Goal: Transaction & Acquisition: Purchase product/service

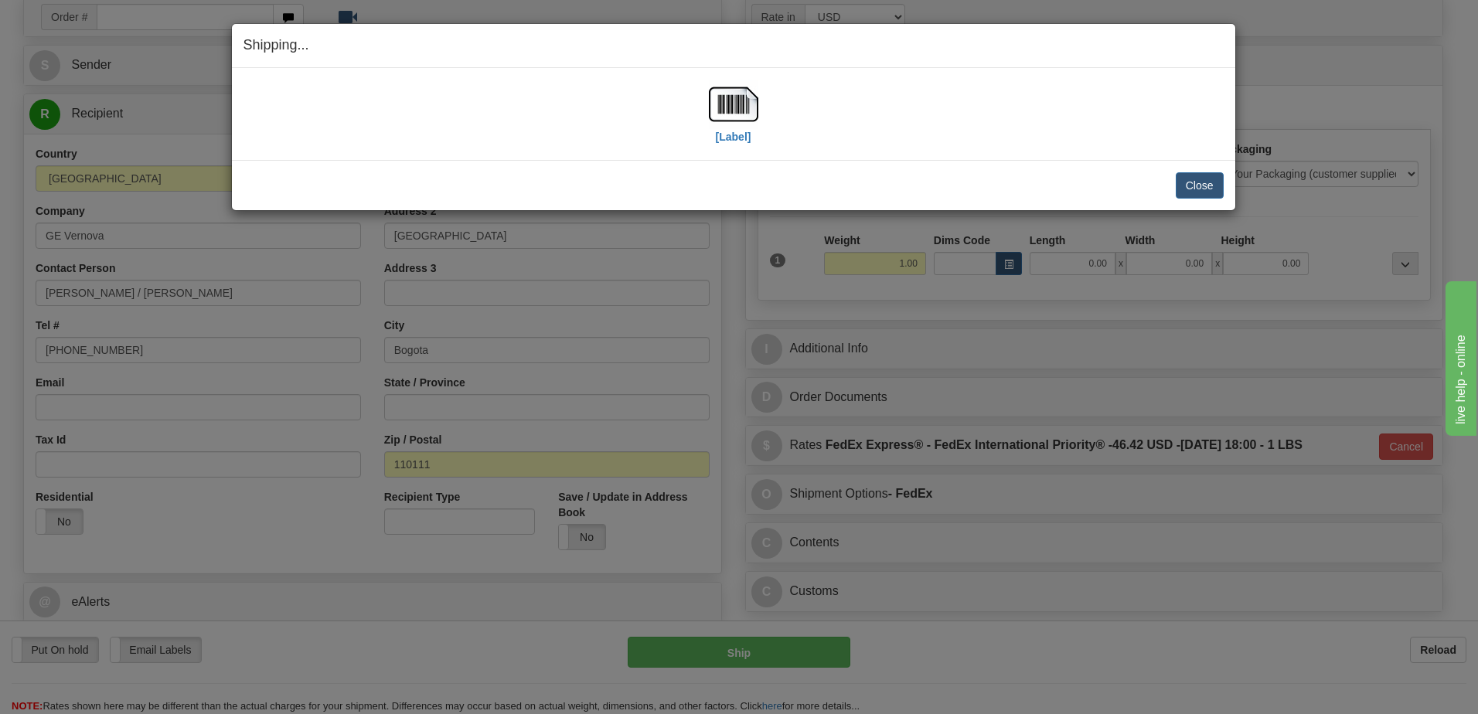
scroll to position [129, 0]
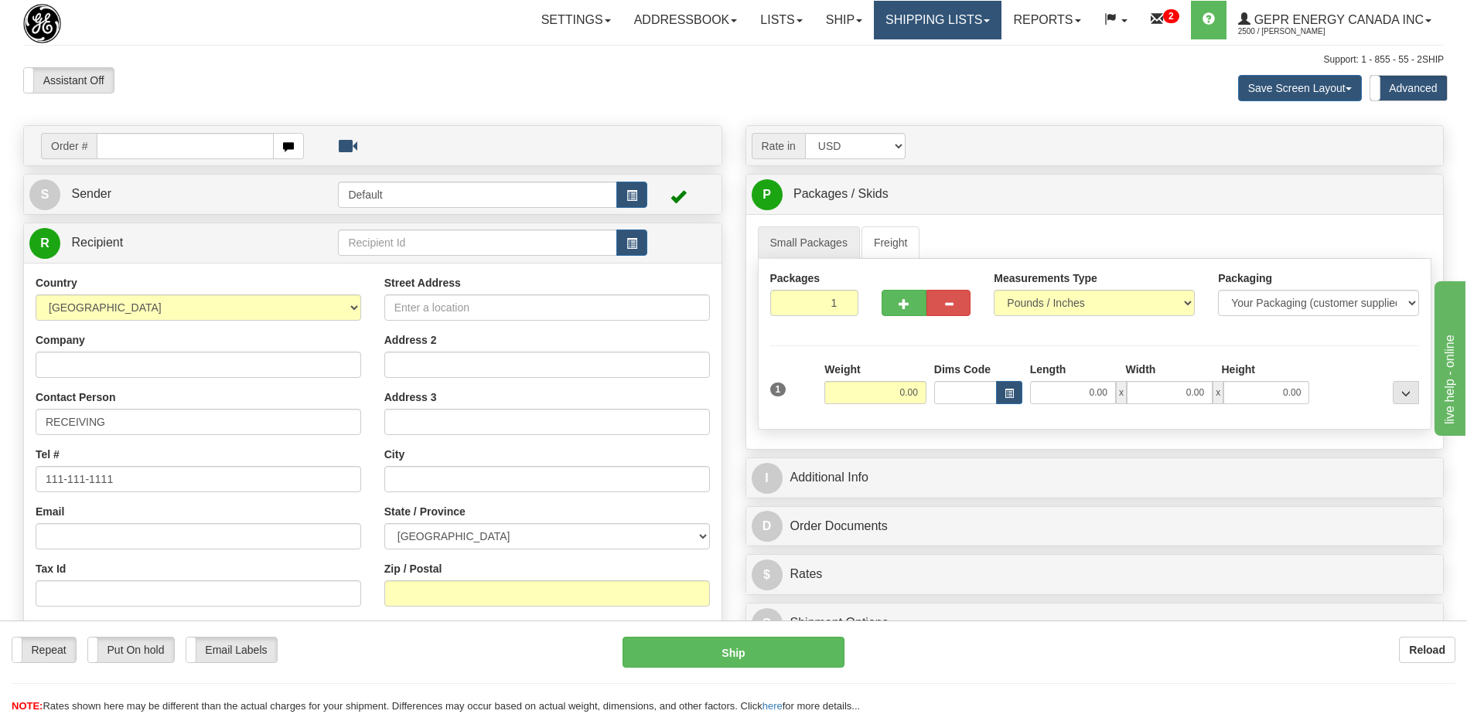
click at [914, 19] on link "Shipping lists" at bounding box center [938, 20] width 128 height 39
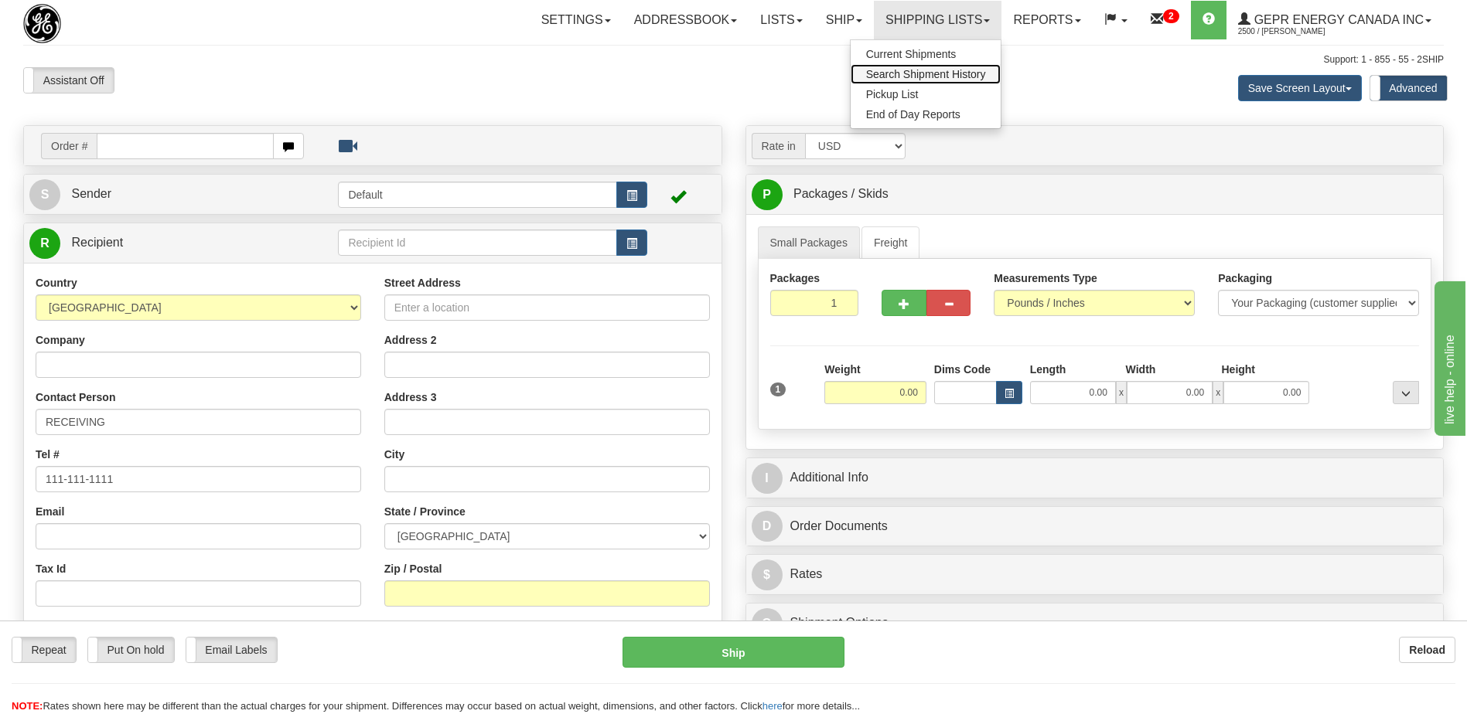
click at [915, 71] on span "Search Shipment History" at bounding box center [926, 74] width 120 height 12
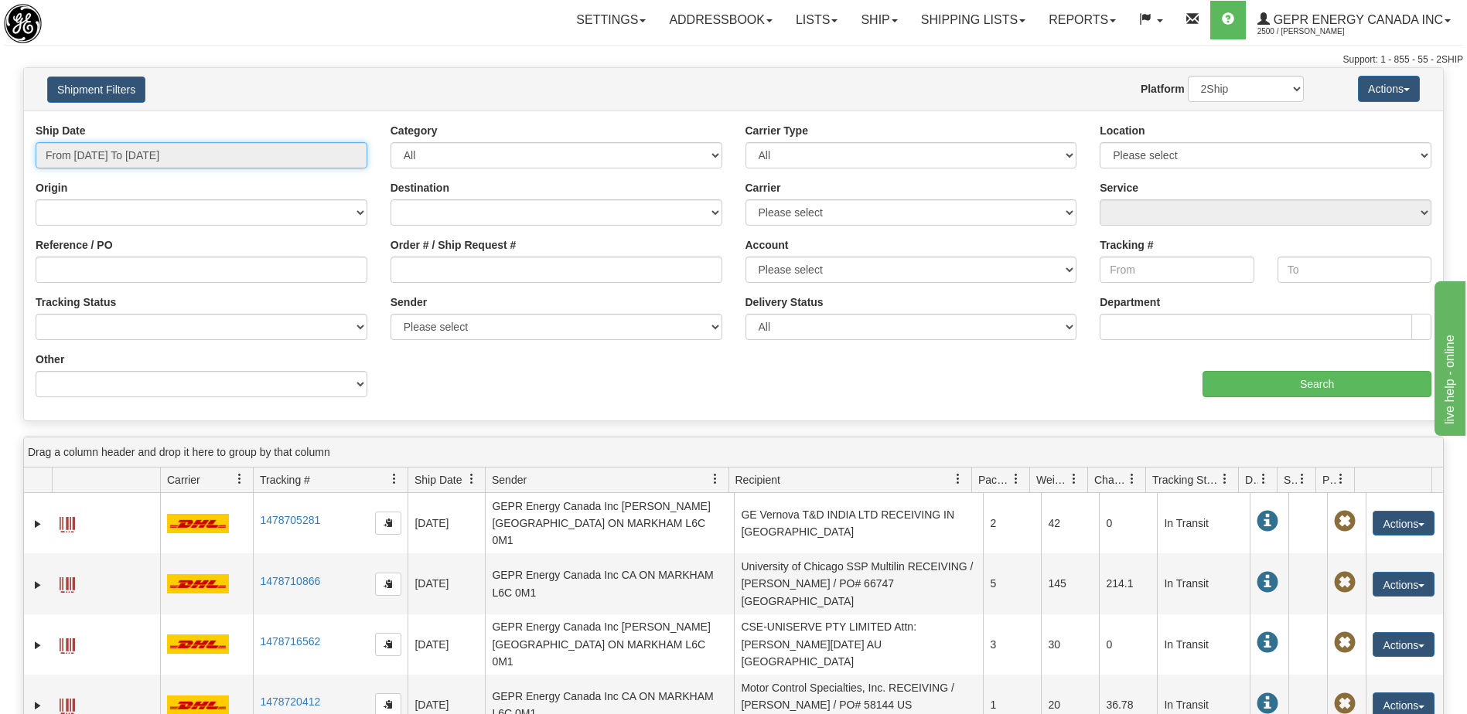
click at [261, 152] on input "From 10/02/2025 To 10/03/2025" at bounding box center [202, 155] width 332 height 26
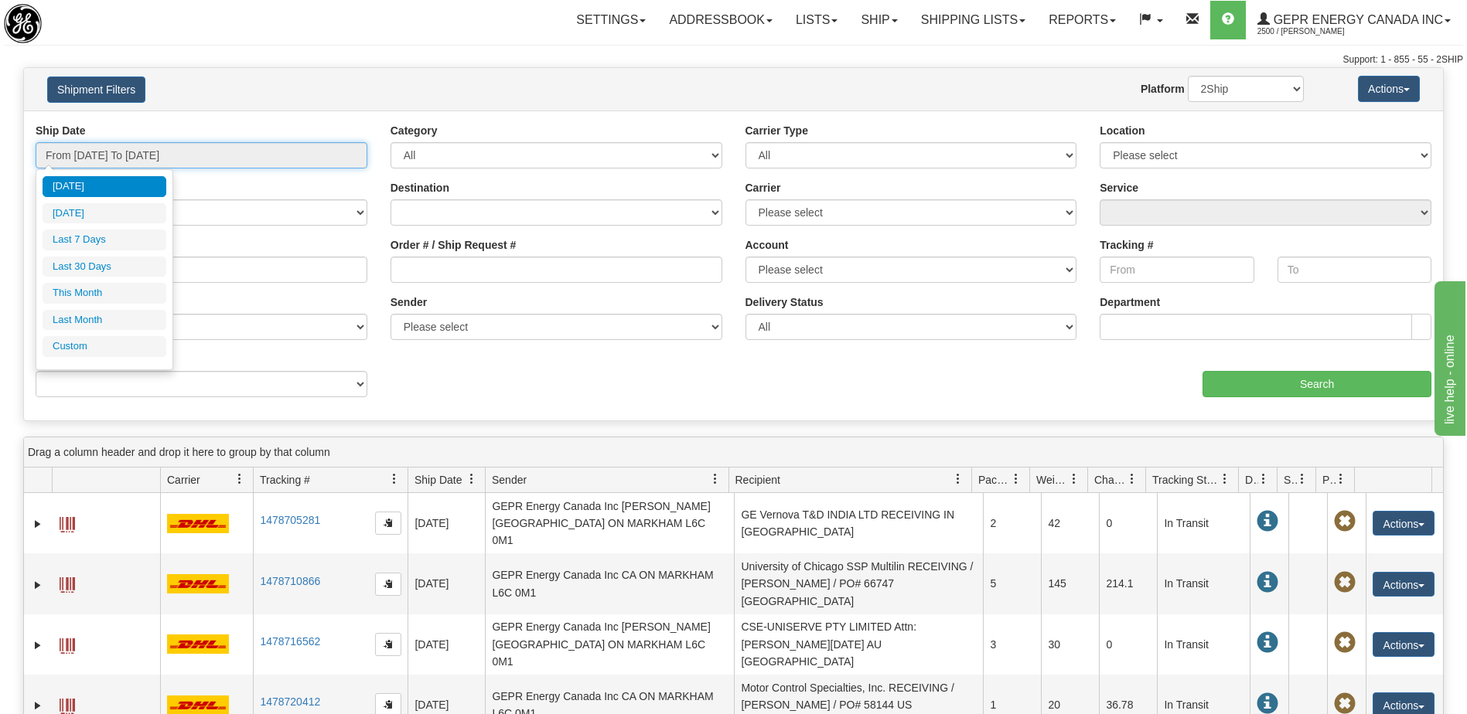
type input "09/01/2025"
type input "09/30/2025"
type input "10/03/2025"
type input "[DATE]"
click at [120, 356] on li "Custom" at bounding box center [105, 346] width 124 height 21
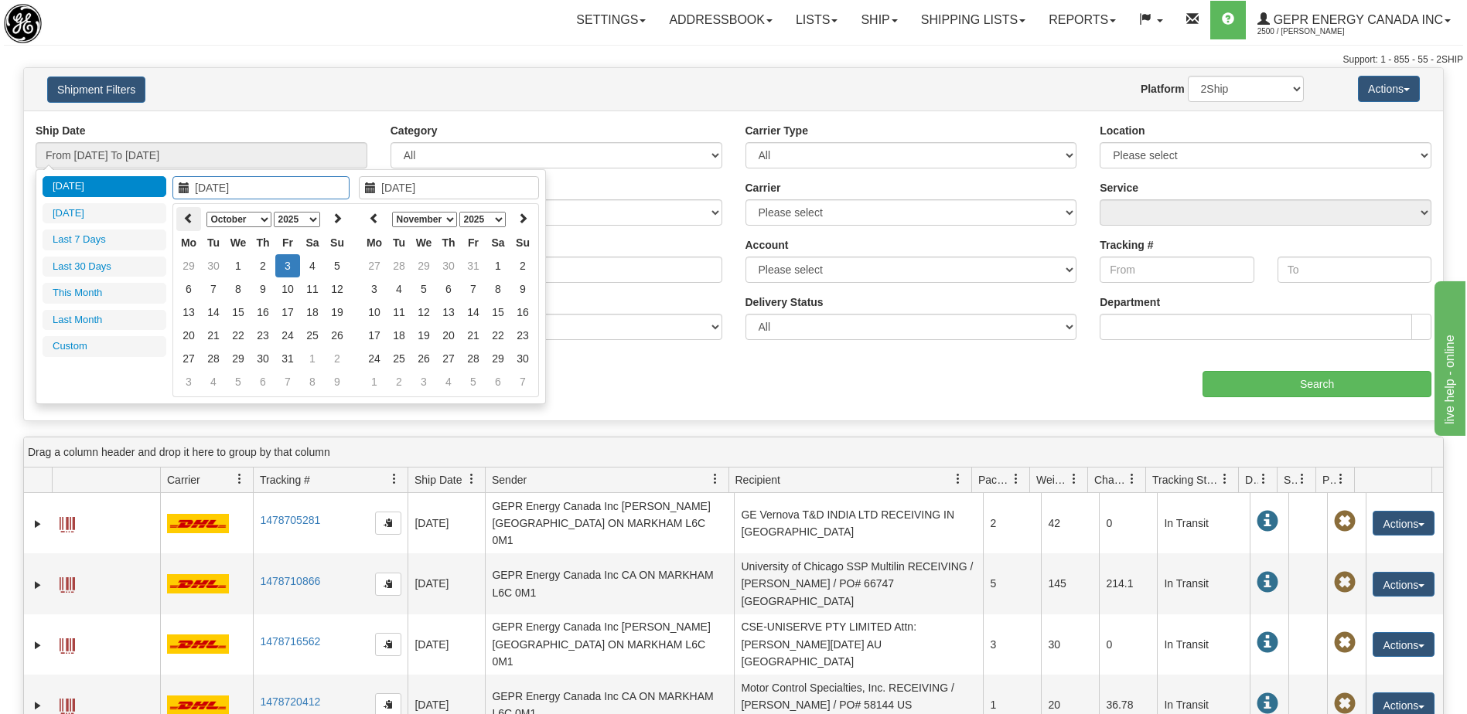
click at [189, 223] on icon at bounding box center [188, 218] width 11 height 11
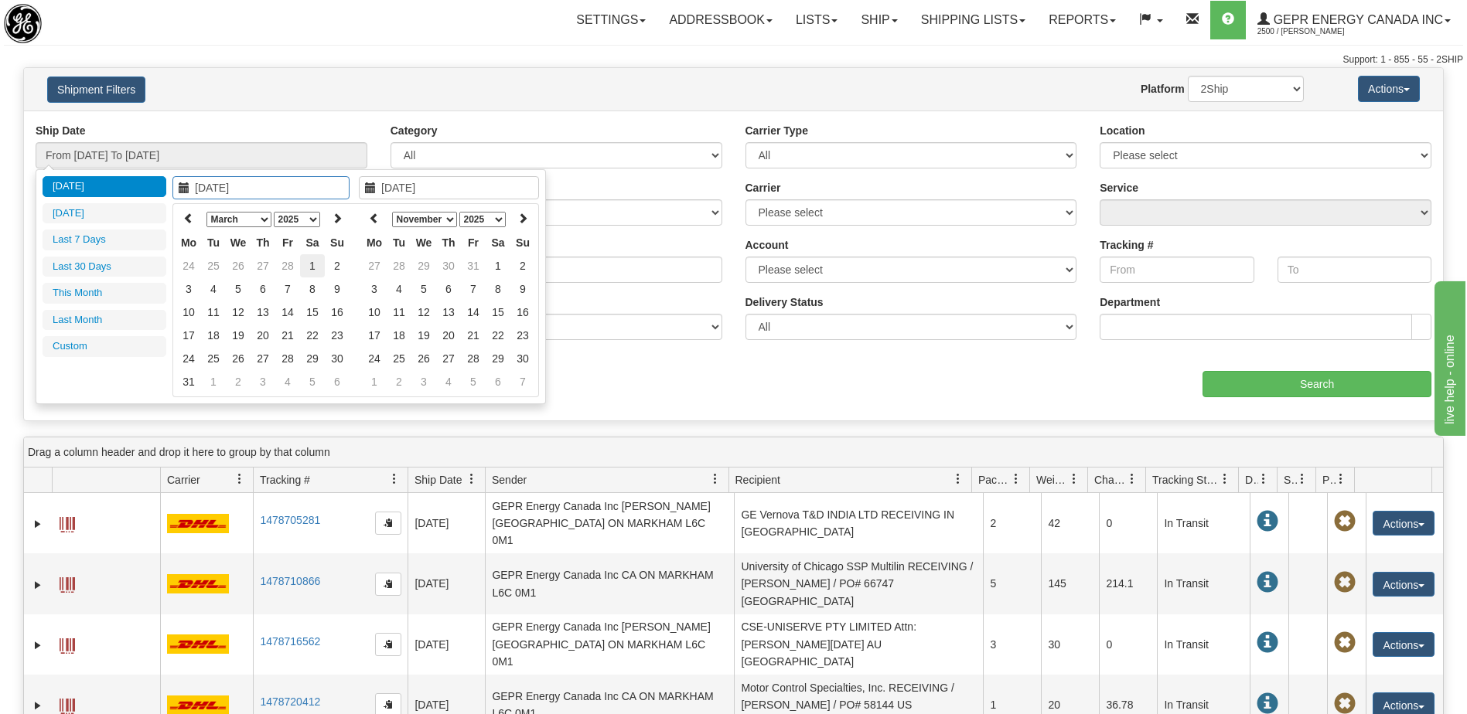
type input "03/01/2025"
click at [316, 271] on td "1" at bounding box center [312, 265] width 25 height 23
click at [377, 219] on icon at bounding box center [374, 218] width 11 height 11
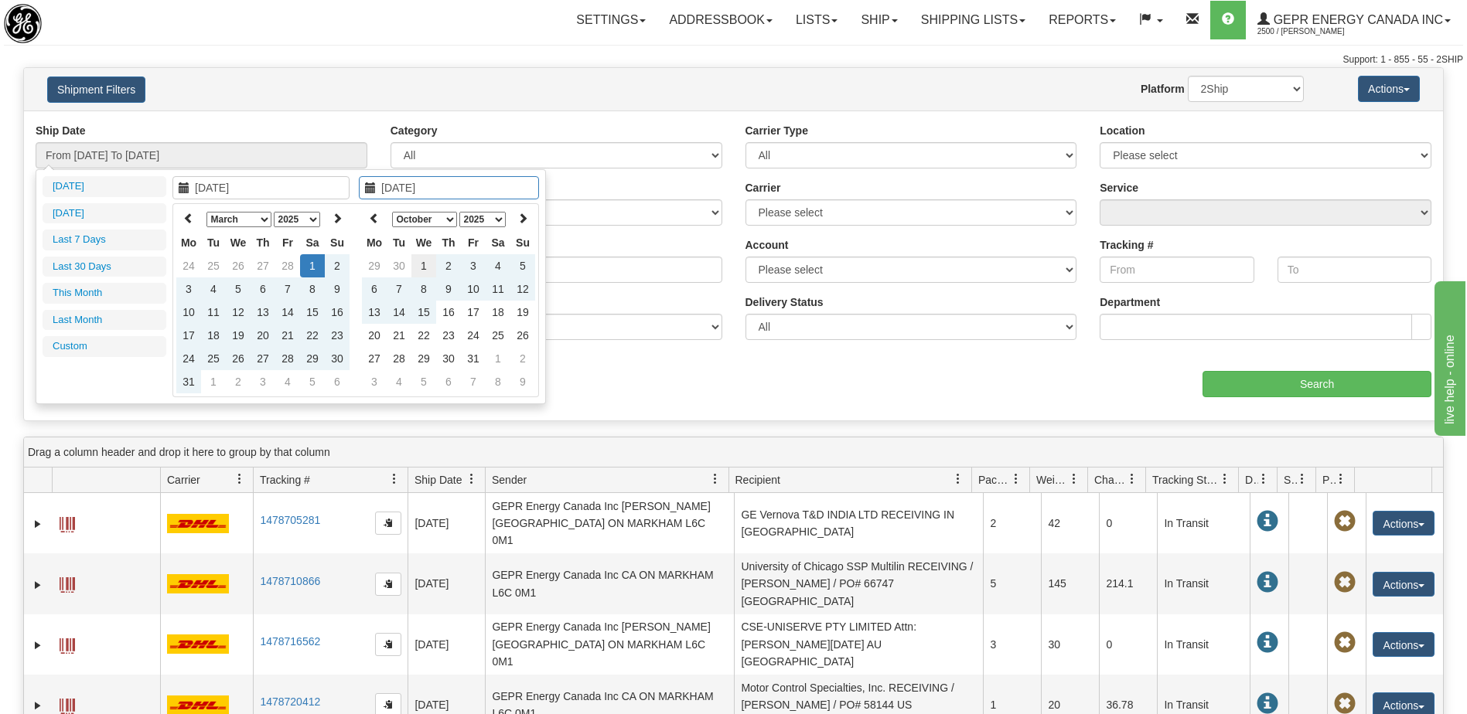
type input "10/01/2025"
click at [421, 264] on td "1" at bounding box center [423, 265] width 25 height 23
type input "From 03/01/2025 To 10/01/2025"
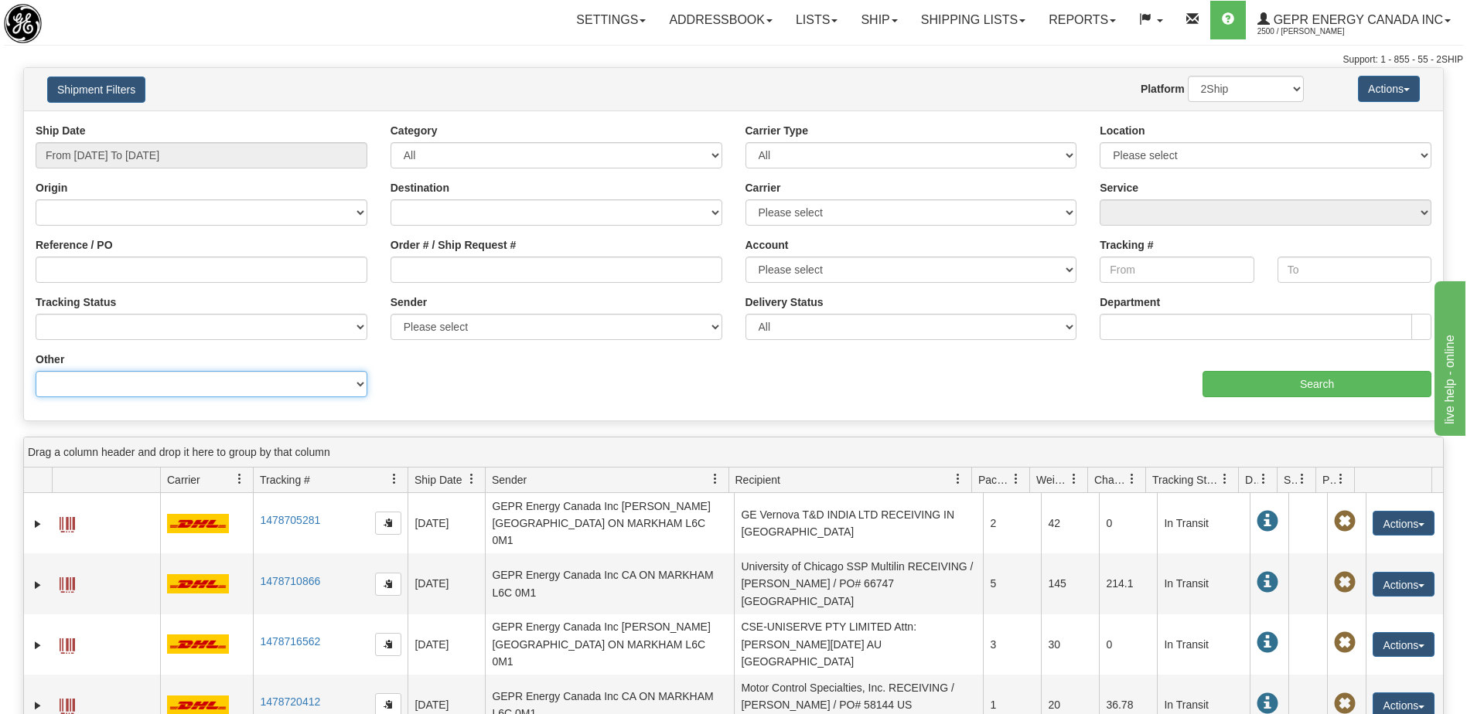
click at [223, 387] on select "Billing Account # Billing Type BOL # (LTL) Commodity Or Documents Consolidation…" at bounding box center [202, 384] width 332 height 26
select select "Recipient_ZIP"
click at [36, 371] on select "Billing Account # Billing Type BOL # (LTL) Commodity Or Documents Consolidation…" at bounding box center [202, 384] width 332 height 26
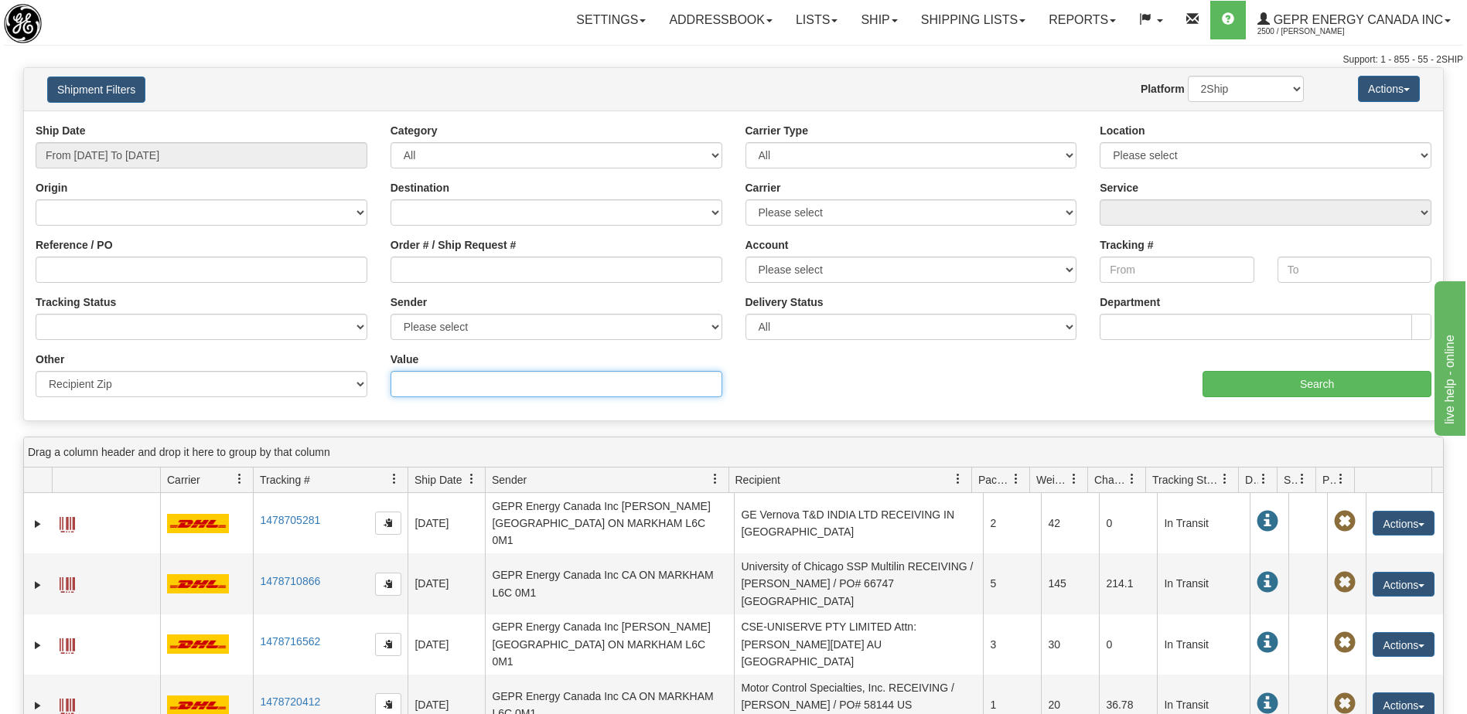
click at [416, 388] on input "Value" at bounding box center [556, 384] width 332 height 26
type input "54740"
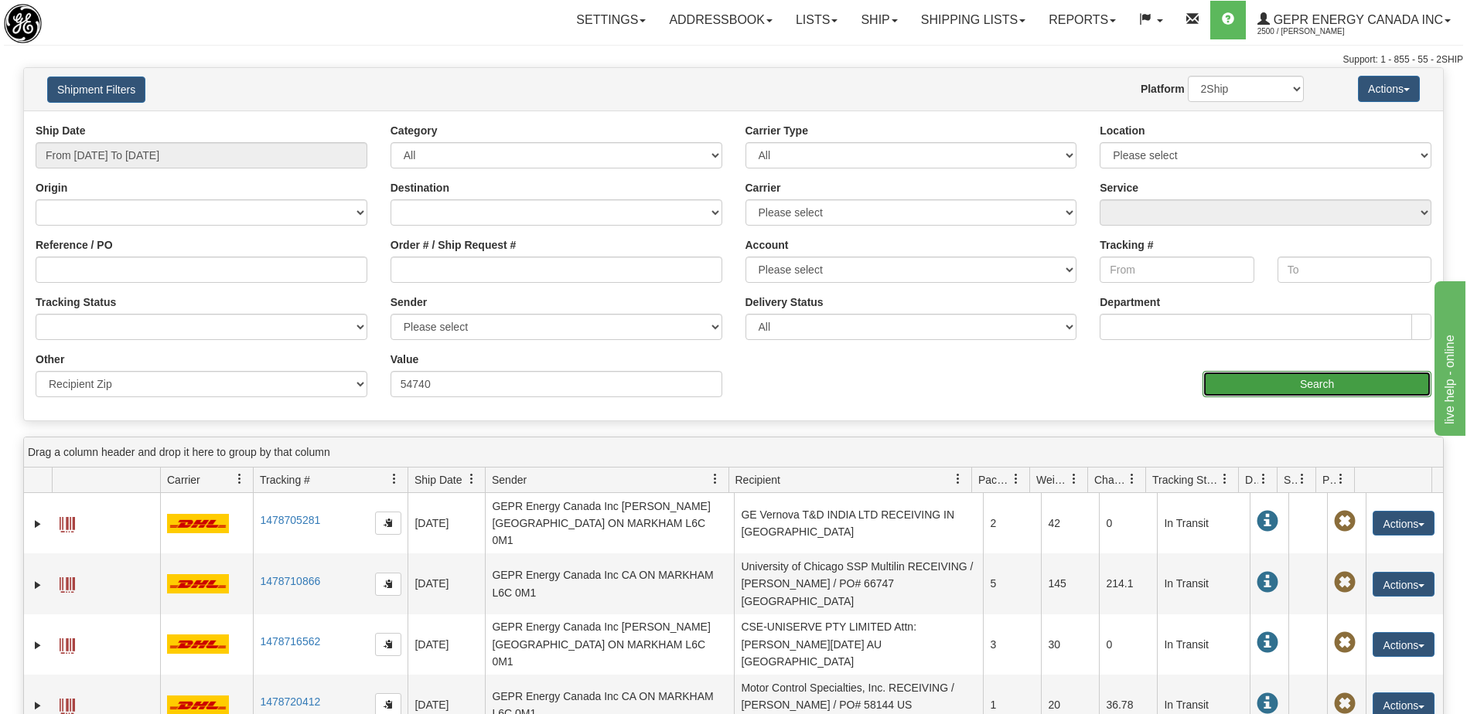
click at [1254, 384] on input "Search" at bounding box center [1316, 384] width 229 height 26
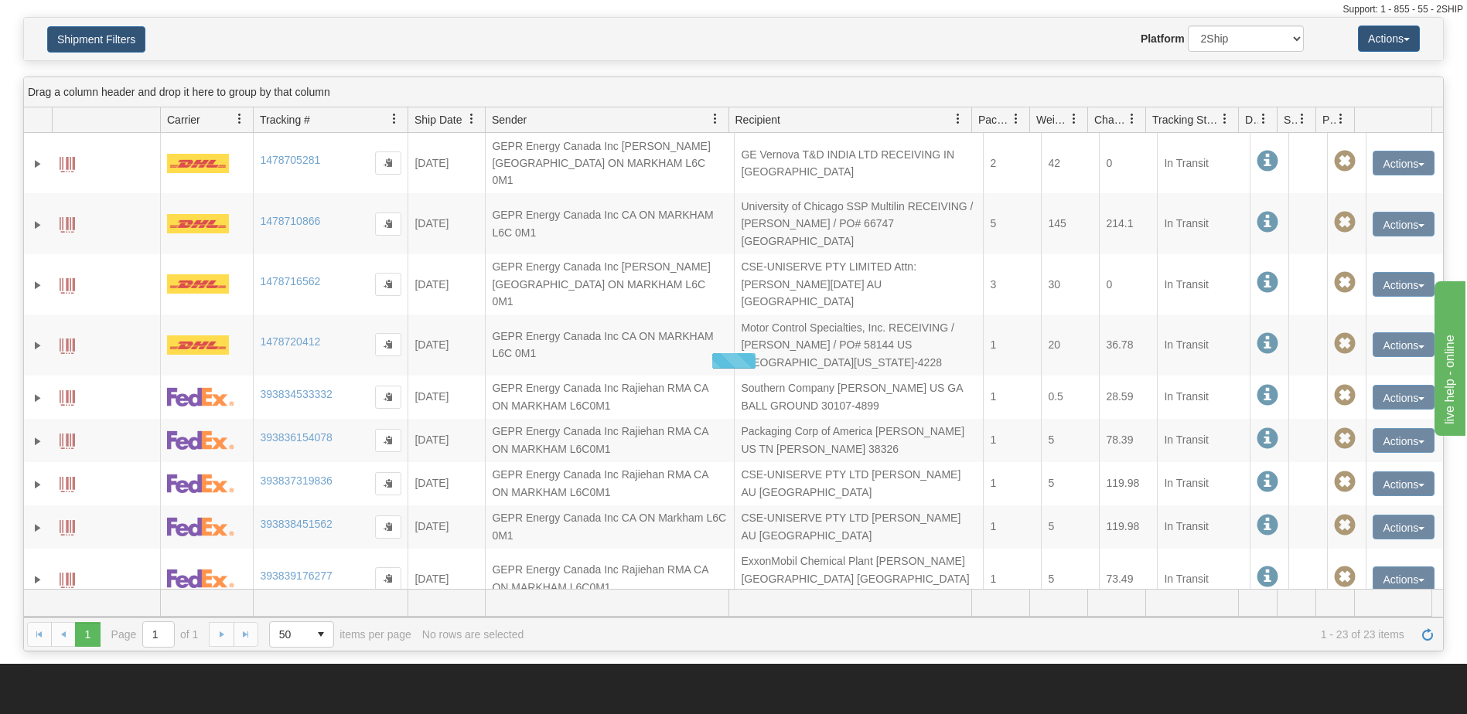
scroll to position [77, 0]
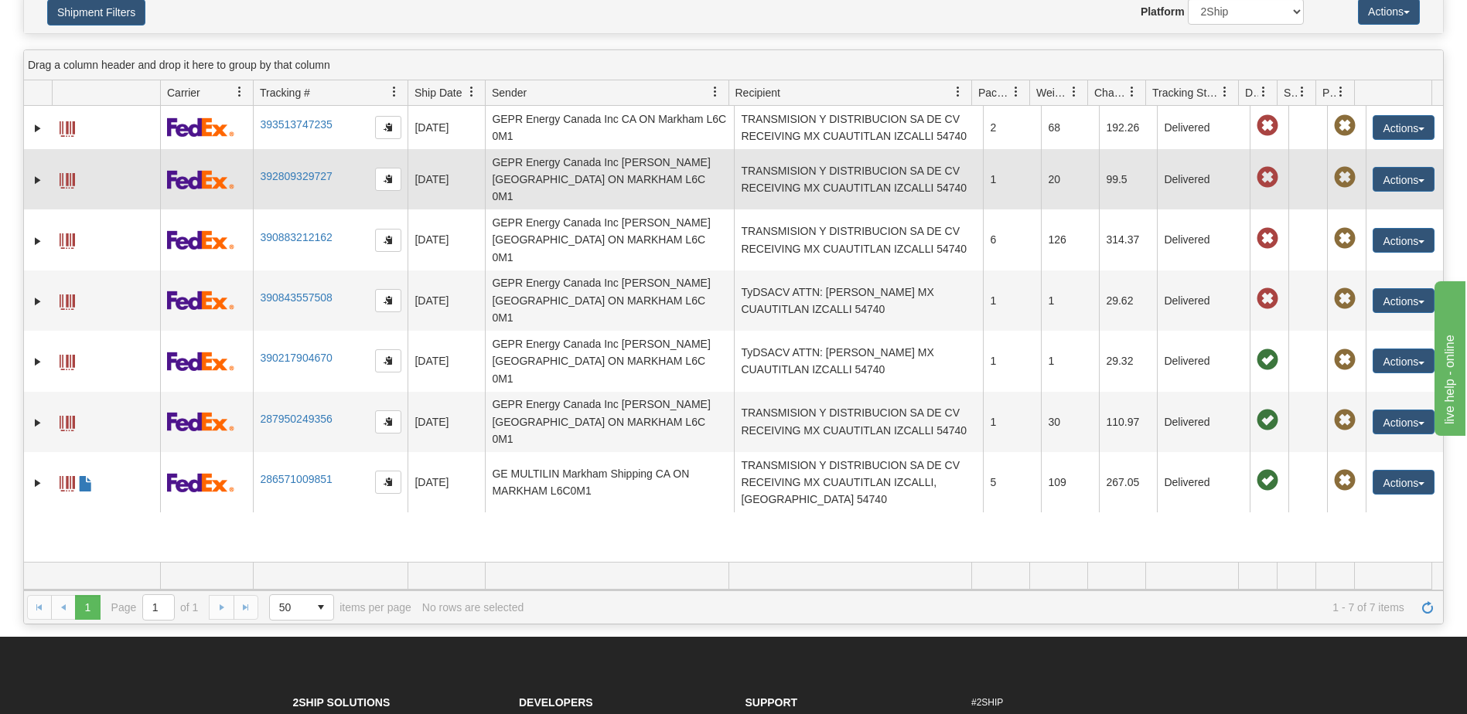
click at [662, 170] on td "GEPR Energy Canada Inc Glenn Apura CA ON MARKHAM L6C 0M1" at bounding box center [609, 179] width 249 height 60
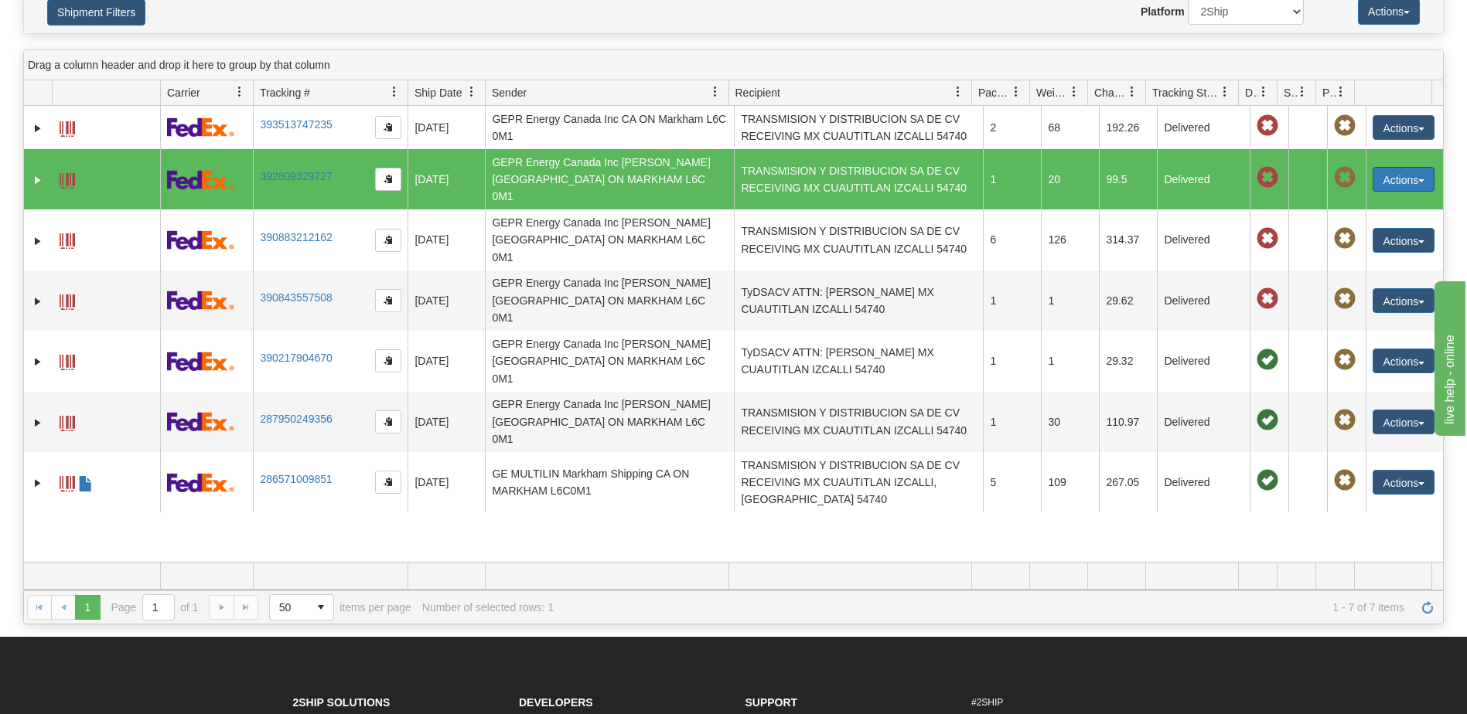
click at [1392, 173] on button "Actions" at bounding box center [1403, 179] width 62 height 25
drag, startPoint x: 1348, startPoint y: 196, endPoint x: 1465, endPoint y: 229, distance: 122.1
click at [1348, 198] on link "Repeat" at bounding box center [1372, 208] width 124 height 20
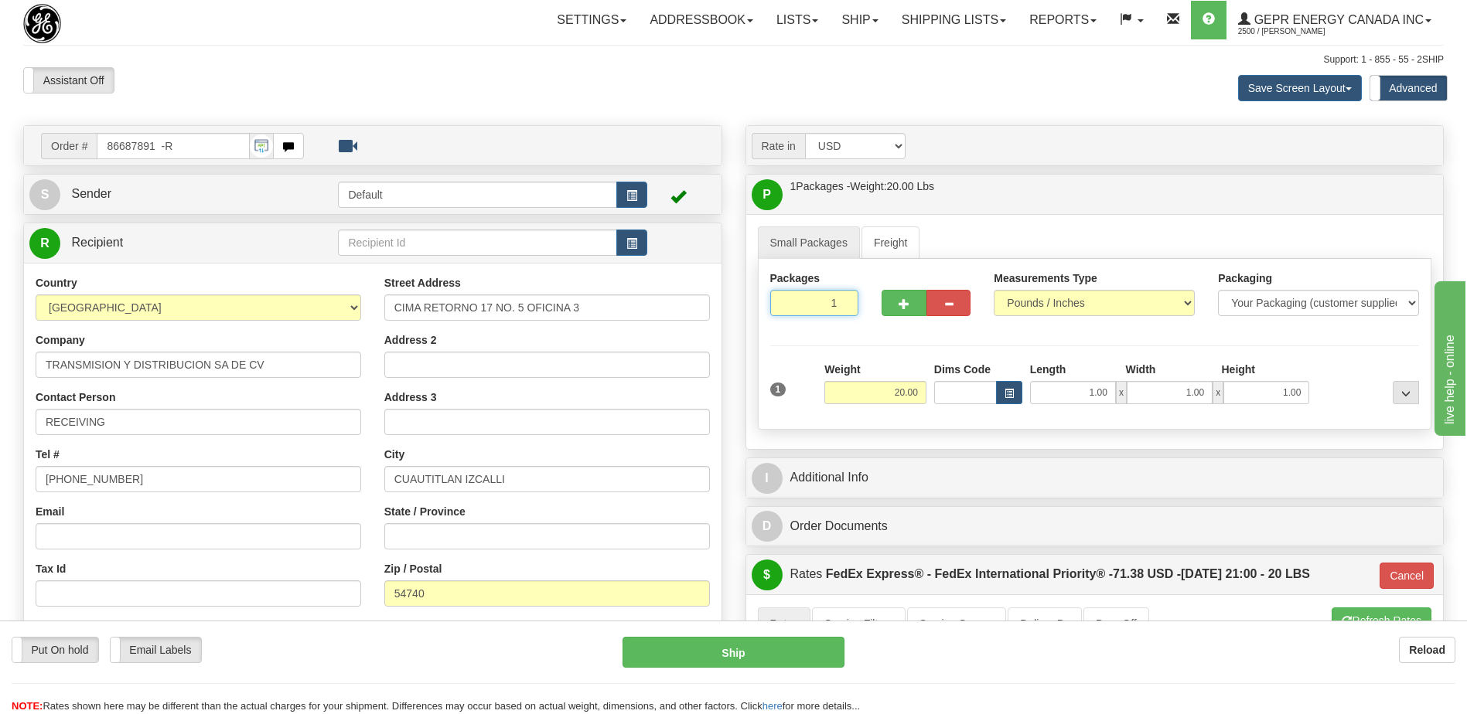
click at [821, 305] on input "1" at bounding box center [814, 303] width 89 height 26
type input "2"
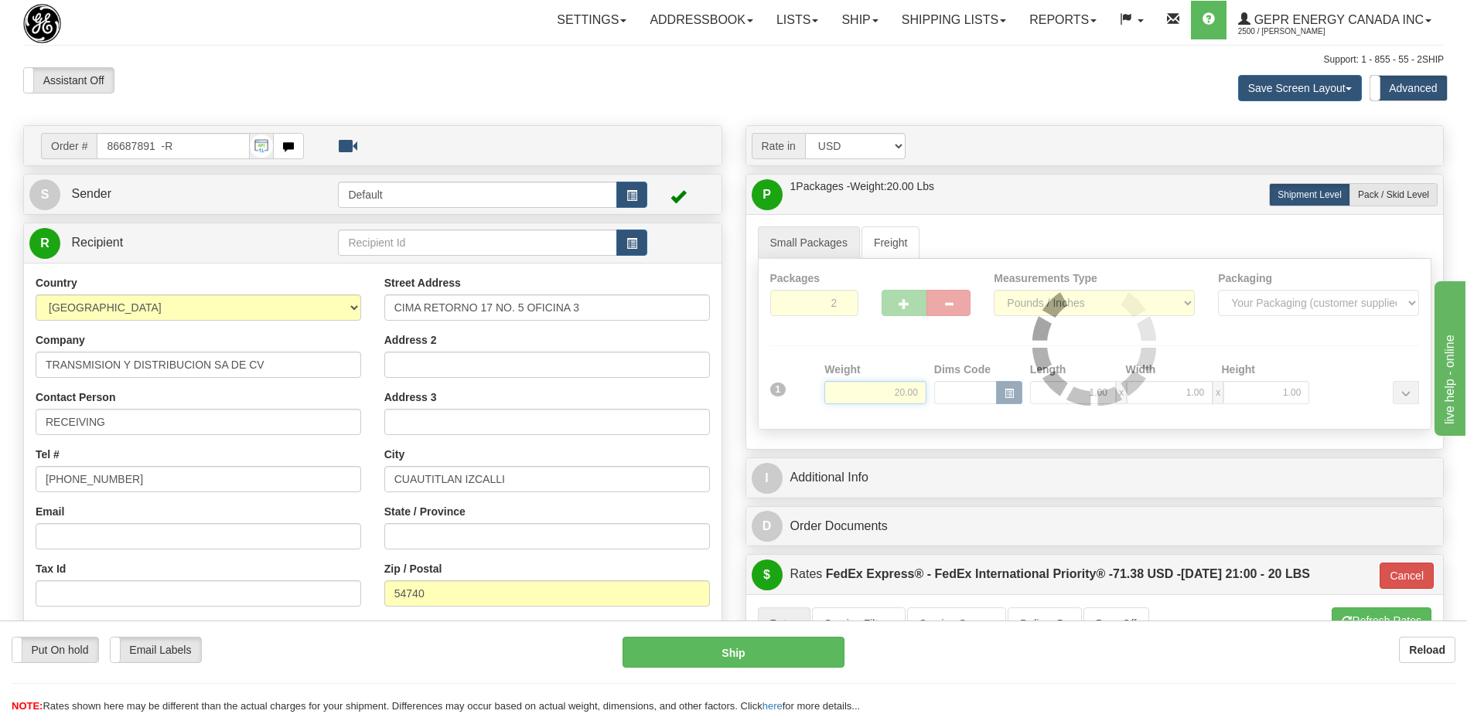
click at [895, 394] on div "Packages 2 1 Measurements Type" at bounding box center [1095, 344] width 674 height 171
type input "01"
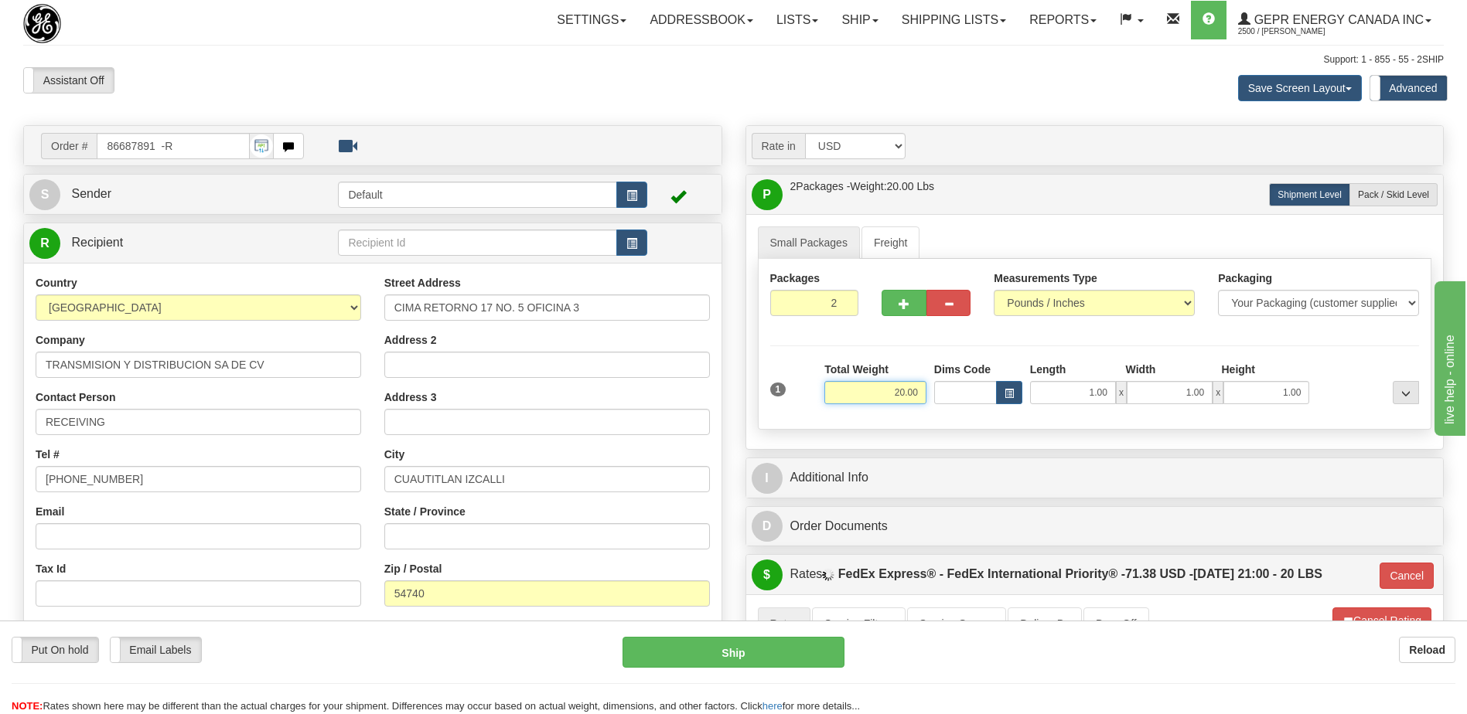
click at [907, 394] on input "20.00" at bounding box center [875, 392] width 102 height 23
type input "42"
type input "01"
type input "42.00"
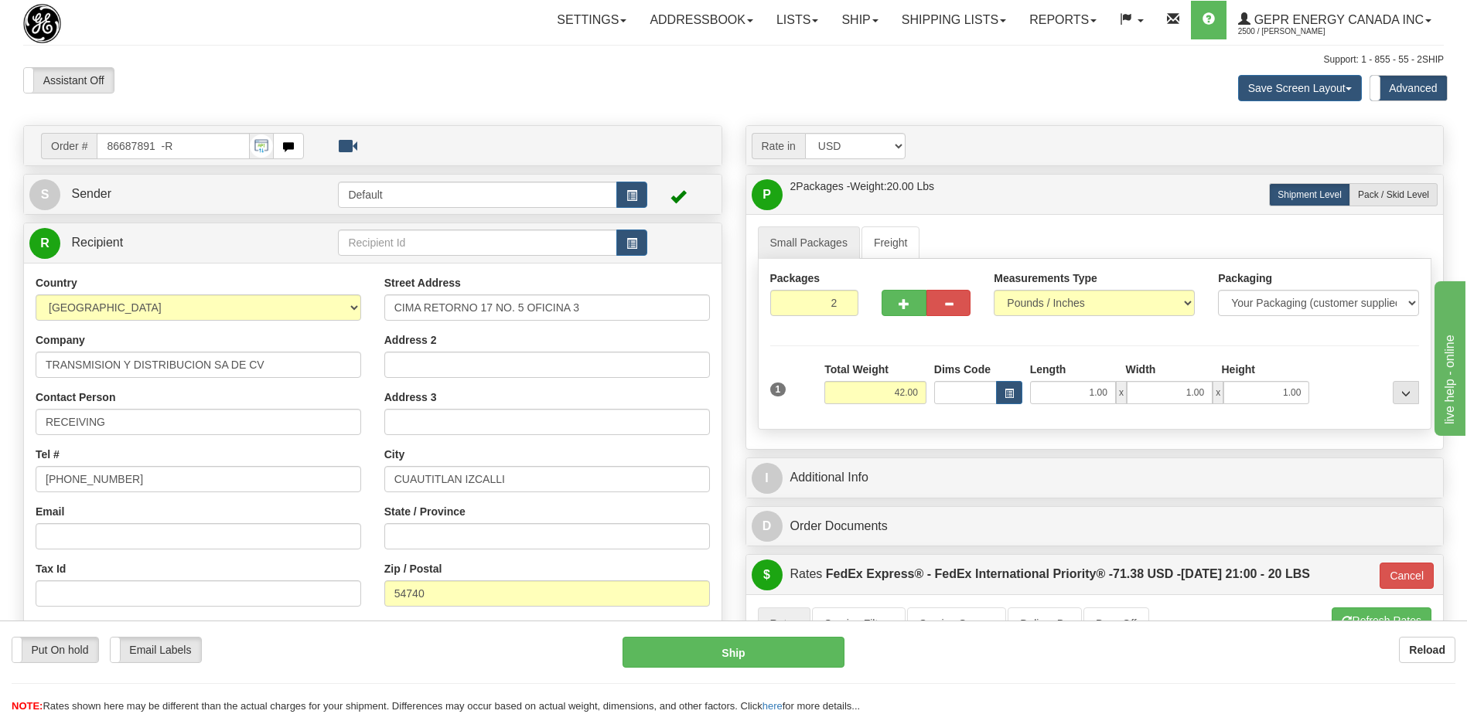
click at [634, 111] on div "Toggle navigation Settings Shipping Preferences Fields Preferences New" at bounding box center [733, 581] width 1467 height 1162
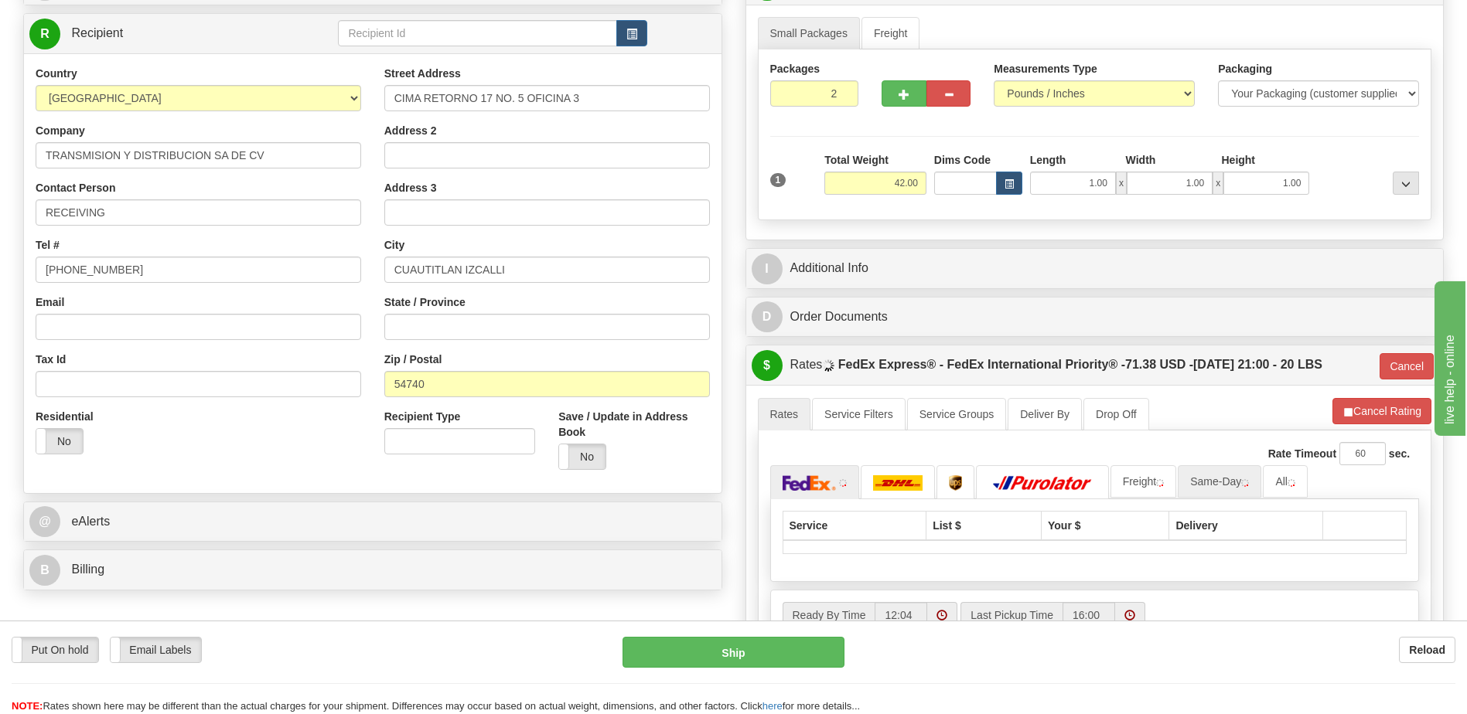
scroll to position [232, 0]
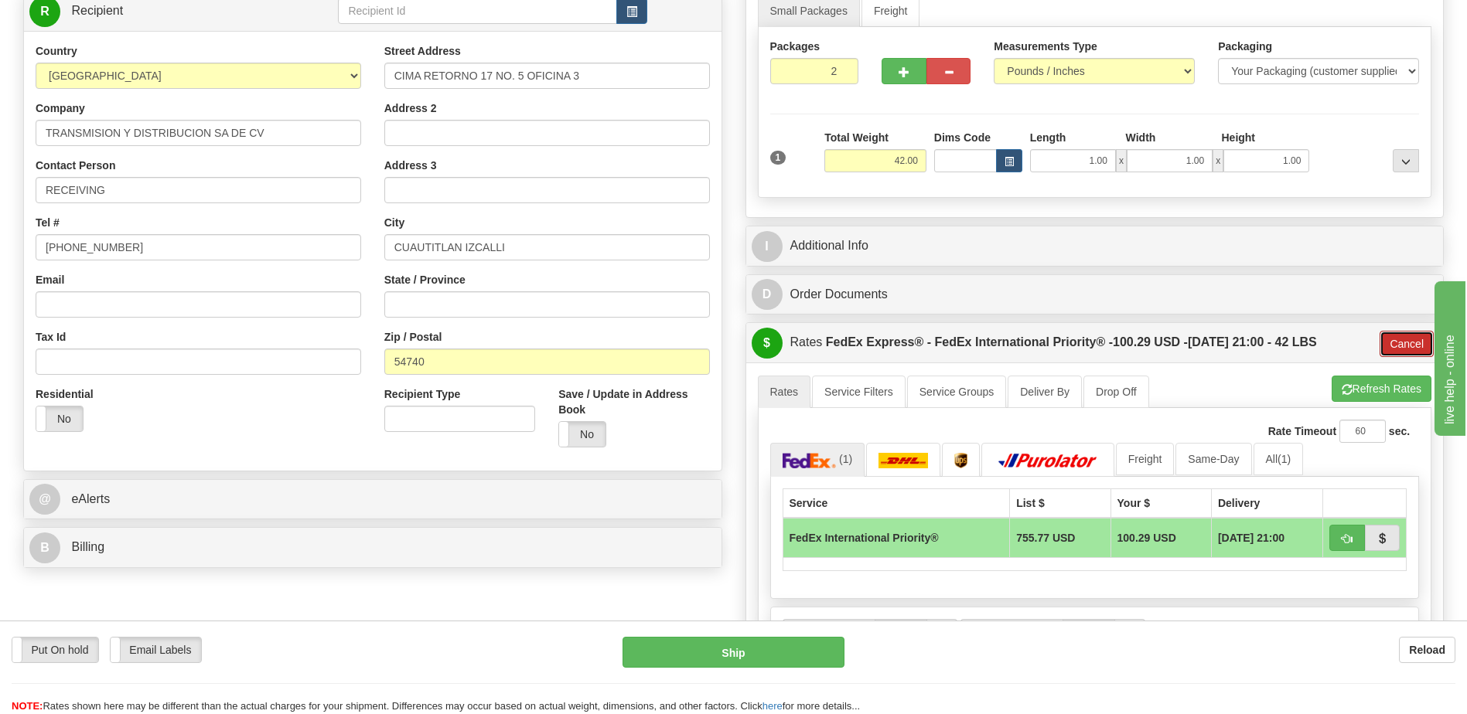
click at [1399, 339] on button "Cancel" at bounding box center [1406, 344] width 54 height 26
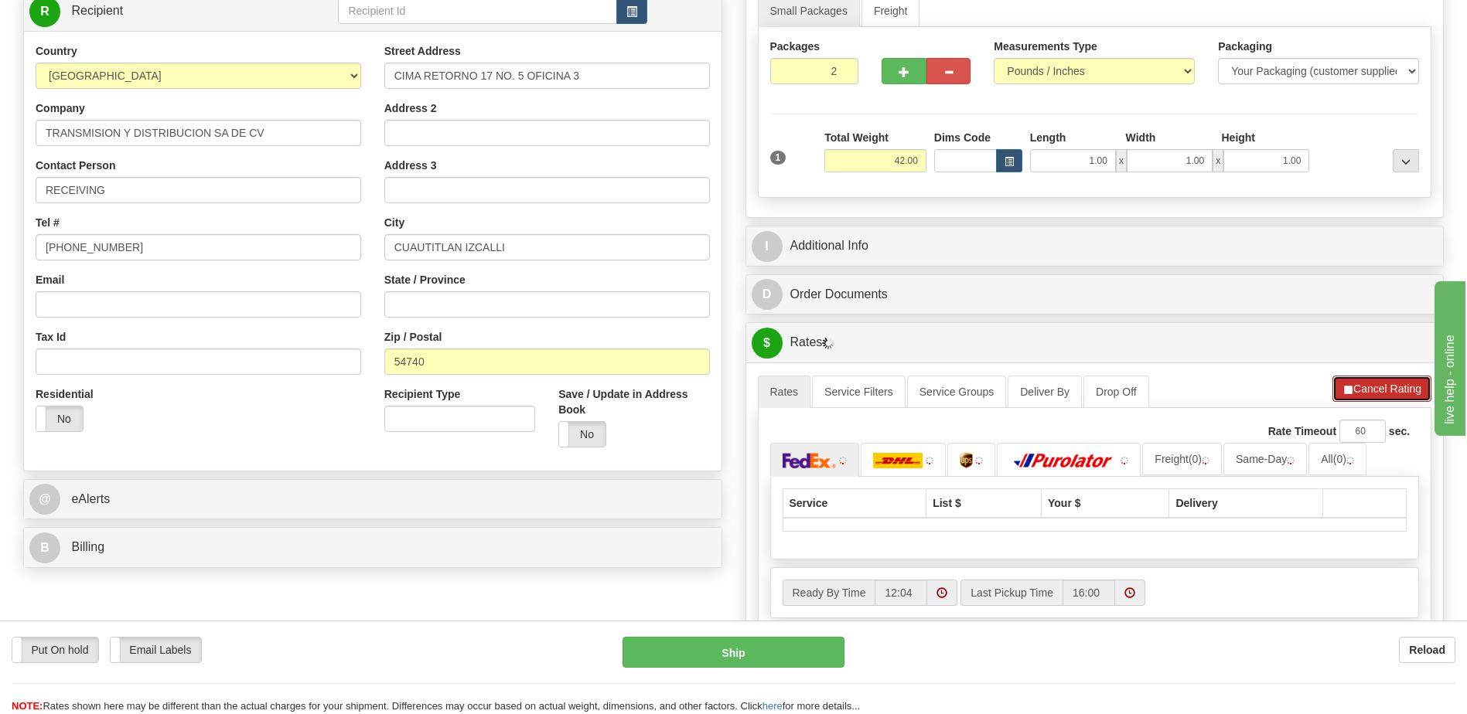
click at [1392, 394] on button "Cancel Rating" at bounding box center [1381, 389] width 99 height 26
click at [1347, 392] on span "button" at bounding box center [1346, 390] width 11 height 10
click at [820, 462] on img at bounding box center [809, 460] width 54 height 15
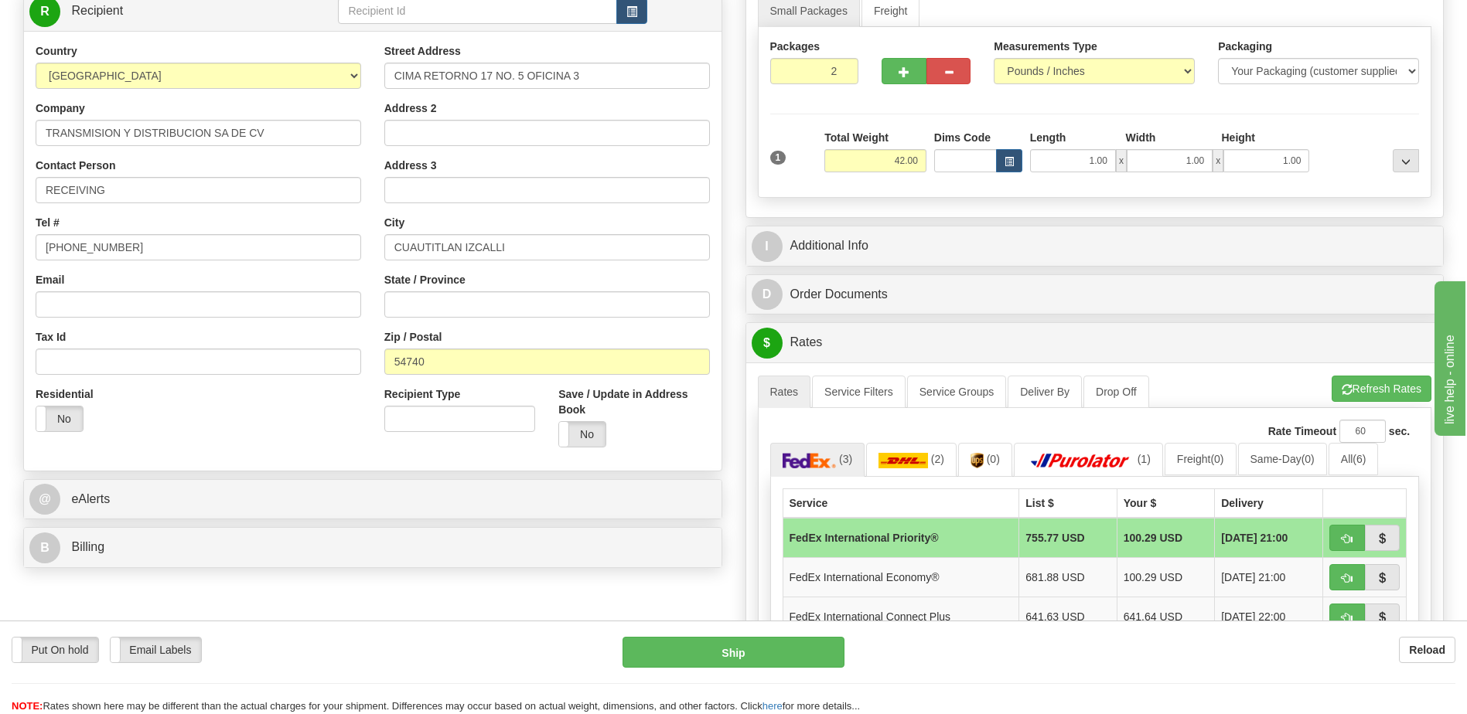
click at [1151, 262] on div "I Additional Info" at bounding box center [1094, 246] width 697 height 39
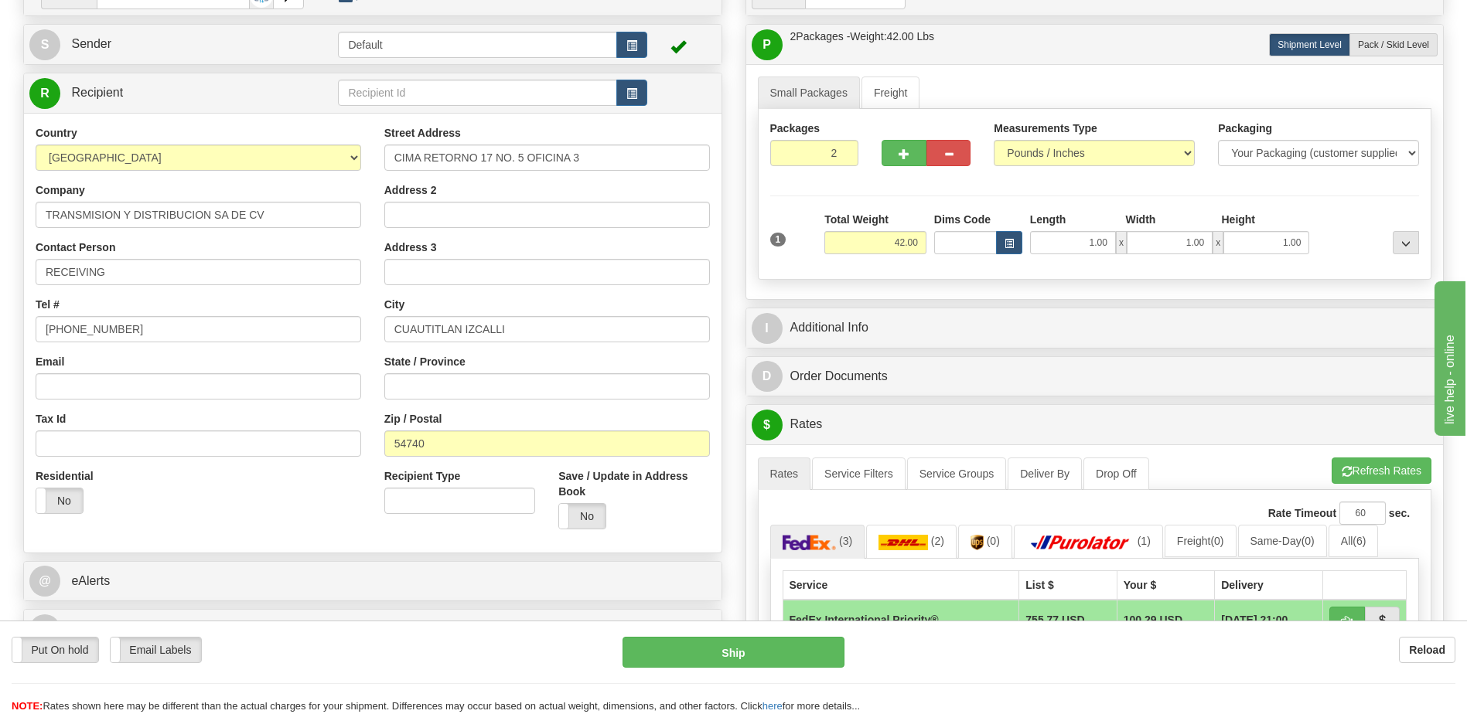
scroll to position [0, 0]
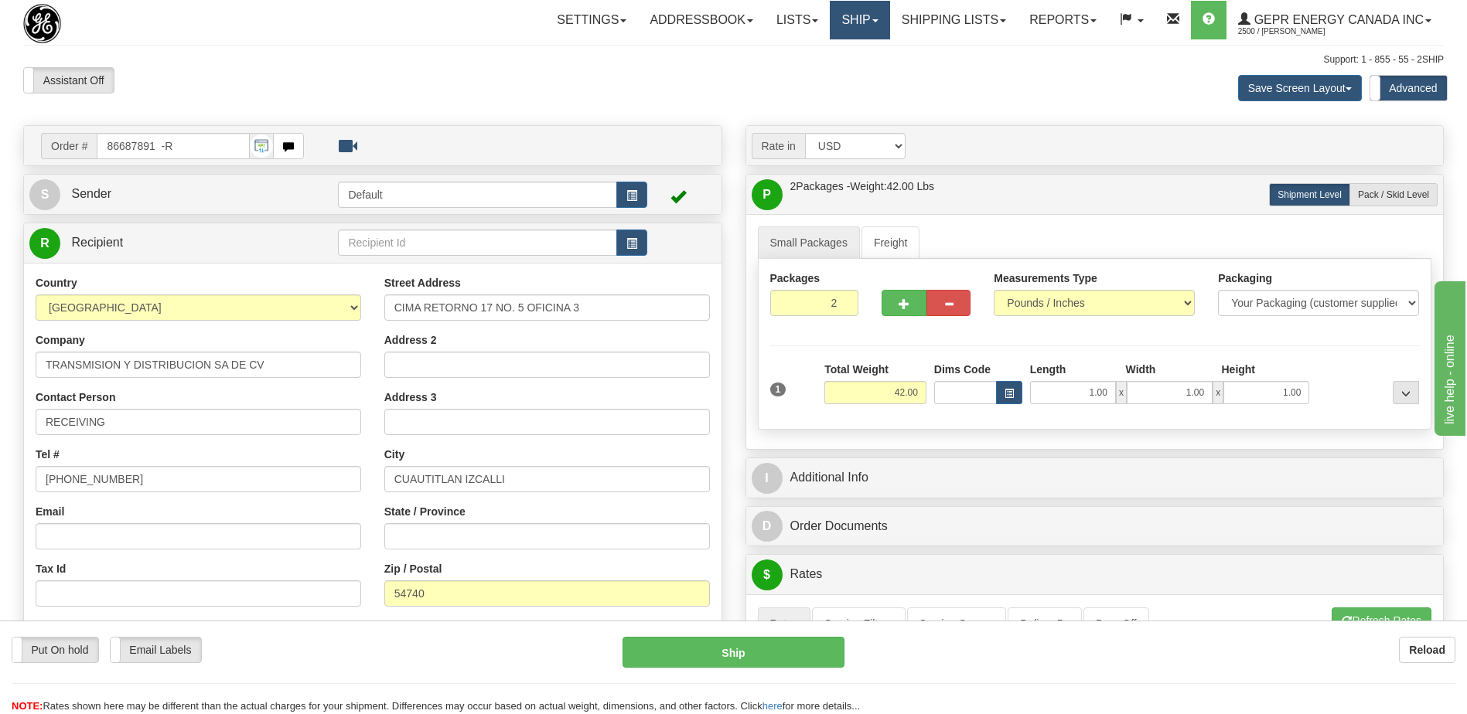
click at [846, 23] on link "Ship" at bounding box center [860, 20] width 60 height 39
click at [795, 56] on span "Ship Screen" at bounding box center [794, 54] width 59 height 12
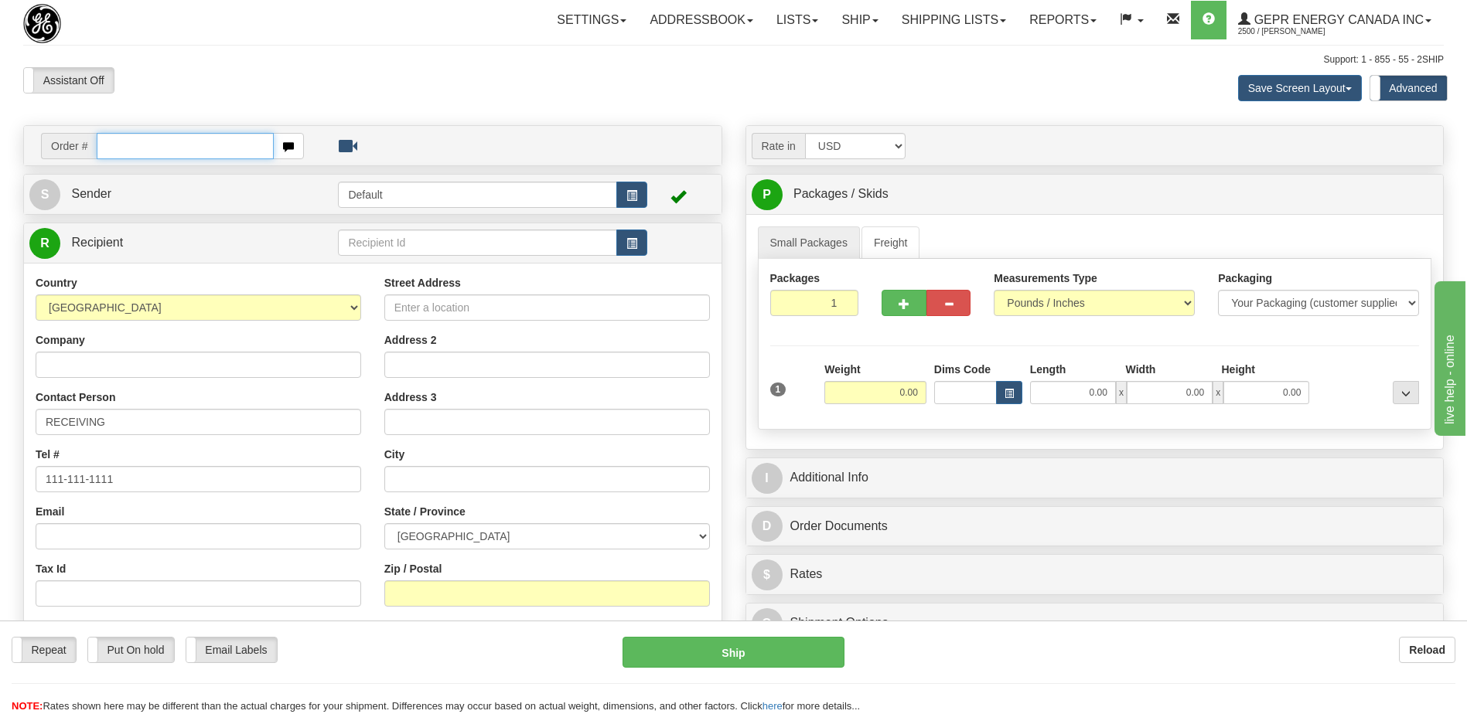
click at [162, 140] on input "text" at bounding box center [185, 146] width 176 height 26
paste input "0086704797"
click at [117, 146] on input "0086704797" at bounding box center [185, 146] width 176 height 26
type input "86704797"
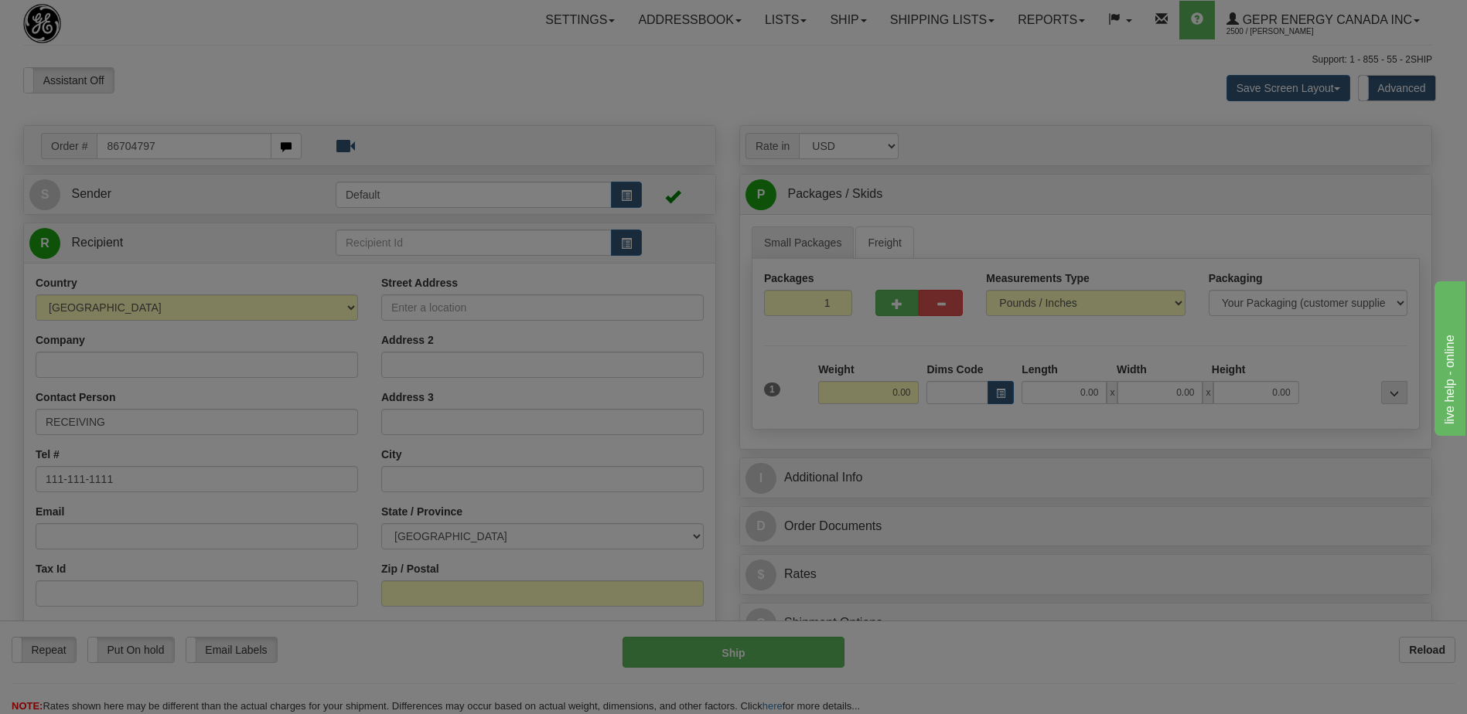
click at [236, 76] on body "Training Course Close Toggle navigation Settings Shipping Preferences New Recip…" at bounding box center [733, 357] width 1467 height 714
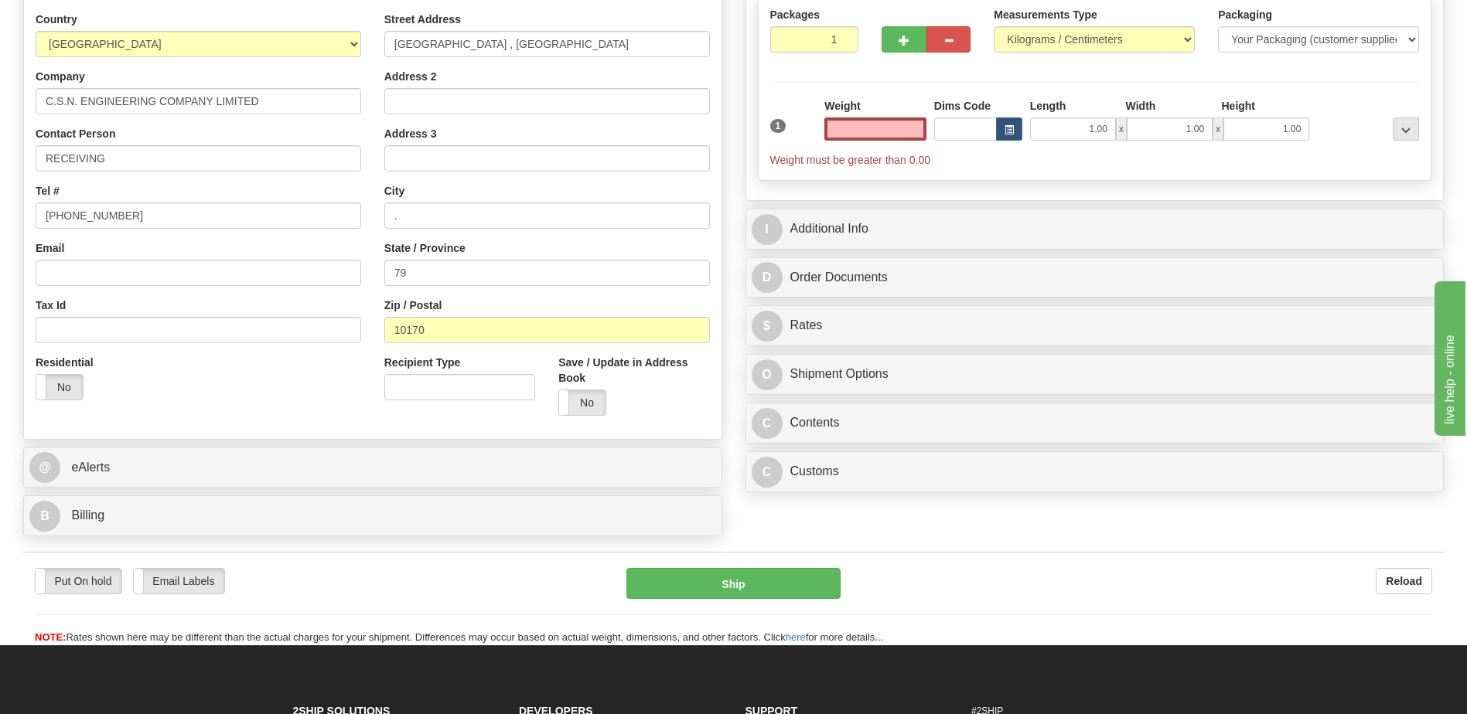
scroll to position [309, 0]
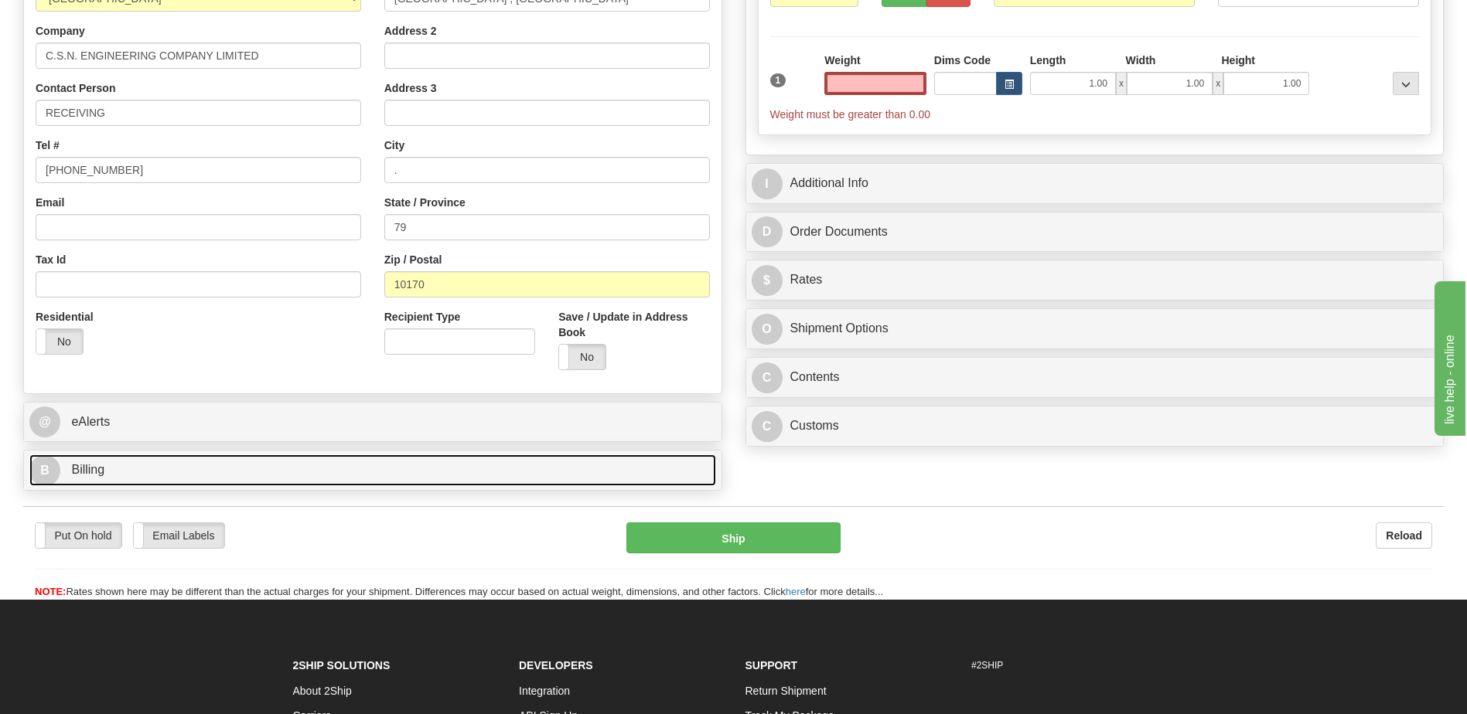
type input "0.00"
drag, startPoint x: 159, startPoint y: 478, endPoint x: 190, endPoint y: 479, distance: 31.0
click at [159, 478] on link "B Billing" at bounding box center [372, 471] width 687 height 32
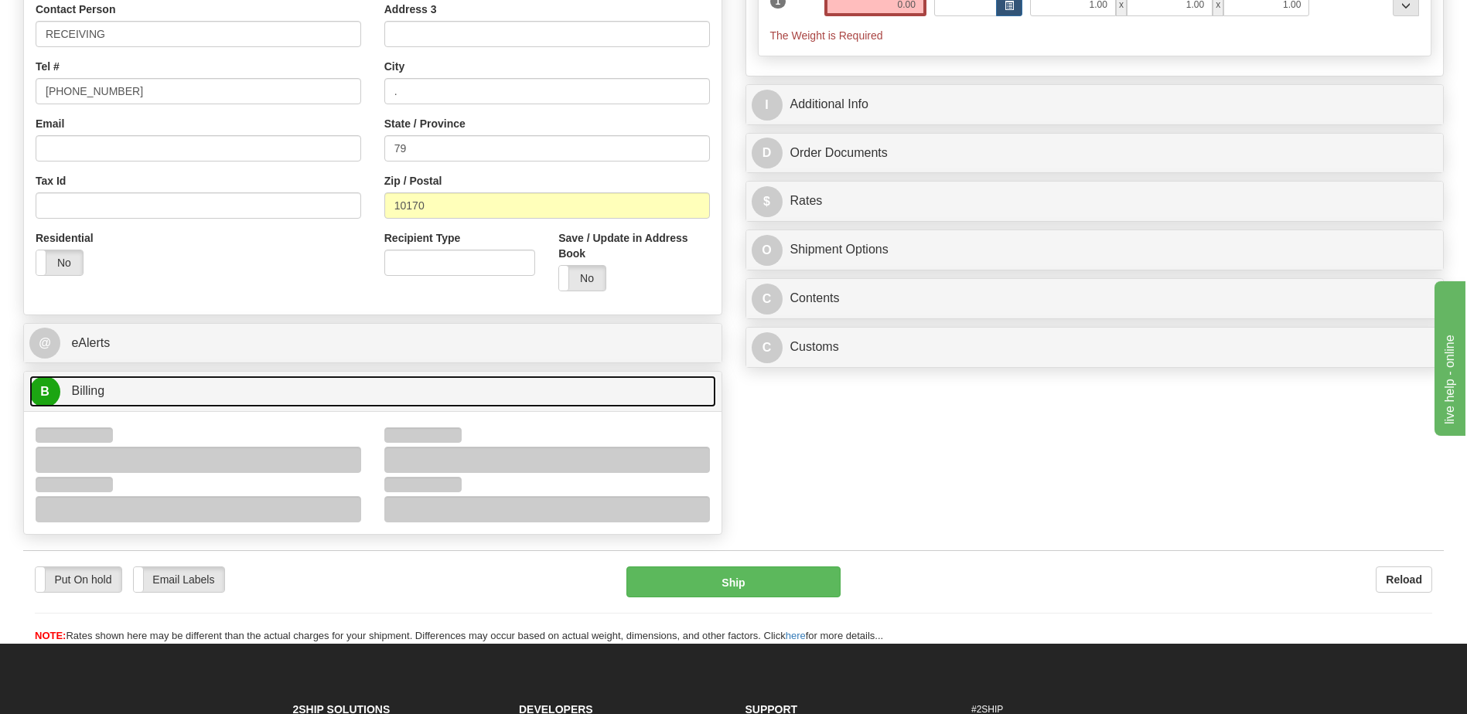
scroll to position [464, 0]
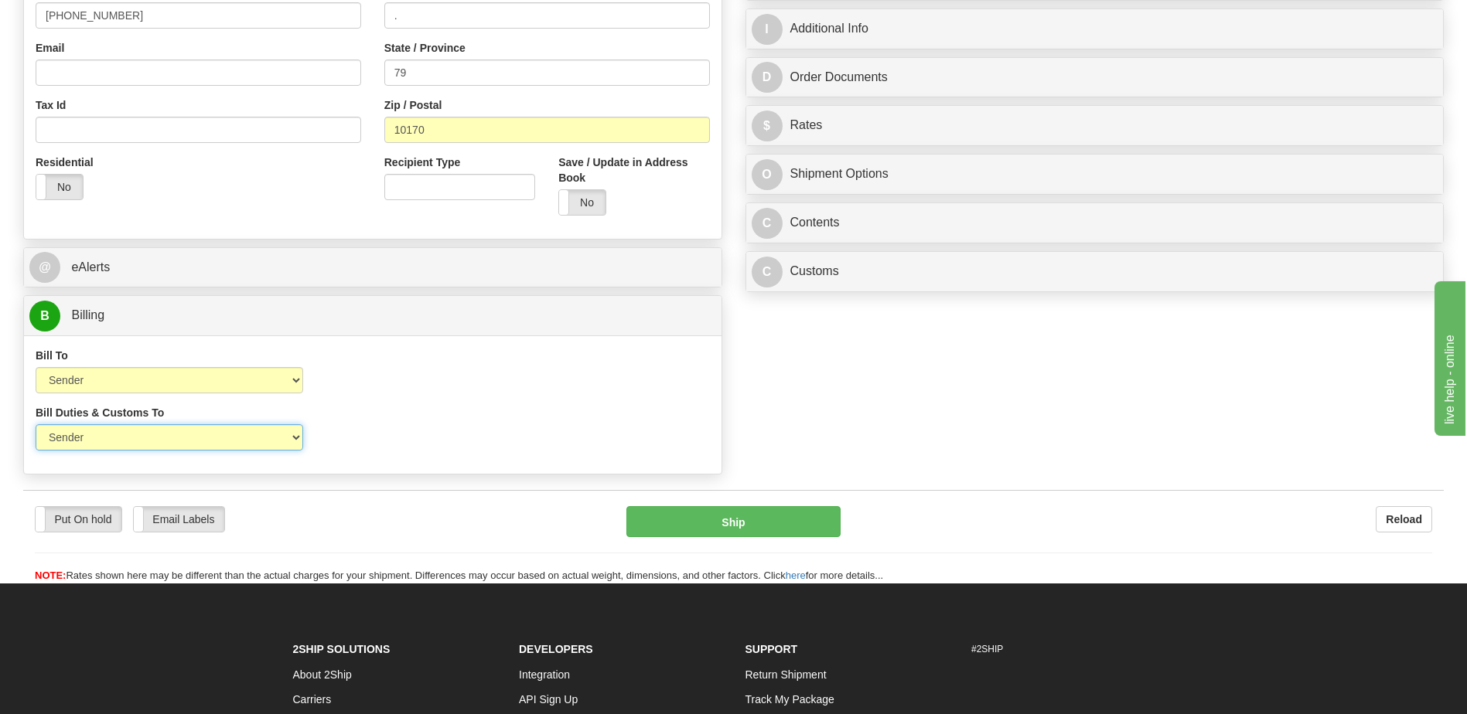
click at [236, 438] on select "Sender Recipient Third Party" at bounding box center [170, 437] width 268 height 26
select select "2"
click at [36, 424] on select "Sender Recipient Third Party" at bounding box center [170, 437] width 268 height 26
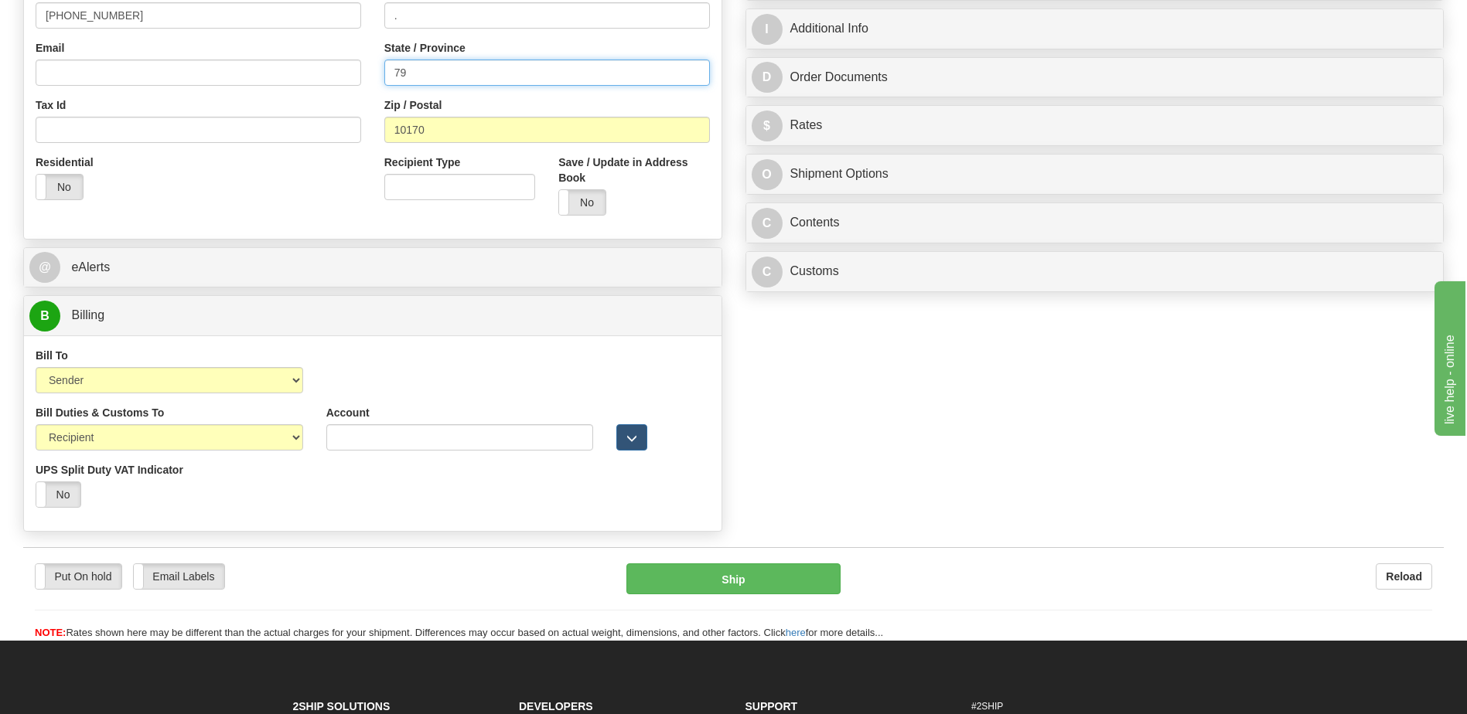
click at [455, 80] on input "79" at bounding box center [547, 73] width 326 height 26
type input "7"
click at [222, 377] on select "Sender Recipient Third Party Collect" at bounding box center [170, 380] width 268 height 26
select select "2"
click at [36, 367] on select "Sender Recipient Third Party Collect" at bounding box center [170, 380] width 268 height 26
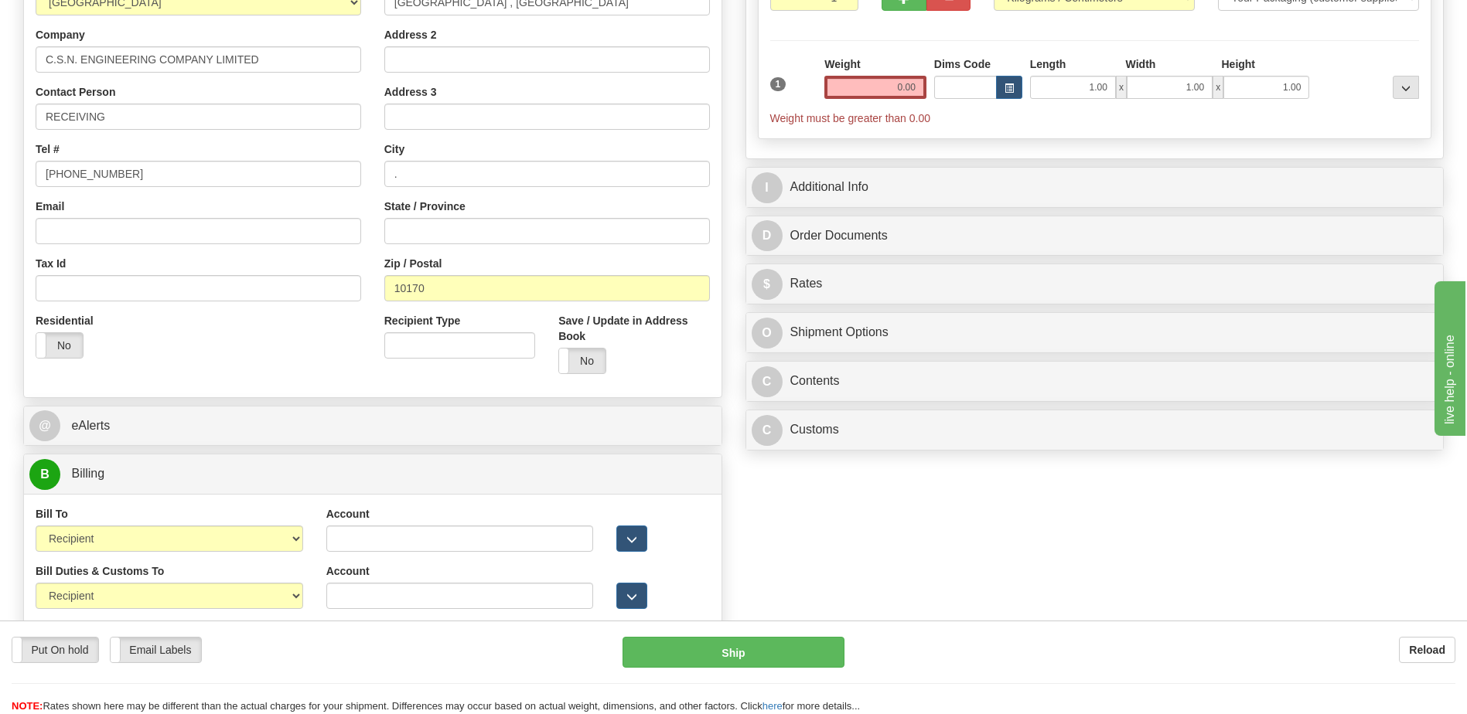
scroll to position [541, 0]
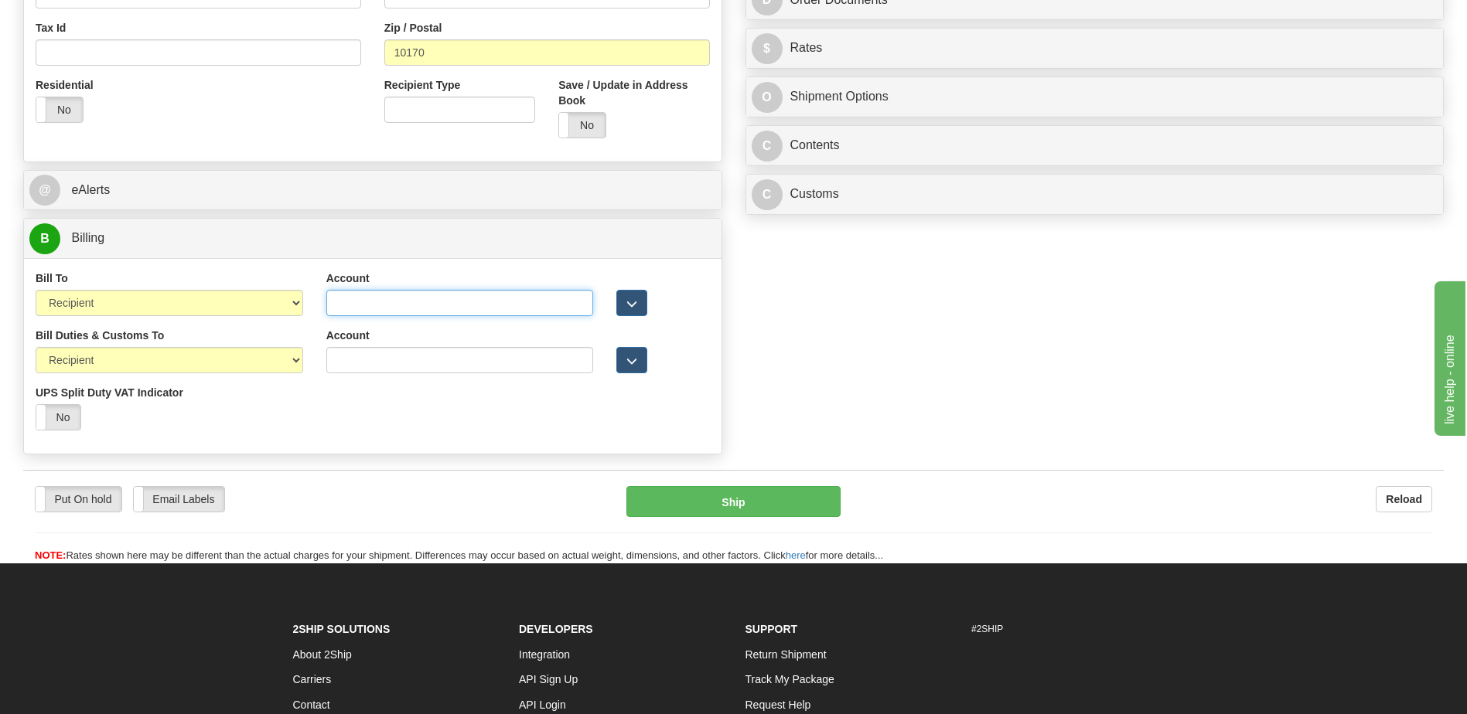
click at [334, 308] on input "Account" at bounding box center [460, 303] width 268 height 26
paste input "562301966"
type input "562301966"
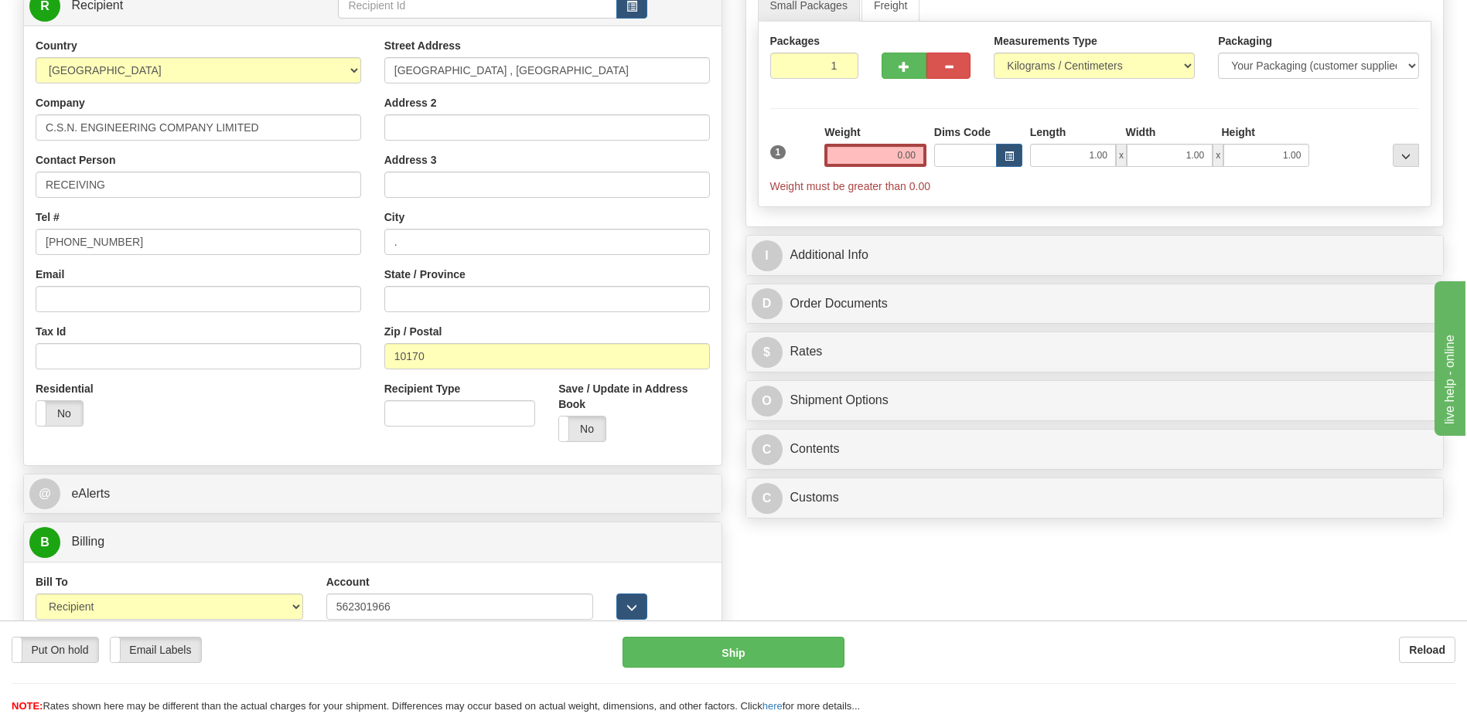
scroll to position [77, 0]
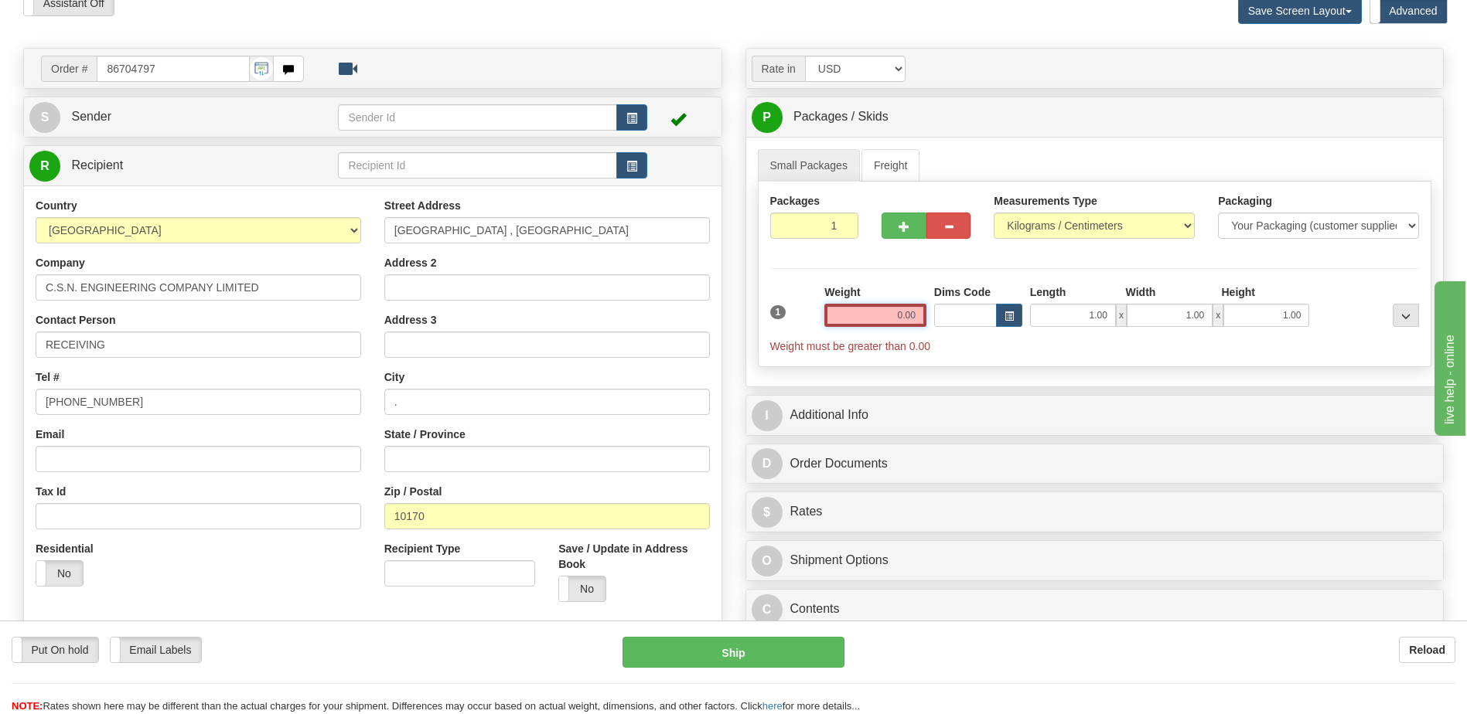
click at [901, 318] on input "0.00" at bounding box center [875, 315] width 102 height 23
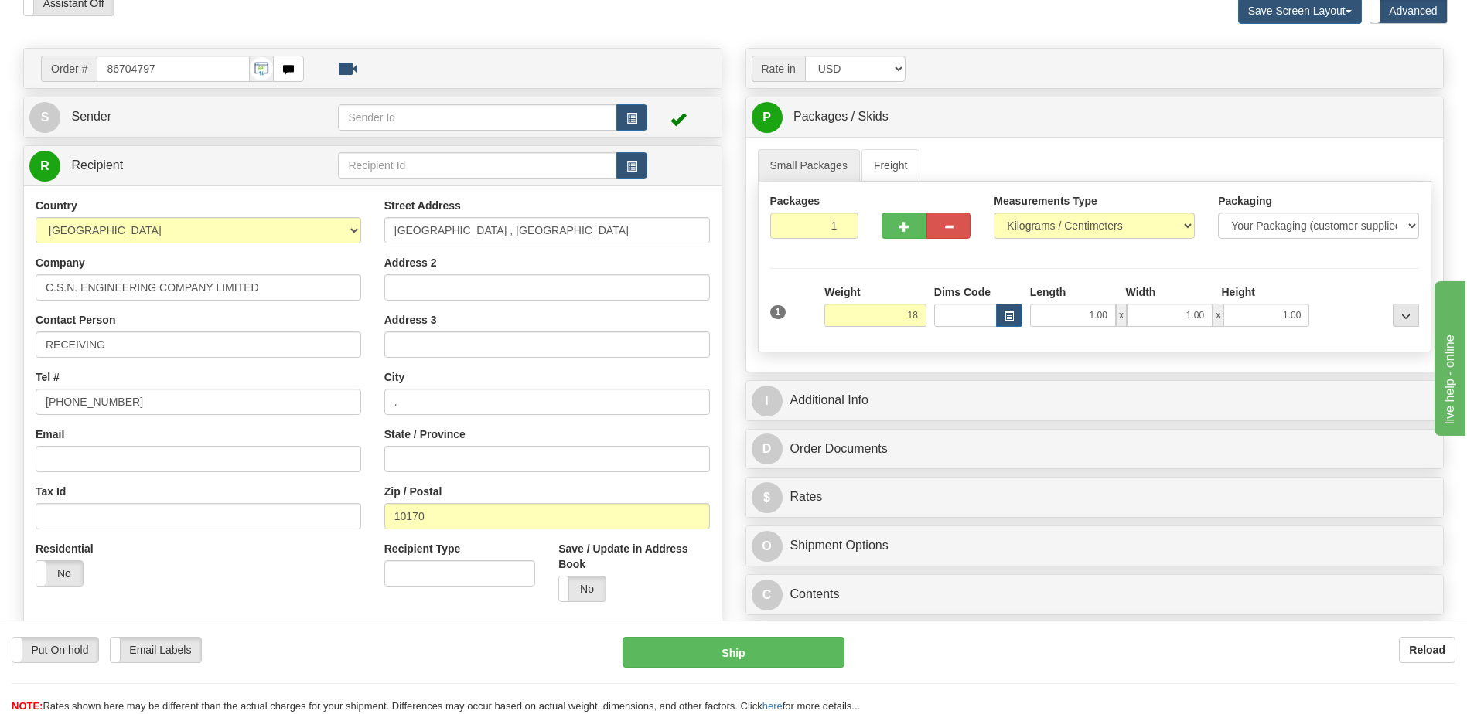
type input "18.00"
click at [612, 428] on div "State / Province" at bounding box center [547, 450] width 326 height 46
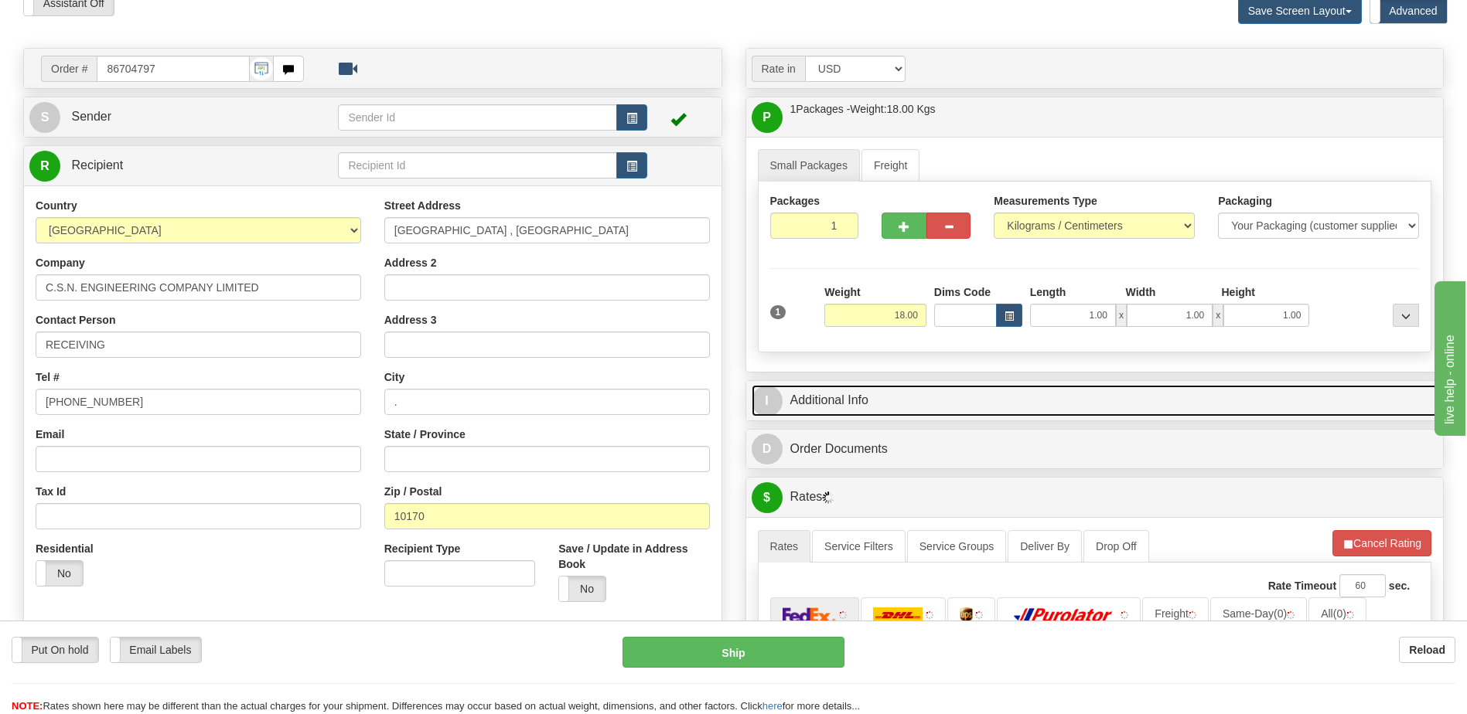
click at [816, 397] on link "I Additional Info" at bounding box center [1095, 401] width 687 height 32
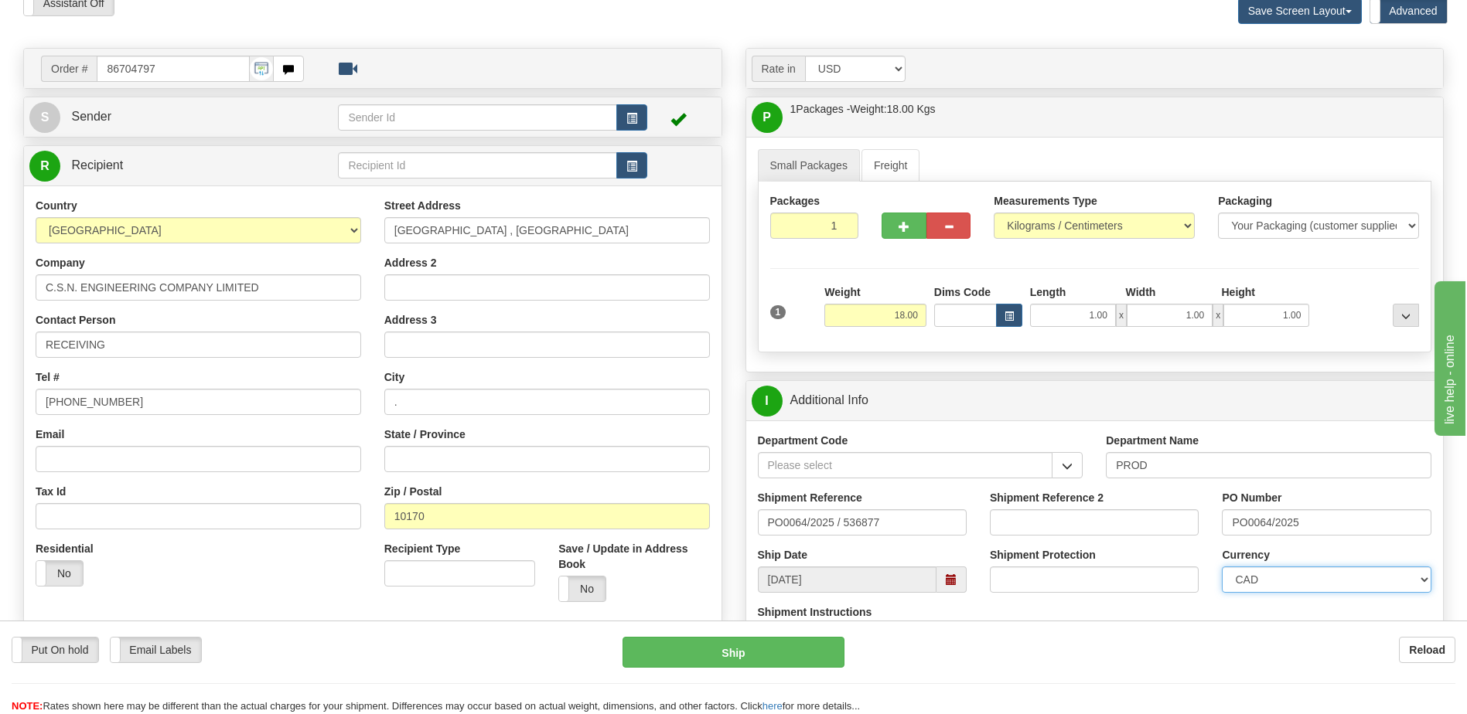
click at [1309, 584] on select "CAD USD EUR ZAR RON ANG ARN AUD AUS AWG BBD BFR BGN BHD BMD BND BRC BRL CHP CKZ…" at bounding box center [1326, 580] width 209 height 26
select select "1"
click at [1222, 567] on select "CAD USD EUR ZAR RON ANG ARN AUD AUS AWG BBD BFR BGN BHD BMD BND BRC BRL CHP CKZ…" at bounding box center [1326, 580] width 209 height 26
click at [626, 116] on span "button" at bounding box center [631, 119] width 11 height 10
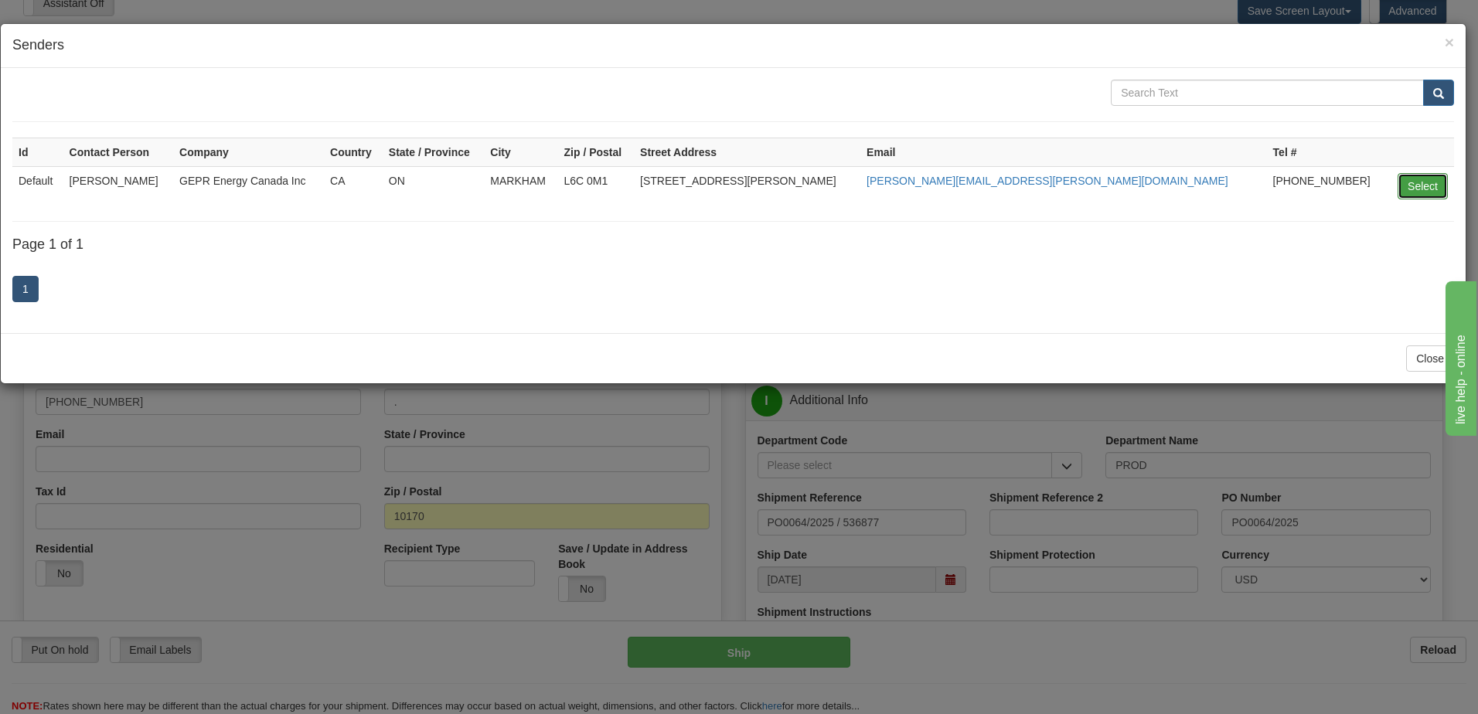
click at [1418, 187] on button "Select" at bounding box center [1423, 186] width 50 height 26
type input "Default"
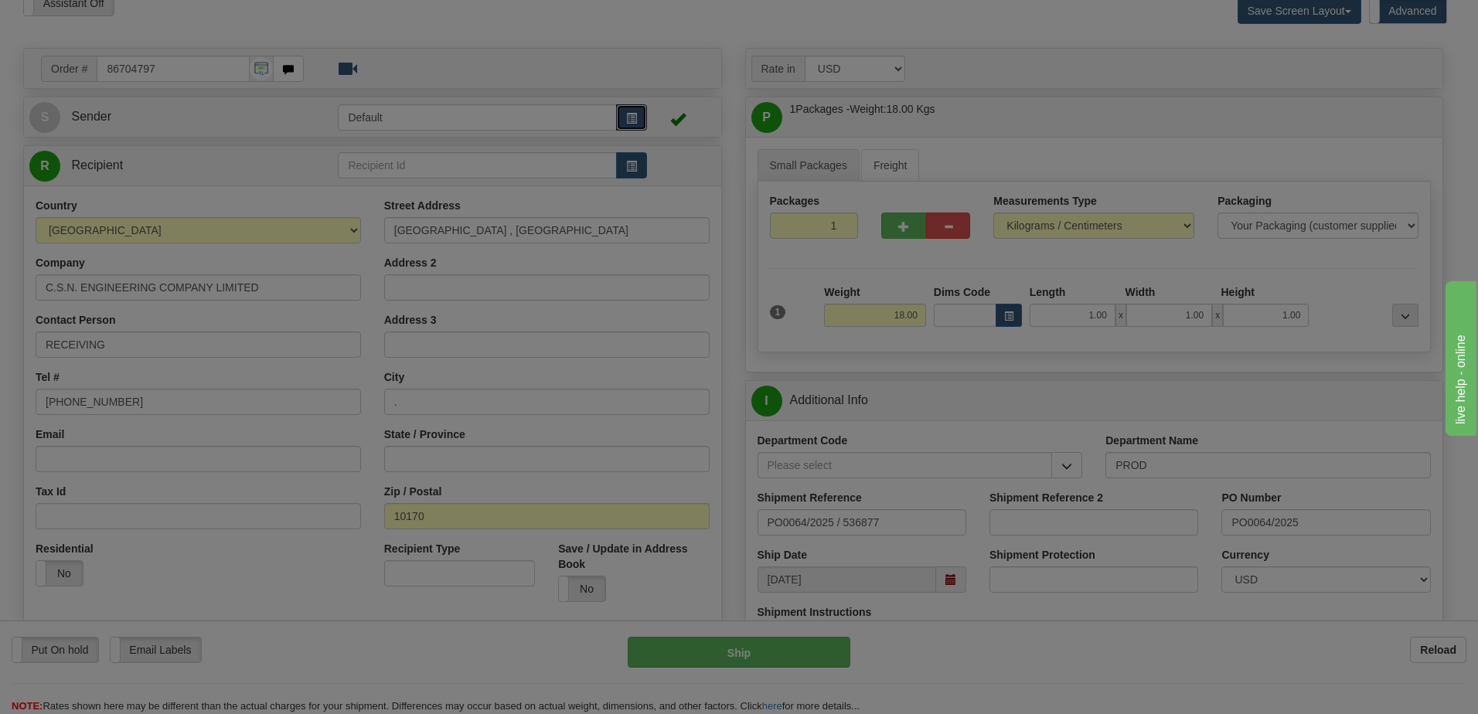
select select "0"
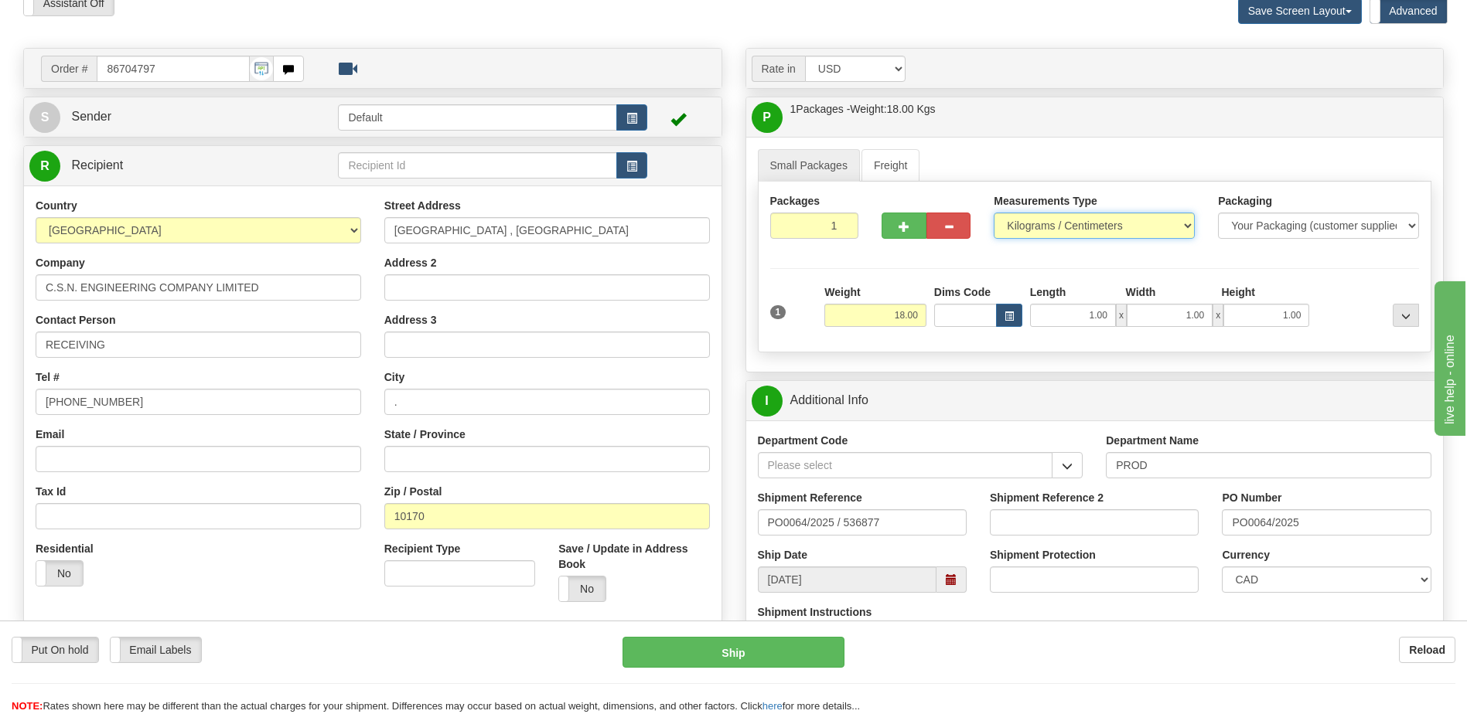
click at [1061, 231] on select "Pounds / Inches Kilograms / Centimeters" at bounding box center [1094, 226] width 201 height 26
select select "0"
click at [994, 213] on select "Pounds / Inches Kilograms / Centimeters" at bounding box center [1094, 226] width 201 height 26
drag, startPoint x: 903, startPoint y: 518, endPoint x: 547, endPoint y: 491, distance: 357.5
click at [590, 48] on div "Order # 86704797" at bounding box center [733, 48] width 1443 height 0
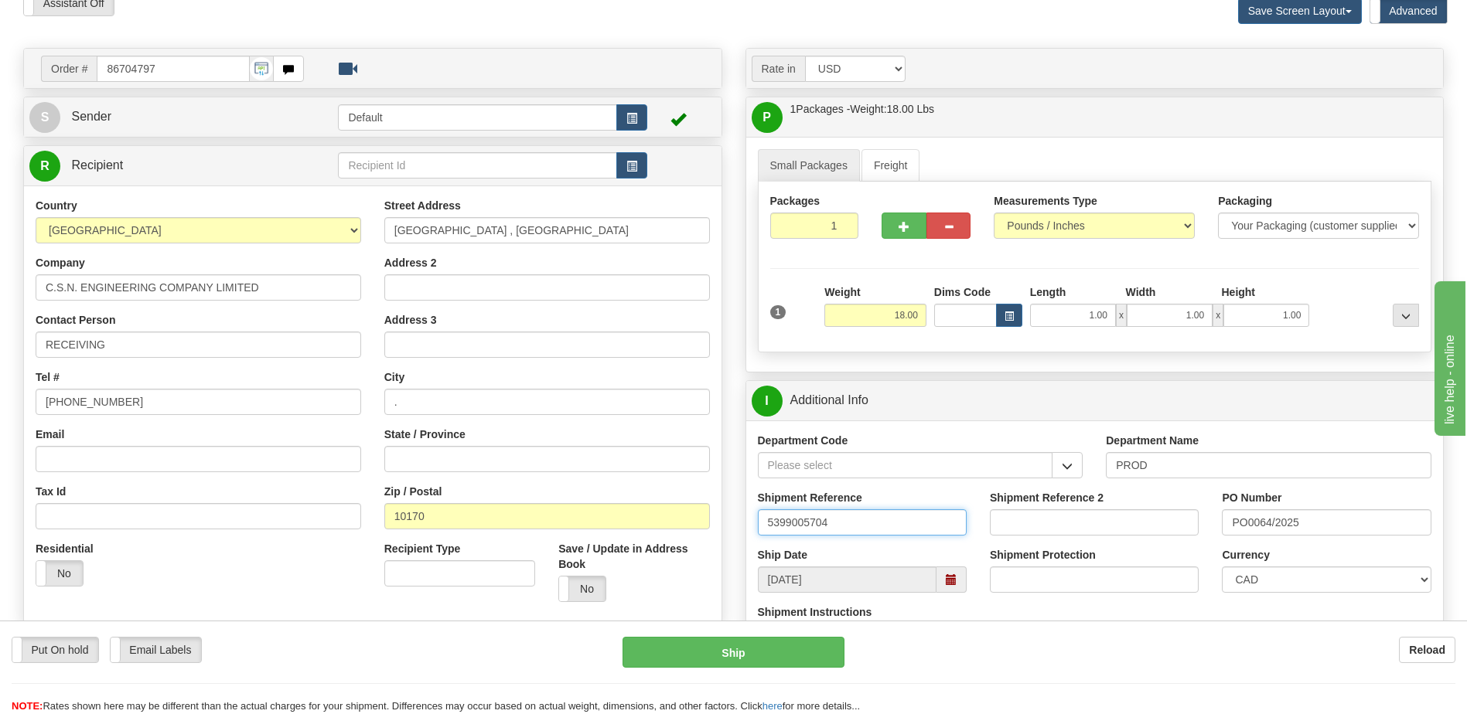
type input "5399005704"
drag, startPoint x: 1317, startPoint y: 526, endPoint x: 1221, endPoint y: 541, distance: 97.9
click at [1224, 540] on div "PO Number PO0064/2025" at bounding box center [1326, 518] width 232 height 57
type input "4501392255"
click at [1273, 578] on select "CAD USD EUR ZAR RON ANG ARN AUD AUS AWG BBD BFR BGN BHD BMD BND BRC BRL CHP CKZ…" at bounding box center [1326, 580] width 209 height 26
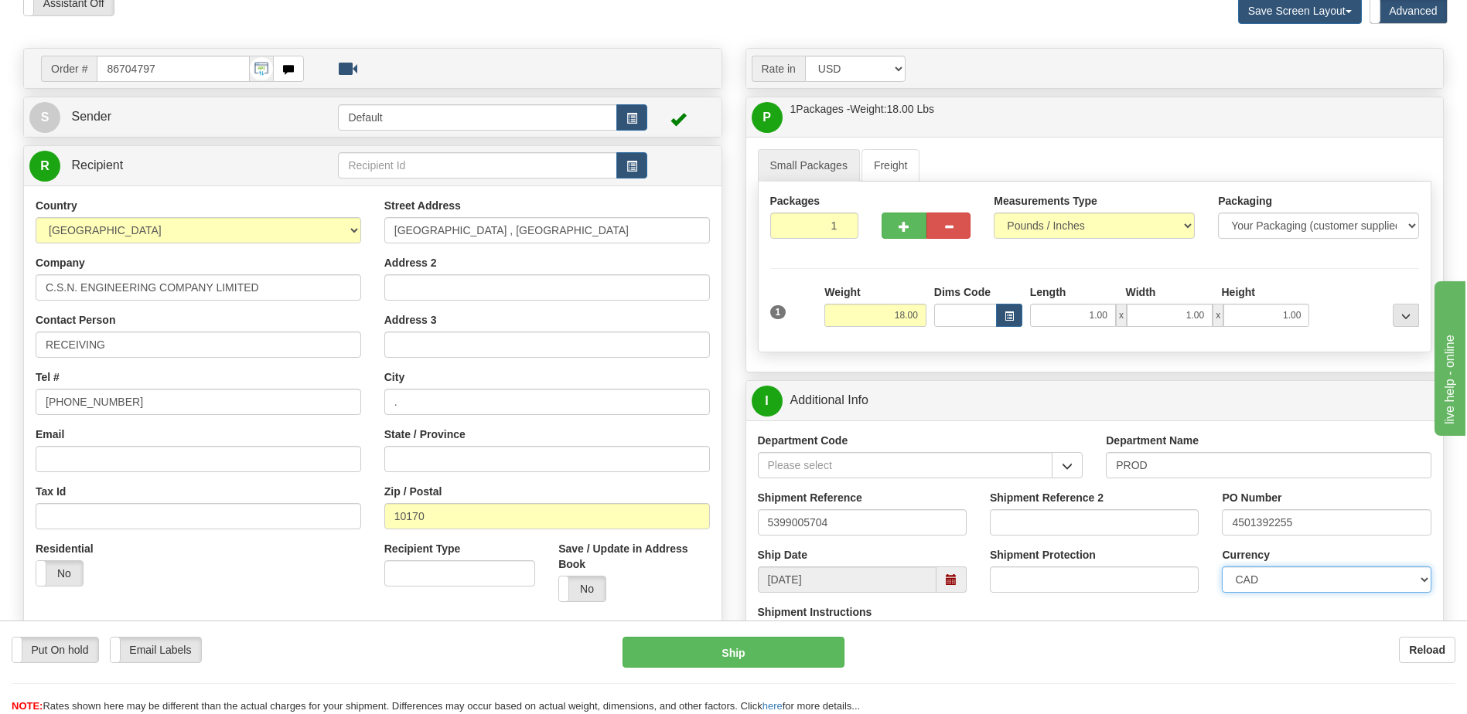
select select "1"
click at [1222, 567] on select "CAD USD EUR ZAR RON ANG ARN AUD AUS AWG BBD BFR BGN BHD BMD BND BRC BRL CHP CKZ…" at bounding box center [1326, 580] width 209 height 26
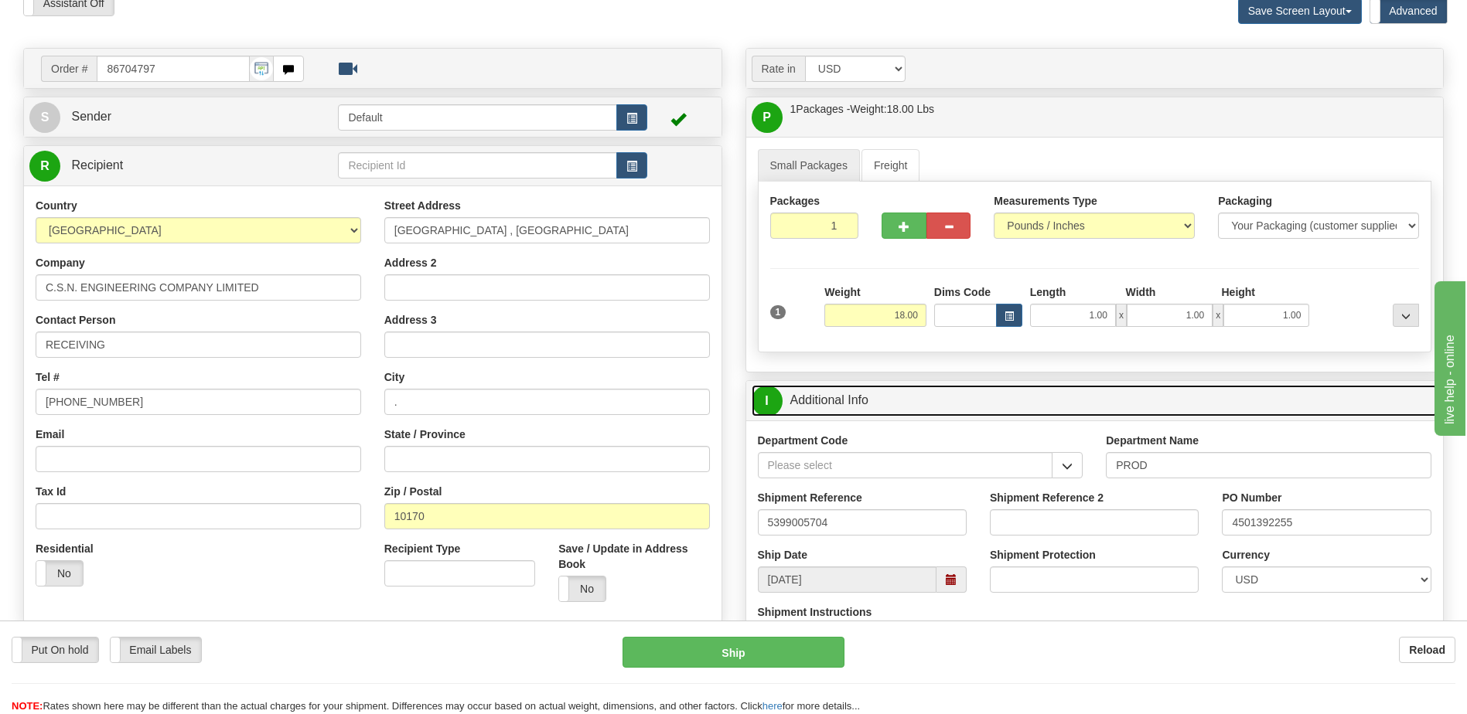
click at [898, 406] on link "I Additional Info" at bounding box center [1095, 401] width 687 height 32
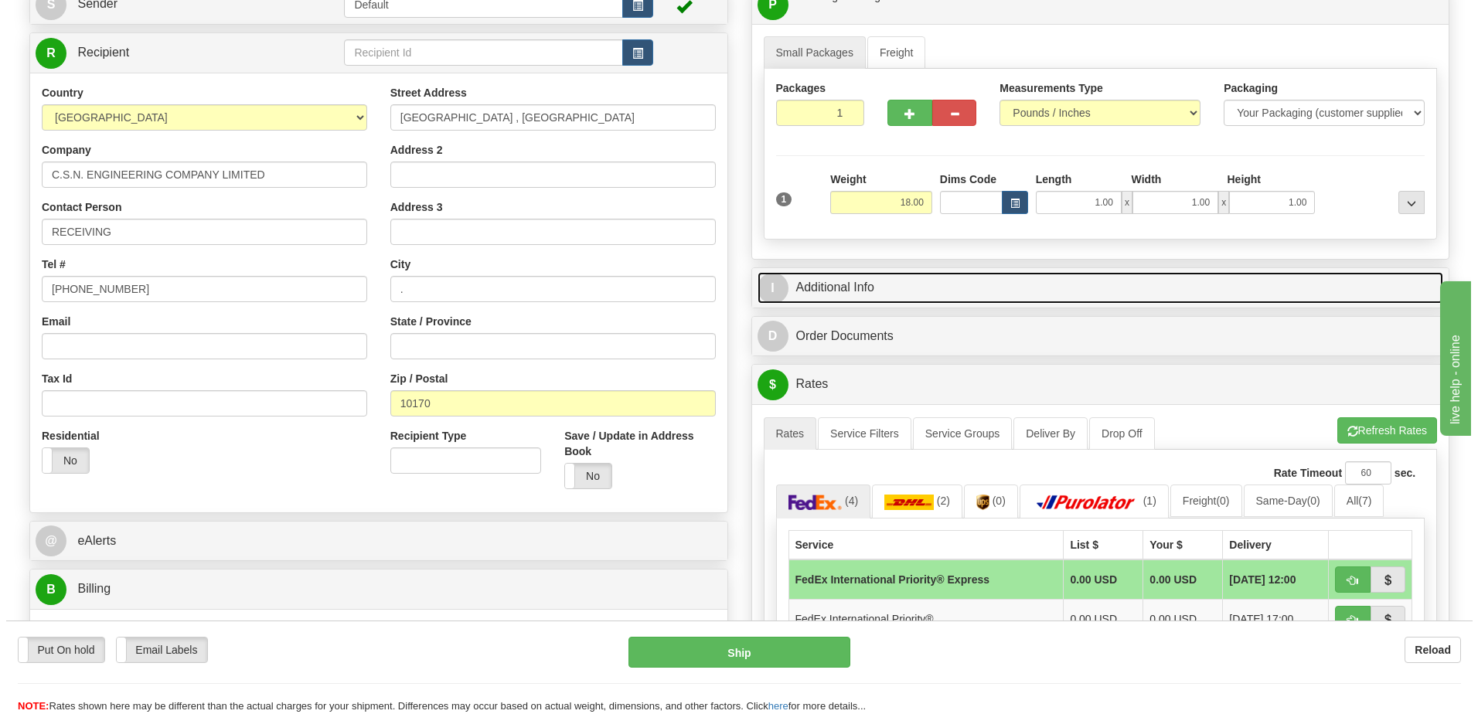
scroll to position [309, 0]
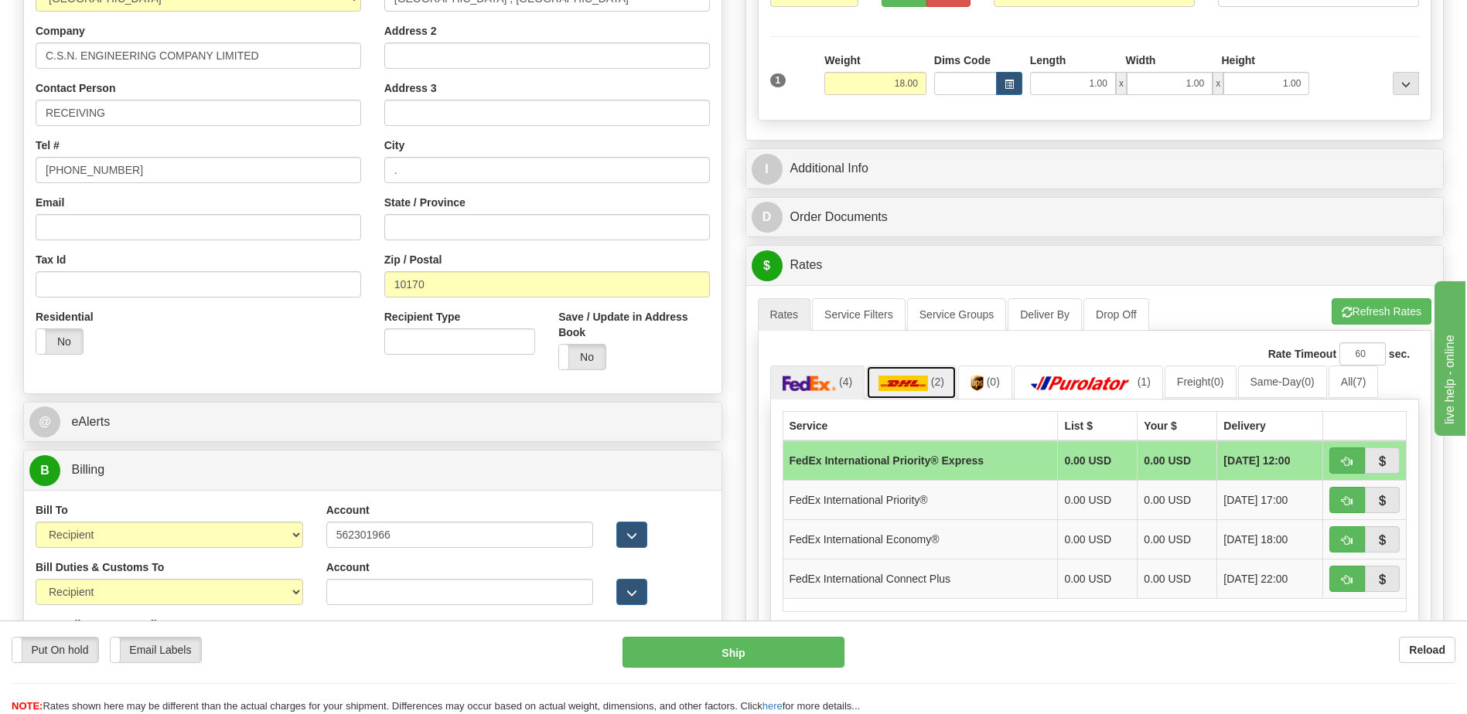
click at [915, 386] on img at bounding box center [902, 383] width 49 height 15
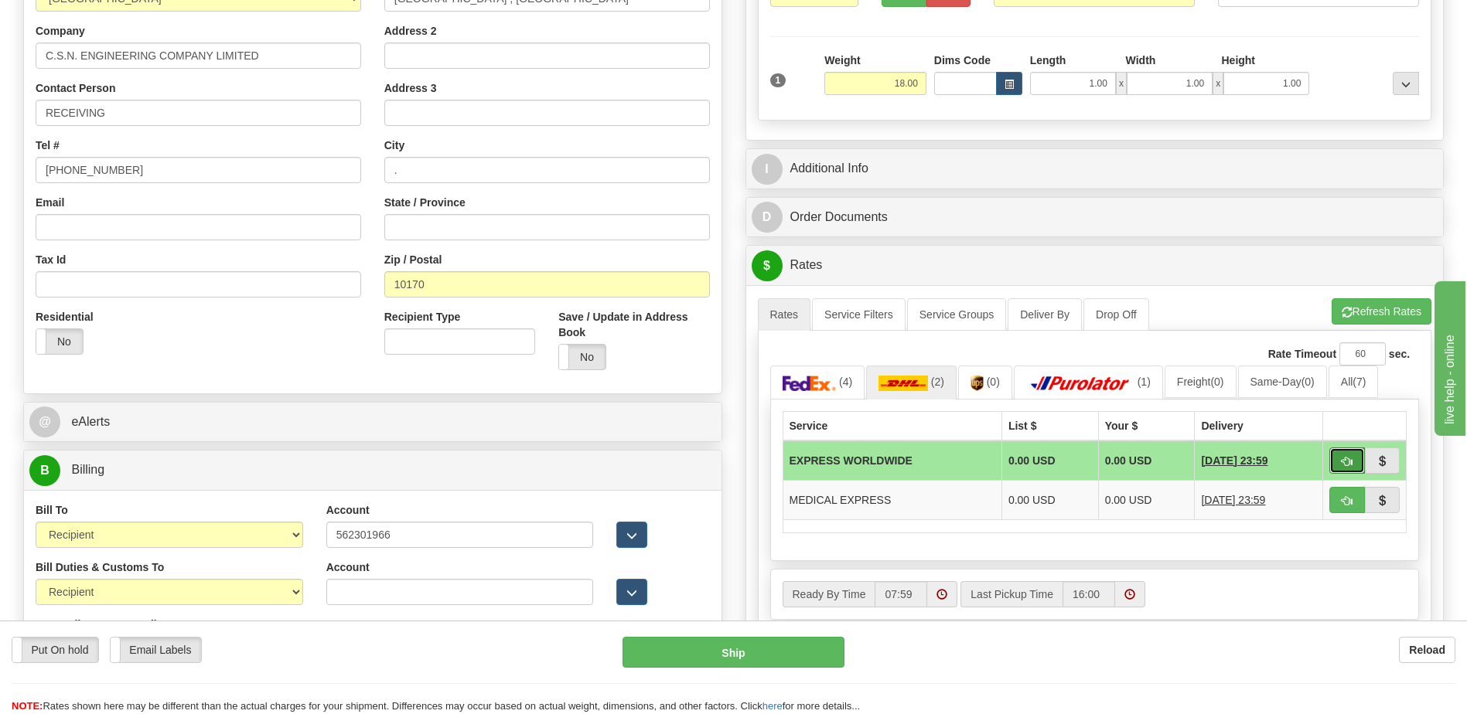
click at [1348, 465] on span "button" at bounding box center [1346, 462] width 11 height 10
type input "P"
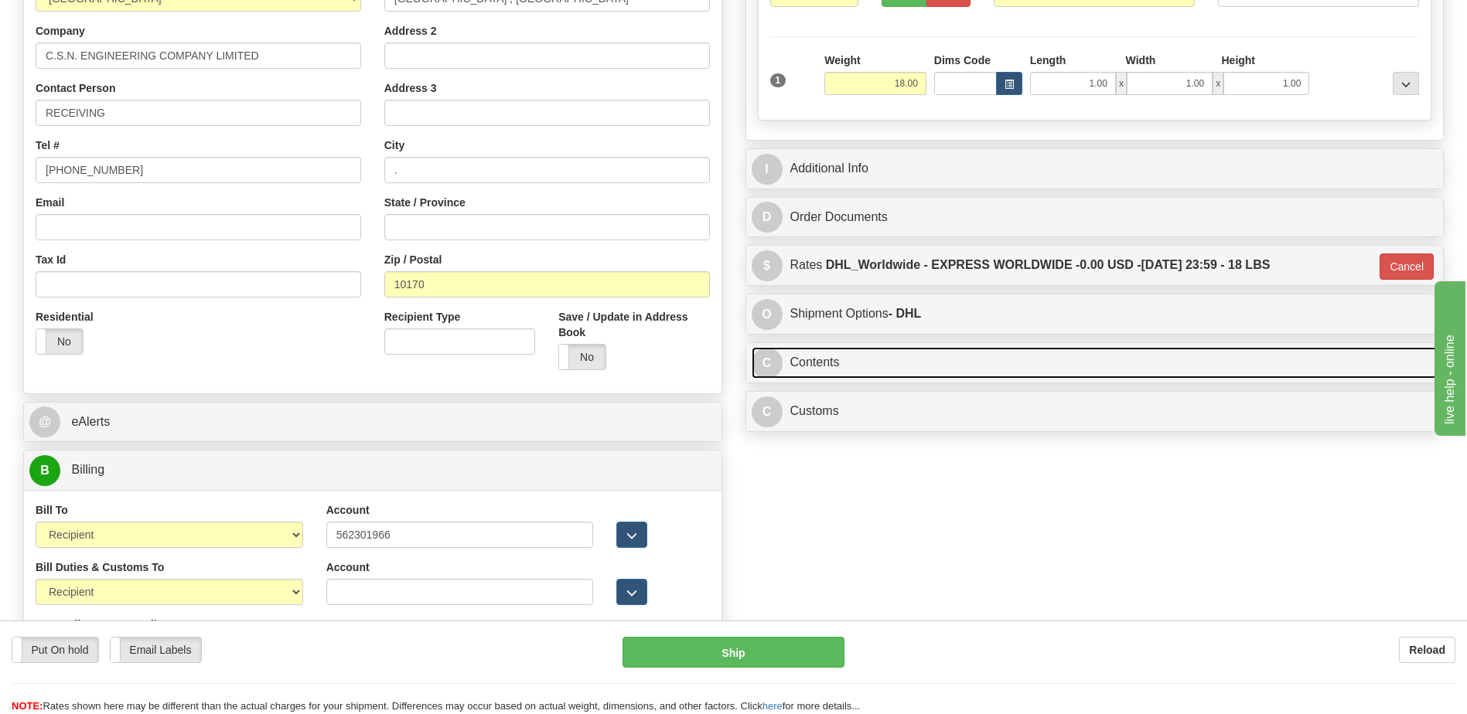
click at [910, 367] on link "C Contents" at bounding box center [1095, 363] width 687 height 32
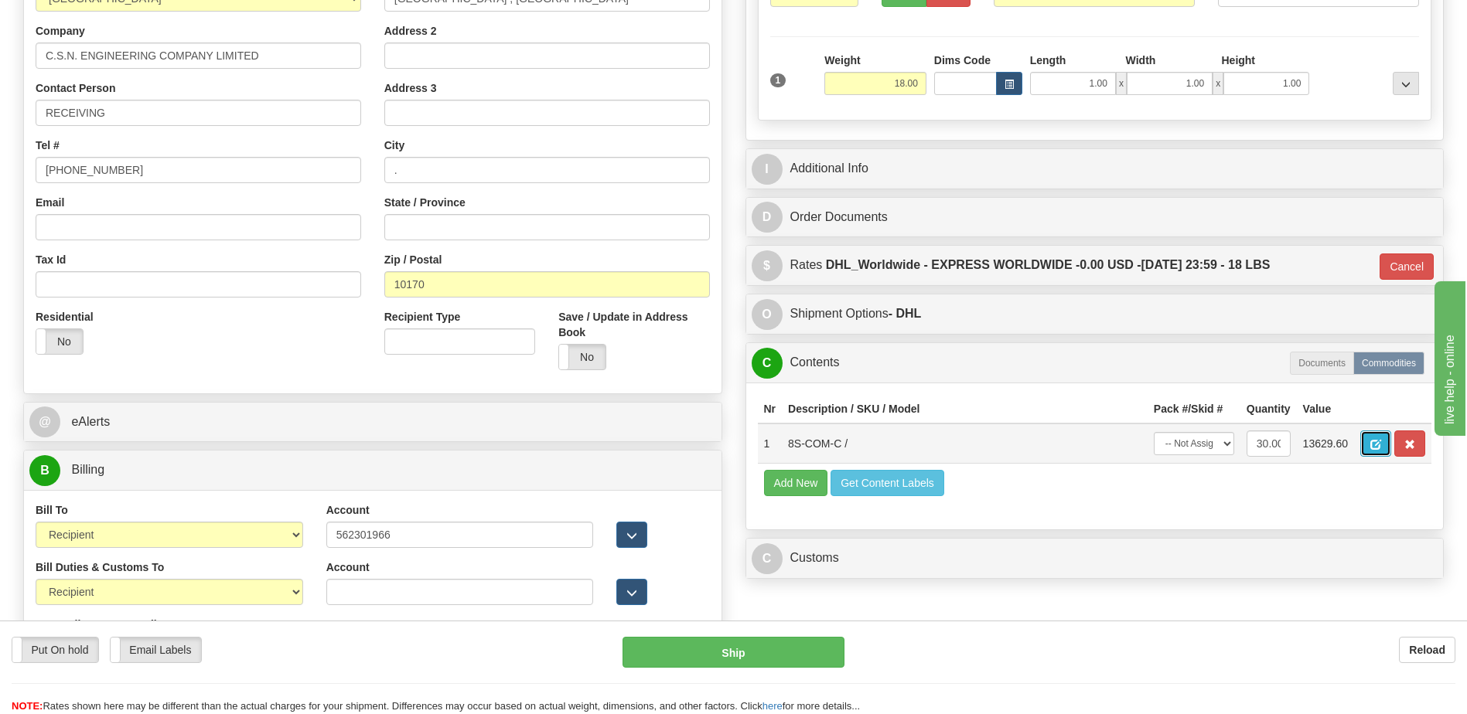
click at [1373, 446] on span "button" at bounding box center [1375, 445] width 11 height 10
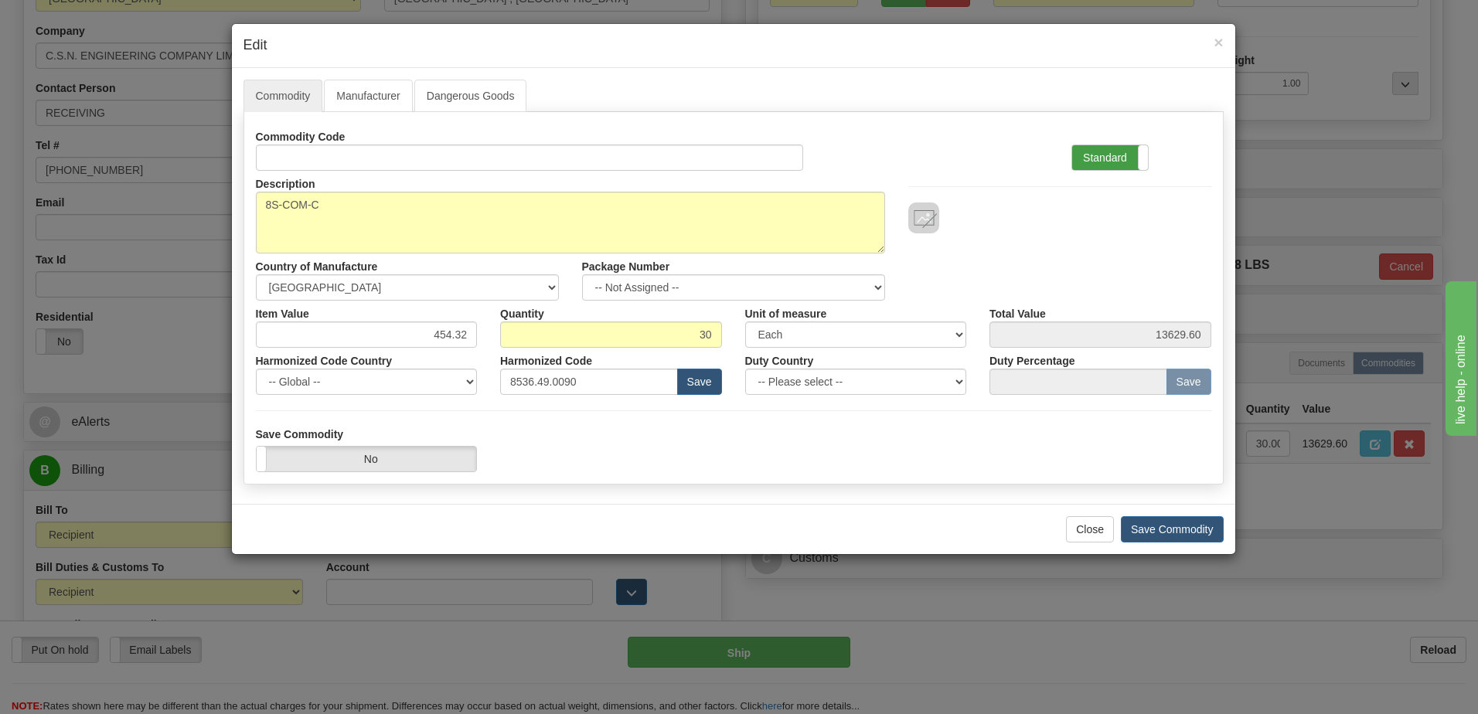
click at [1115, 165] on label "Standard" at bounding box center [1110, 157] width 76 height 25
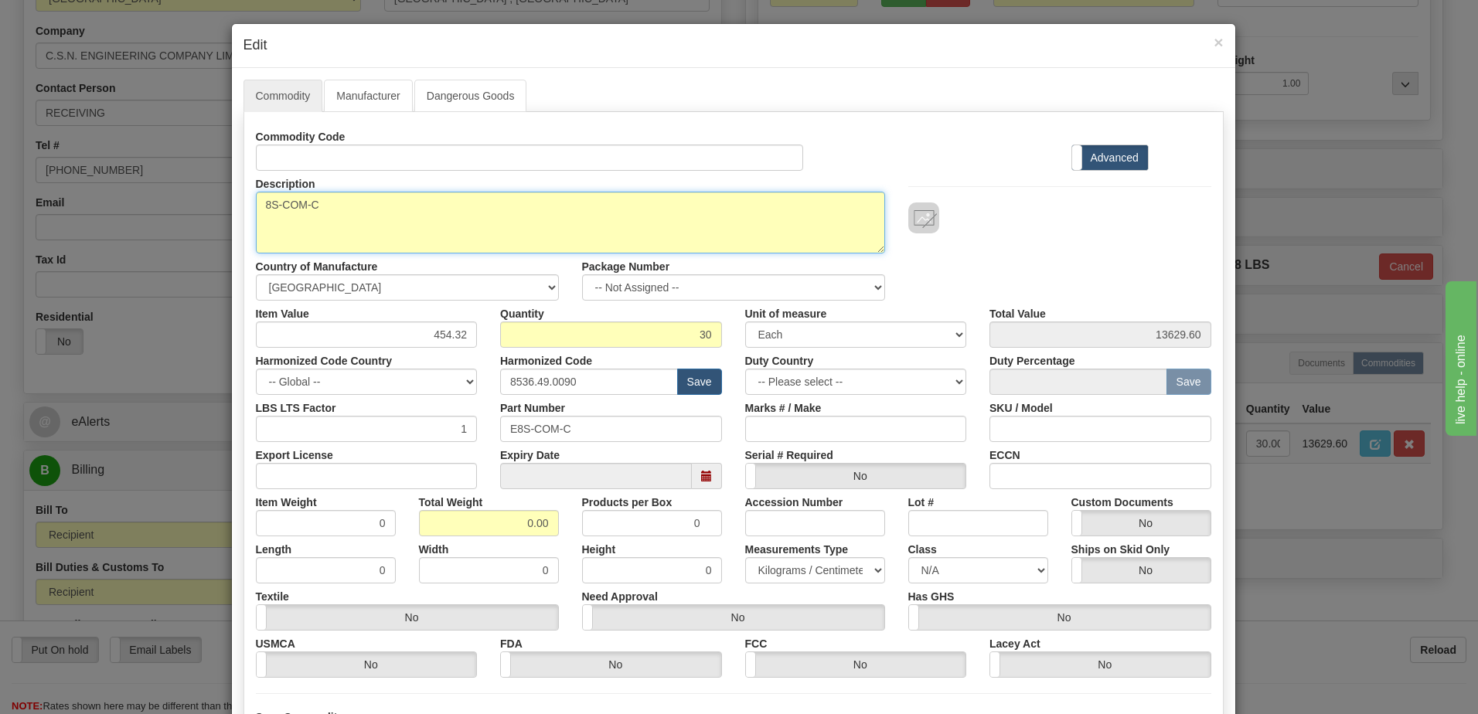
click at [256, 205] on textarea "8S-COM-C" at bounding box center [570, 223] width 629 height 62
paste textarea "8 Series Communication Interface Module"
type textarea "8 Series Communication Interface Module P/N 8S-COM-C"
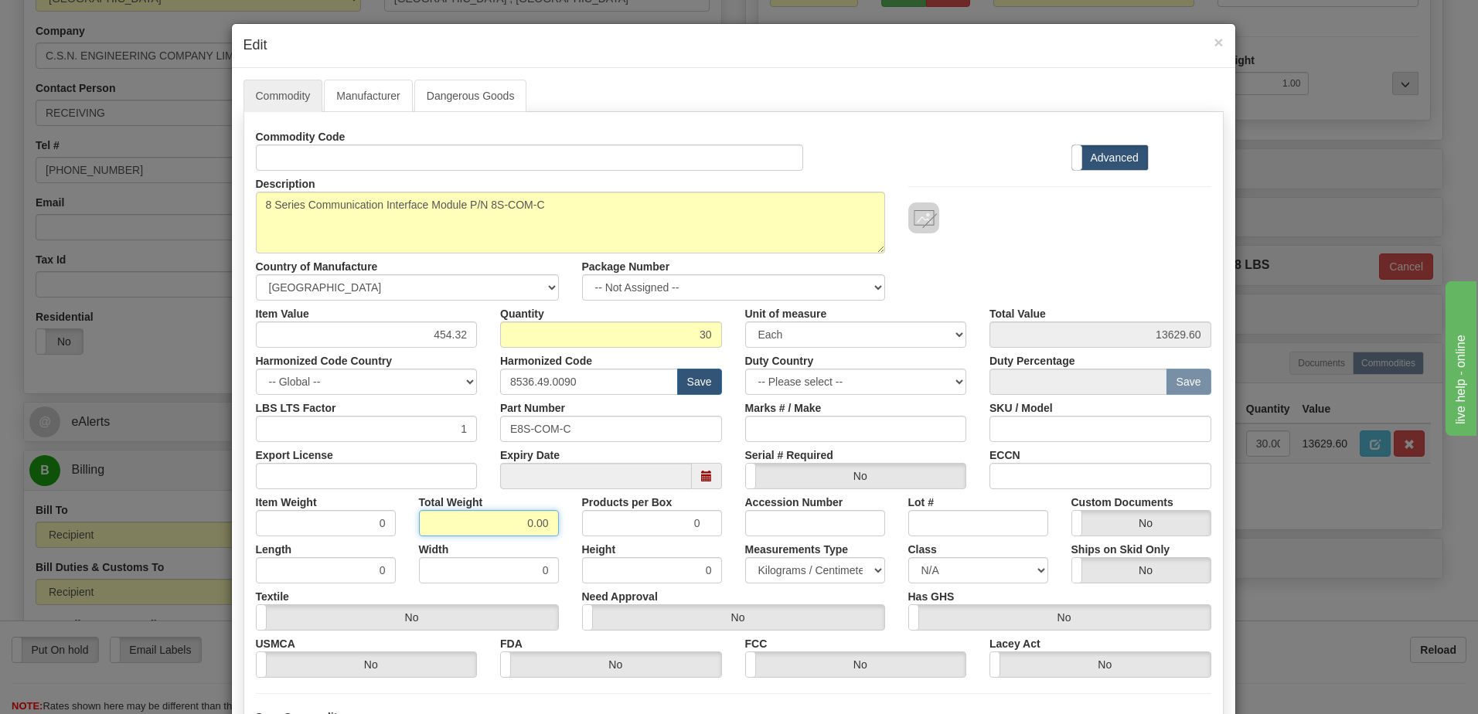
drag, startPoint x: 503, startPoint y: 531, endPoint x: 577, endPoint y: 537, distance: 73.7
click at [577, 537] on div "Commodity Code Standard Advanced Description 8S-COM-C Country of Manufacture --…" at bounding box center [734, 401] width 956 height 554
type input "1"
type input "0.0333"
click at [346, 525] on input "0.0333" at bounding box center [326, 523] width 140 height 26
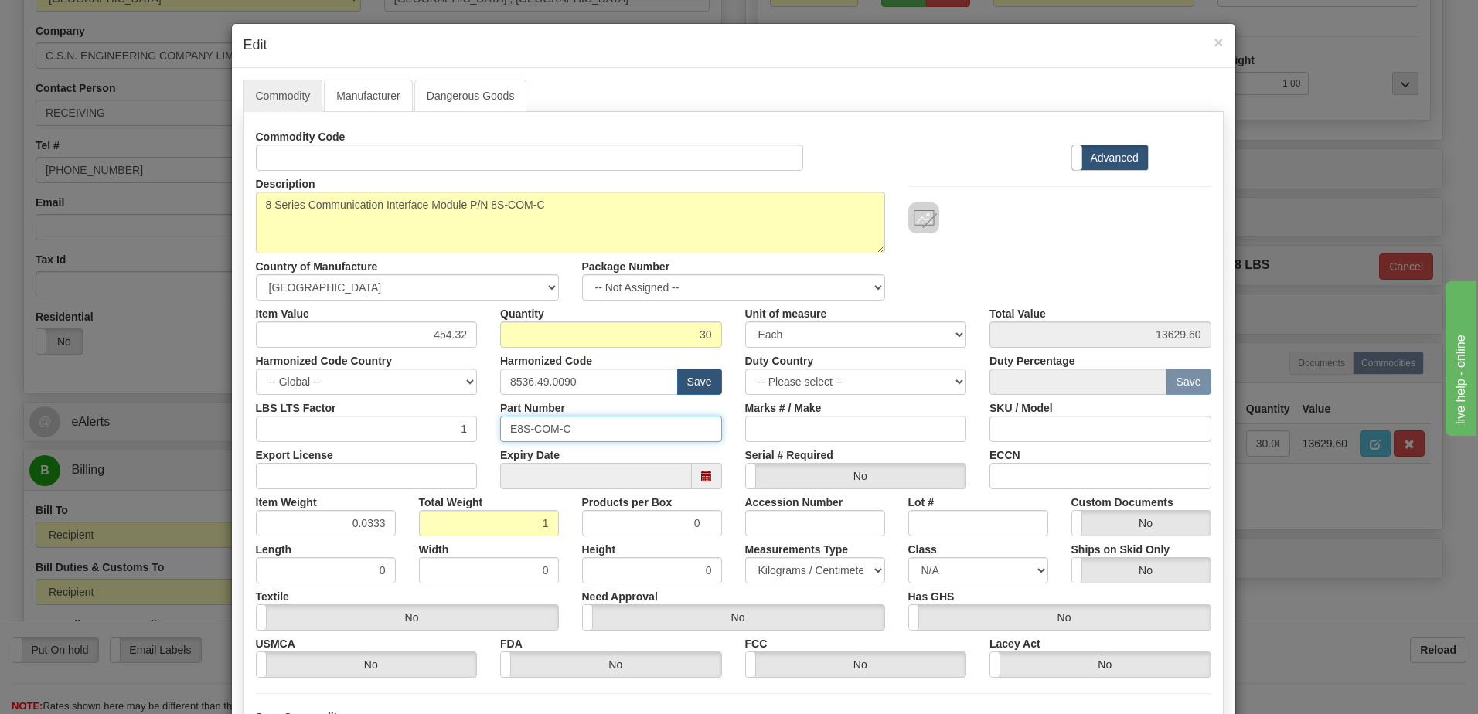
drag, startPoint x: 576, startPoint y: 430, endPoint x: 324, endPoint y: 404, distance: 253.4
click at [324, 404] on div "LBS LTS Factor 1 Part Number E8S-COM-C Marks # / Make SKU / Model" at bounding box center [733, 418] width 979 height 47
click at [1072, 251] on div "Description 8S-COM-C Country of Manufacture -- Unknown -- AFGHANISTAN ALAND ISL…" at bounding box center [733, 236] width 979 height 130
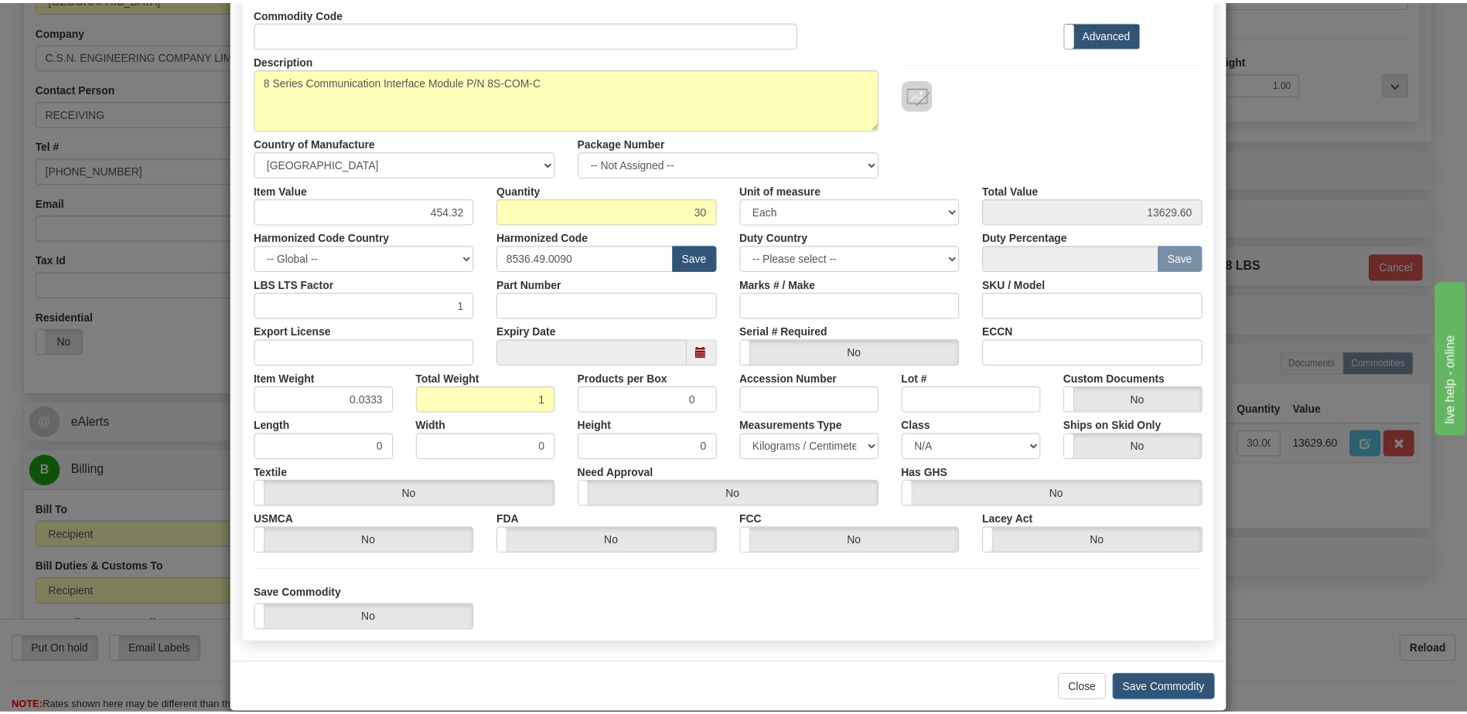
scroll to position [147, 0]
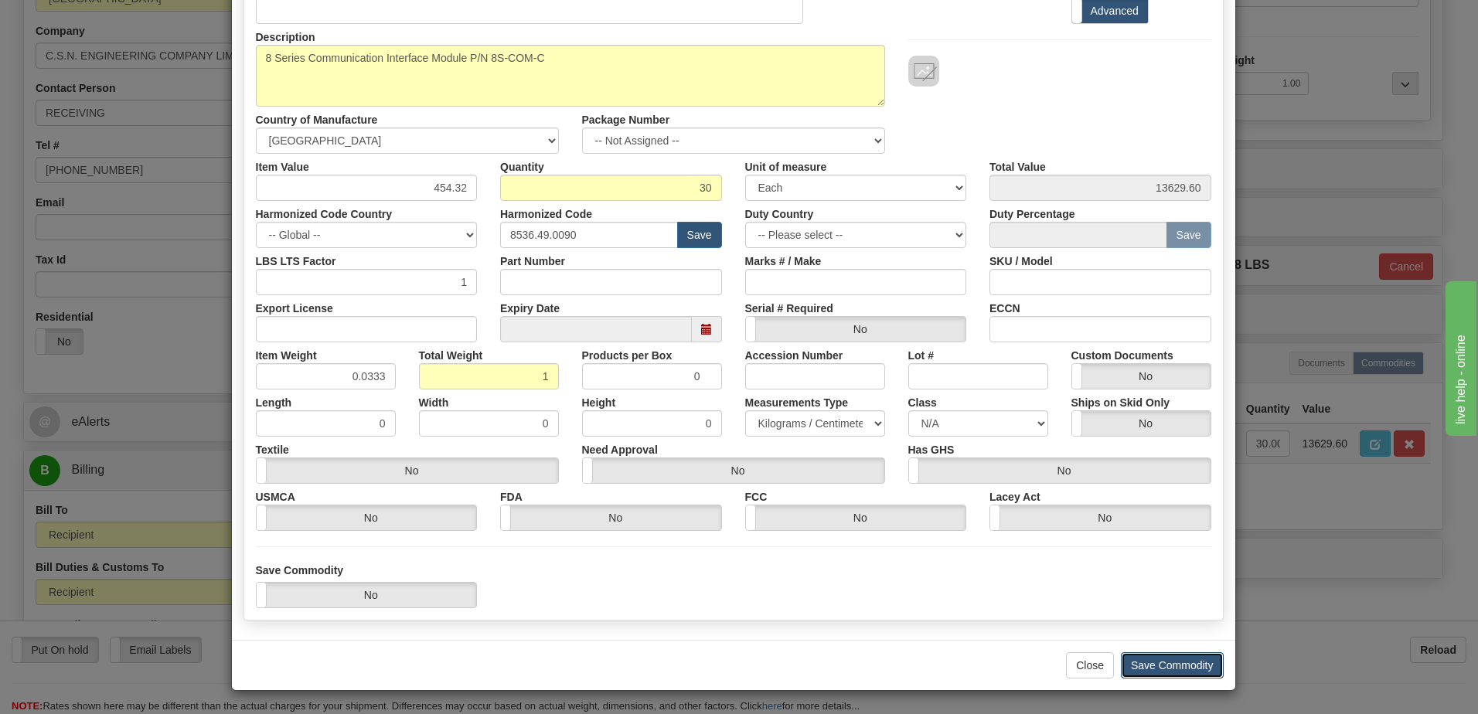
click at [1158, 667] on button "Save Commodity" at bounding box center [1172, 666] width 103 height 26
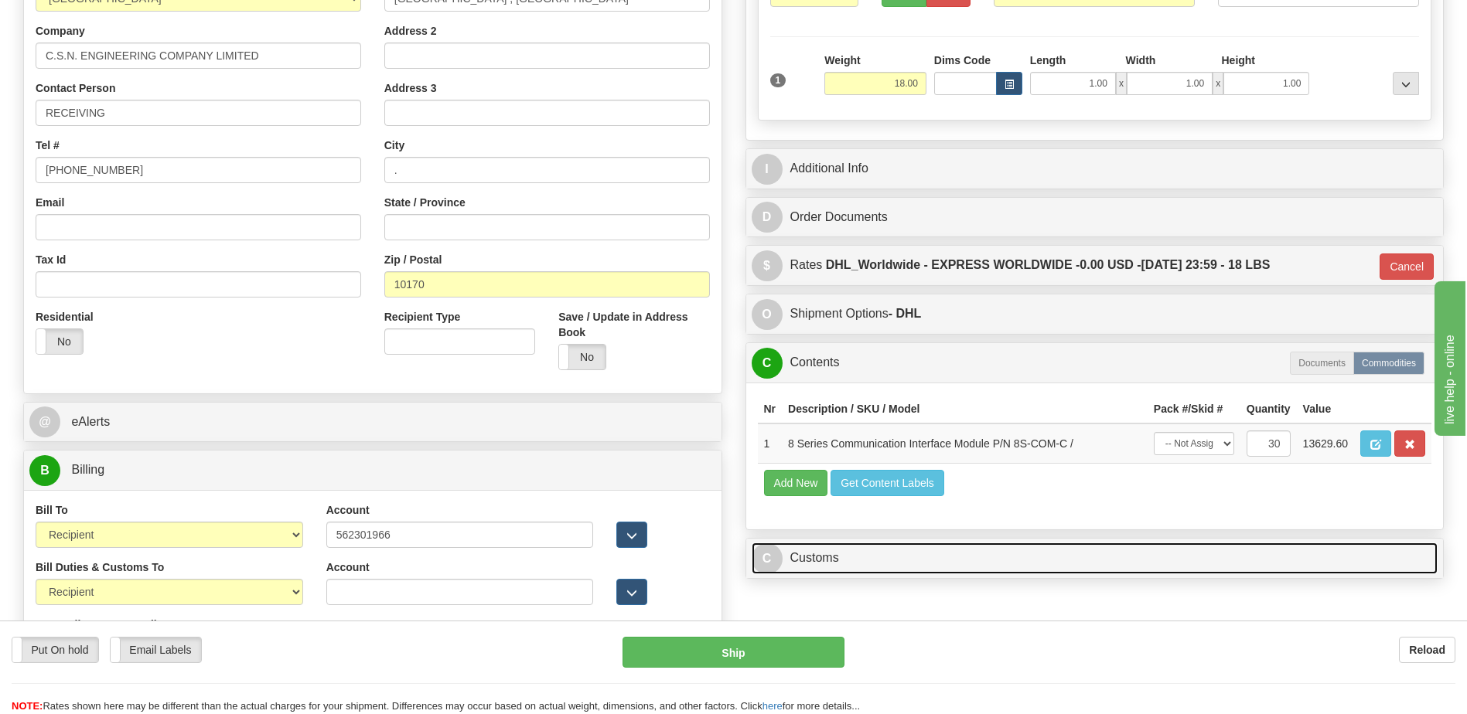
click at [853, 558] on link "C Customs" at bounding box center [1095, 559] width 687 height 32
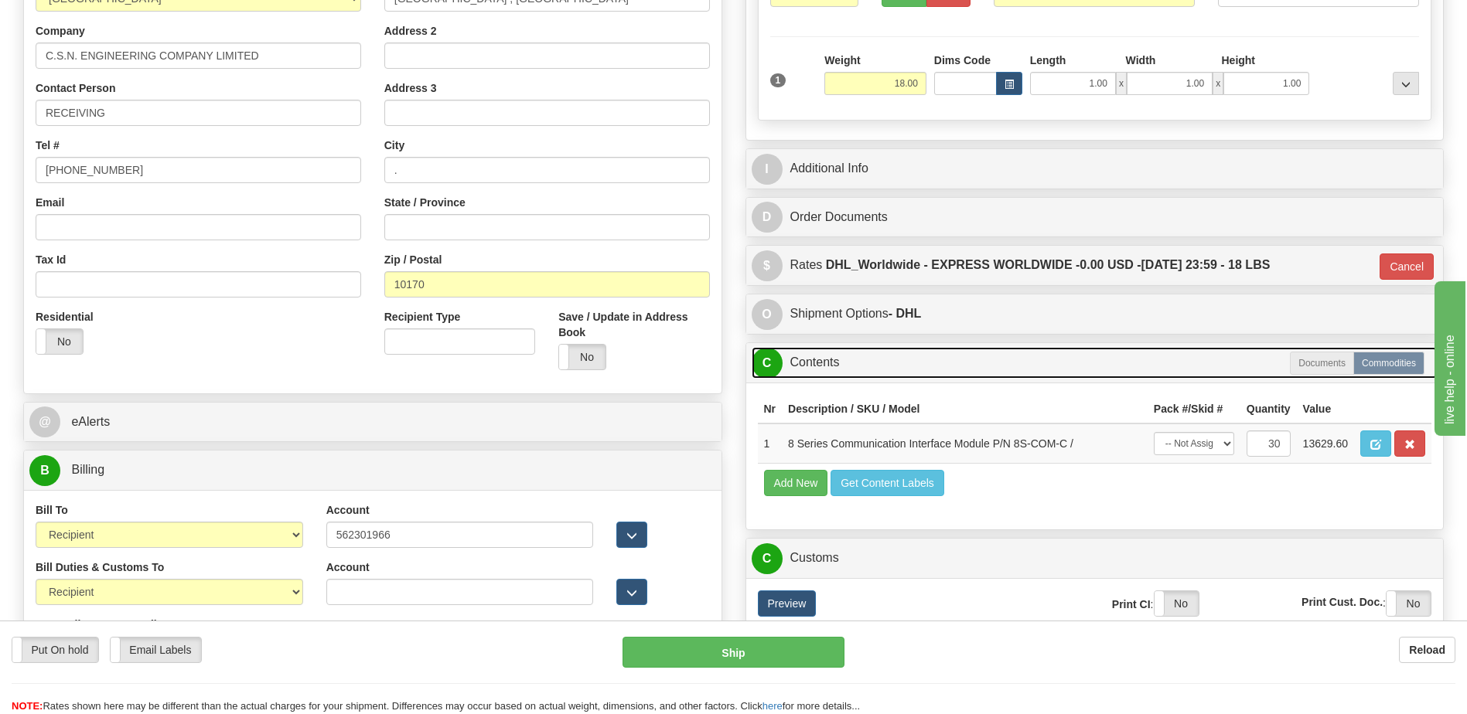
click at [827, 359] on link "C Contents" at bounding box center [1095, 363] width 687 height 32
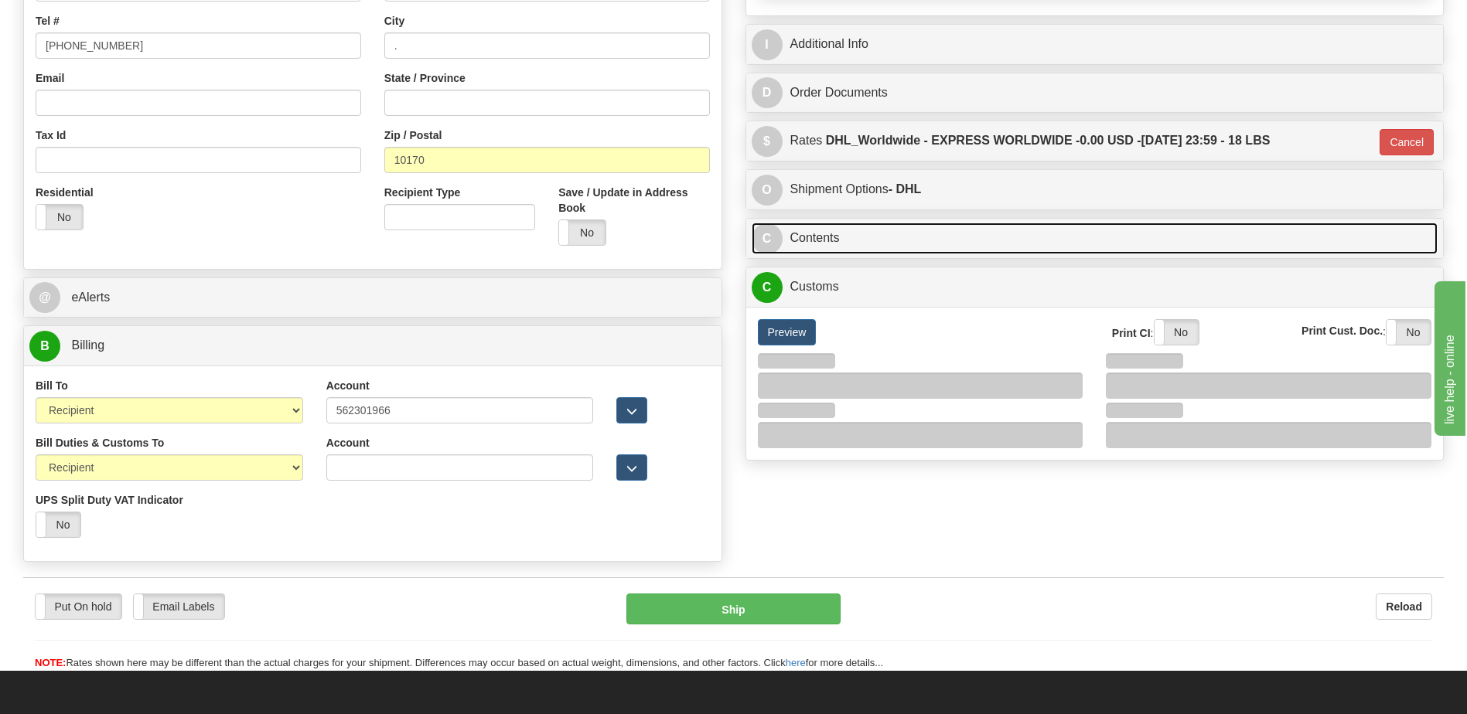
scroll to position [619, 0]
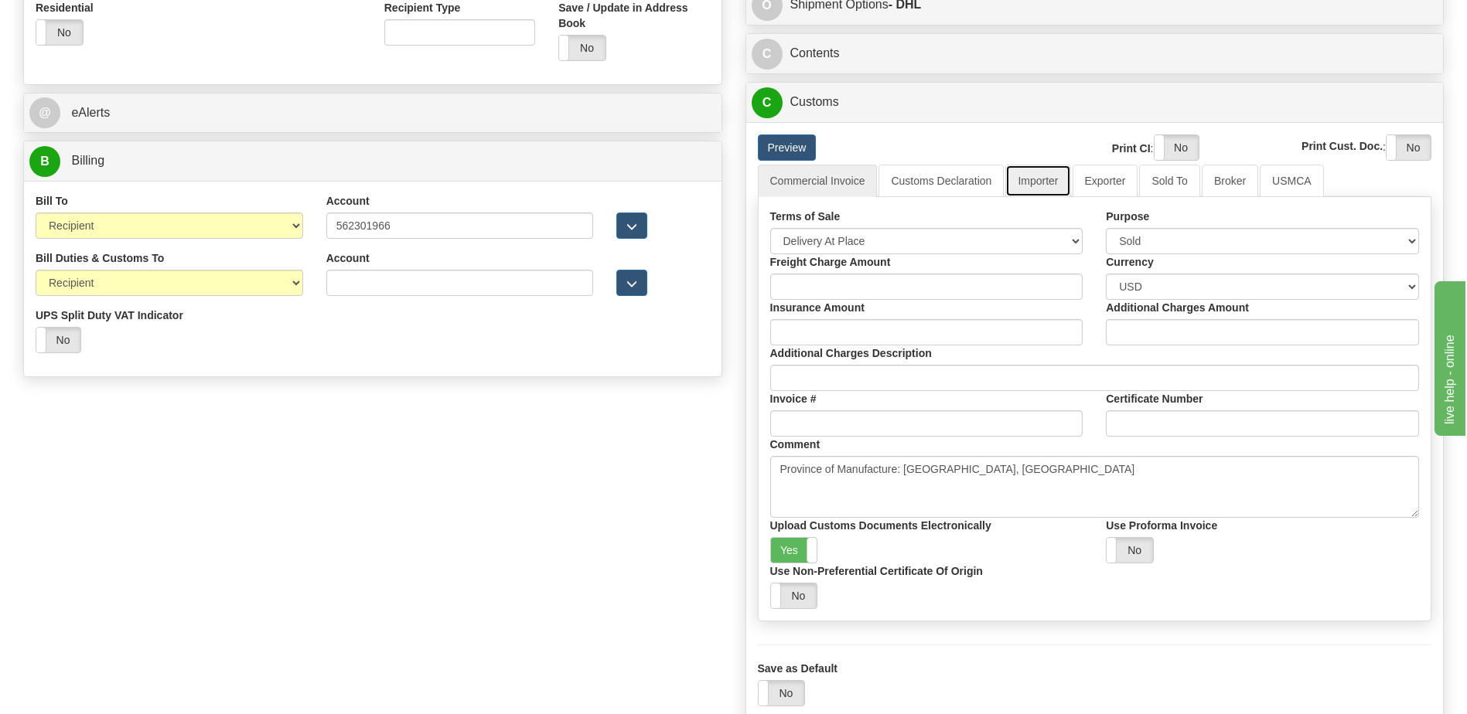
click at [1045, 178] on link "Importer" at bounding box center [1037, 181] width 65 height 32
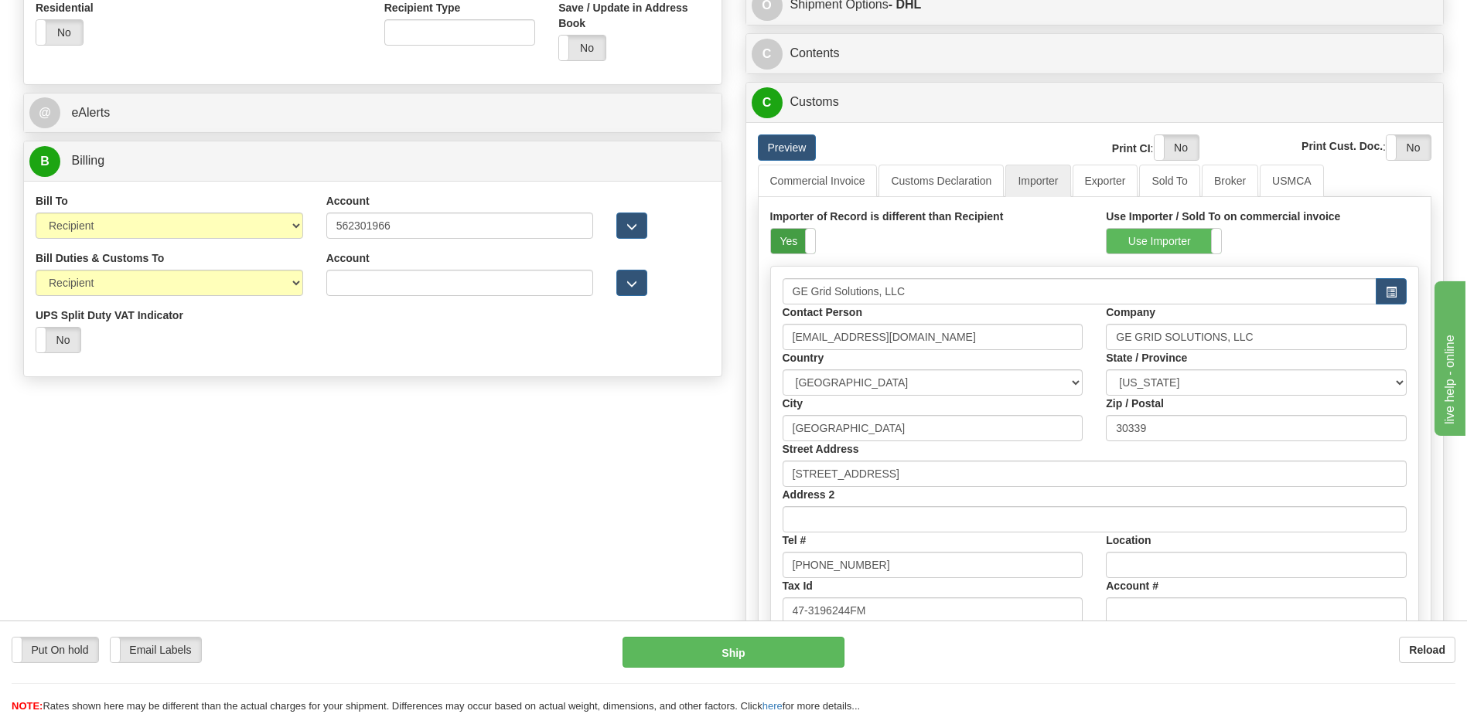
click at [788, 246] on label "Yes" at bounding box center [793, 241] width 44 height 25
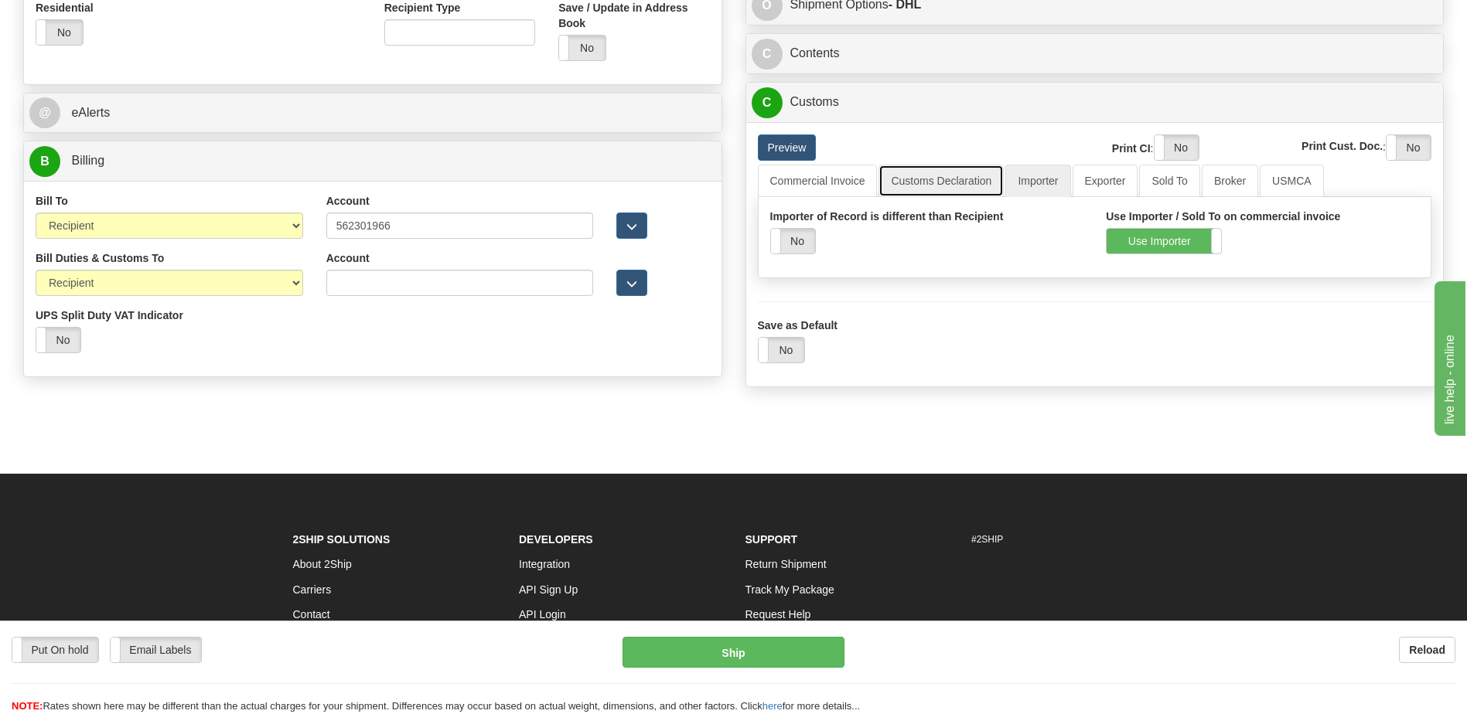
click at [903, 182] on link "Customs Declaration" at bounding box center [940, 181] width 125 height 32
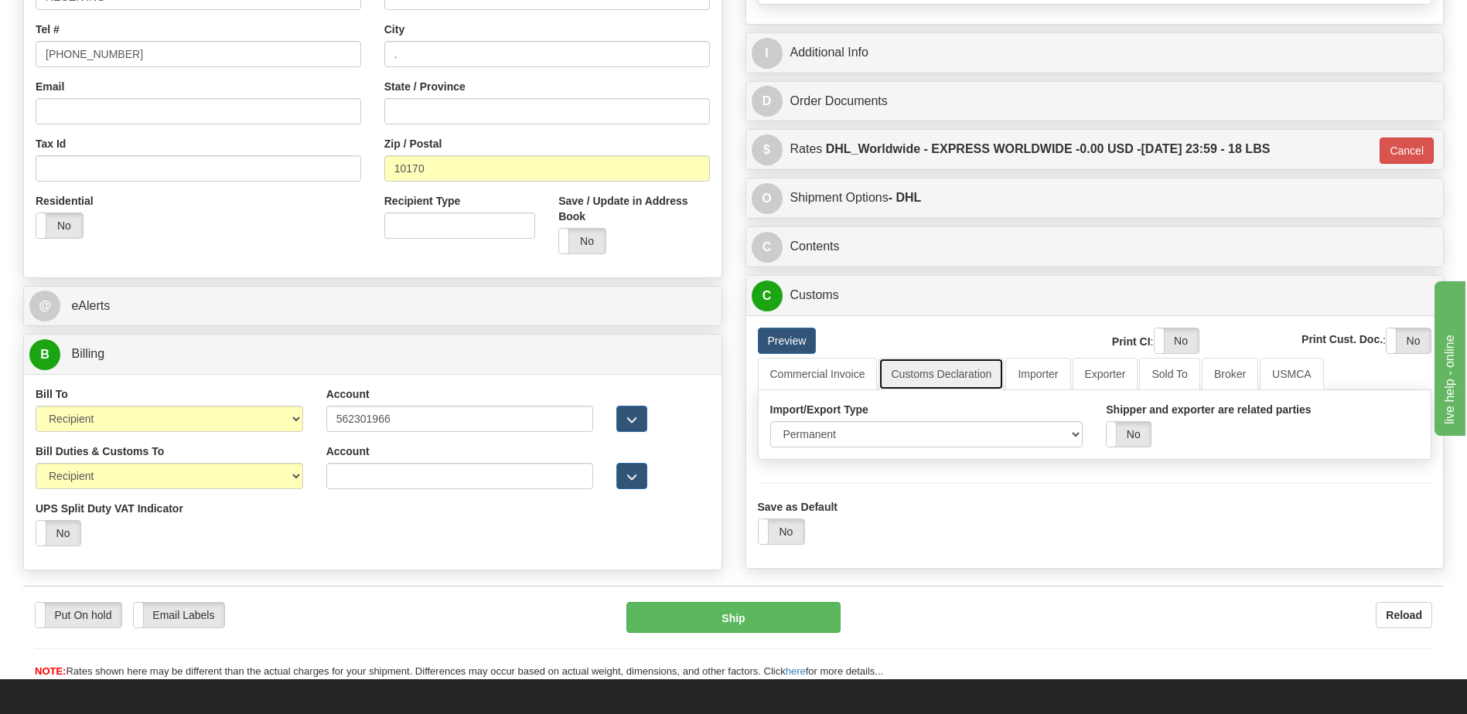
scroll to position [309, 0]
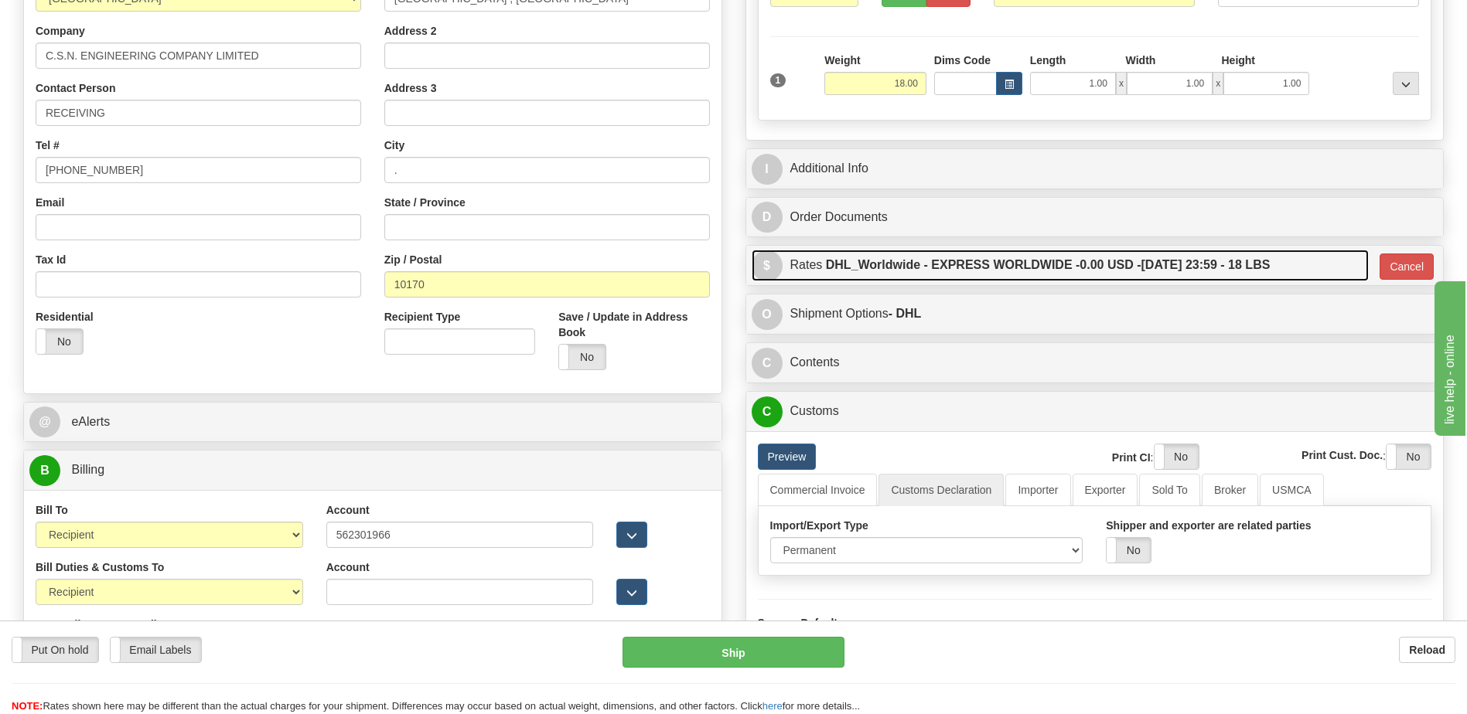
click at [994, 271] on label "DHL_Worldwide - EXPRESS WORLDWIDE - 0.00 USD - 10/08/2025 23:59 - 18 LBS" at bounding box center [1048, 265] width 445 height 31
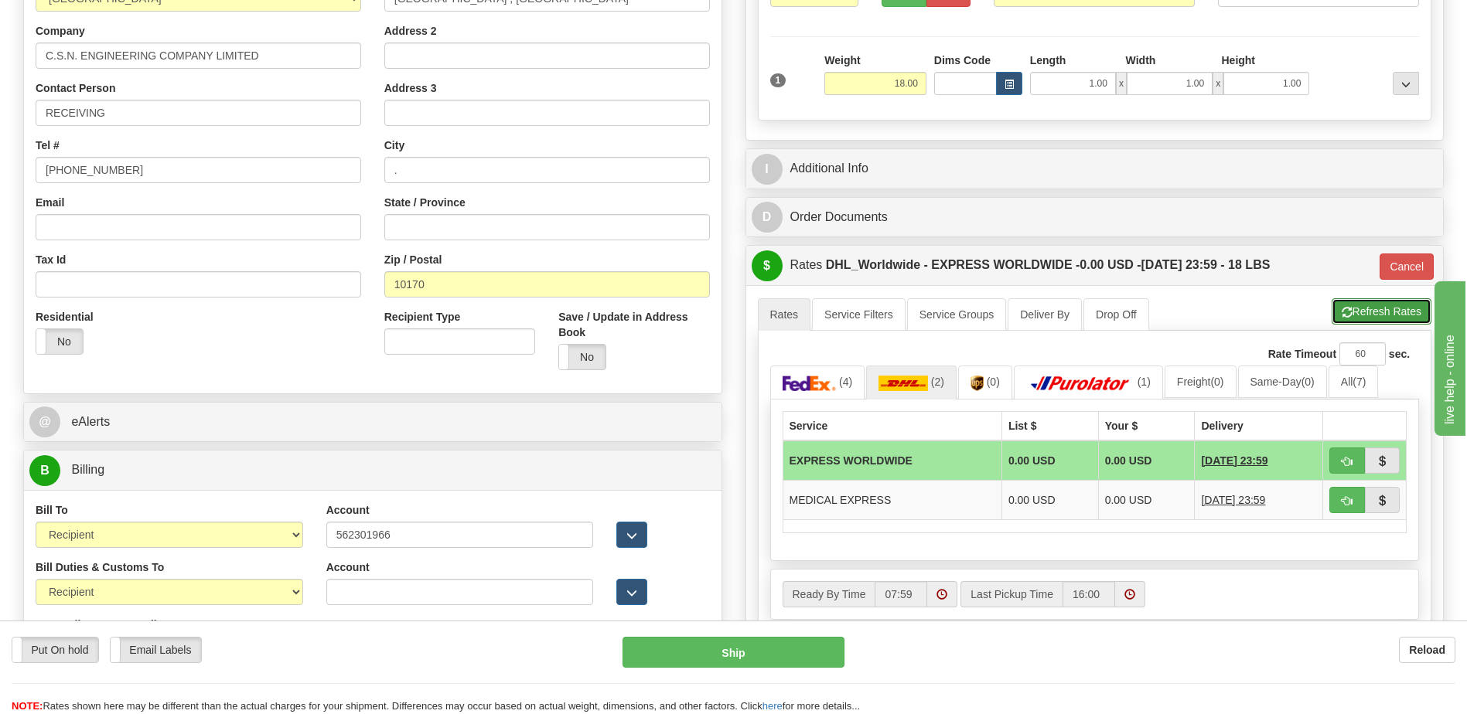
click at [1393, 308] on button "Refresh Rates" at bounding box center [1381, 311] width 100 height 26
type input "P"
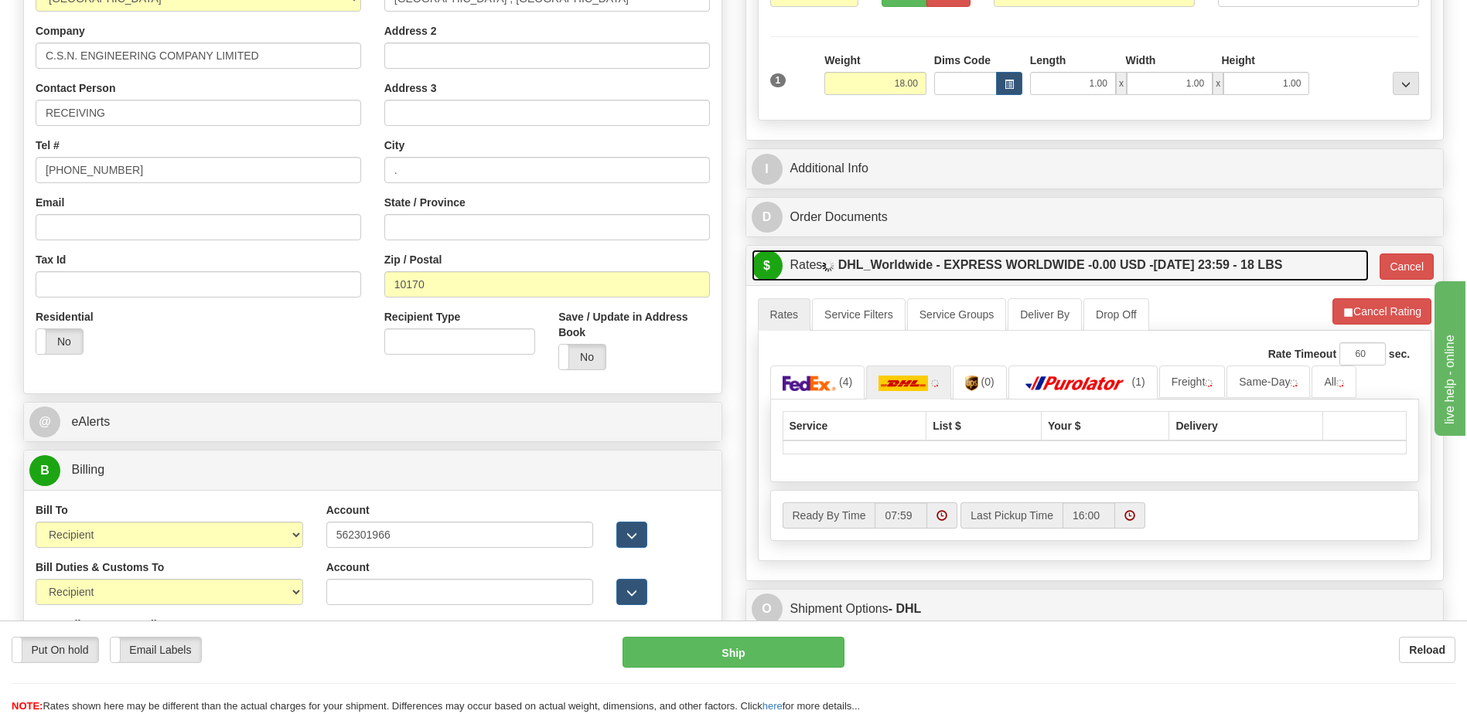
click at [1031, 252] on label "DHL_Worldwide - EXPRESS WORLDWIDE - 0.00 USD - 10/08/2025 23:59 - 18 LBS" at bounding box center [1060, 265] width 445 height 31
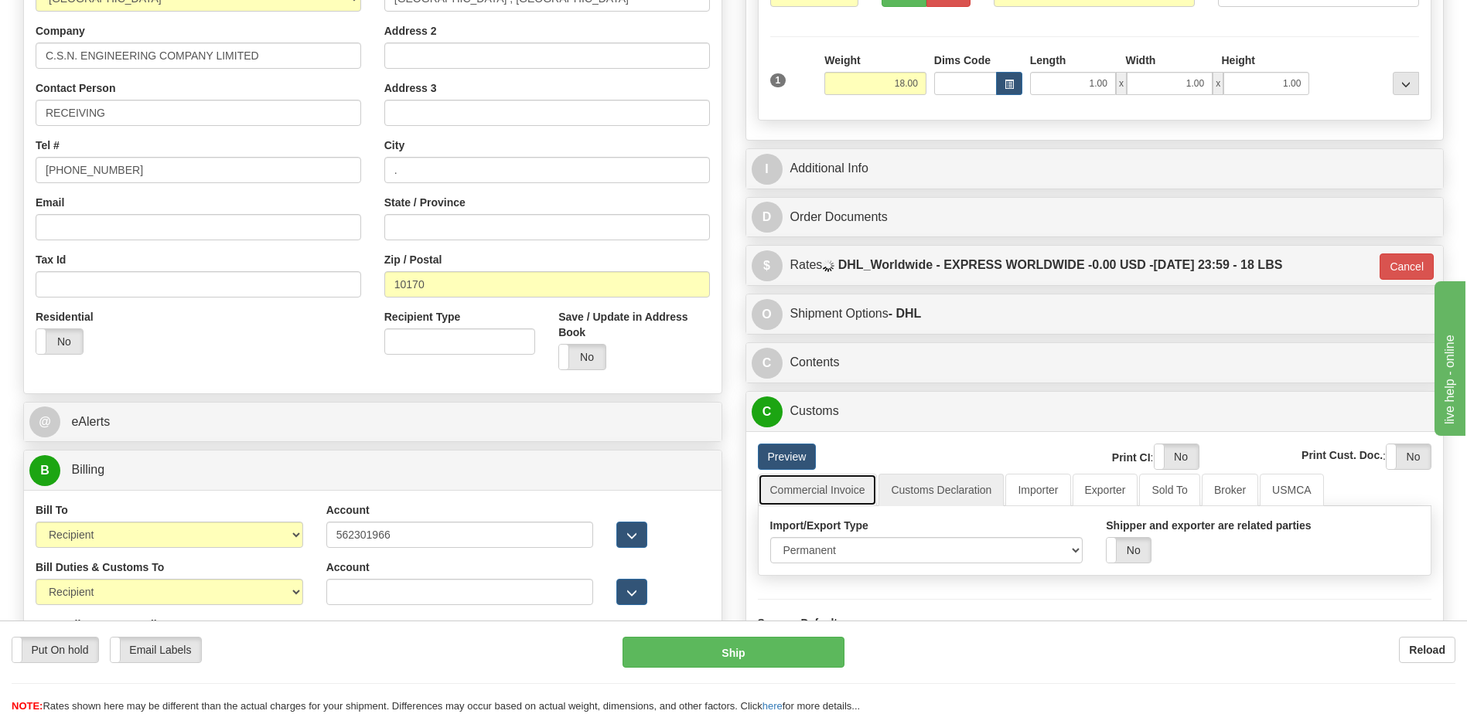
click at [838, 492] on link "Commercial Invoice" at bounding box center [818, 490] width 120 height 32
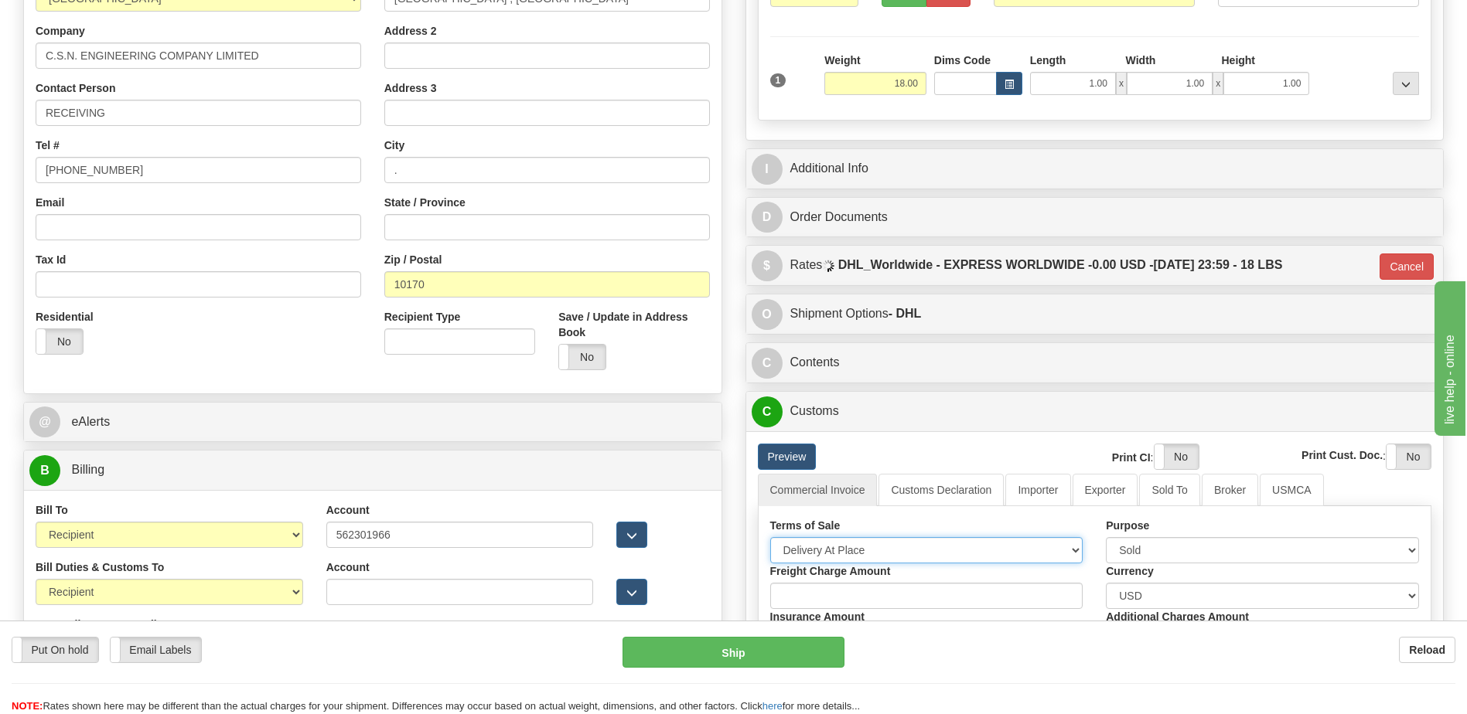
click at [835, 553] on select "Free Carrier Free On Board Ex Works Delivered Duty Unpaid Delivered Duty Paid C…" at bounding box center [926, 550] width 313 height 26
select select "7"
click at [770, 537] on select "Free Carrier Free On Board Ex Works Delivered Duty Unpaid Delivered Duty Paid C…" at bounding box center [926, 550] width 313 height 26
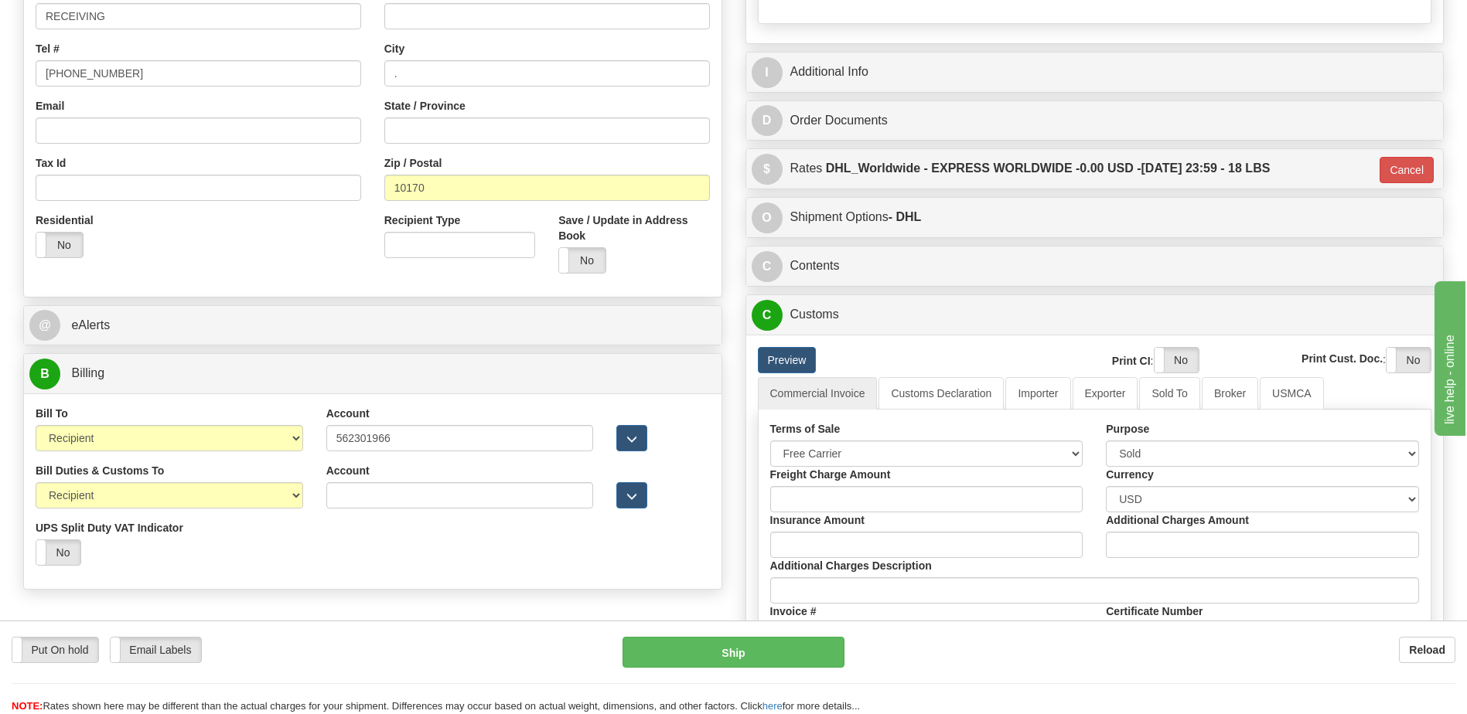
scroll to position [619, 0]
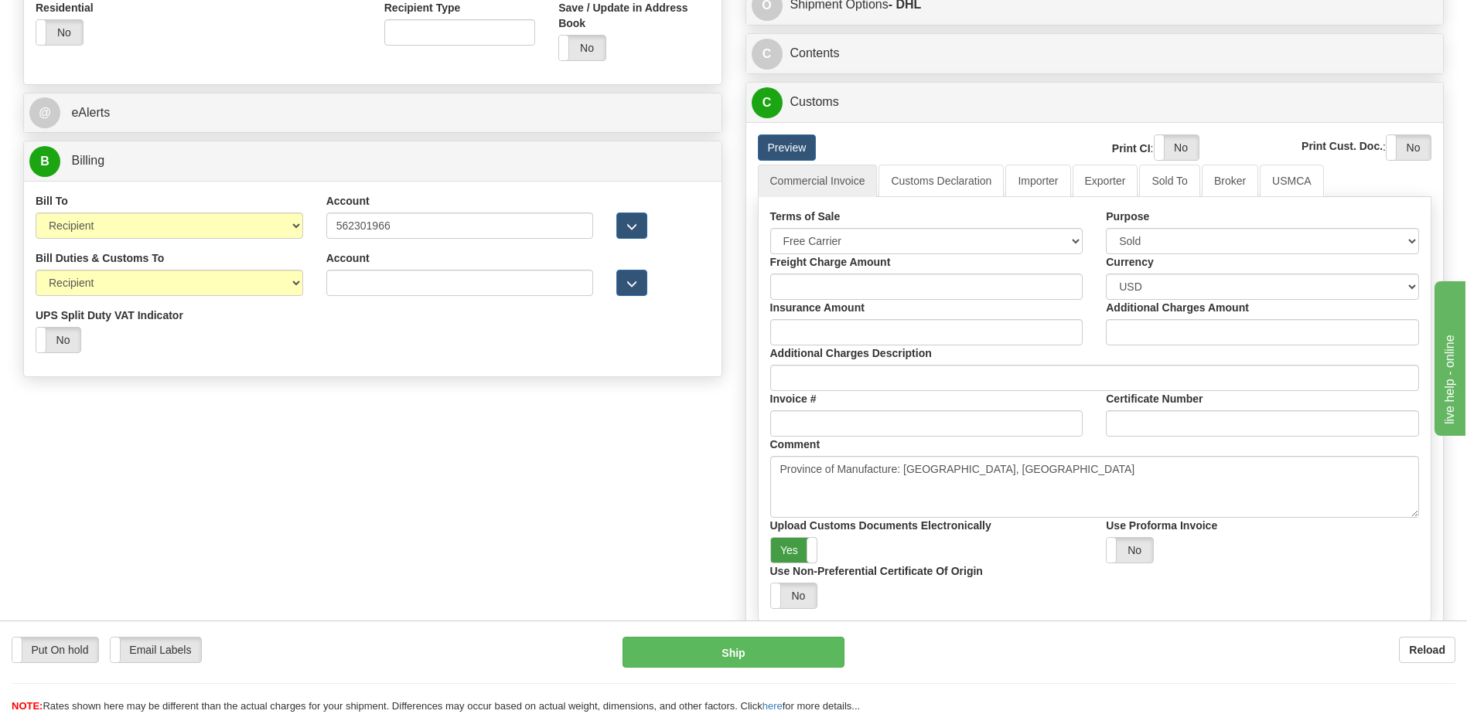
click at [787, 555] on label "Yes" at bounding box center [794, 550] width 46 height 25
click at [1168, 144] on label "Yes" at bounding box center [1176, 147] width 44 height 25
click at [1403, 146] on label "Yes" at bounding box center [1408, 147] width 44 height 25
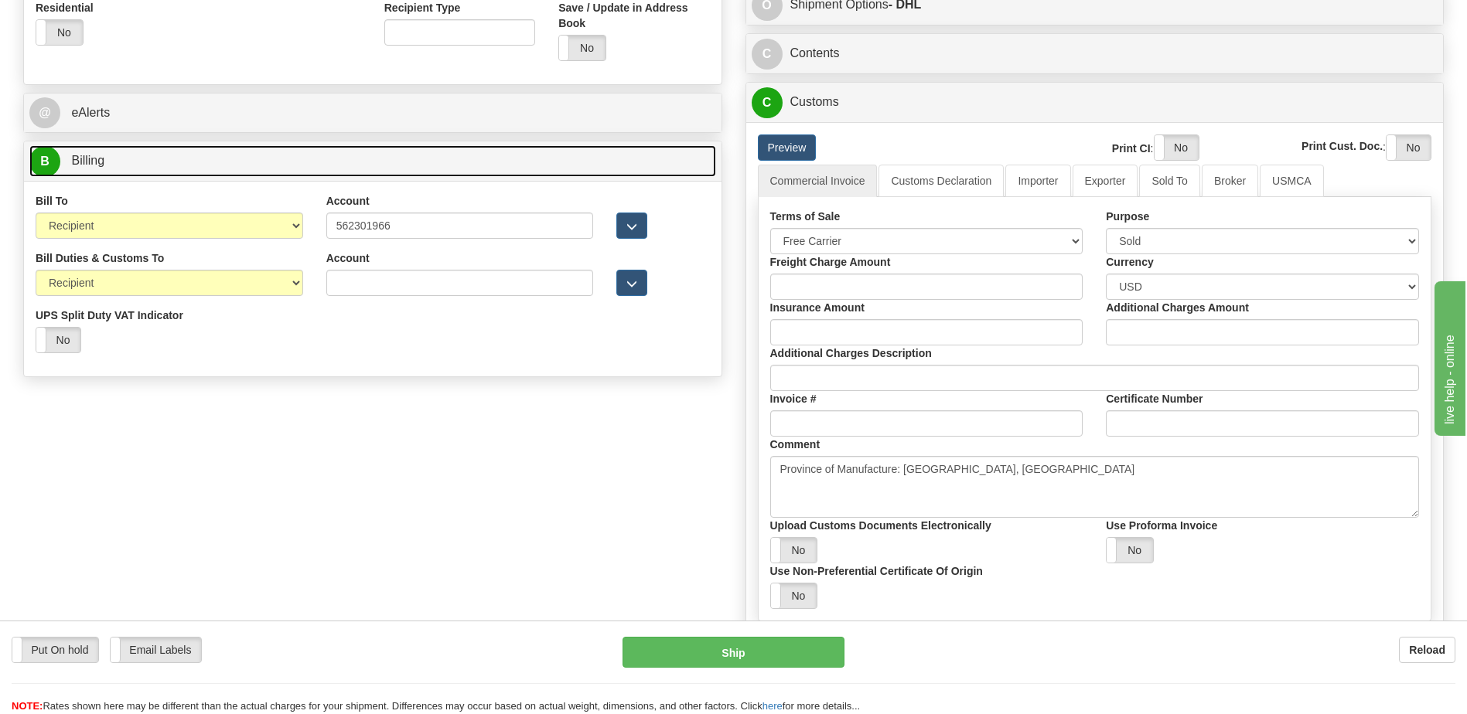
click at [110, 159] on link "B Billing" at bounding box center [372, 161] width 687 height 32
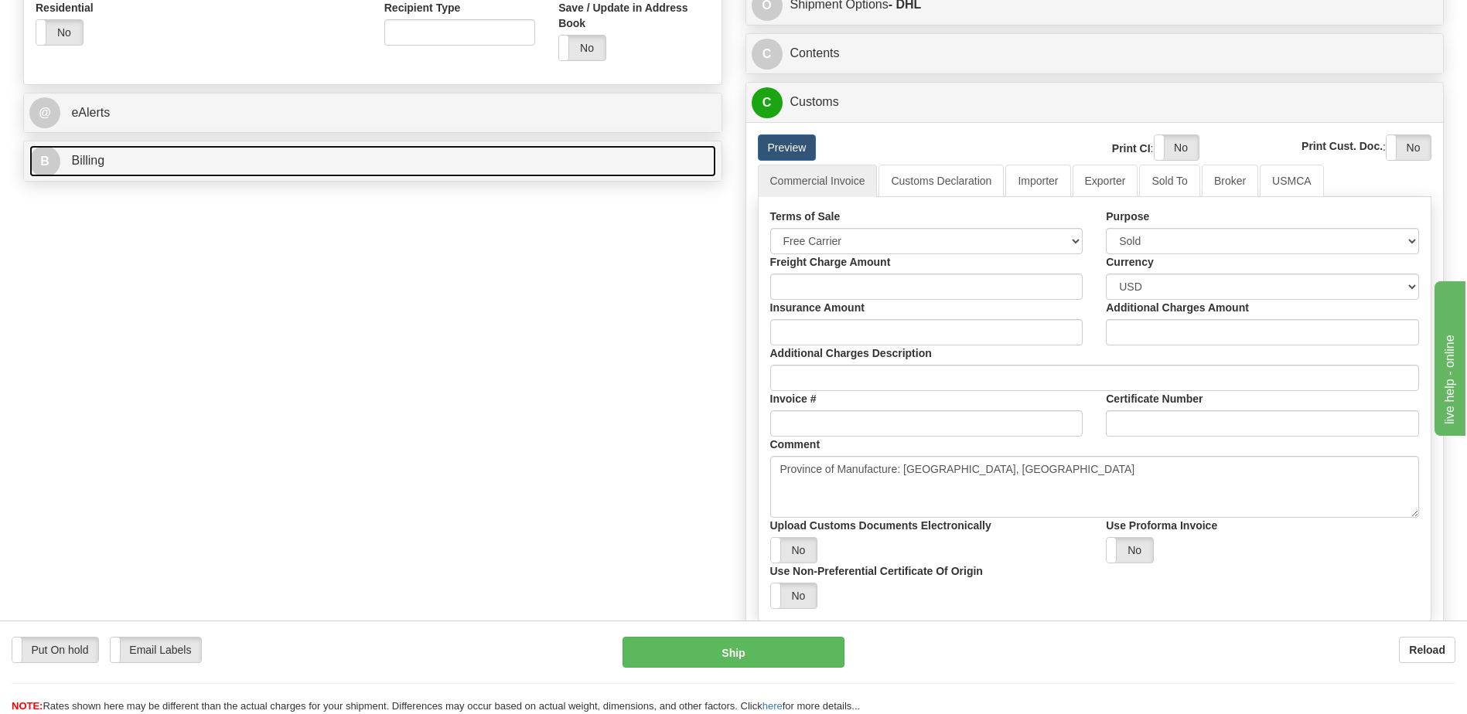
click at [385, 156] on link "B Billing" at bounding box center [372, 161] width 687 height 32
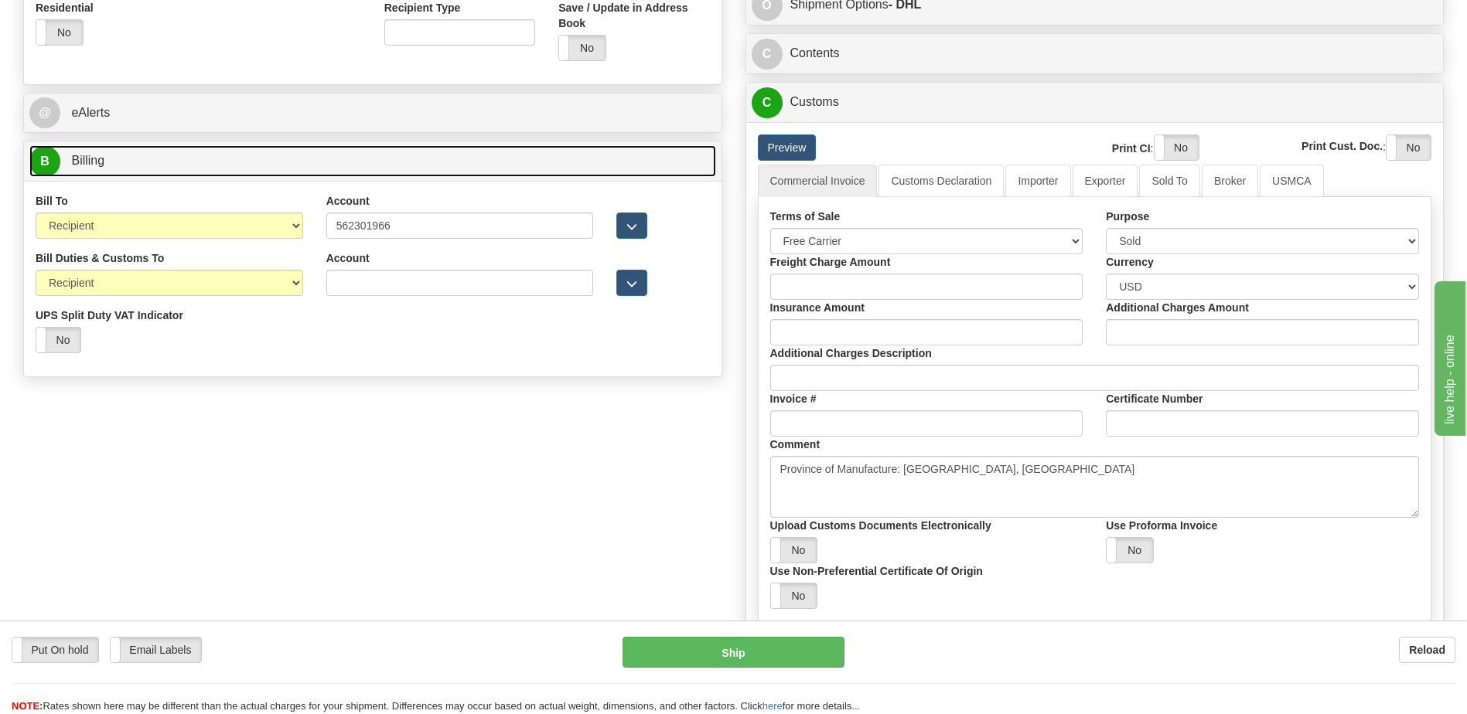
click at [385, 156] on link "B Billing" at bounding box center [372, 161] width 687 height 32
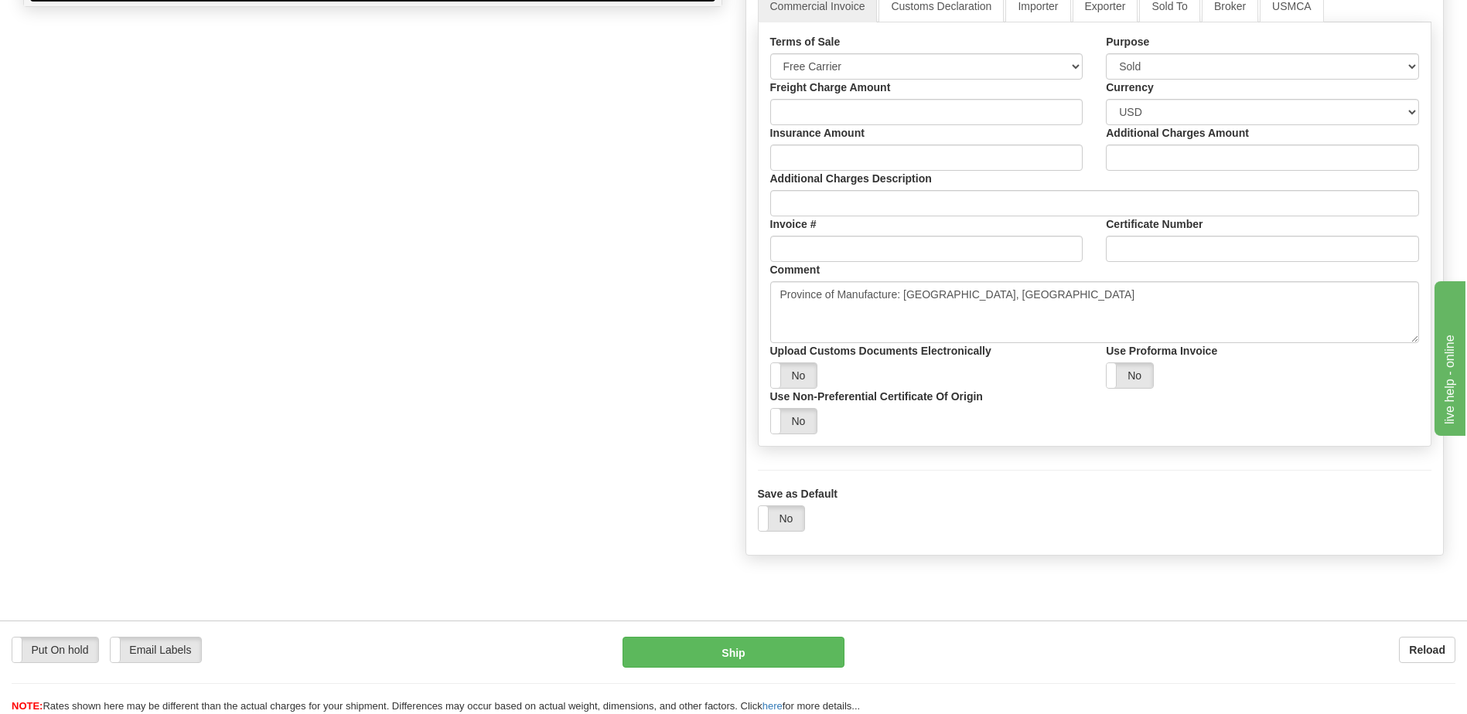
scroll to position [696, 0]
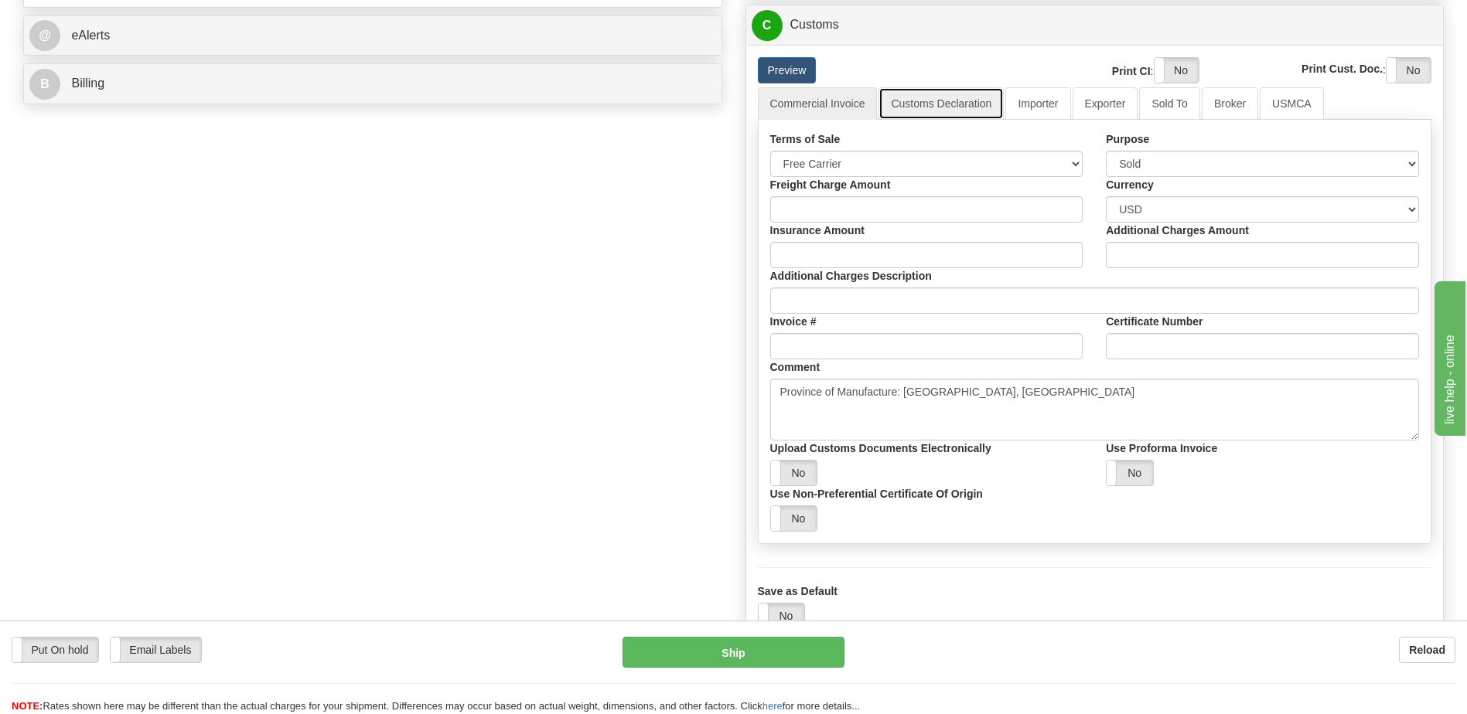
click at [942, 108] on link "Customs Declaration" at bounding box center [940, 103] width 125 height 32
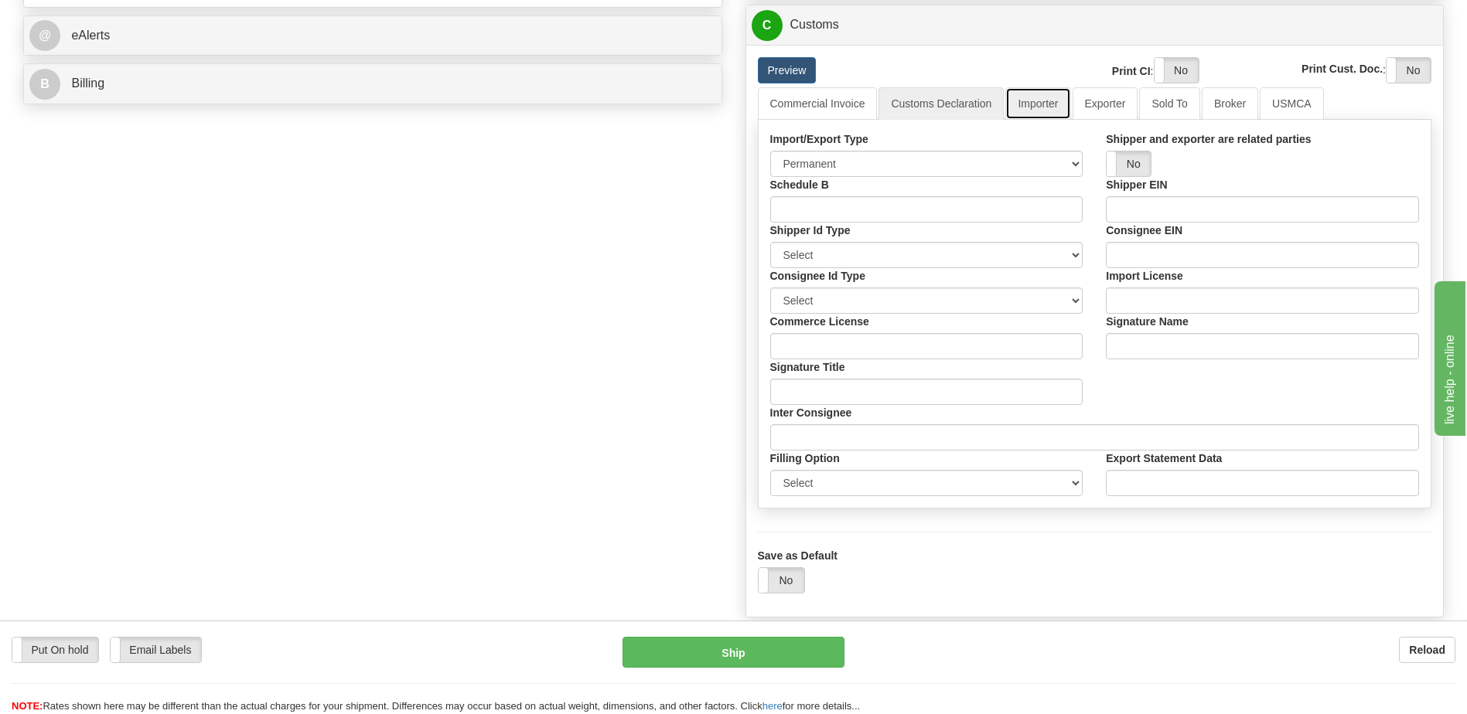
click at [1055, 111] on link "Importer" at bounding box center [1037, 103] width 65 height 32
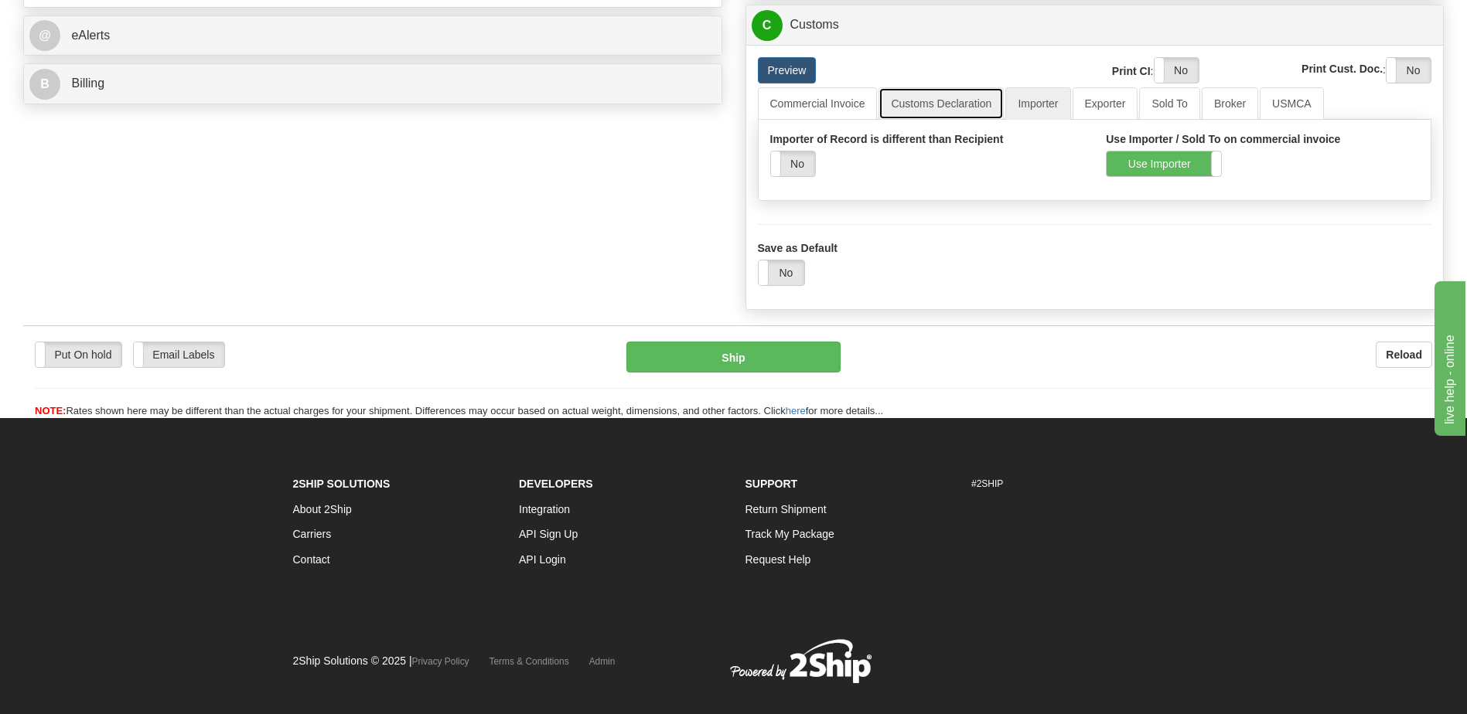
click at [963, 105] on link "Customs Declaration" at bounding box center [940, 103] width 125 height 32
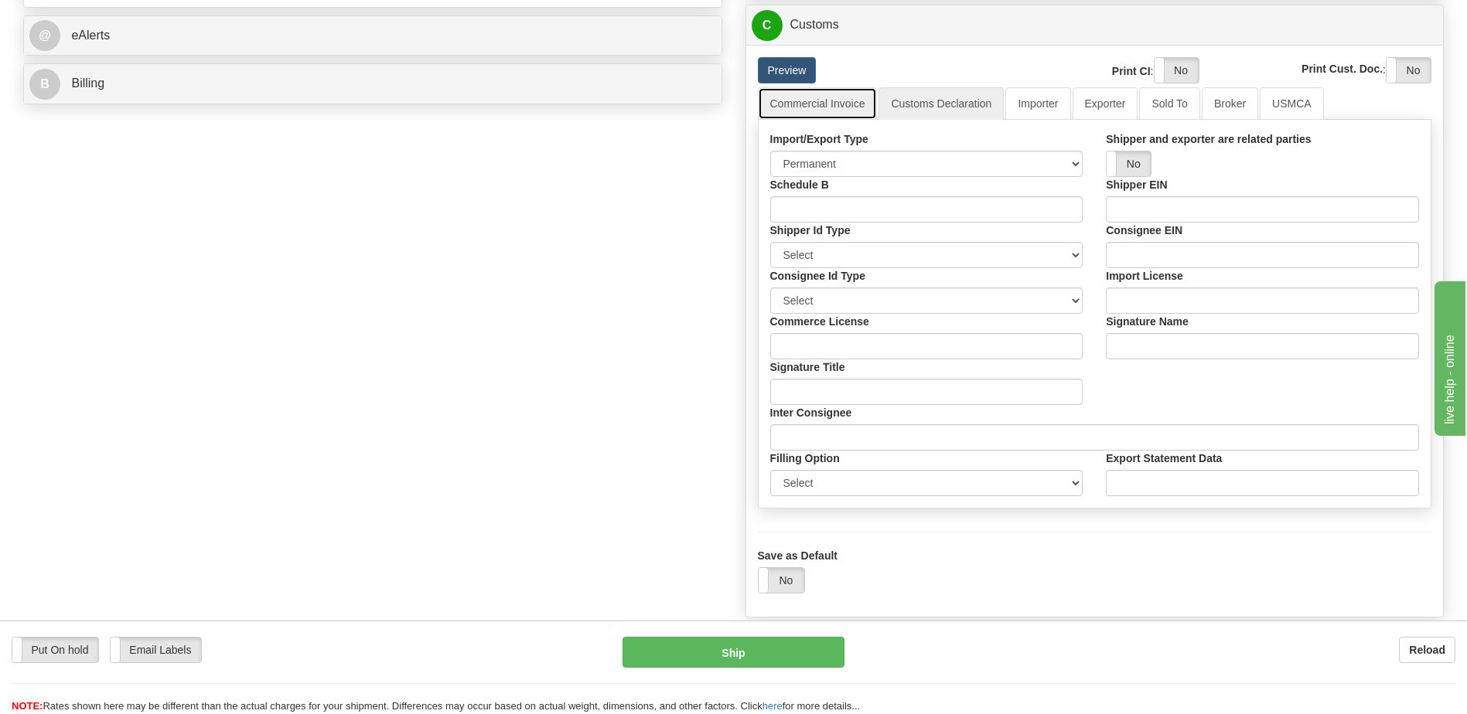
click at [816, 104] on link "Commercial Invoice" at bounding box center [818, 103] width 120 height 32
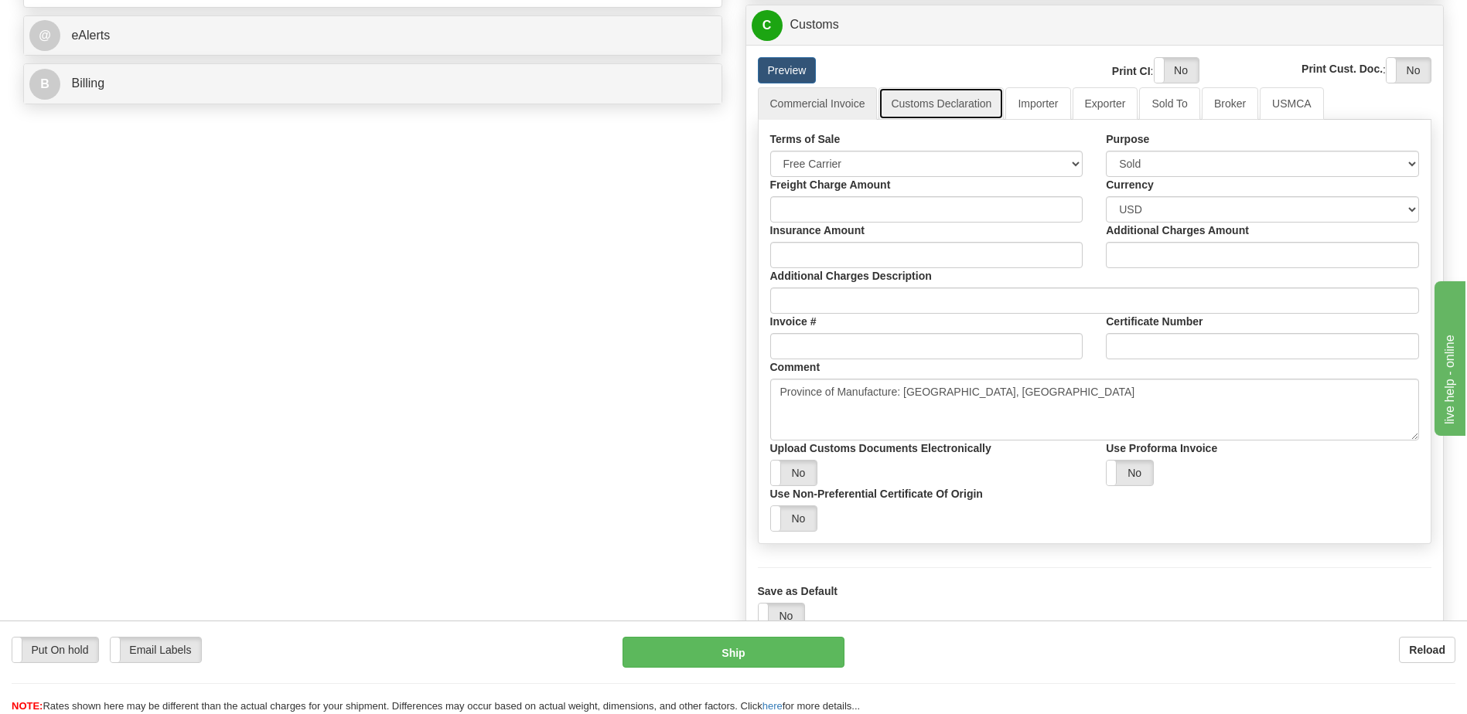
click at [938, 104] on link "Customs Declaration" at bounding box center [940, 103] width 125 height 32
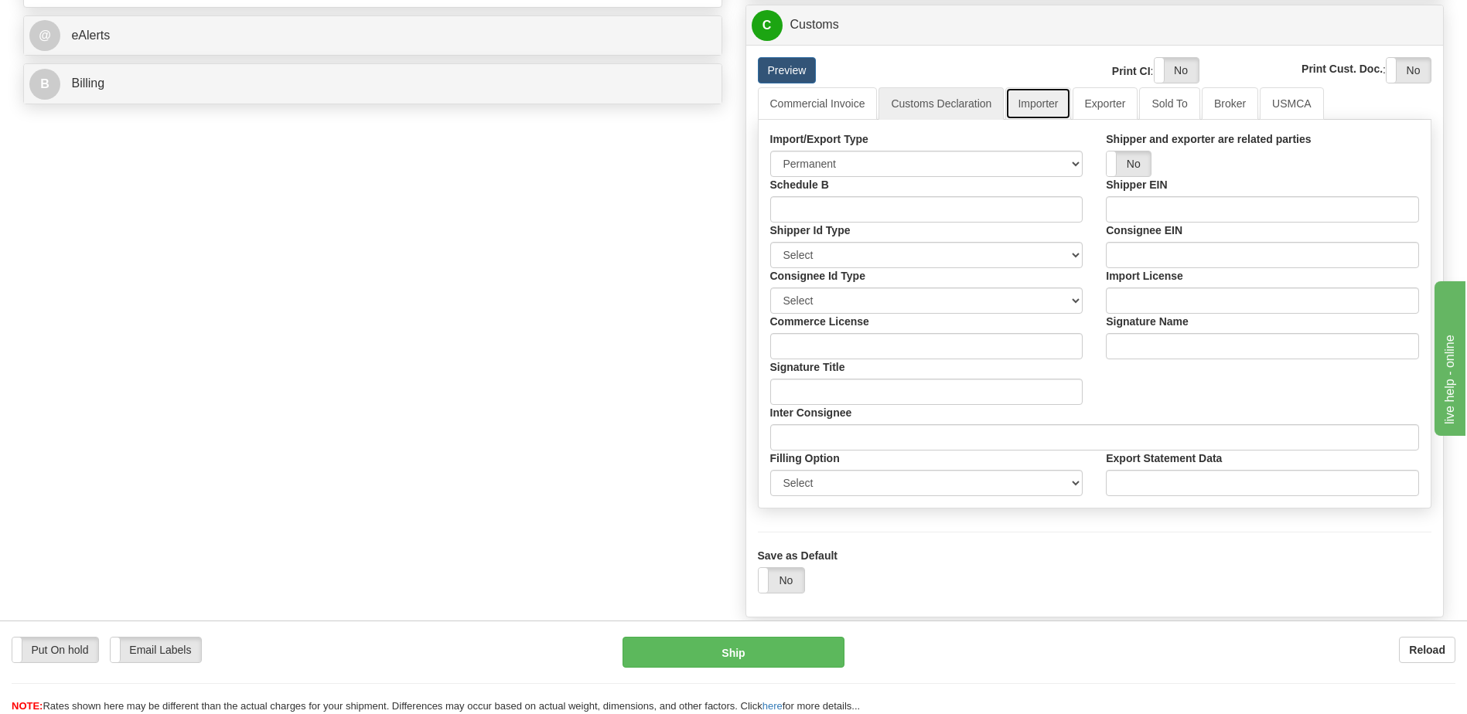
click at [1041, 107] on link "Importer" at bounding box center [1037, 103] width 65 height 32
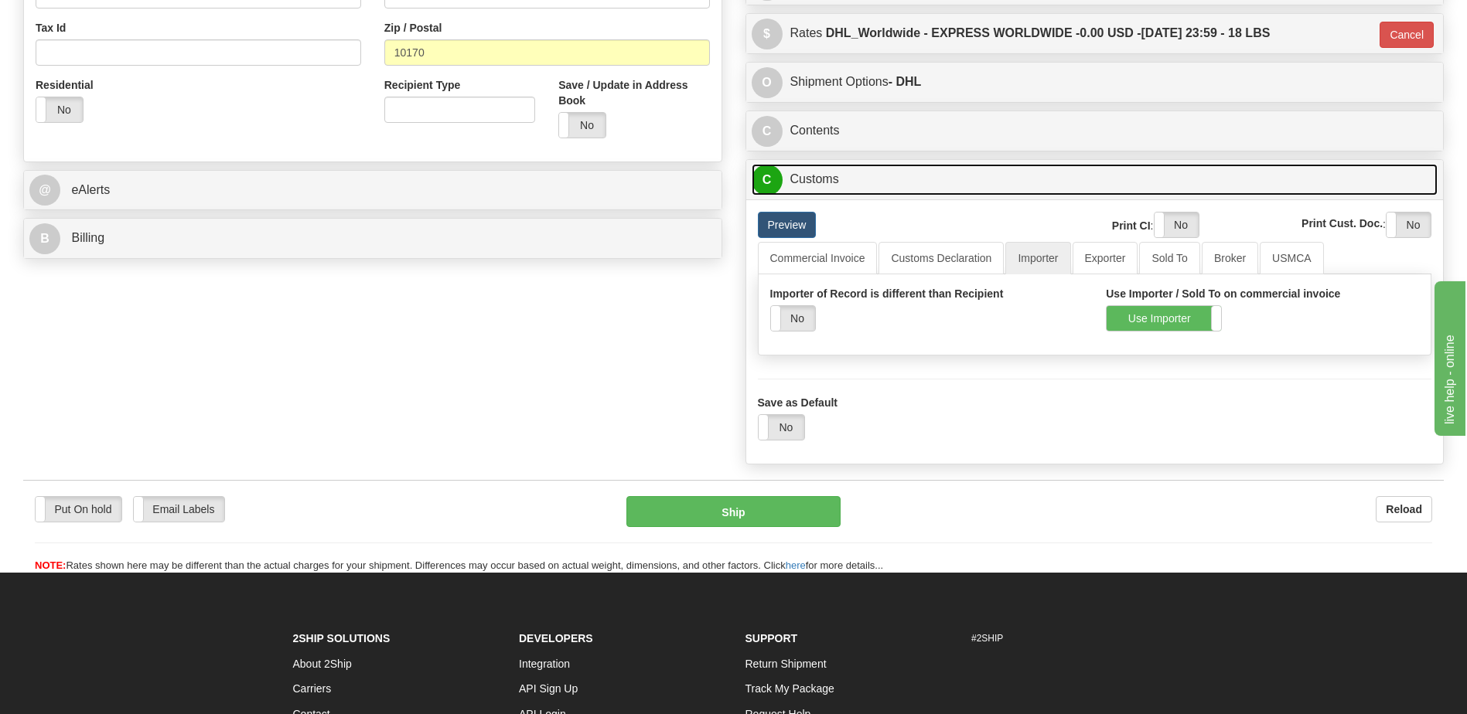
click at [886, 183] on link "C Customs" at bounding box center [1095, 180] width 687 height 32
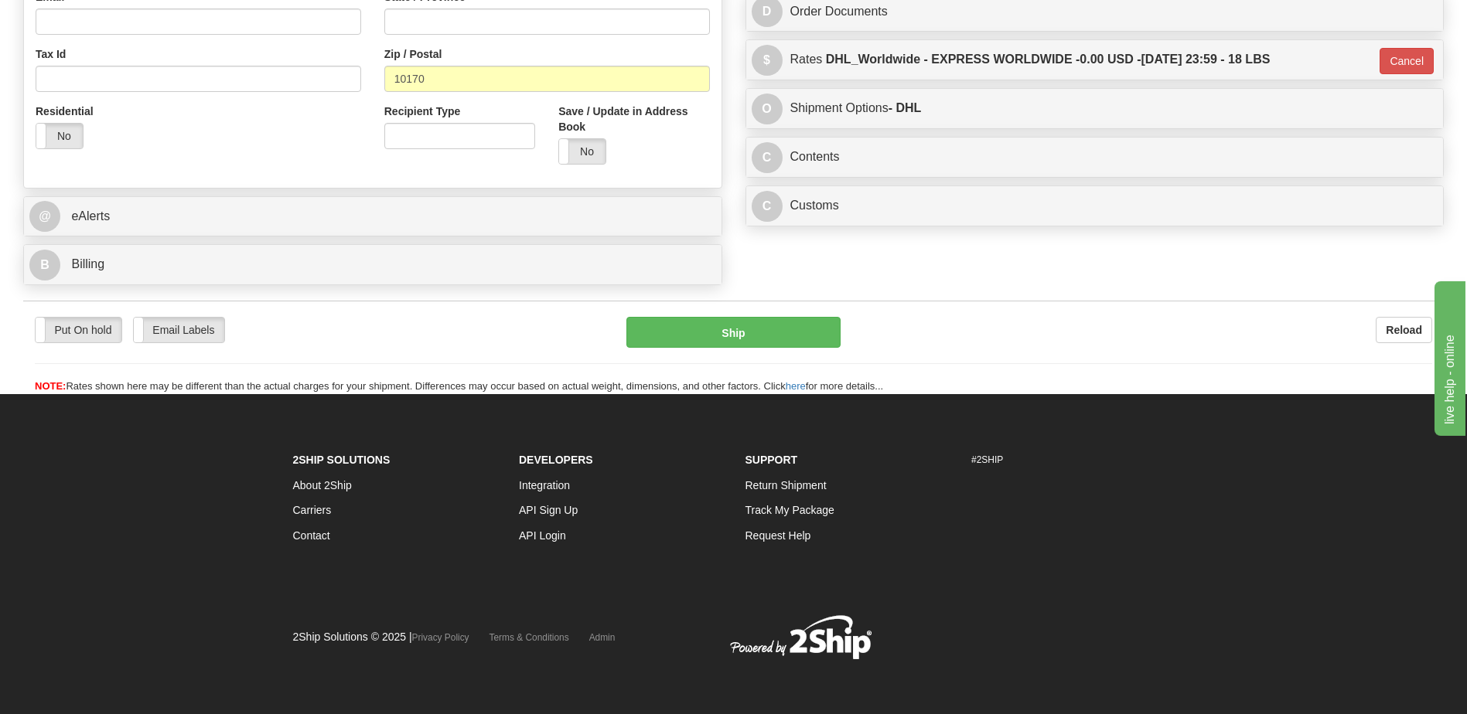
scroll to position [516, 0]
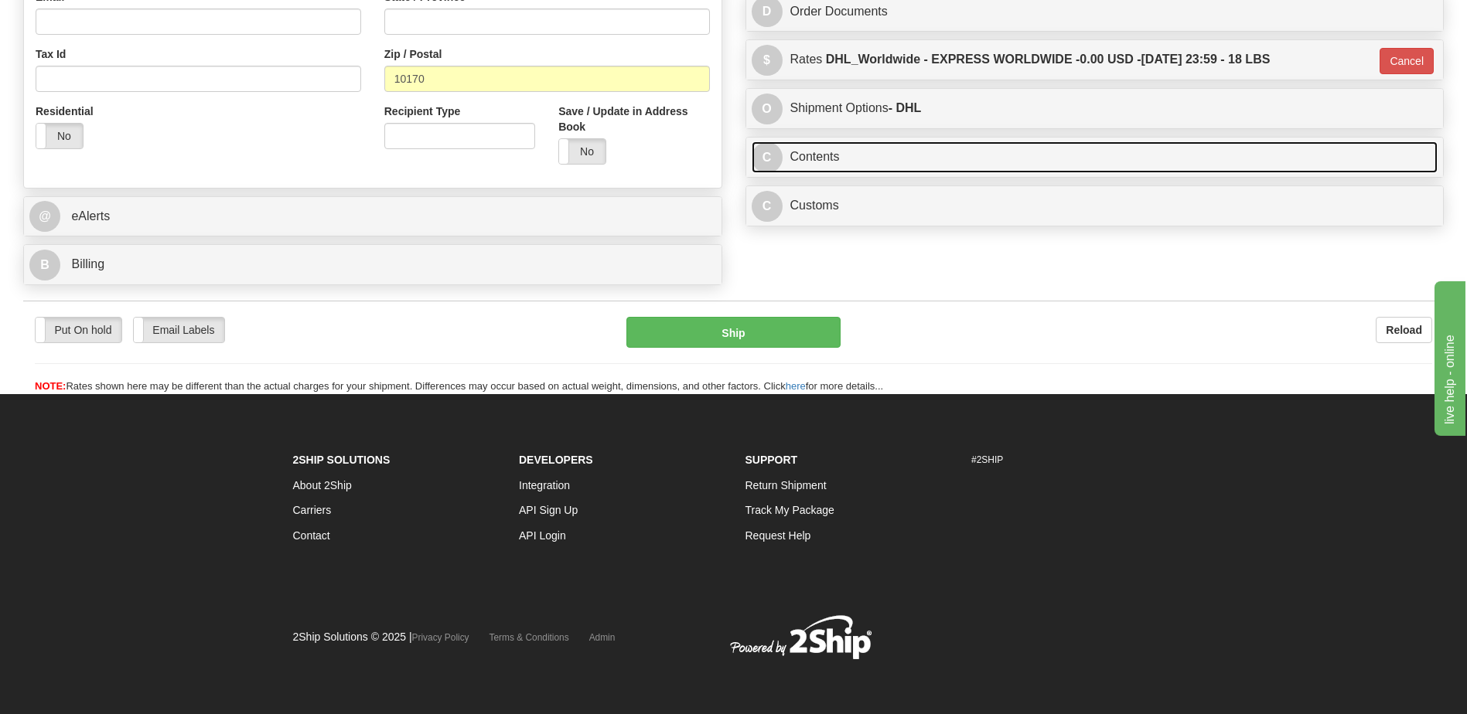
click at [891, 165] on link "C Contents" at bounding box center [1095, 157] width 687 height 32
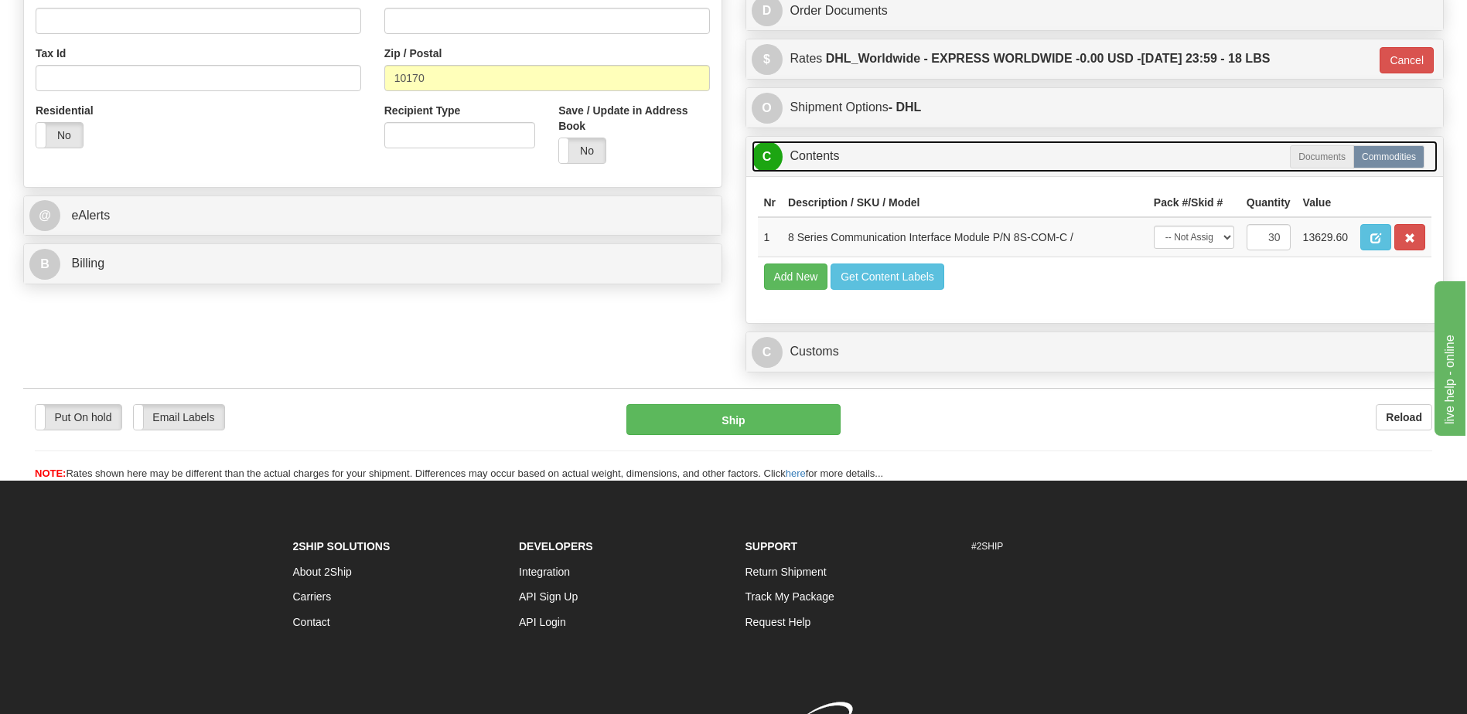
click at [891, 165] on link "C Contents" at bounding box center [1095, 157] width 687 height 32
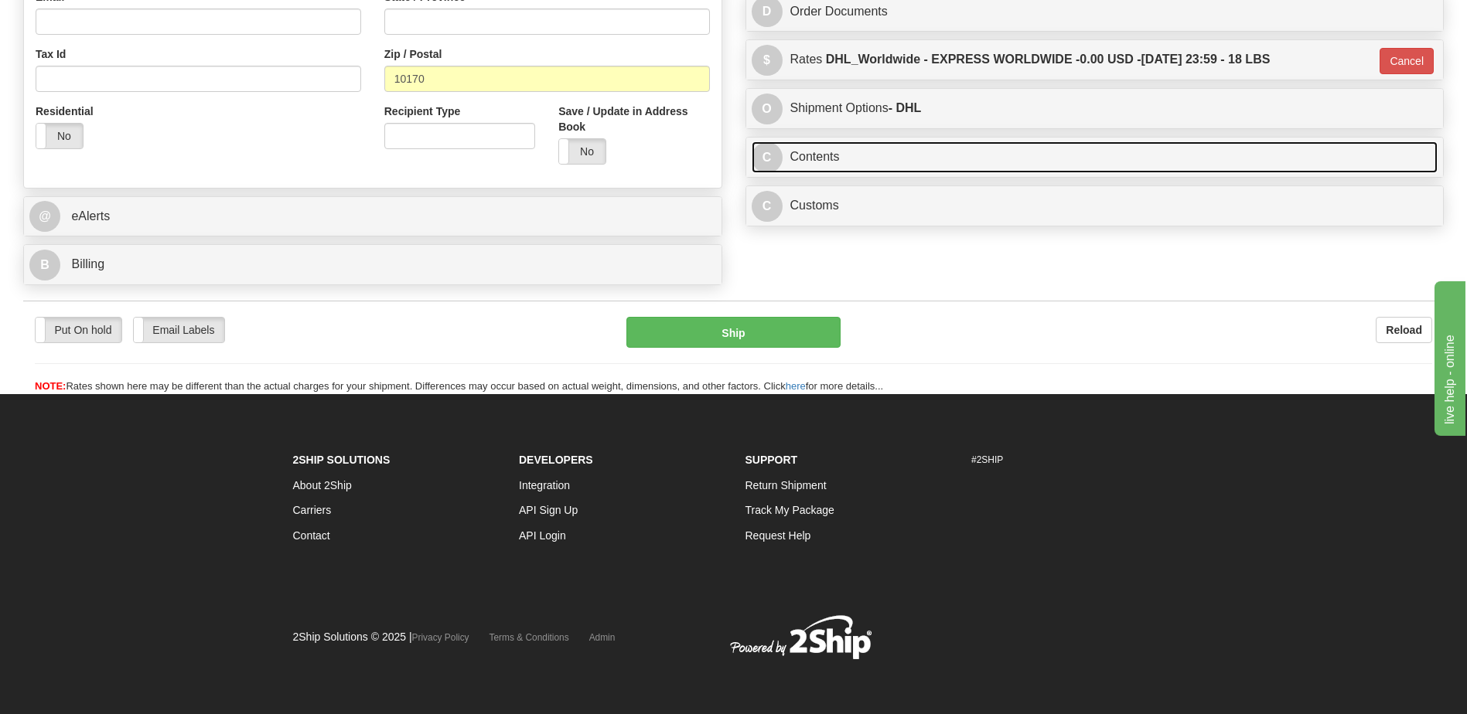
scroll to position [284, 0]
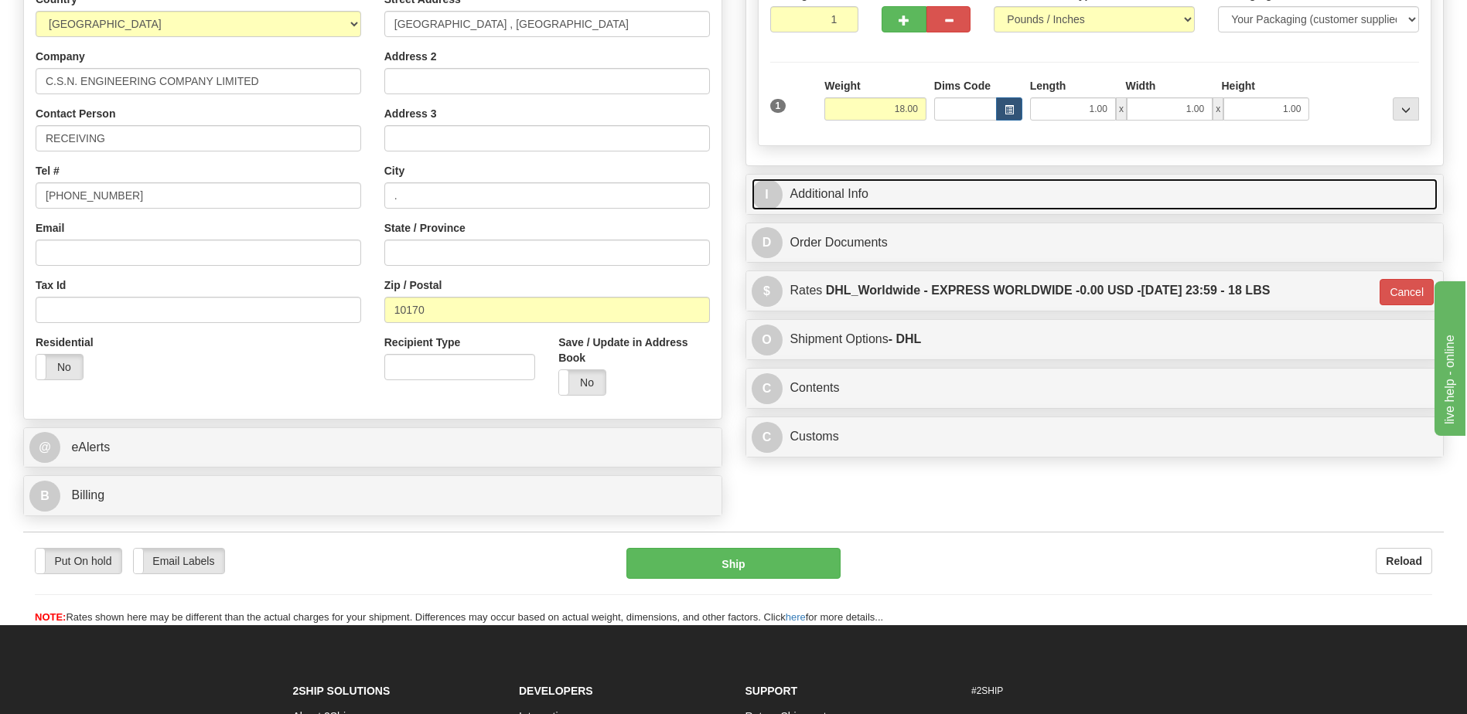
click at [897, 199] on link "I Additional Info" at bounding box center [1095, 195] width 687 height 32
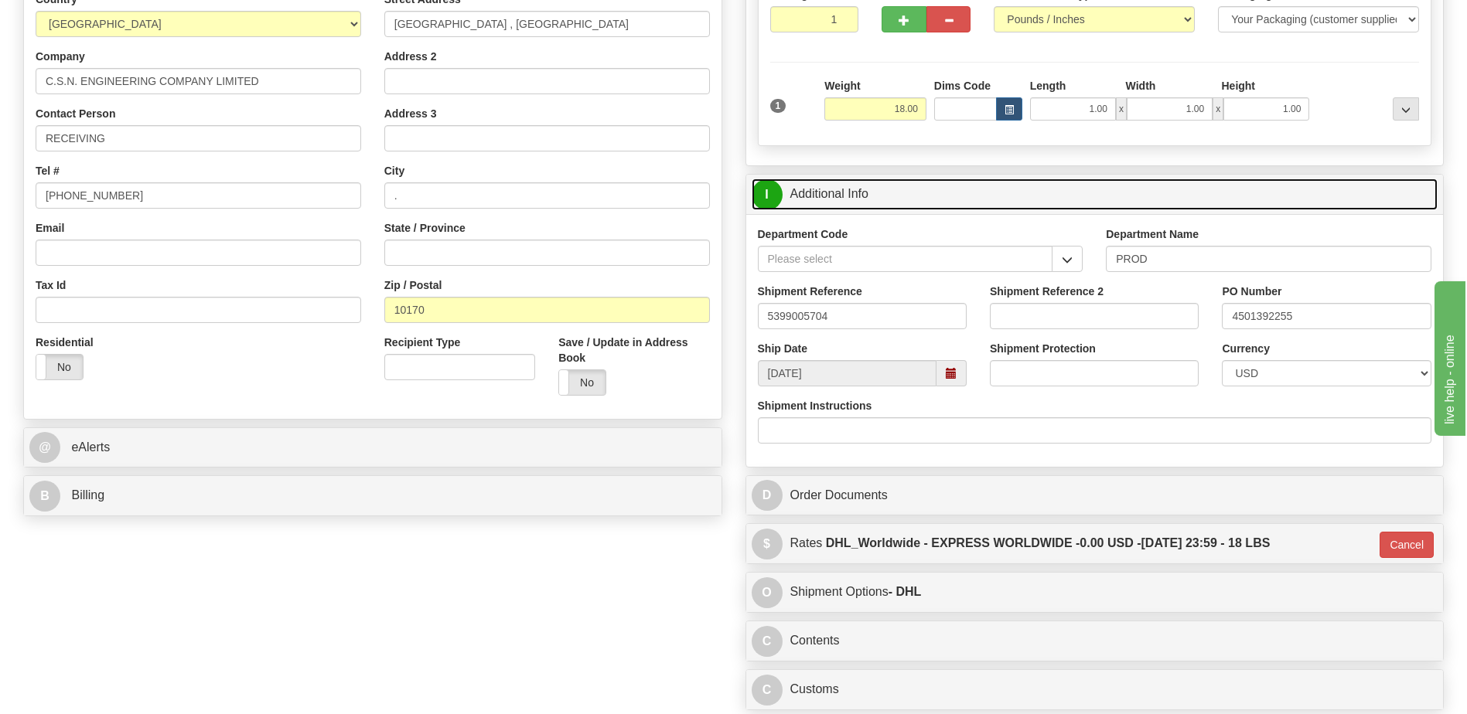
click at [897, 199] on link "I Additional Info" at bounding box center [1095, 195] width 687 height 32
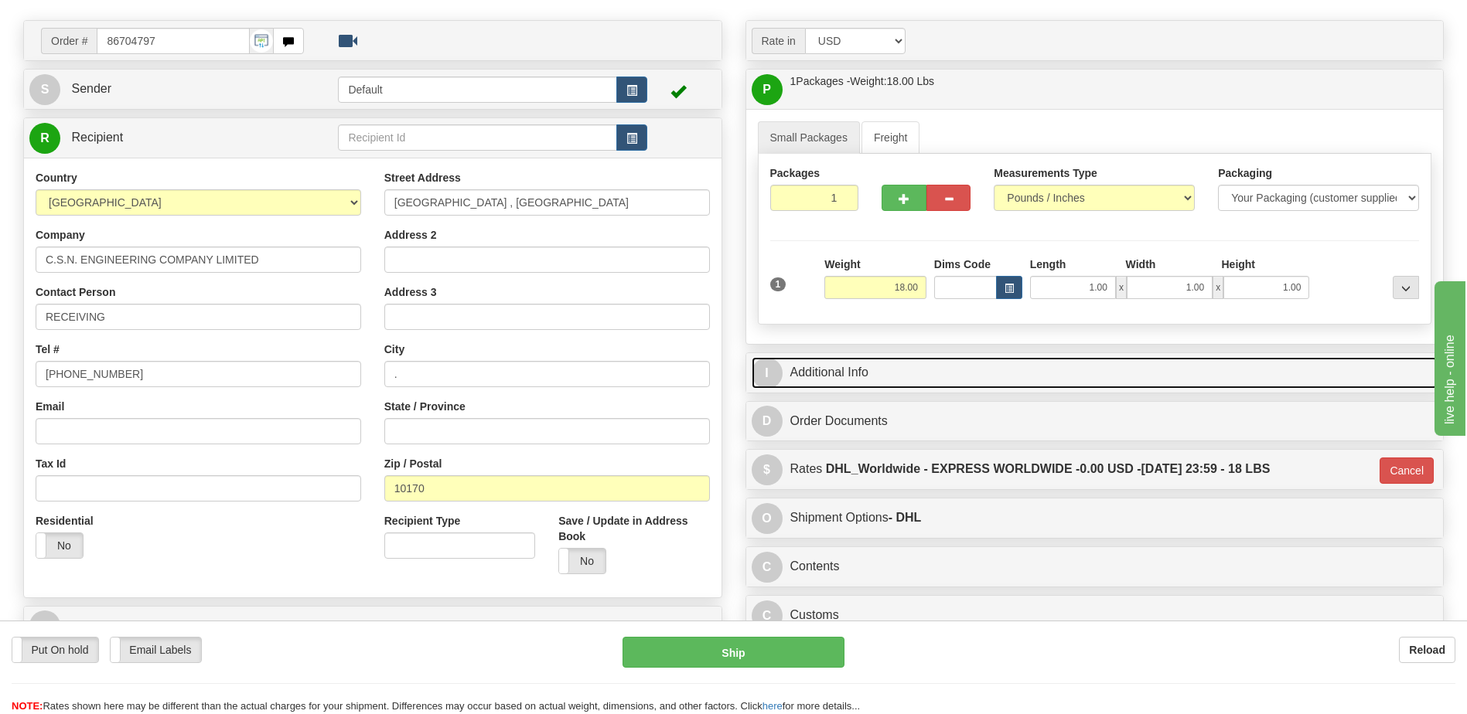
scroll to position [52, 0]
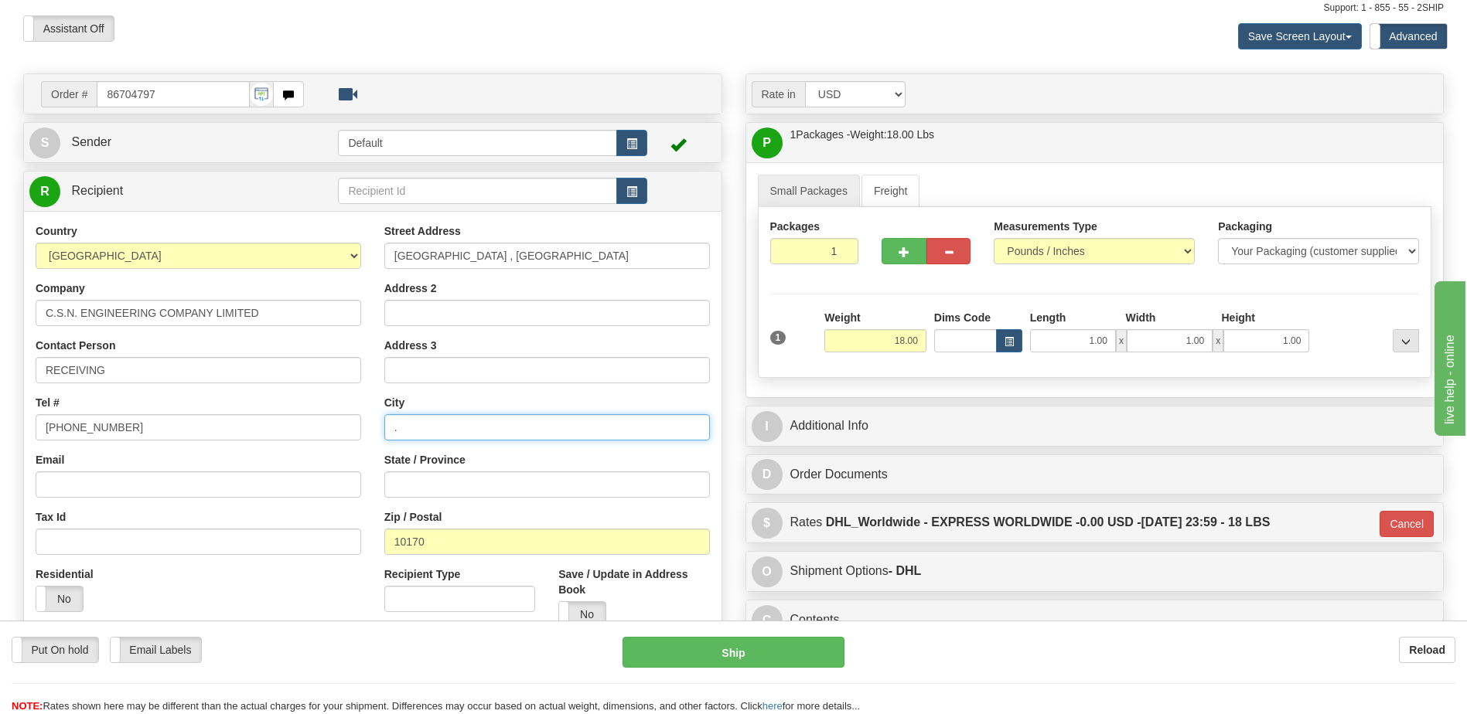
click at [419, 429] on input "." at bounding box center [547, 427] width 326 height 26
paste input "Talingchan, Bangkok"
click at [400, 433] on input ".Talingchan, Bangkok" at bounding box center [547, 427] width 326 height 26
type input "Talingchan, Bangkok"
drag, startPoint x: 179, startPoint y: 429, endPoint x: 0, endPoint y: 400, distance: 181.0
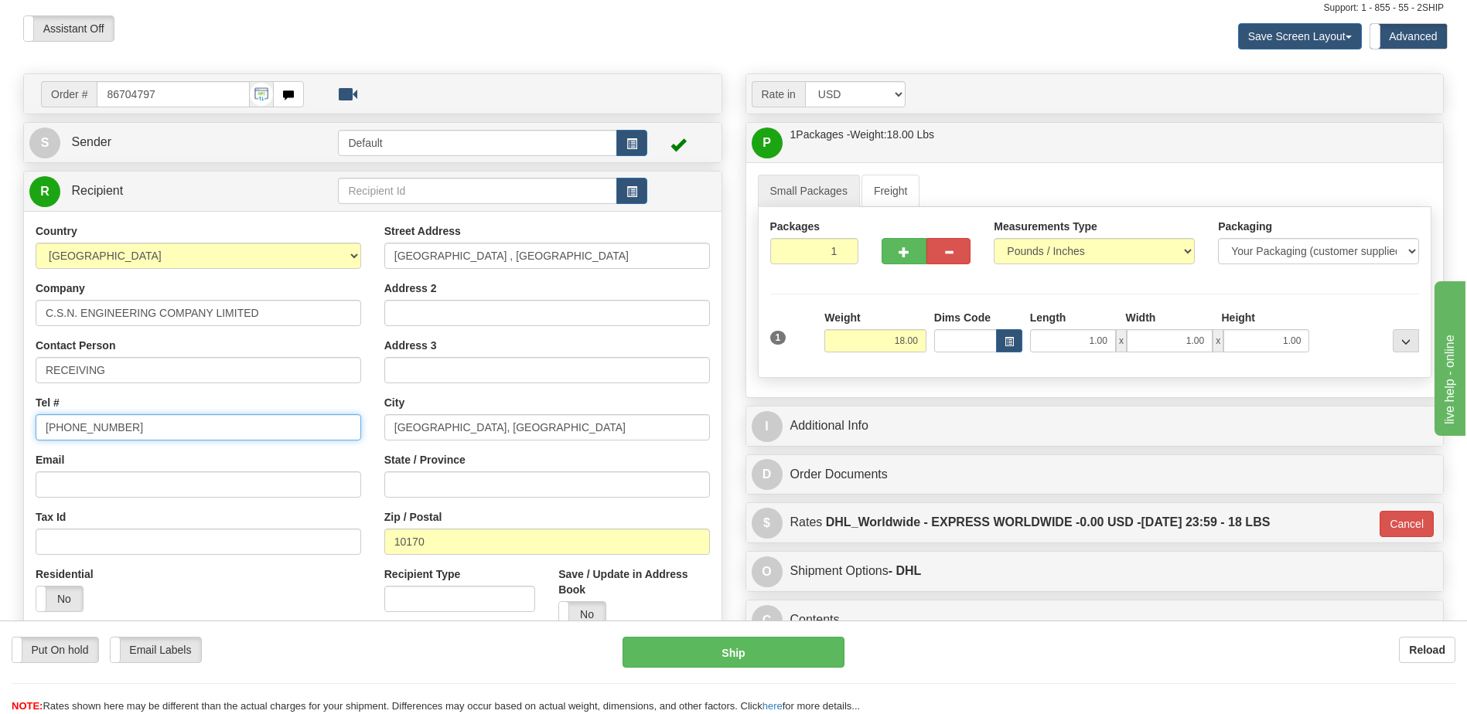
click at [0, 392] on html "Training Course Close Toggle navigation Settings Shipping Preferences New Sende…" at bounding box center [733, 305] width 1467 height 714
paste input "+66 (0) 2 881 4528"
type input "+66 (0) 2 881 4528"
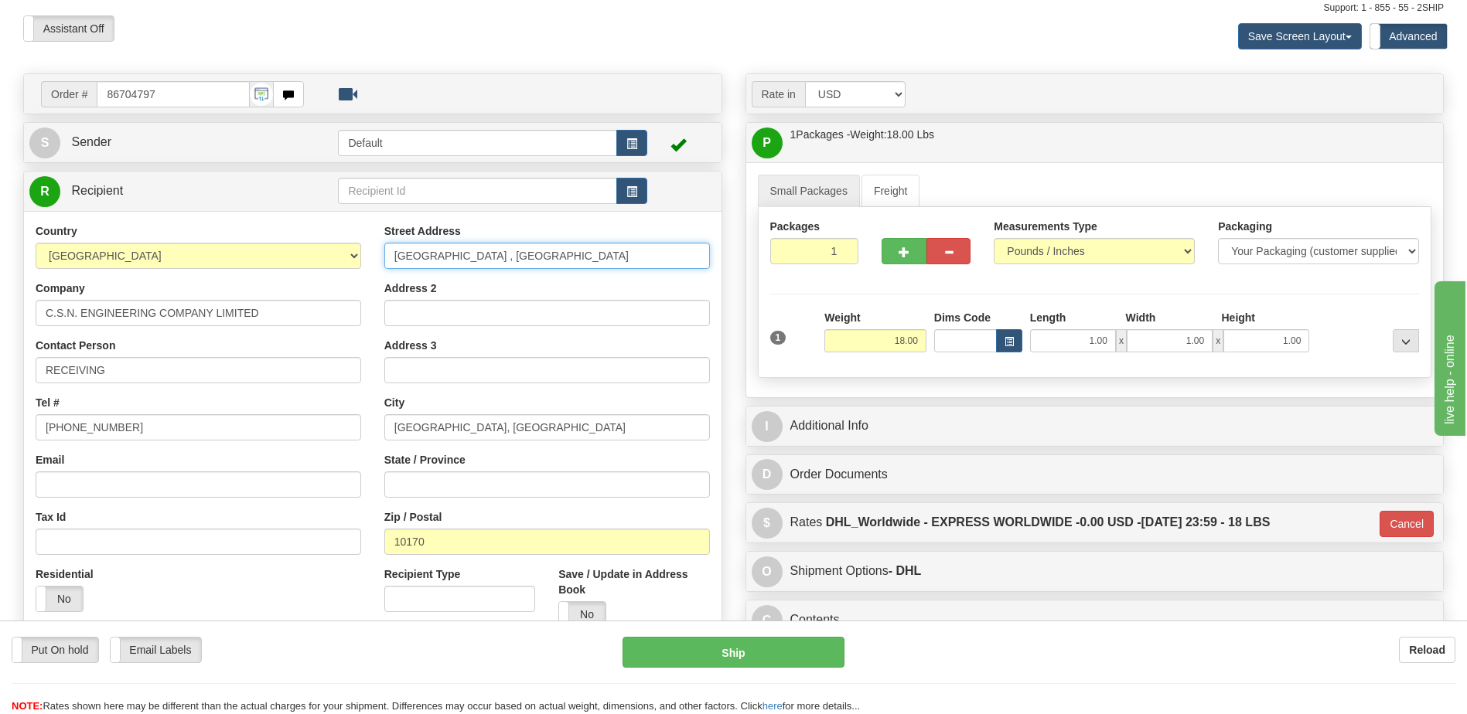
drag, startPoint x: 587, startPoint y: 258, endPoint x: 0, endPoint y: 240, distance: 587.1
click at [0, 240] on html "Training Course Close Toggle navigation Settings Shipping Preferences New Sende…" at bounding box center [733, 305] width 1467 height 714
paste input "32 Soi Kaeo ngoen thong 34, Khlong Chak Phra"
drag, startPoint x: 642, startPoint y: 251, endPoint x: 537, endPoint y: 257, distance: 104.5
click at [537, 257] on input "32 Soi Kaeo ngoen thong 34, Khlong Chak Phra" at bounding box center [547, 256] width 326 height 26
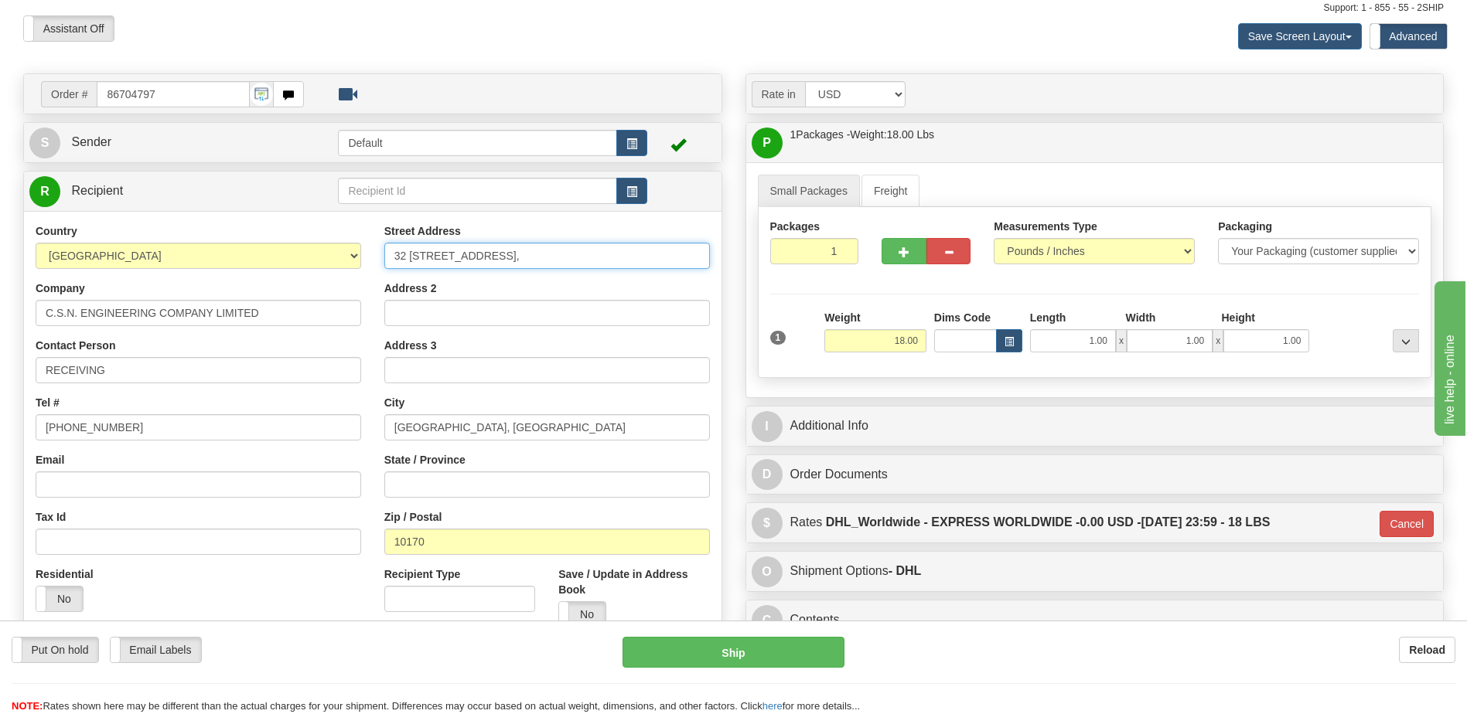
type input "32 Soi Kaeo ngoen thong 34,"
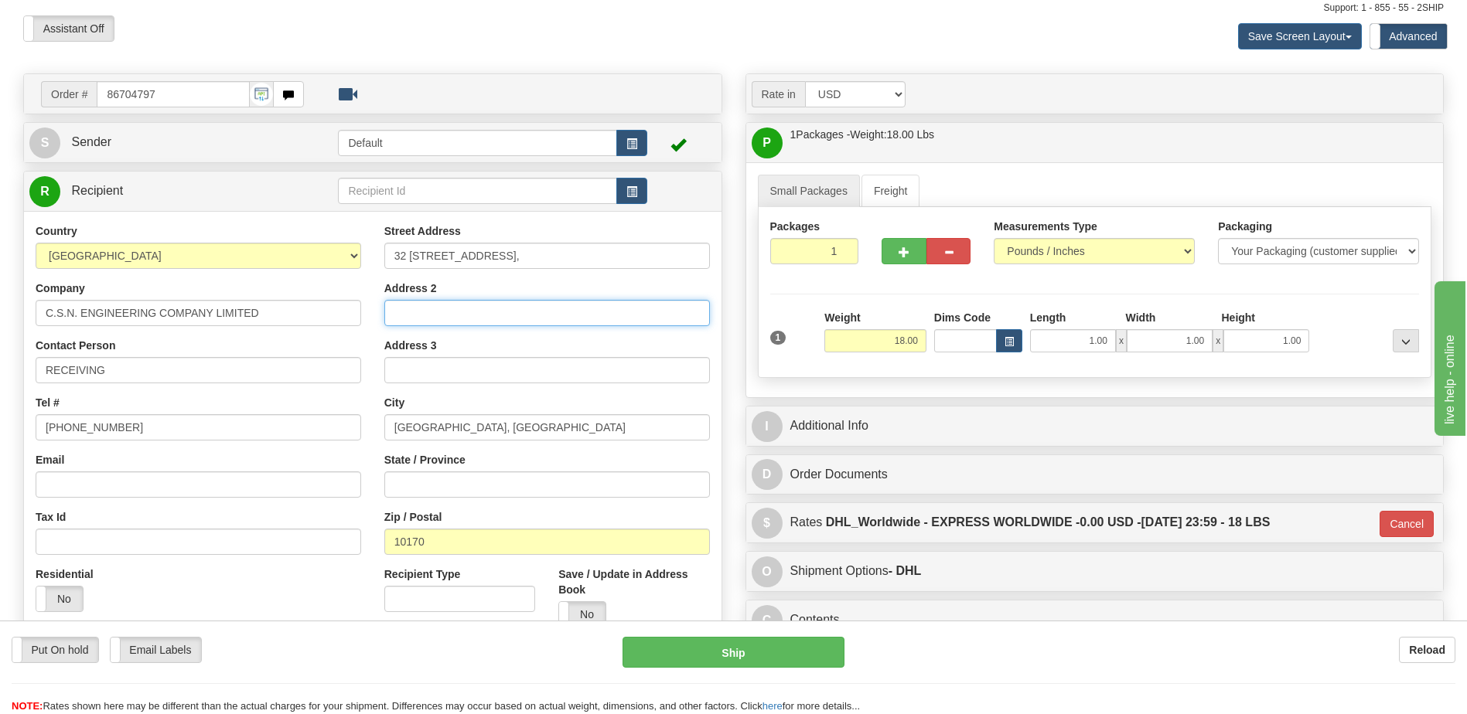
click at [398, 315] on input "Address 2" at bounding box center [547, 313] width 326 height 26
paste input "Khlong Chak Phra"
type input "Khlong Chak Phra"
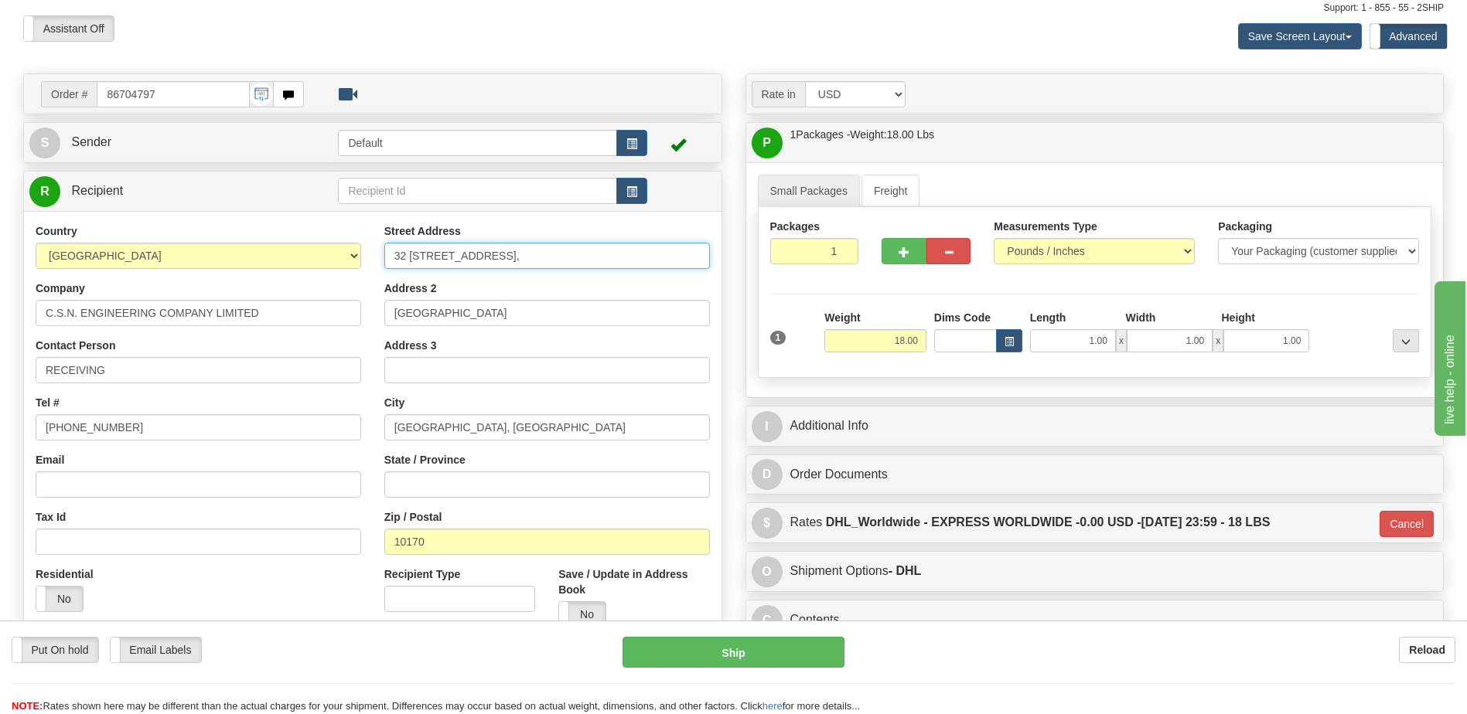
click at [537, 259] on input "32 Soi Kaeo ngoen thong 34," at bounding box center [547, 256] width 326 height 26
type input "32 Soi Kaeo ngoen thong 34"
click at [278, 602] on div "Residential Yes No" at bounding box center [198, 595] width 349 height 57
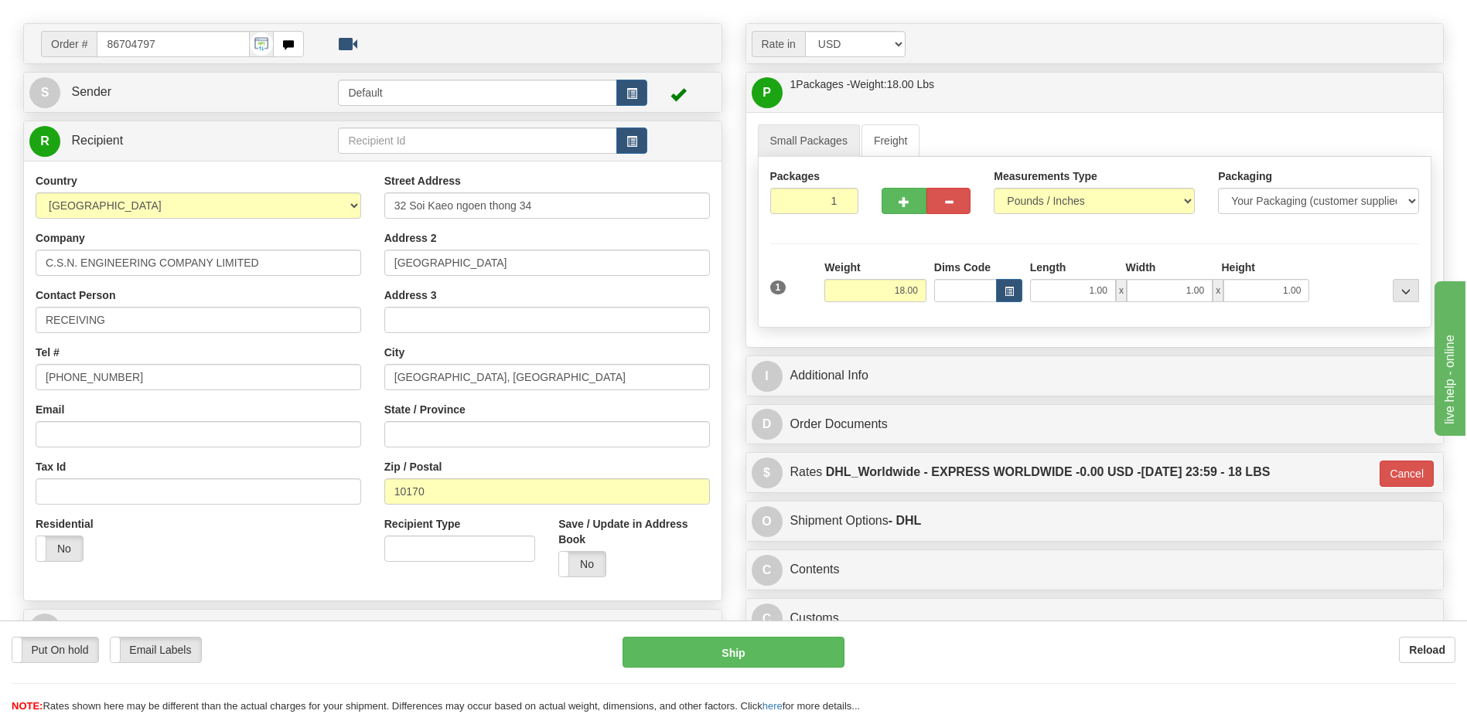
scroll to position [284, 0]
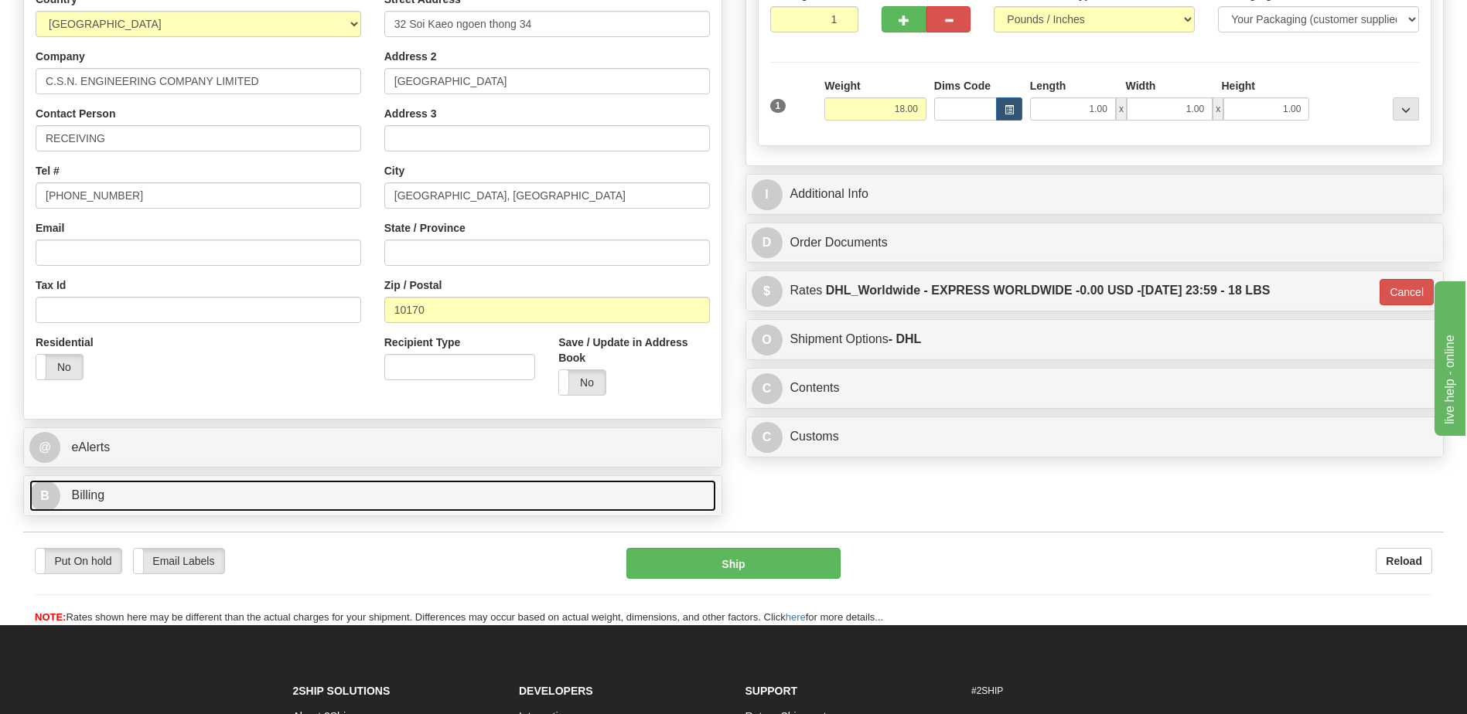
click at [261, 497] on link "B Billing" at bounding box center [372, 496] width 687 height 32
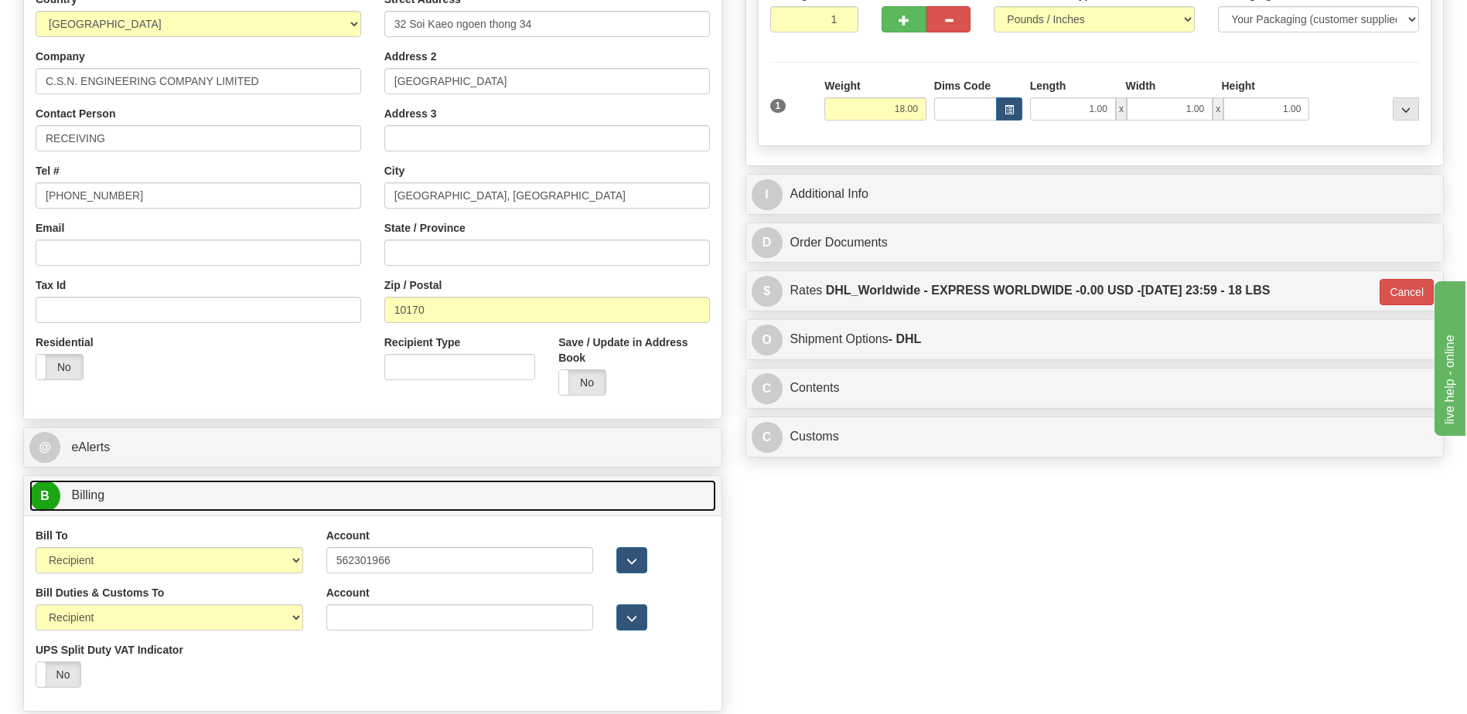
click at [261, 497] on link "B Billing" at bounding box center [372, 496] width 687 height 32
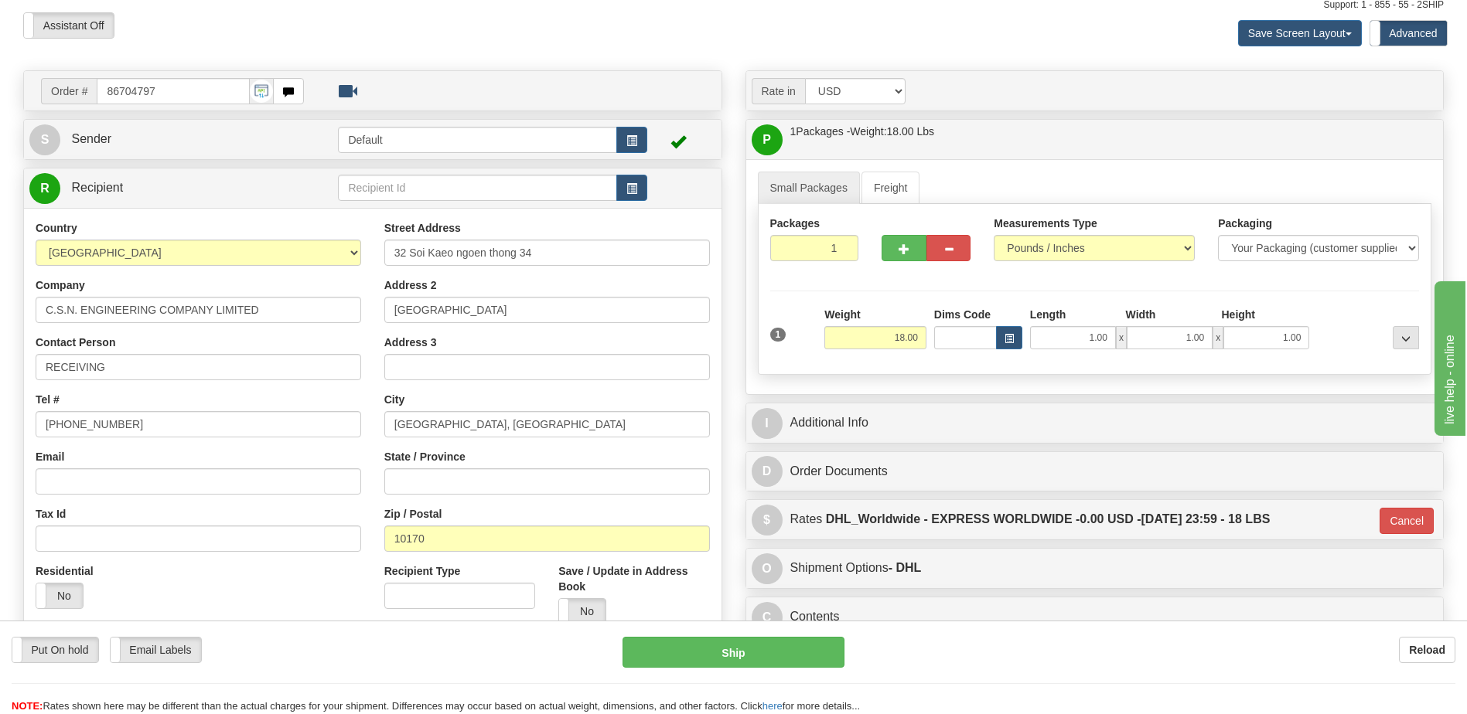
scroll to position [52, 0]
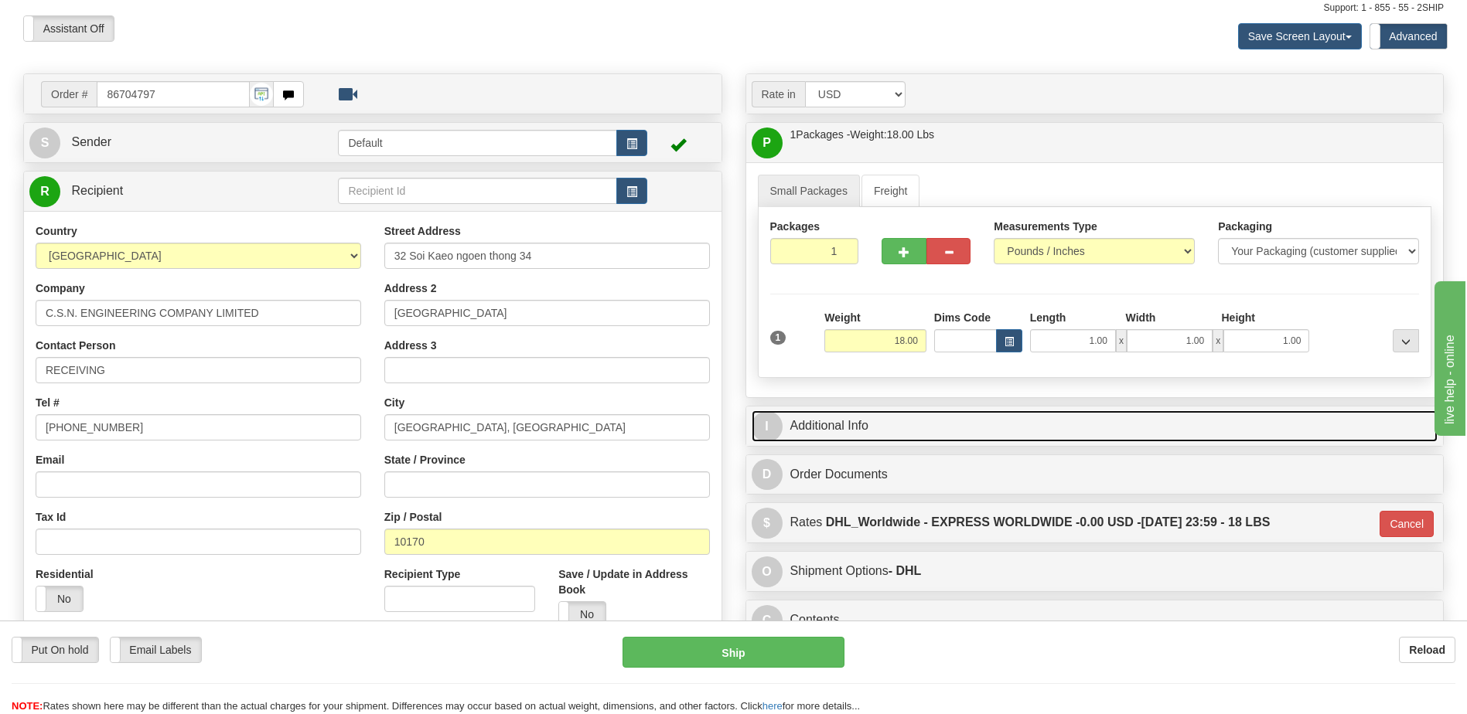
click at [819, 426] on link "I Additional Info" at bounding box center [1095, 427] width 687 height 32
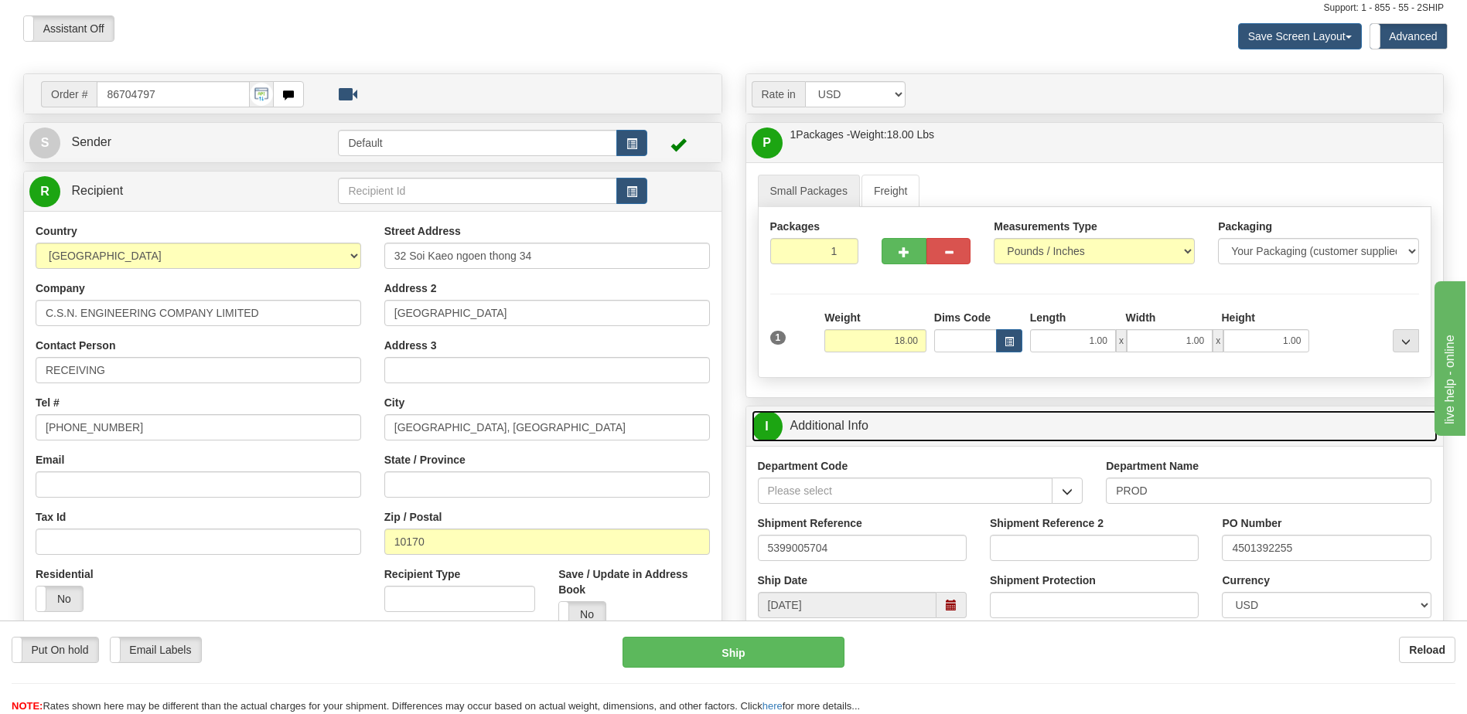
click at [819, 426] on link "I Additional Info" at bounding box center [1095, 427] width 687 height 32
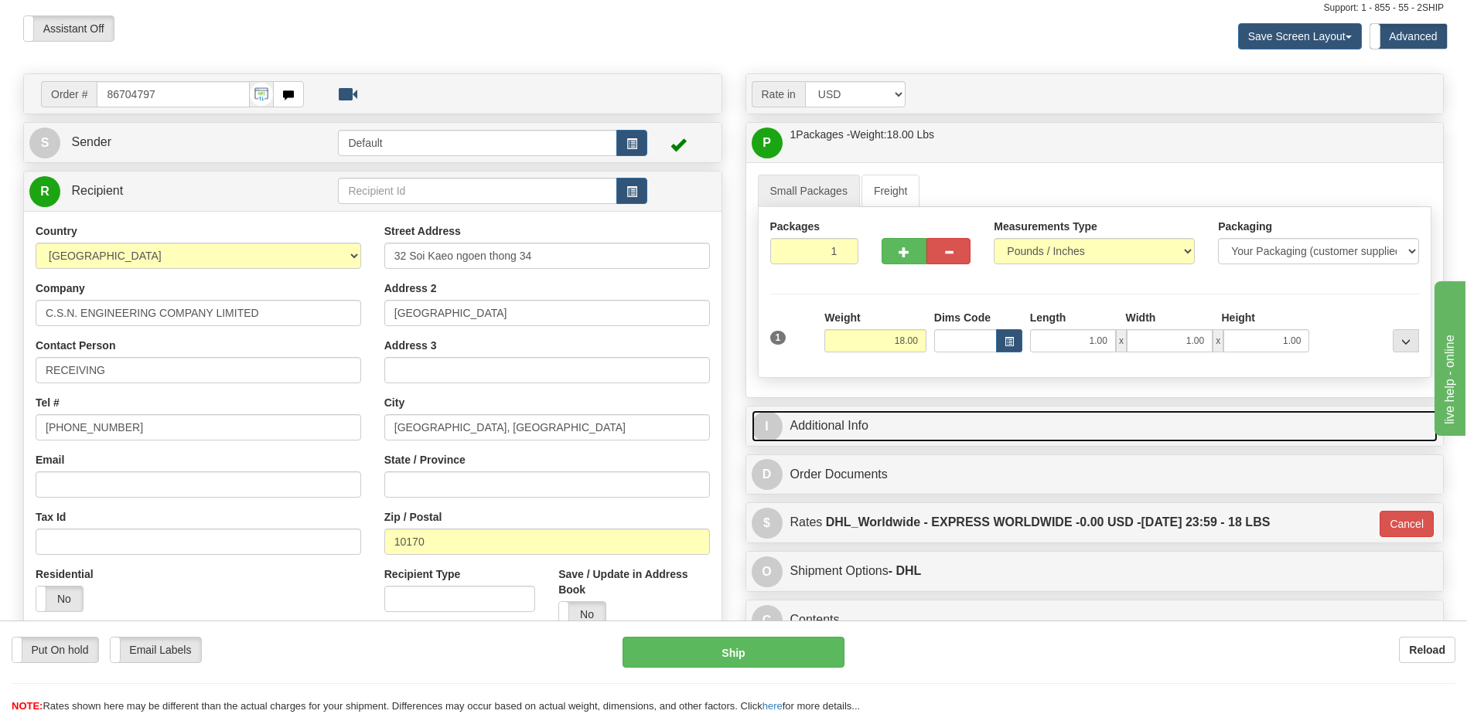
scroll to position [284, 0]
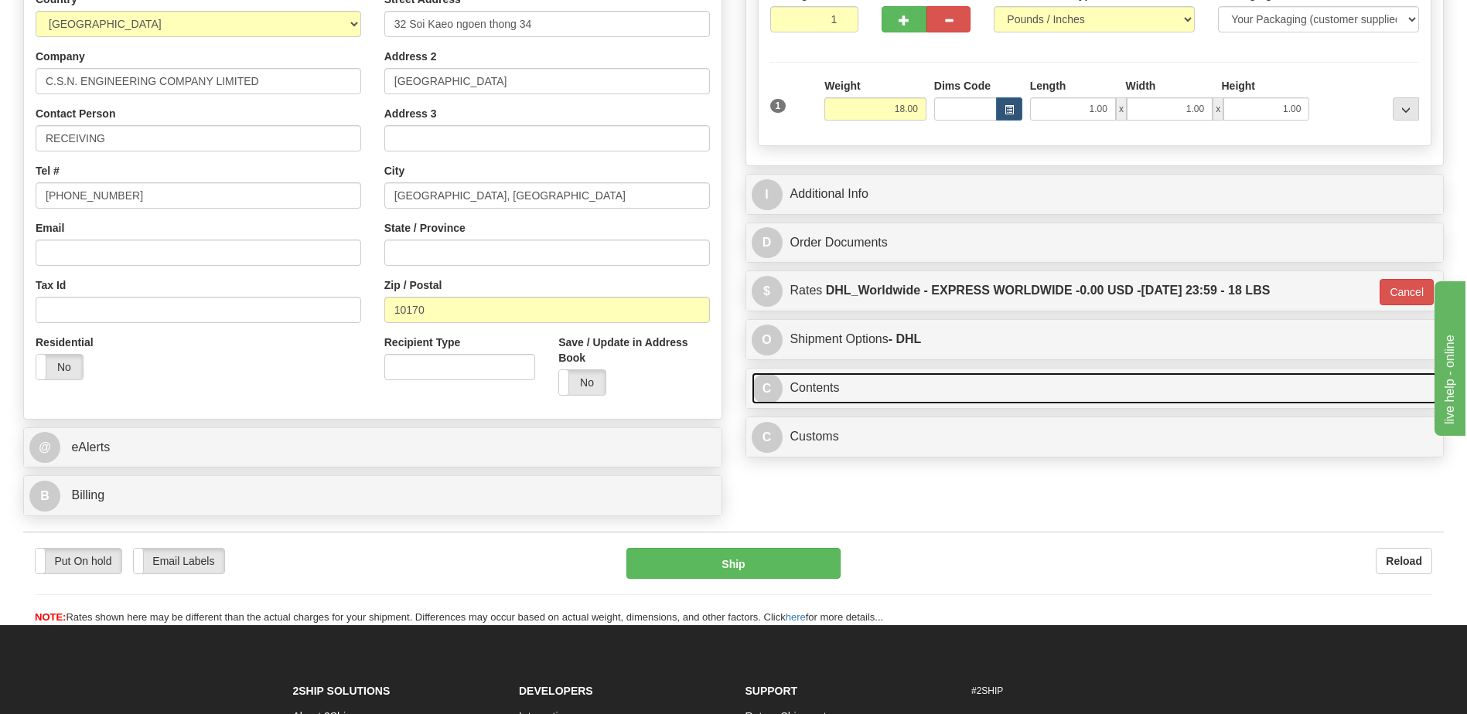
click at [827, 387] on link "C Contents" at bounding box center [1095, 389] width 687 height 32
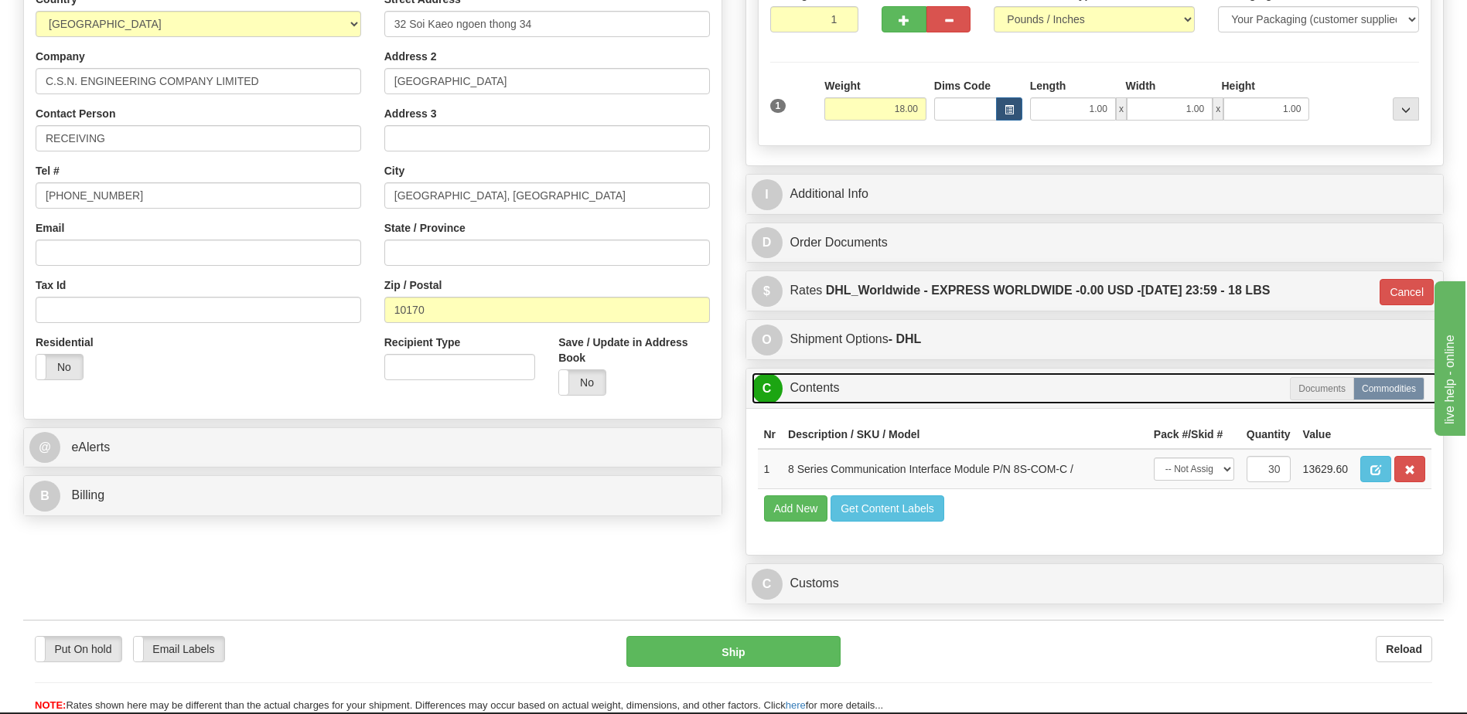
click at [827, 387] on link "C Contents" at bounding box center [1095, 389] width 687 height 32
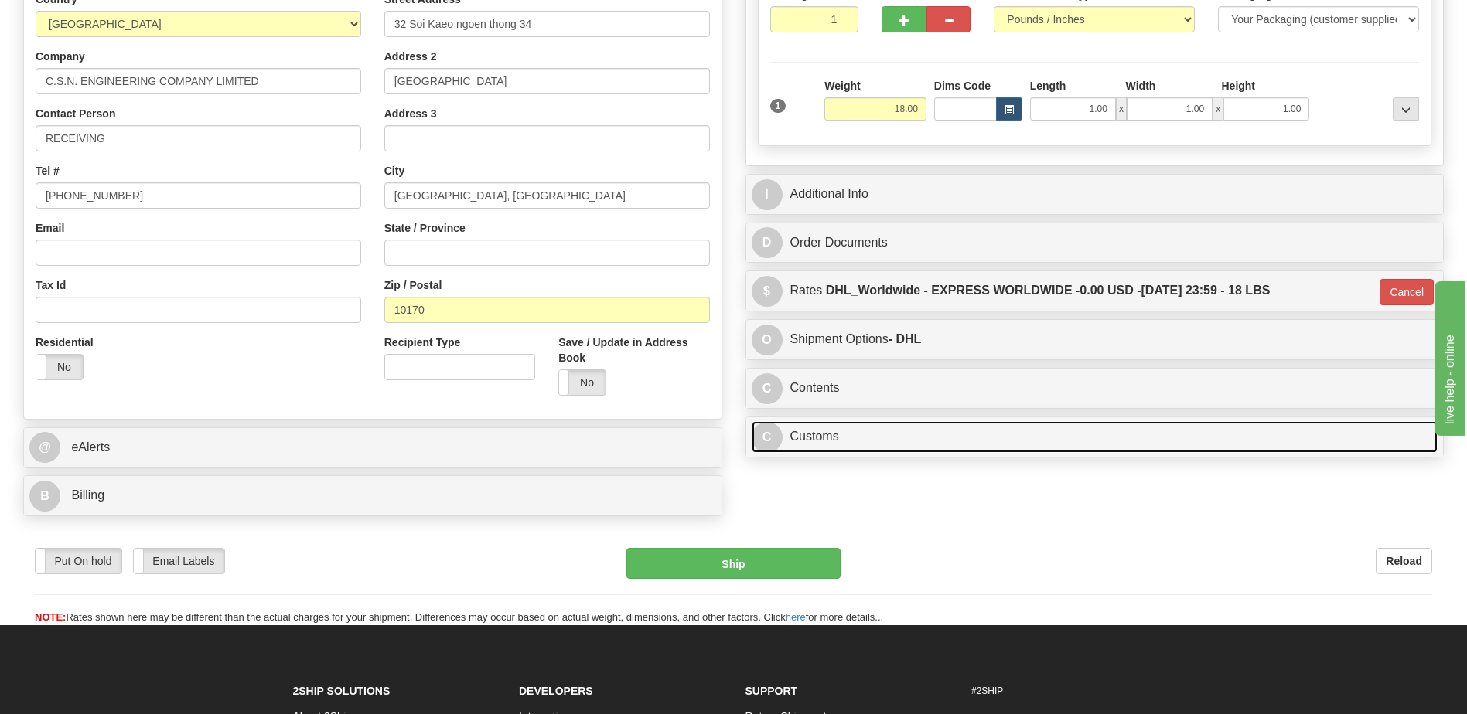
click at [840, 434] on link "C Customs" at bounding box center [1095, 437] width 687 height 32
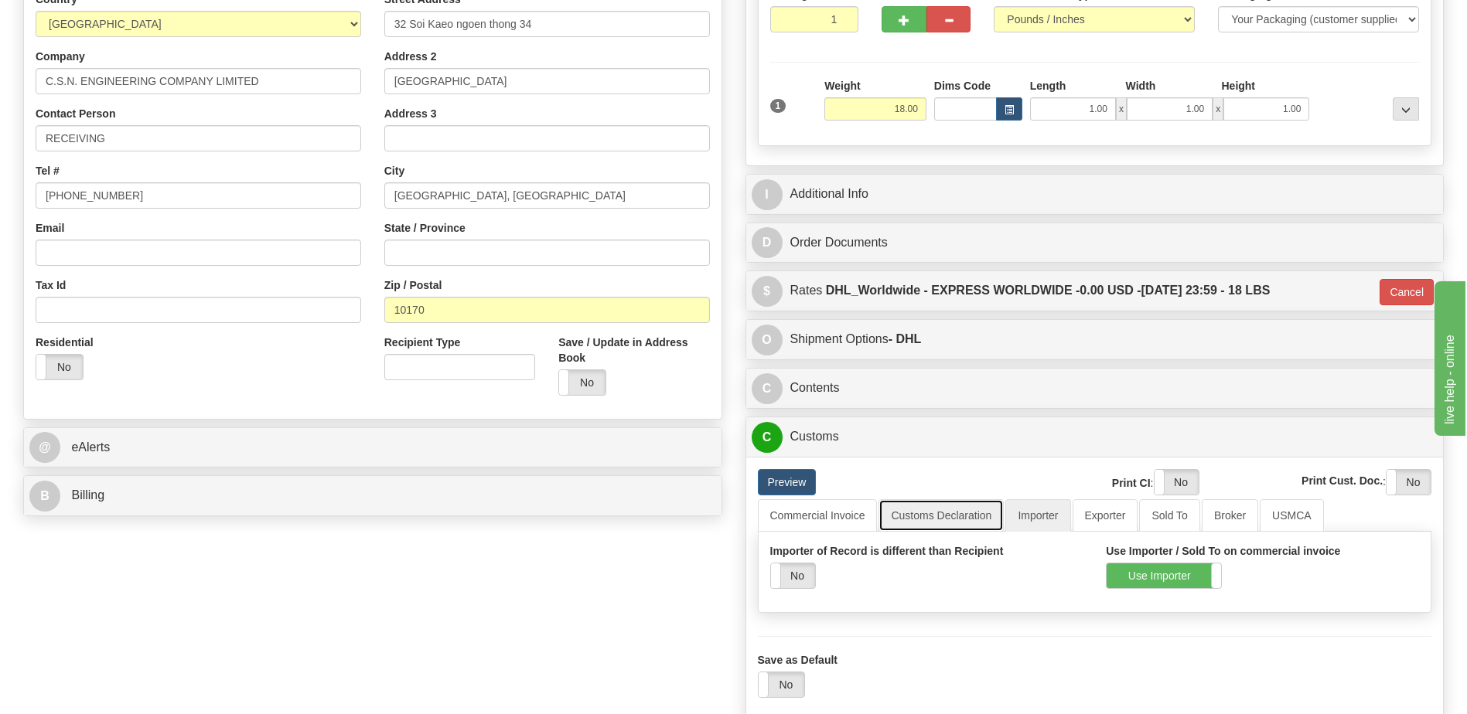
click at [927, 520] on link "Customs Declaration" at bounding box center [940, 515] width 125 height 32
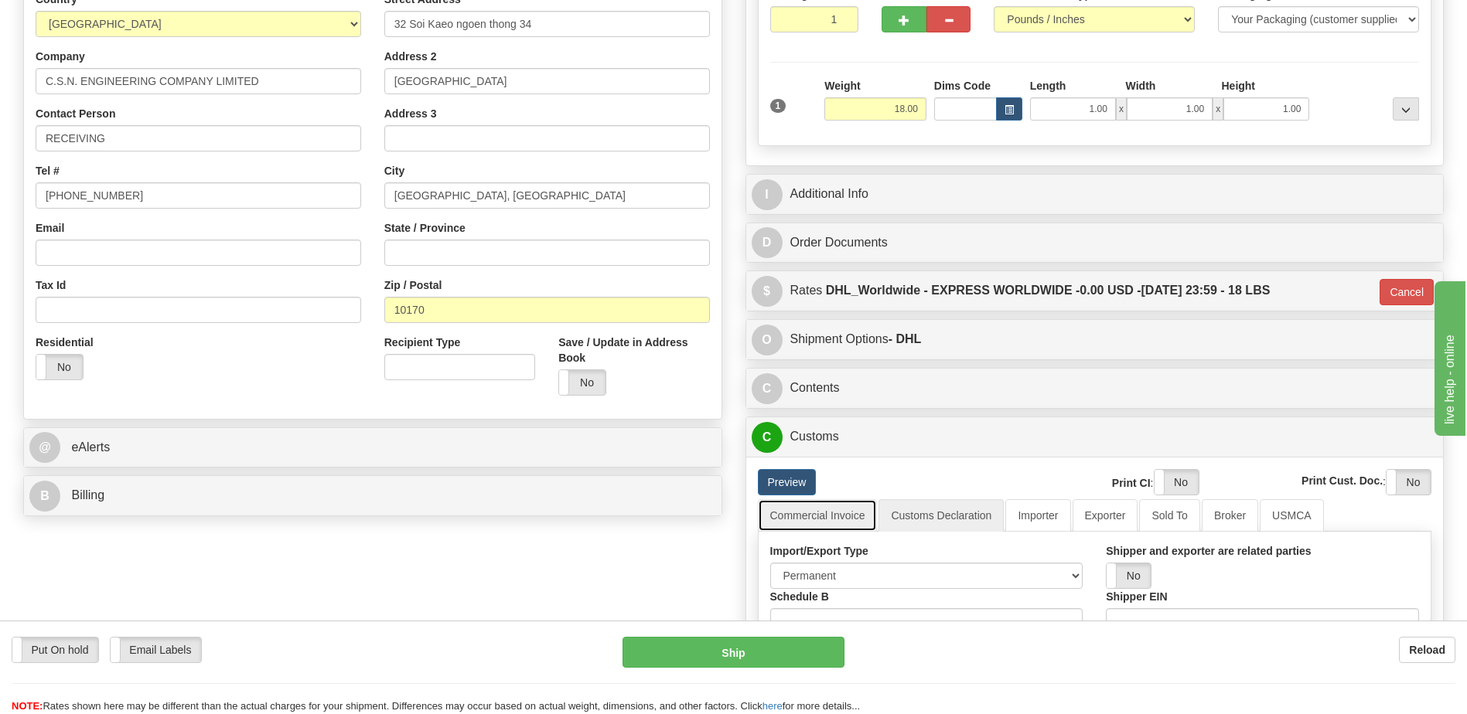
click at [816, 513] on link "Commercial Invoice" at bounding box center [818, 515] width 120 height 32
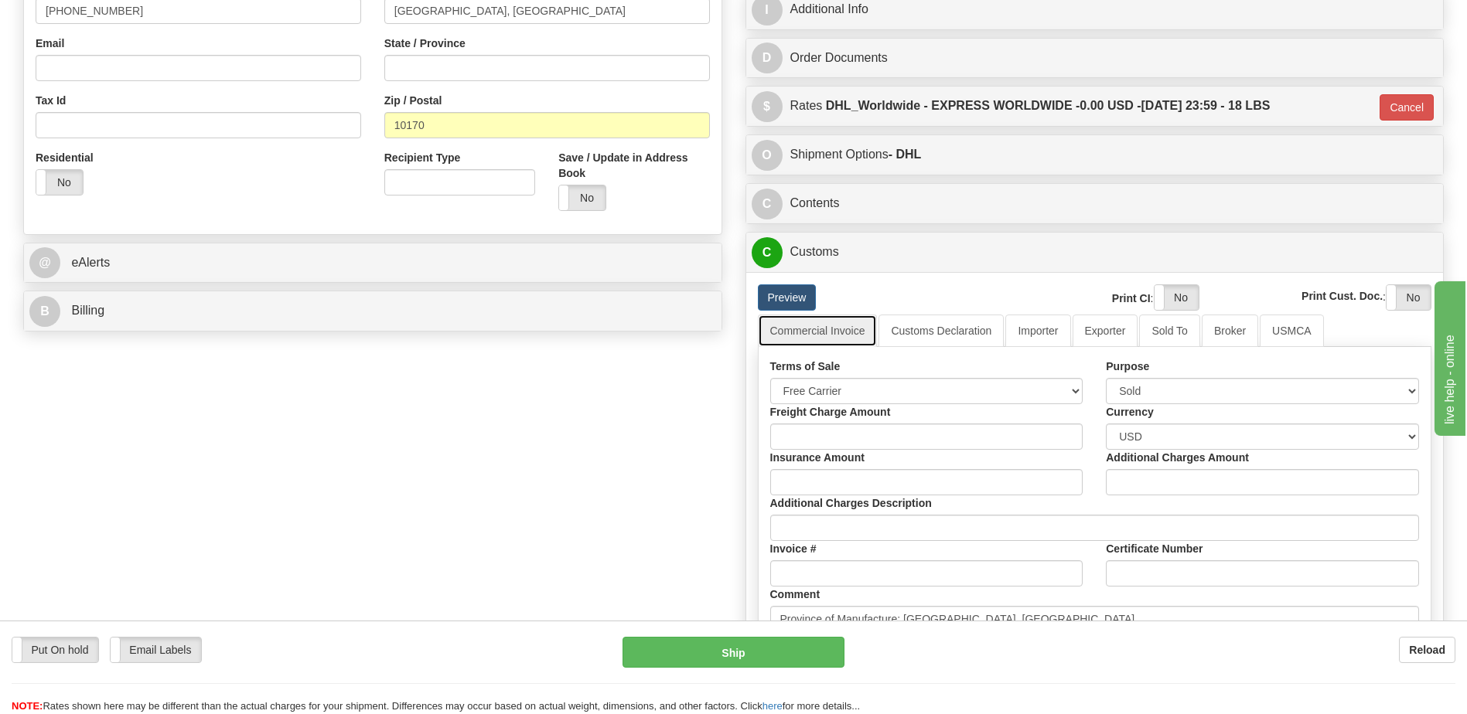
scroll to position [670, 0]
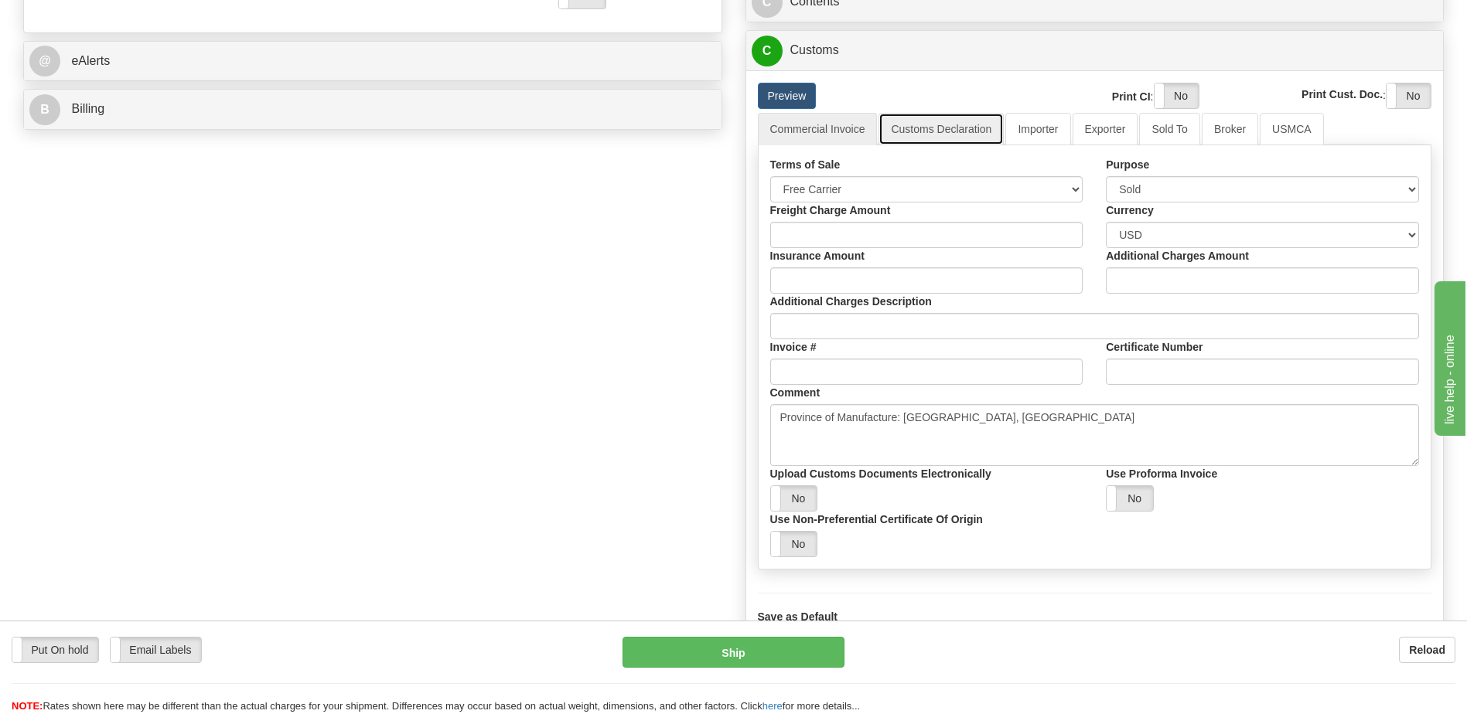
click at [953, 128] on link "Customs Declaration" at bounding box center [940, 129] width 125 height 32
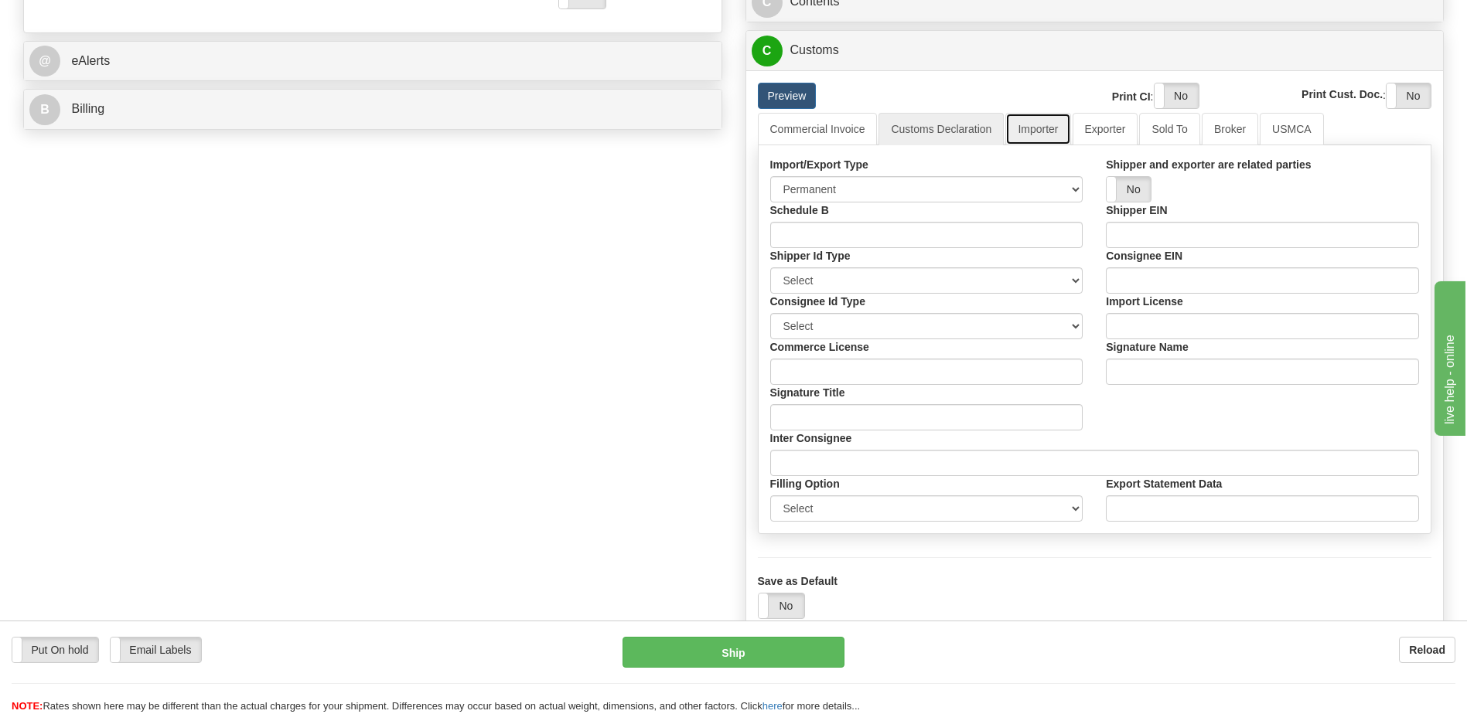
click at [1026, 134] on link "Importer" at bounding box center [1037, 129] width 65 height 32
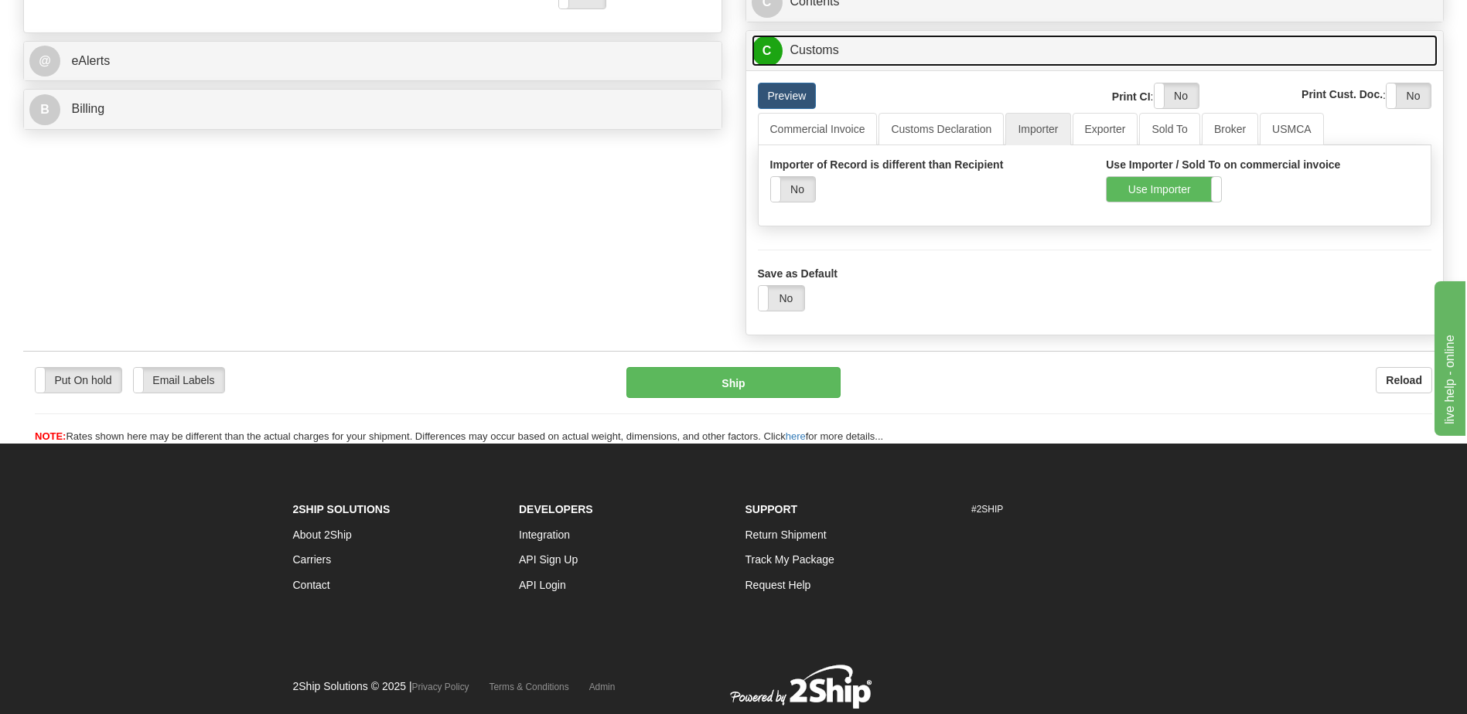
click at [830, 61] on link "C Customs" at bounding box center [1095, 51] width 687 height 32
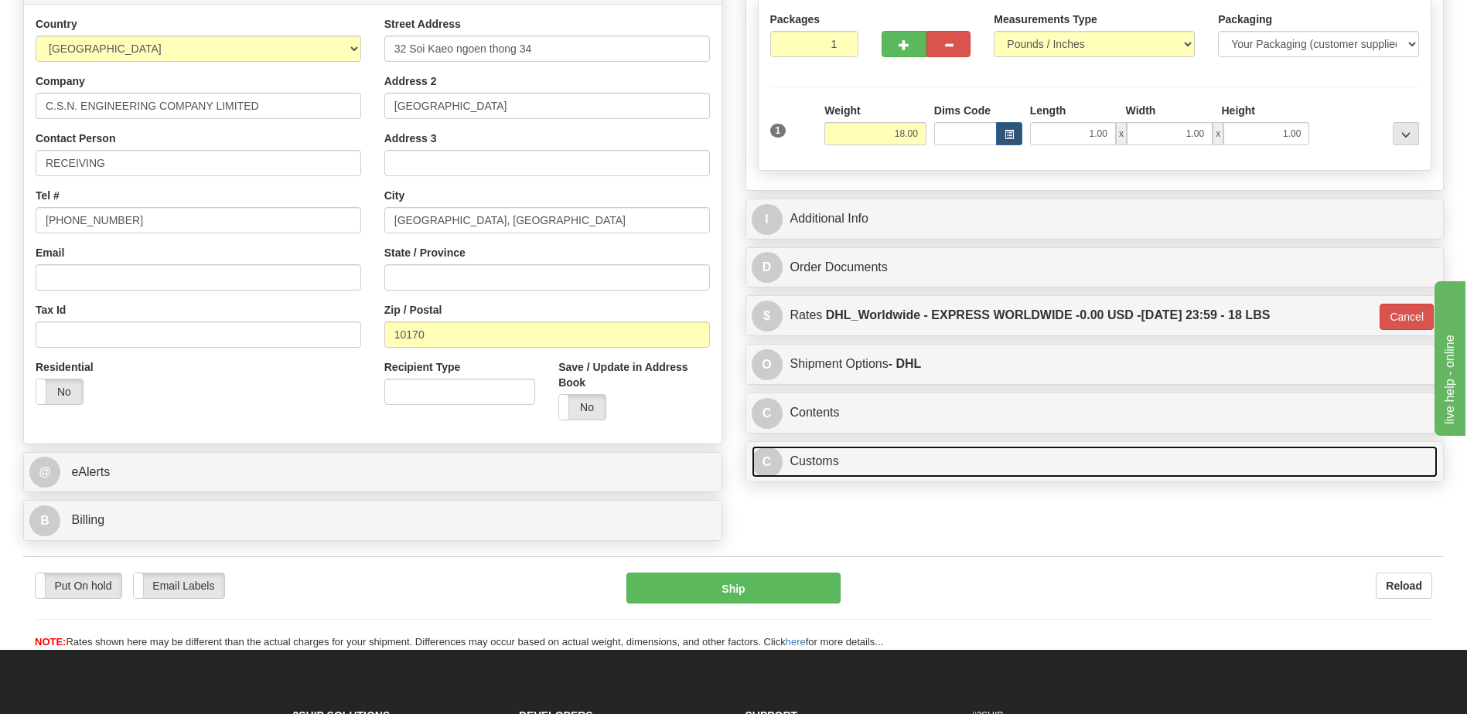
scroll to position [206, 0]
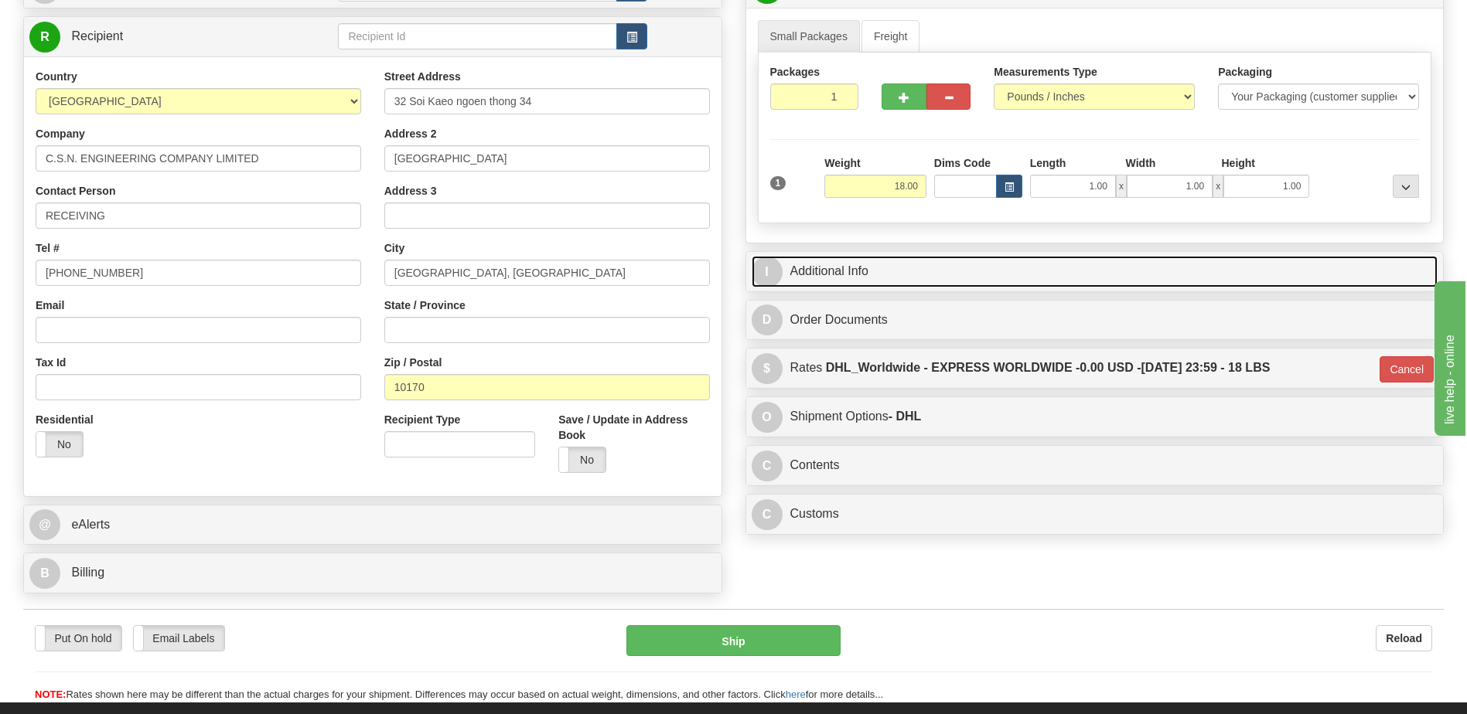
click at [868, 278] on link "I Additional Info" at bounding box center [1095, 272] width 687 height 32
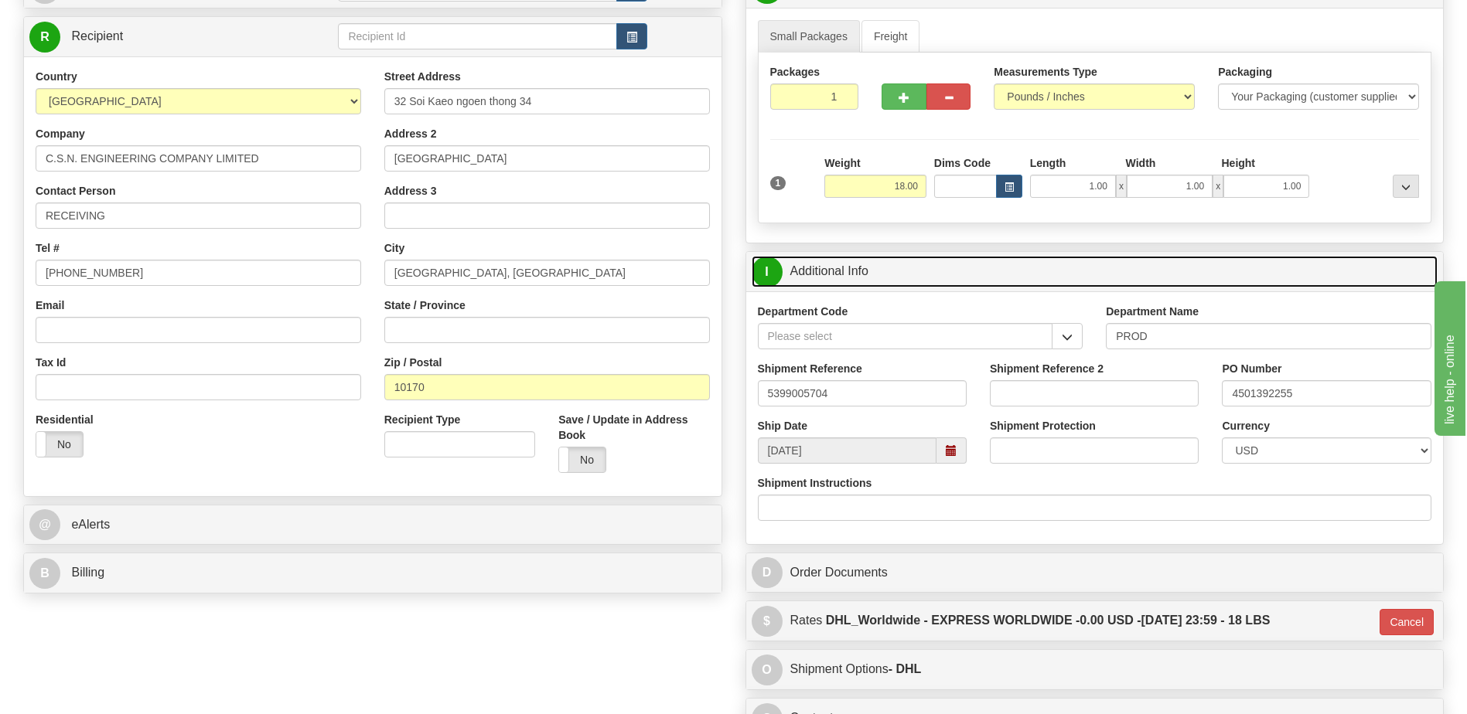
click at [868, 278] on link "I Additional Info" at bounding box center [1095, 272] width 687 height 32
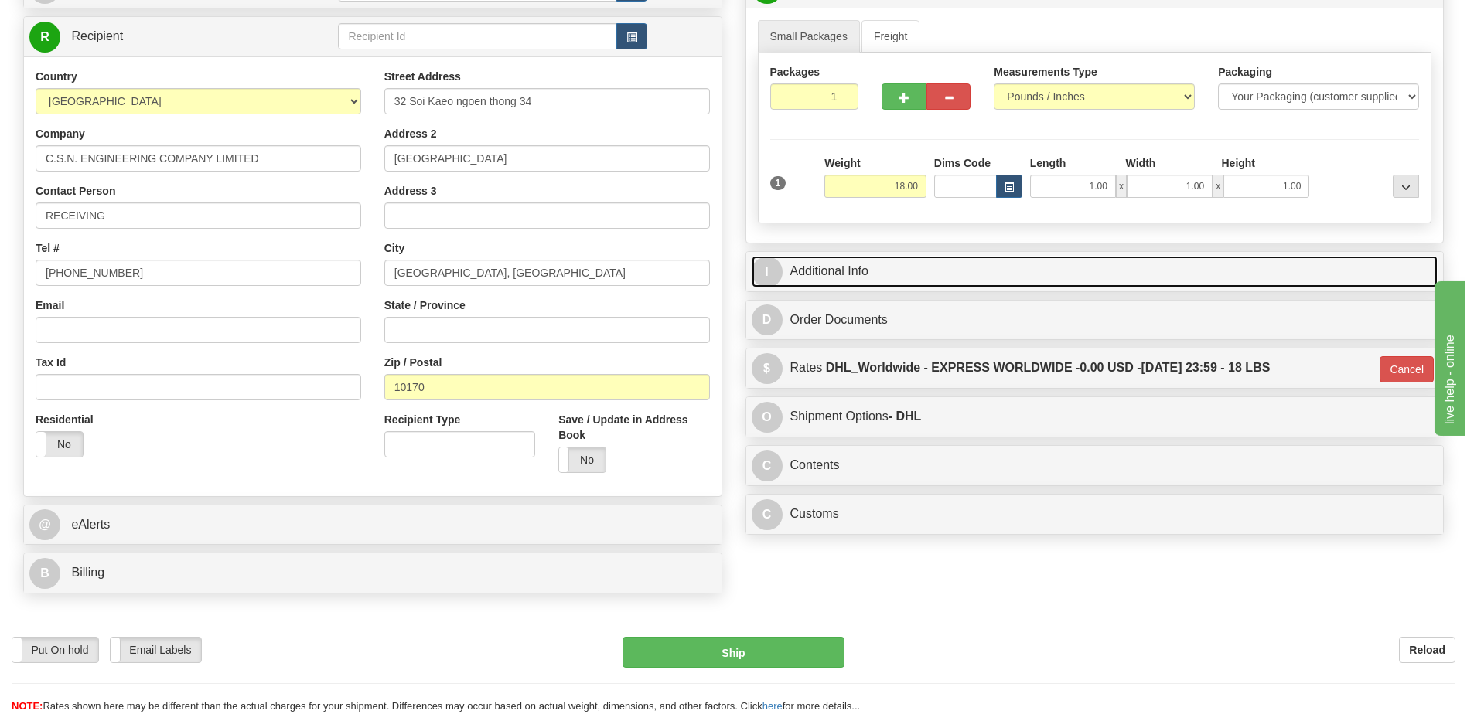
scroll to position [52, 0]
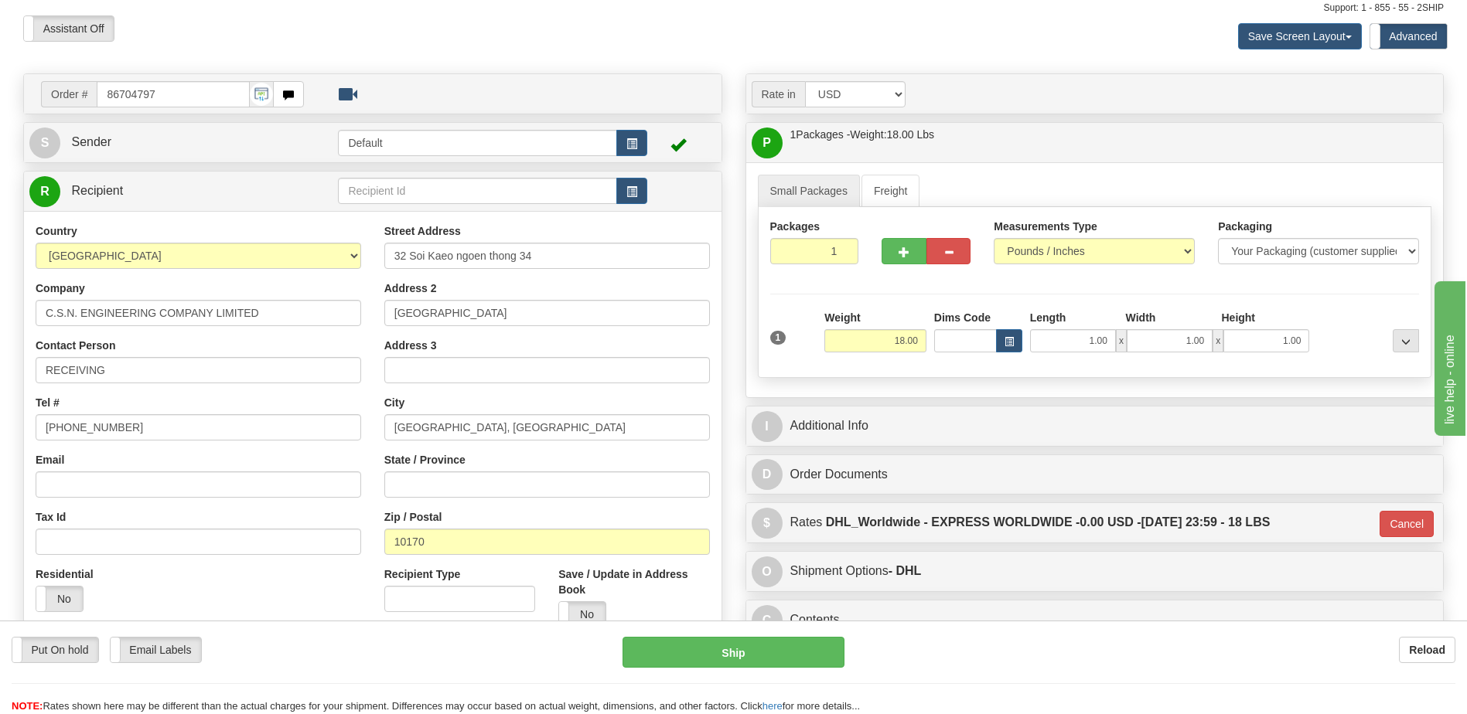
click at [287, 581] on div "Residential Yes No" at bounding box center [198, 595] width 349 height 57
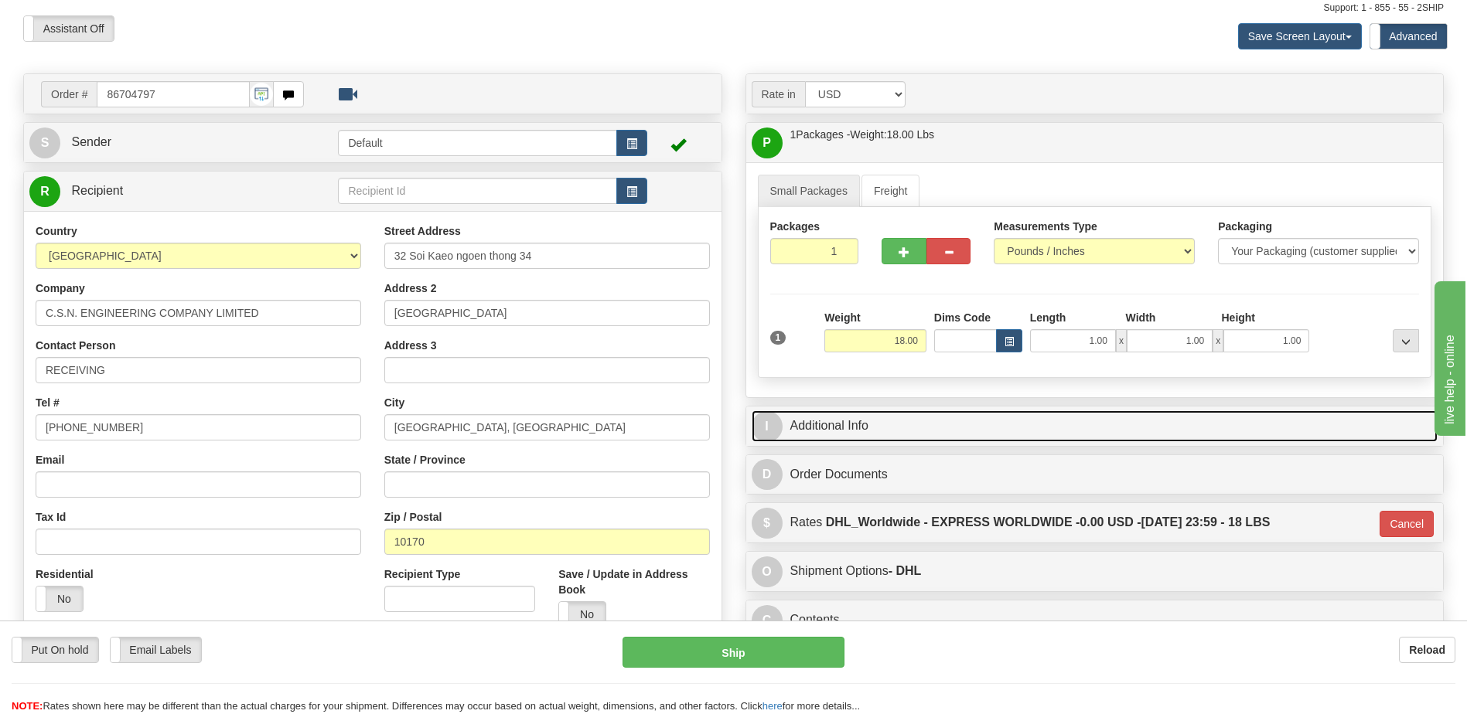
click at [876, 414] on link "I Additional Info" at bounding box center [1095, 427] width 687 height 32
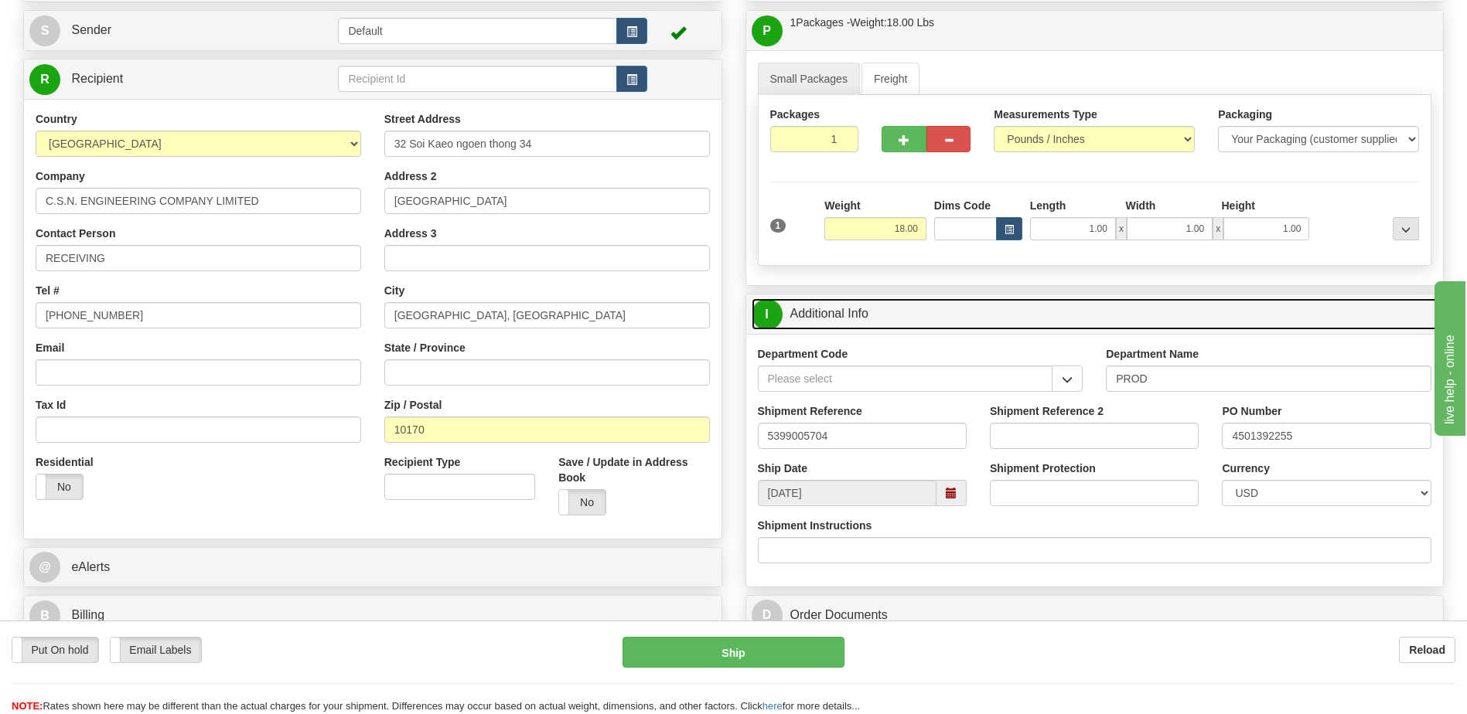
scroll to position [284, 0]
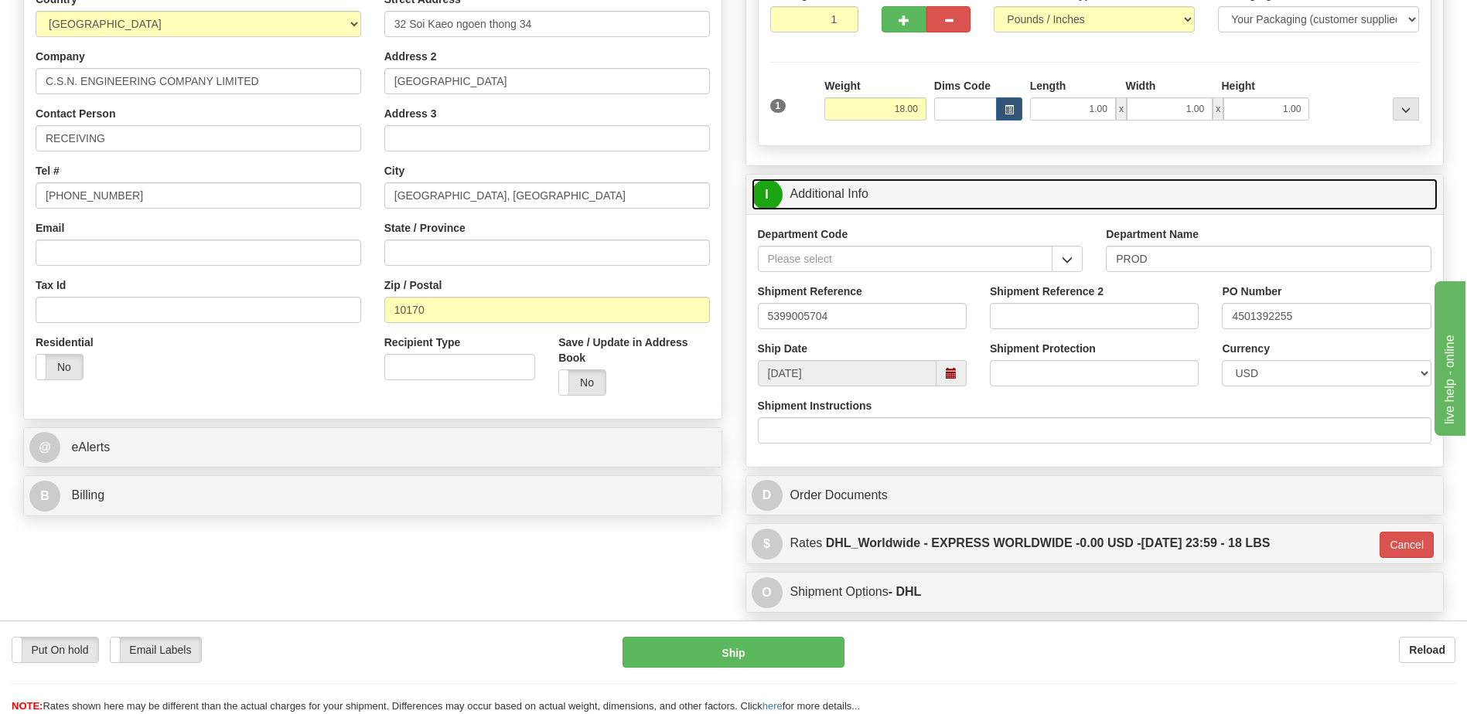
click at [891, 199] on link "I Additional Info" at bounding box center [1095, 195] width 687 height 32
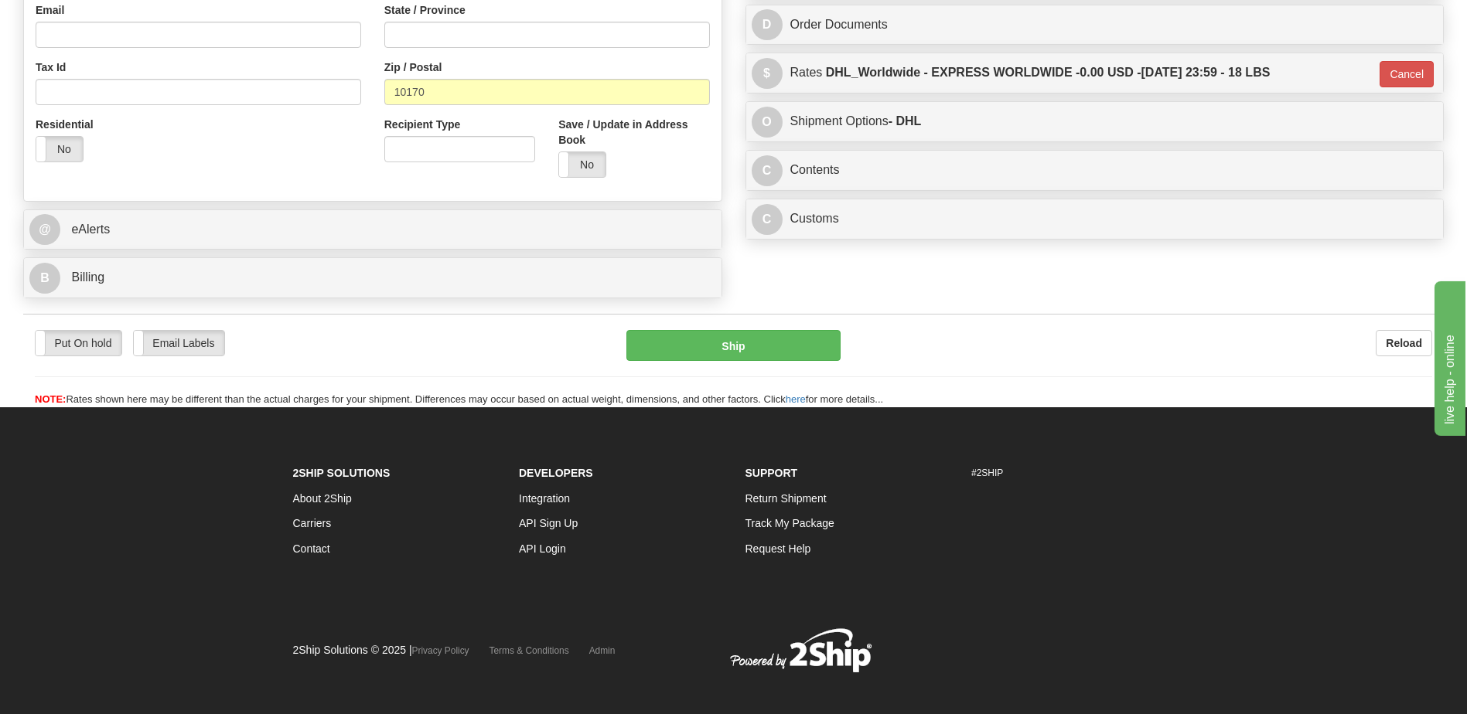
scroll to position [516, 0]
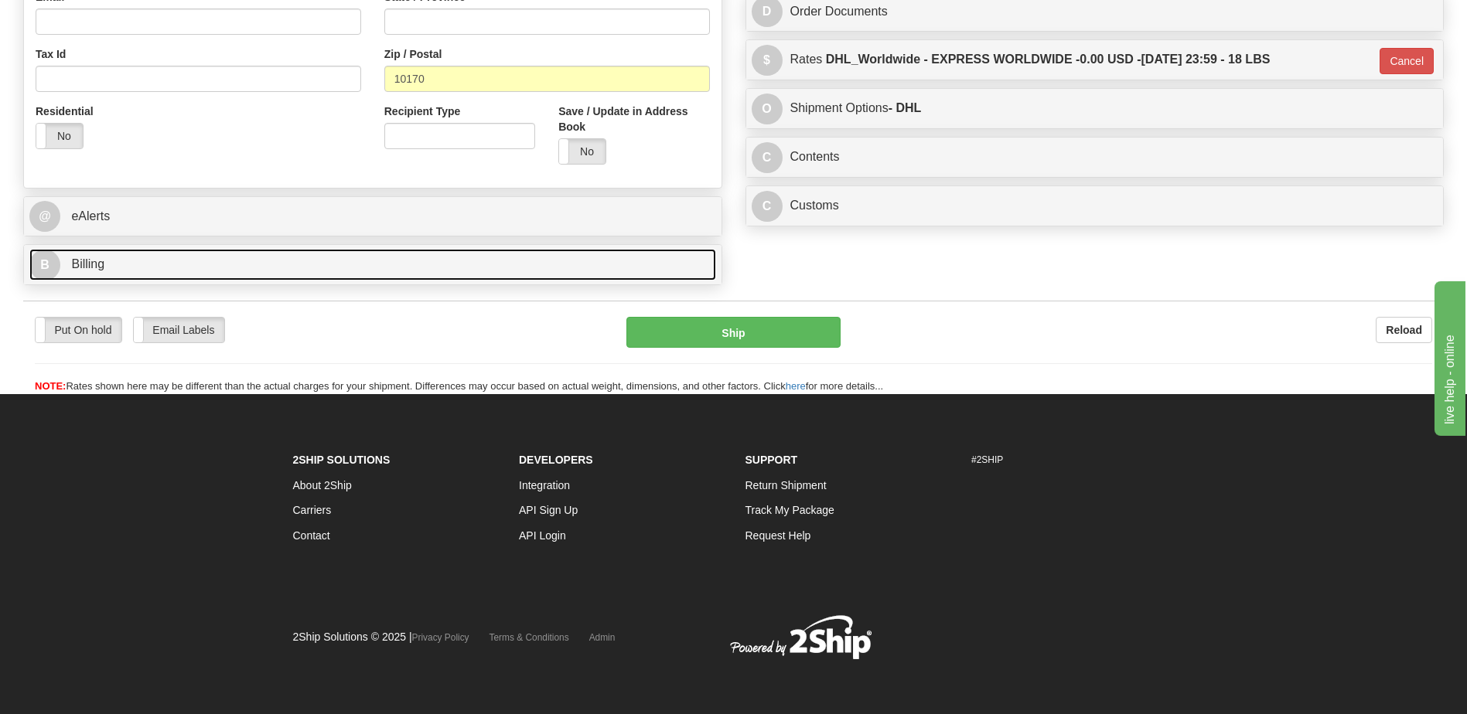
click at [197, 255] on link "B Billing" at bounding box center [372, 265] width 687 height 32
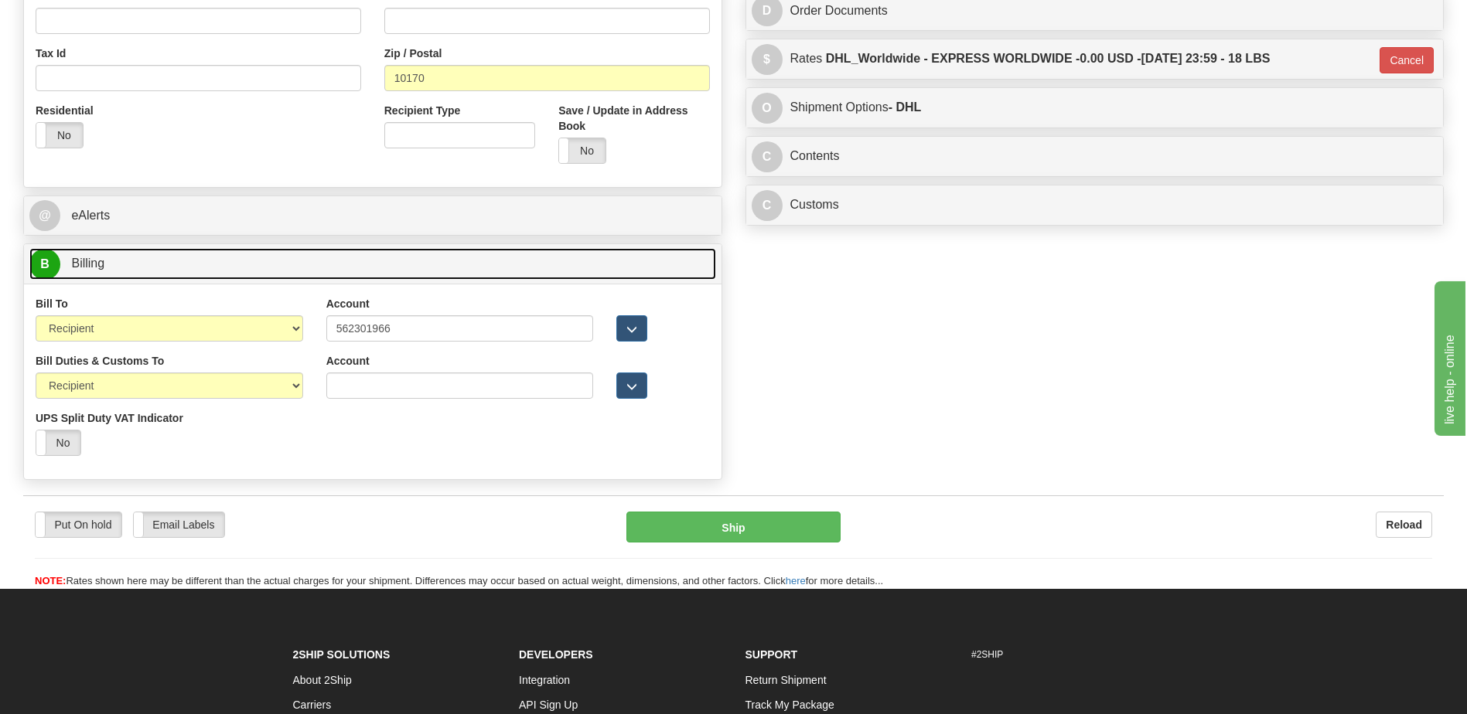
click at [197, 255] on link "B Billing" at bounding box center [372, 264] width 687 height 32
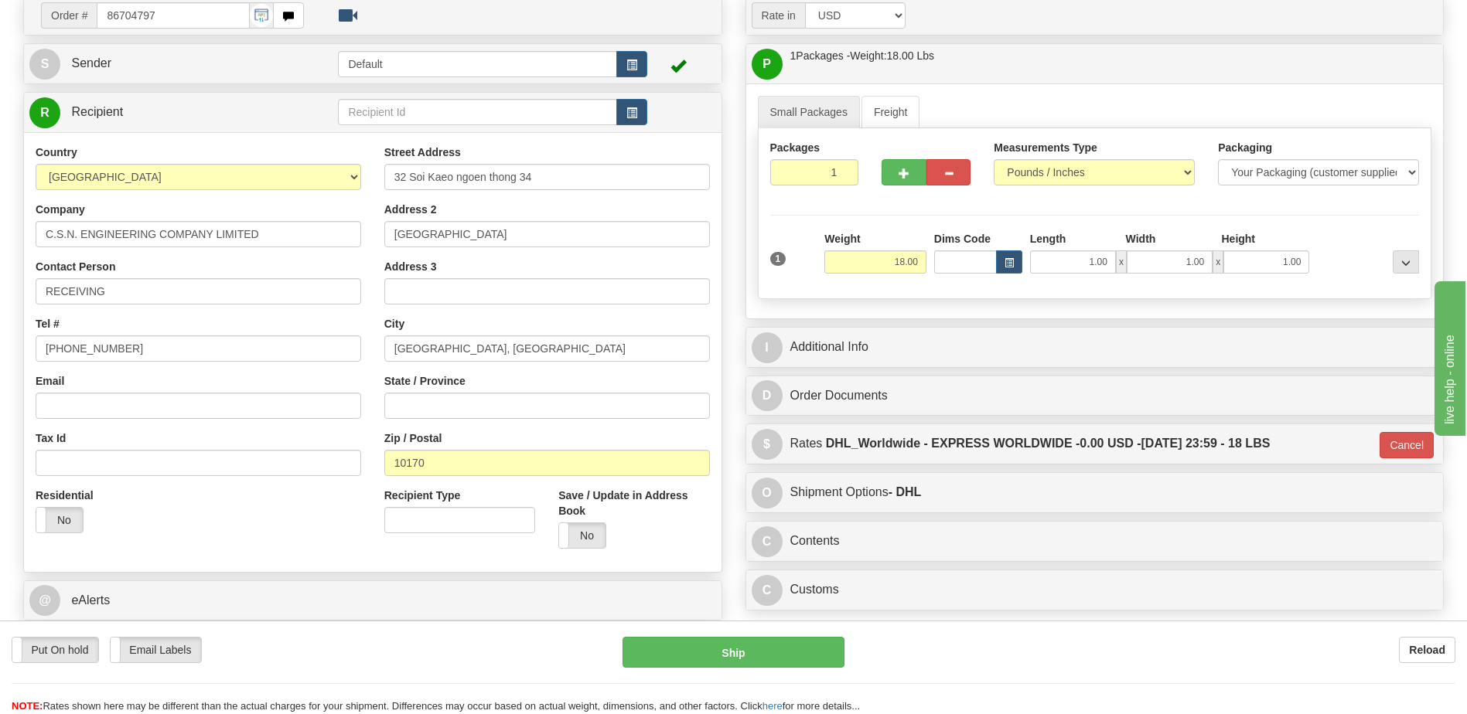
scroll to position [129, 0]
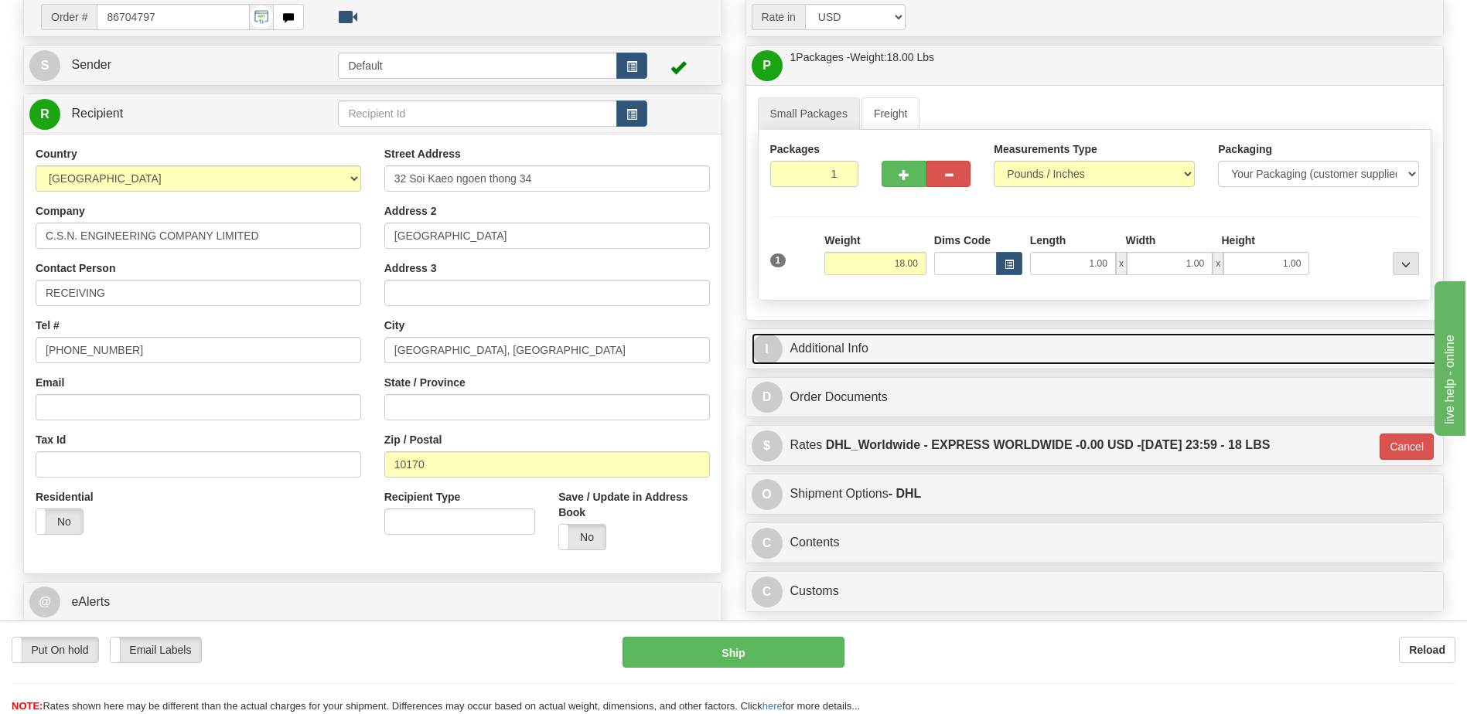
click at [906, 347] on link "I Additional Info" at bounding box center [1095, 349] width 687 height 32
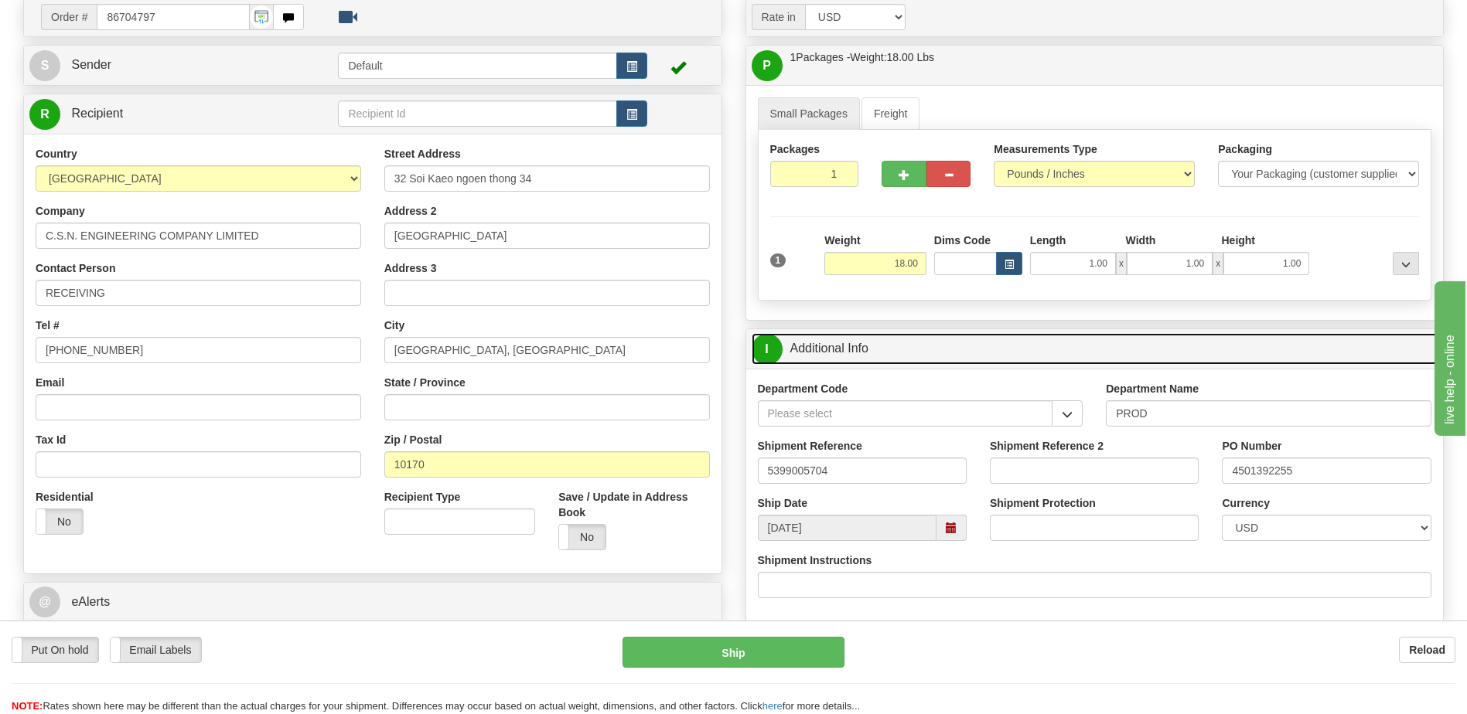
click at [906, 348] on link "I Additional Info" at bounding box center [1095, 349] width 687 height 32
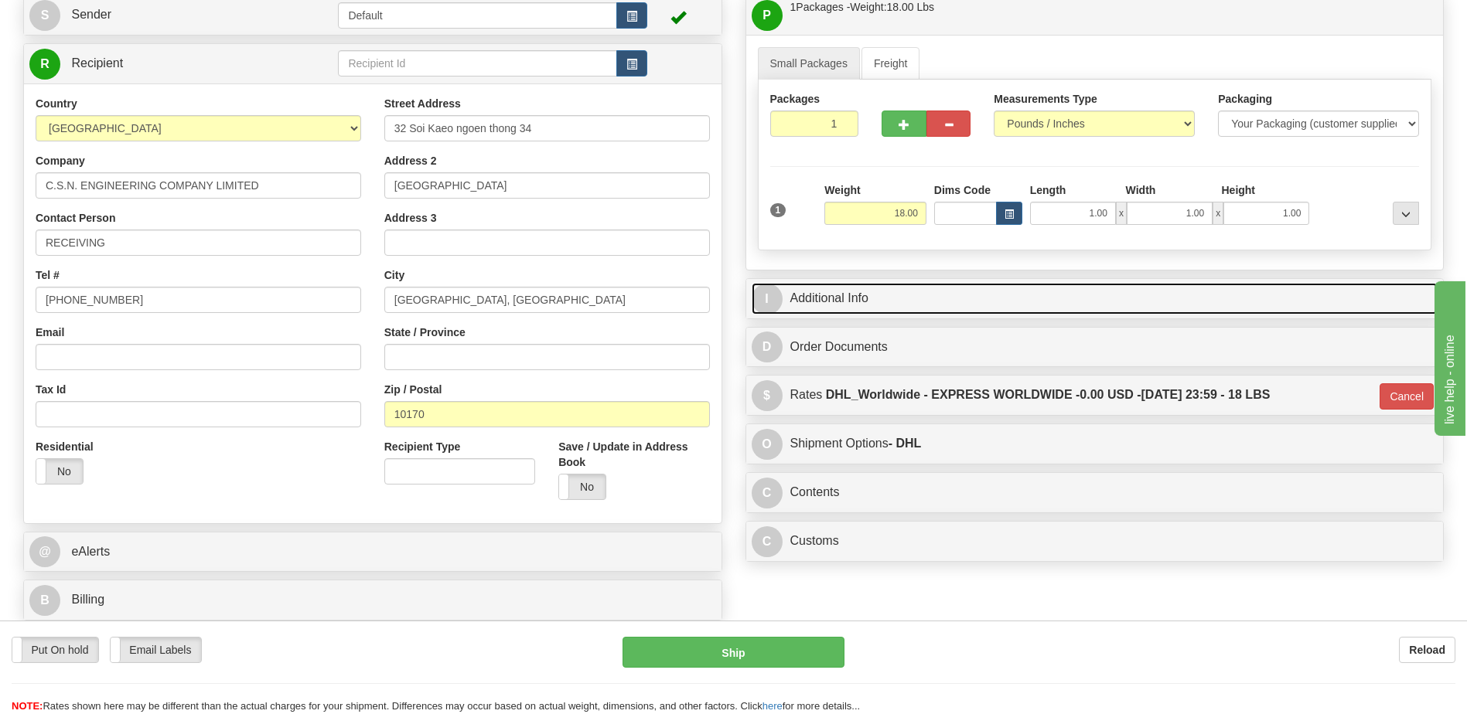
scroll to position [206, 0]
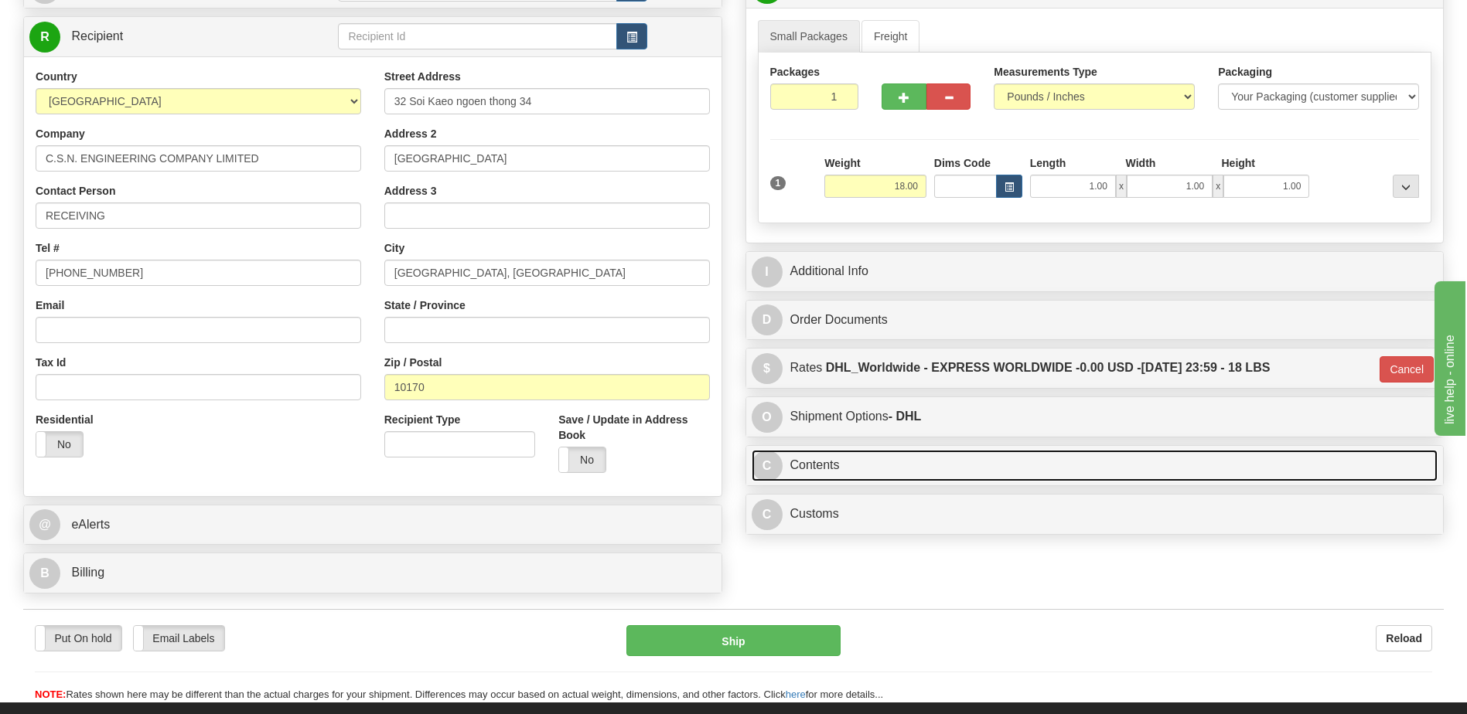
click at [863, 464] on link "C Contents" at bounding box center [1095, 466] width 687 height 32
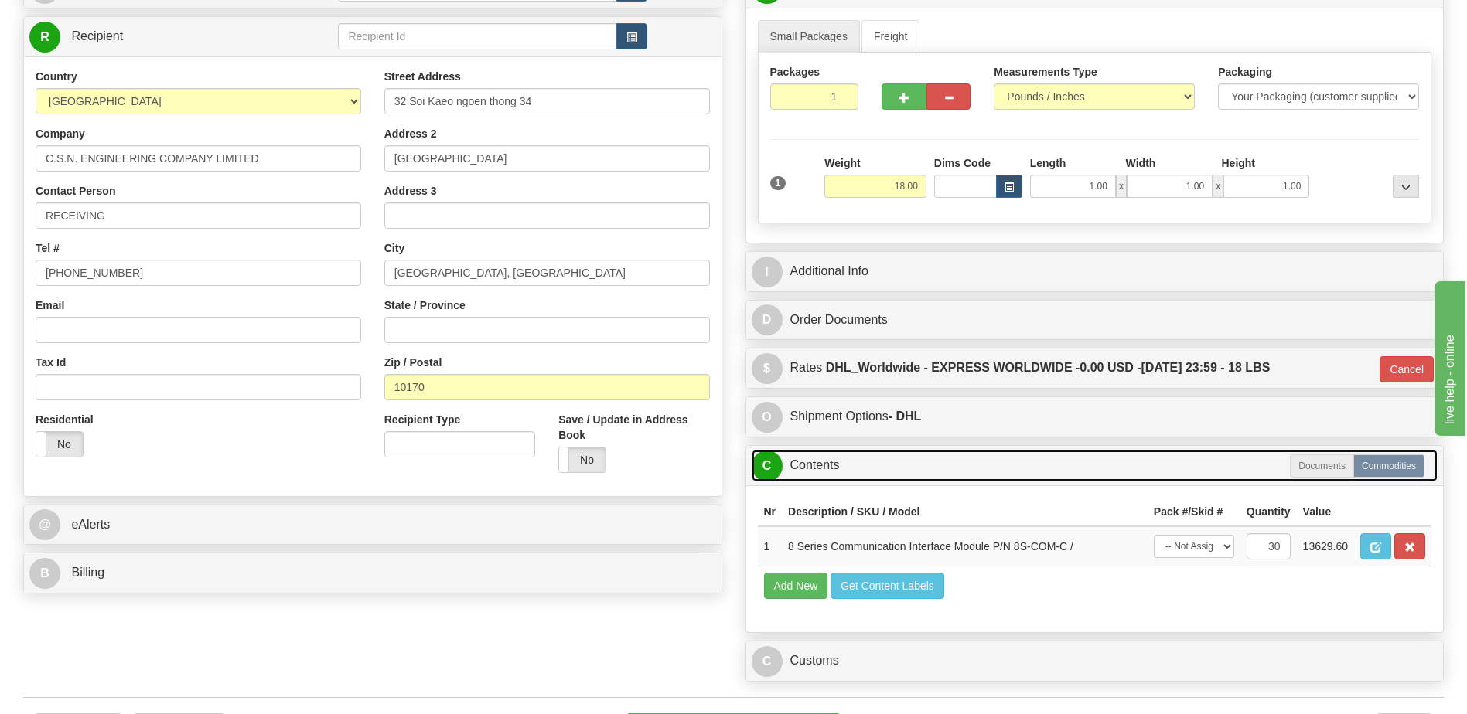
click at [863, 465] on link "C Contents" at bounding box center [1095, 466] width 687 height 32
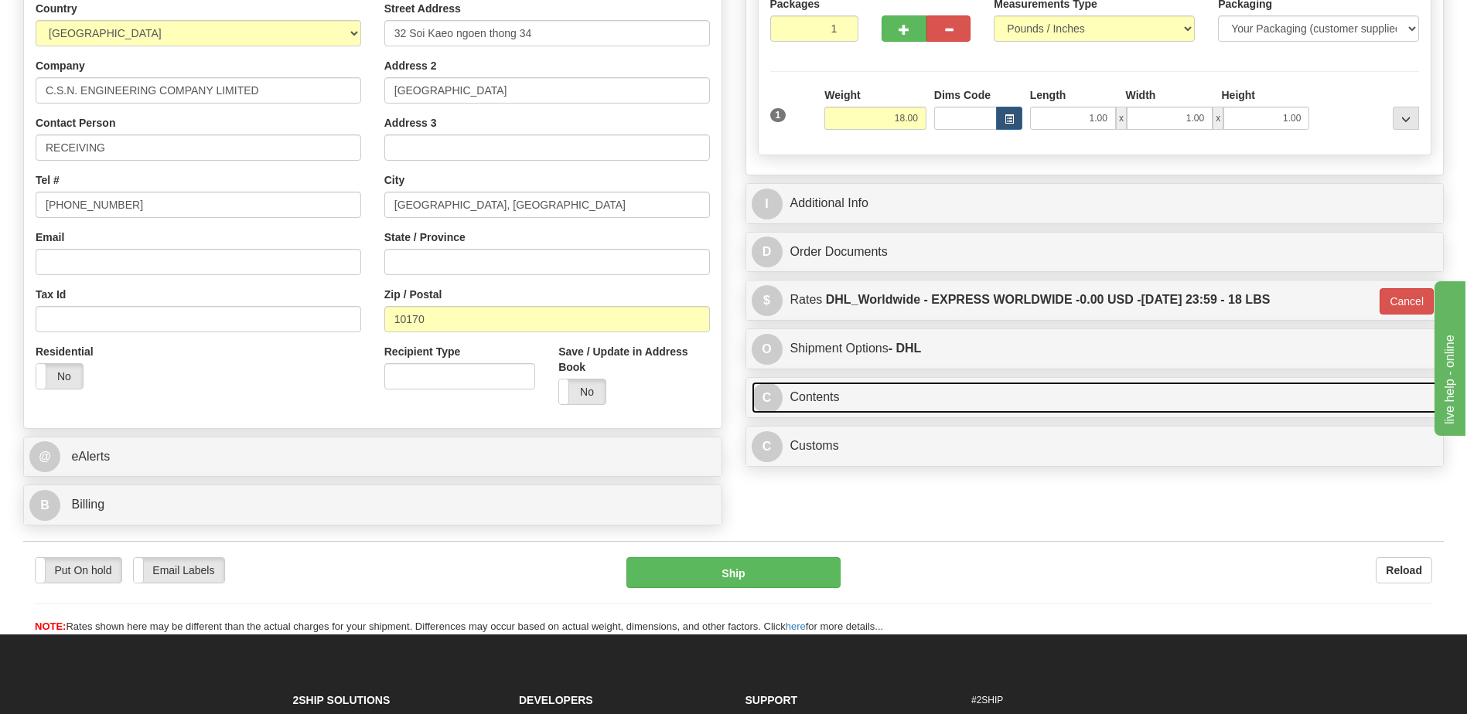
scroll to position [361, 0]
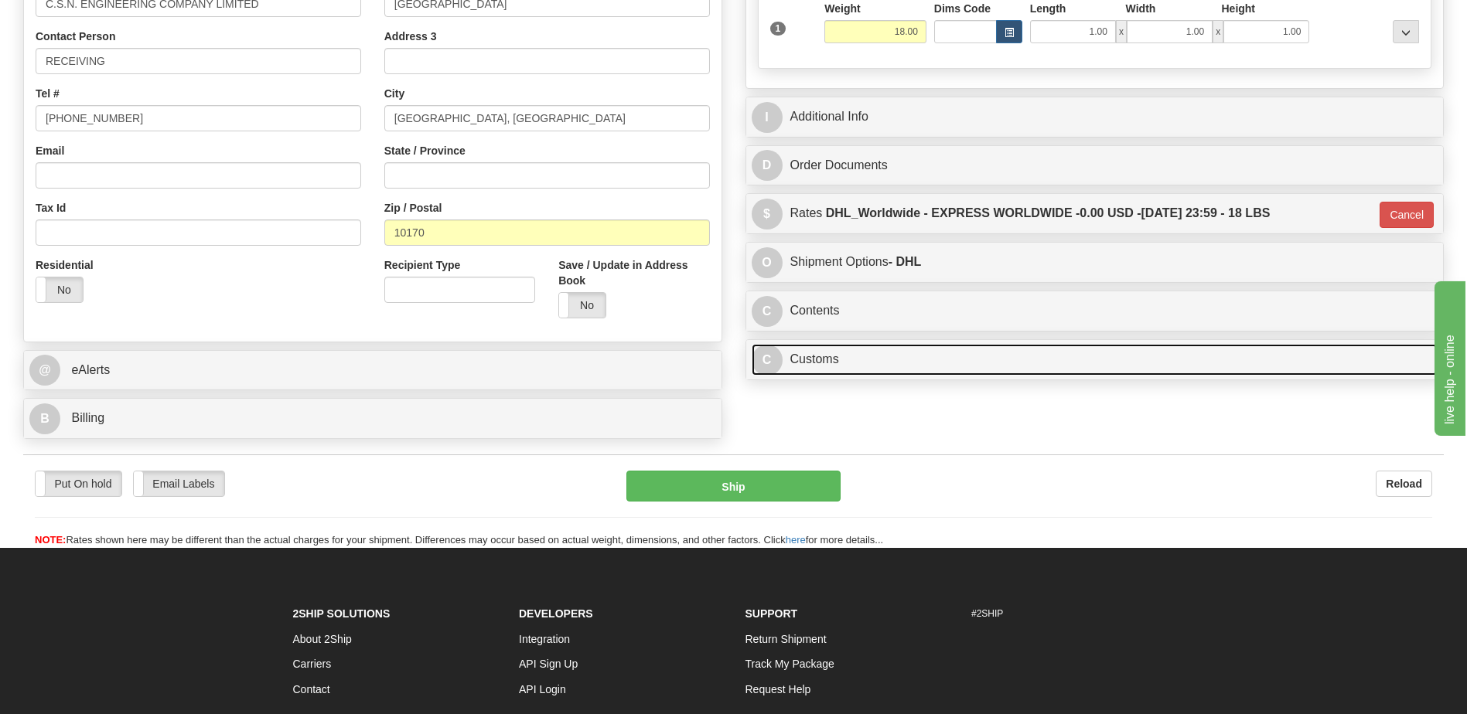
click at [856, 360] on link "C Customs" at bounding box center [1095, 360] width 687 height 32
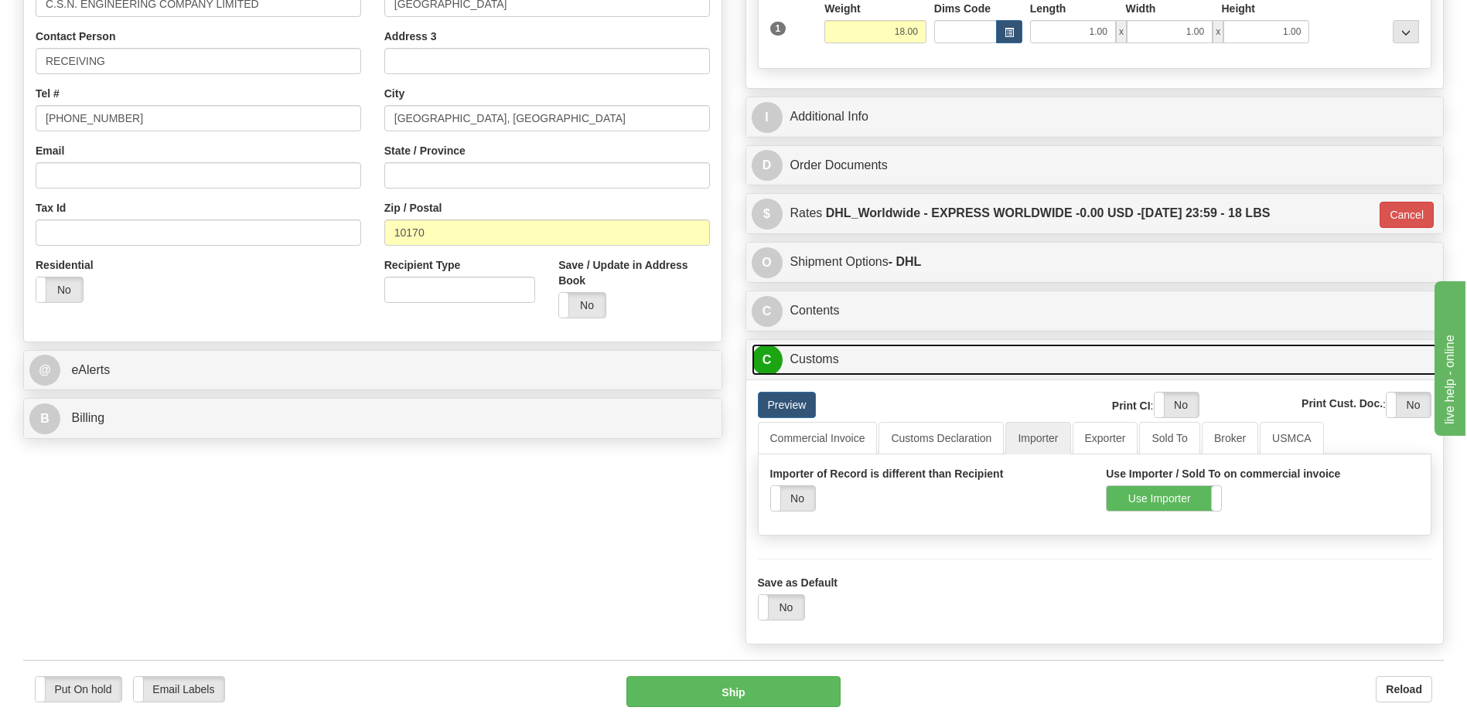
click at [856, 360] on link "C Customs" at bounding box center [1095, 360] width 687 height 32
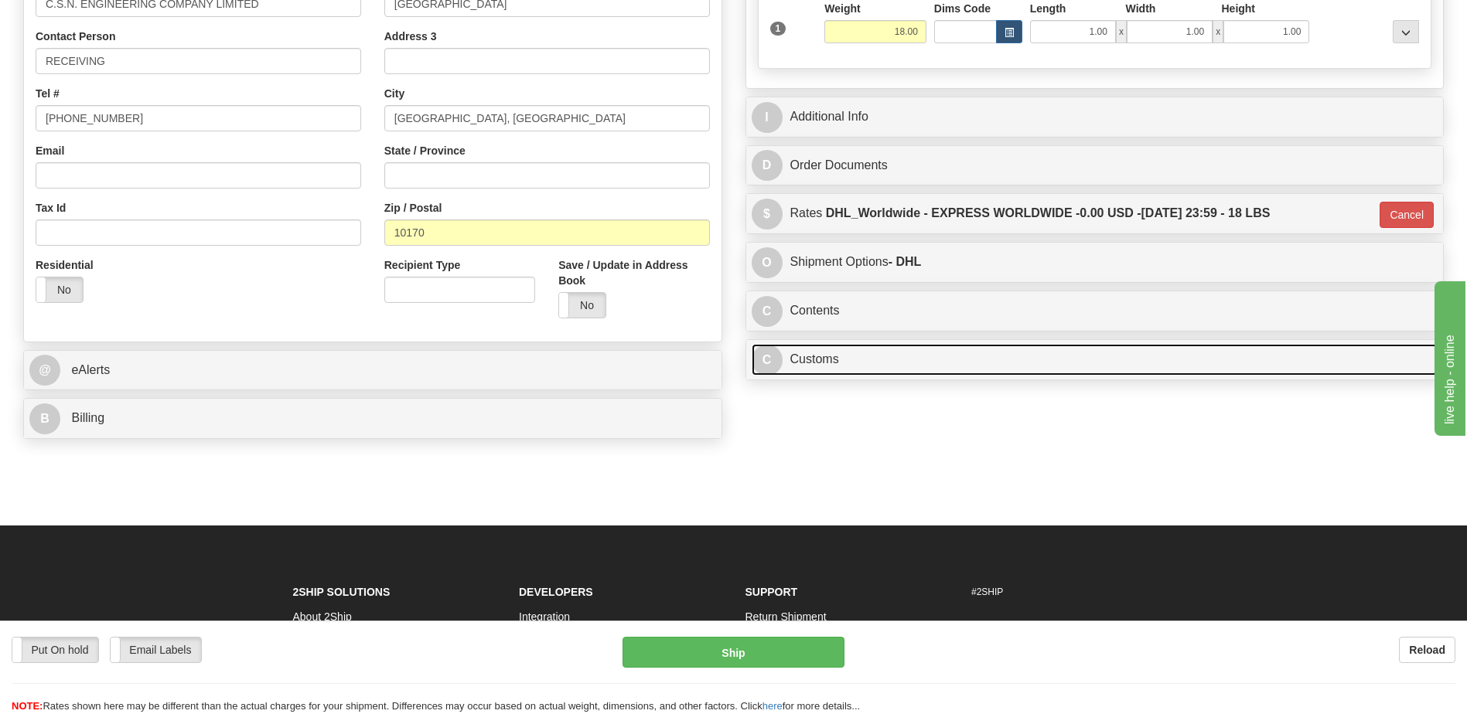
click at [856, 360] on link "C Customs" at bounding box center [1095, 360] width 687 height 32
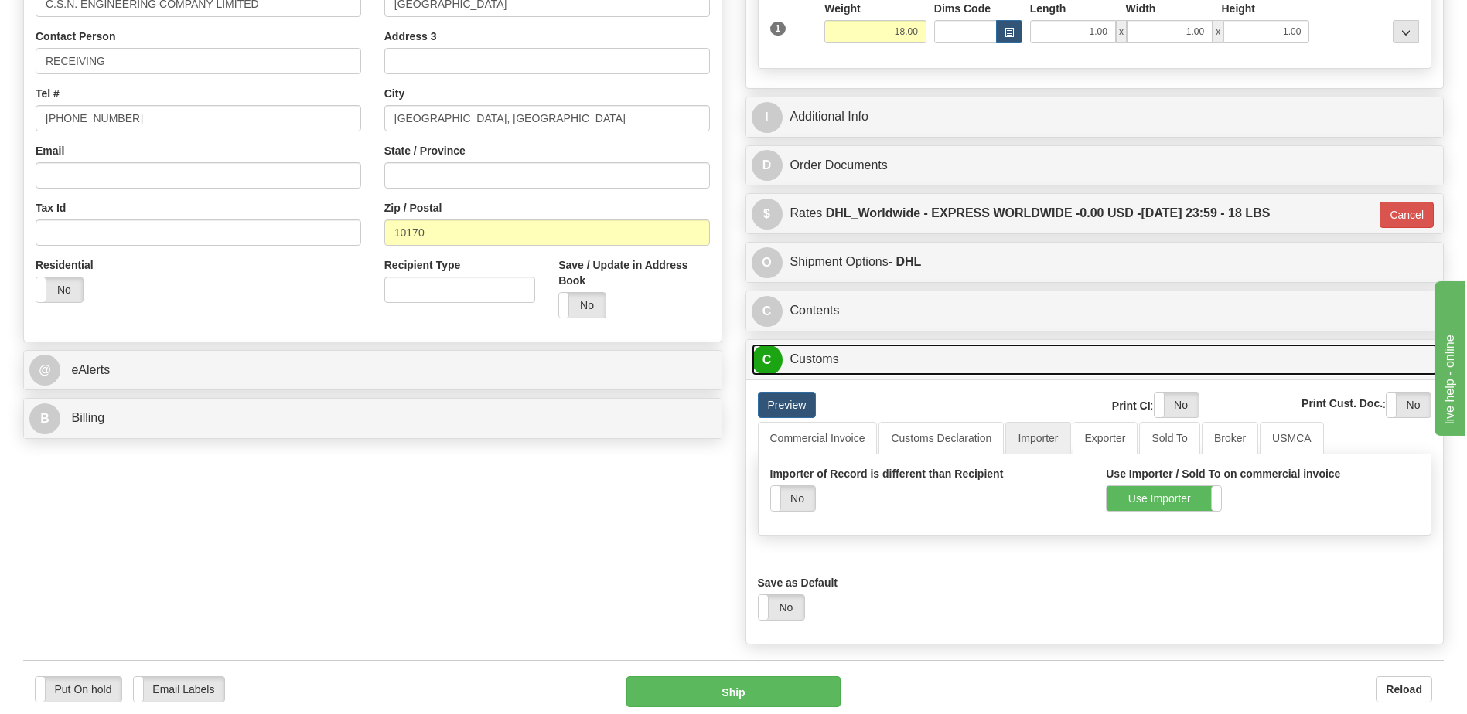
click at [881, 366] on link "C Customs" at bounding box center [1095, 360] width 687 height 32
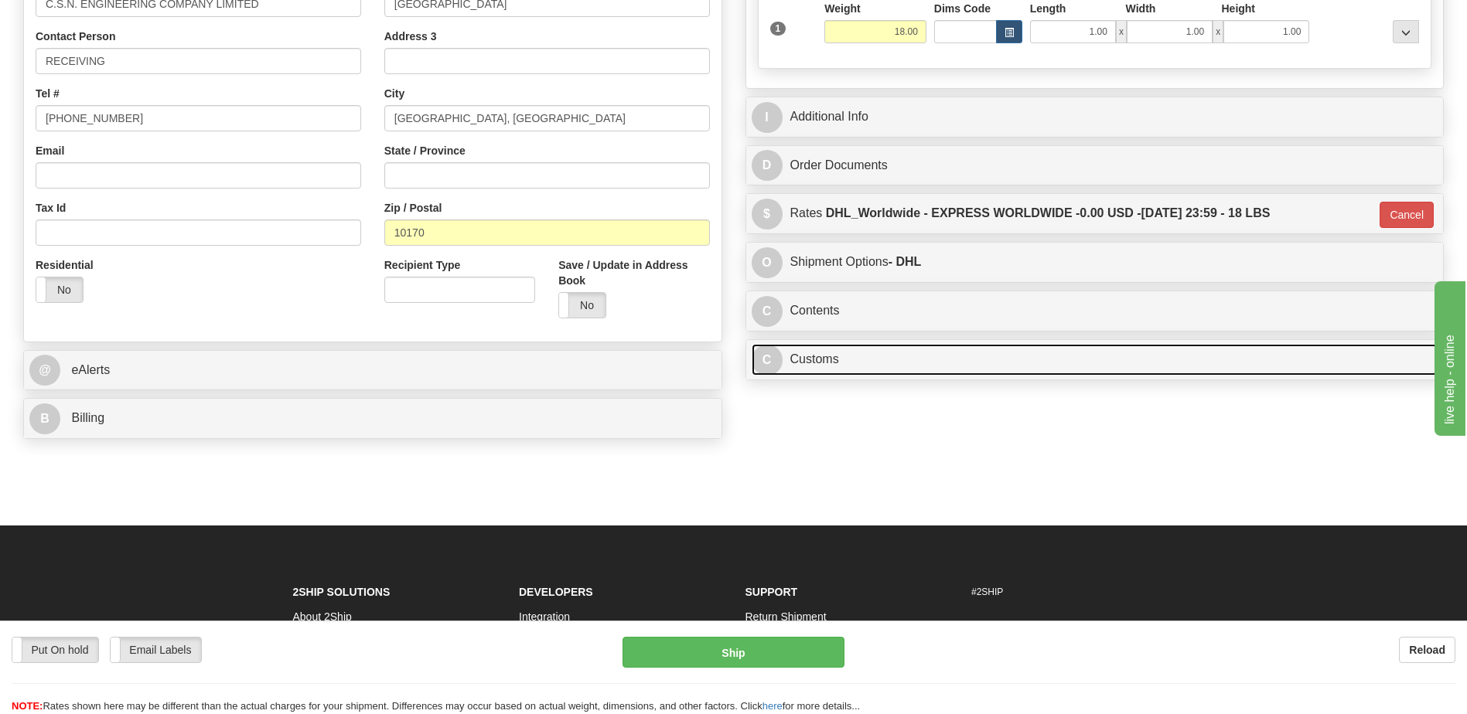
click at [881, 366] on link "C Customs" at bounding box center [1095, 360] width 687 height 32
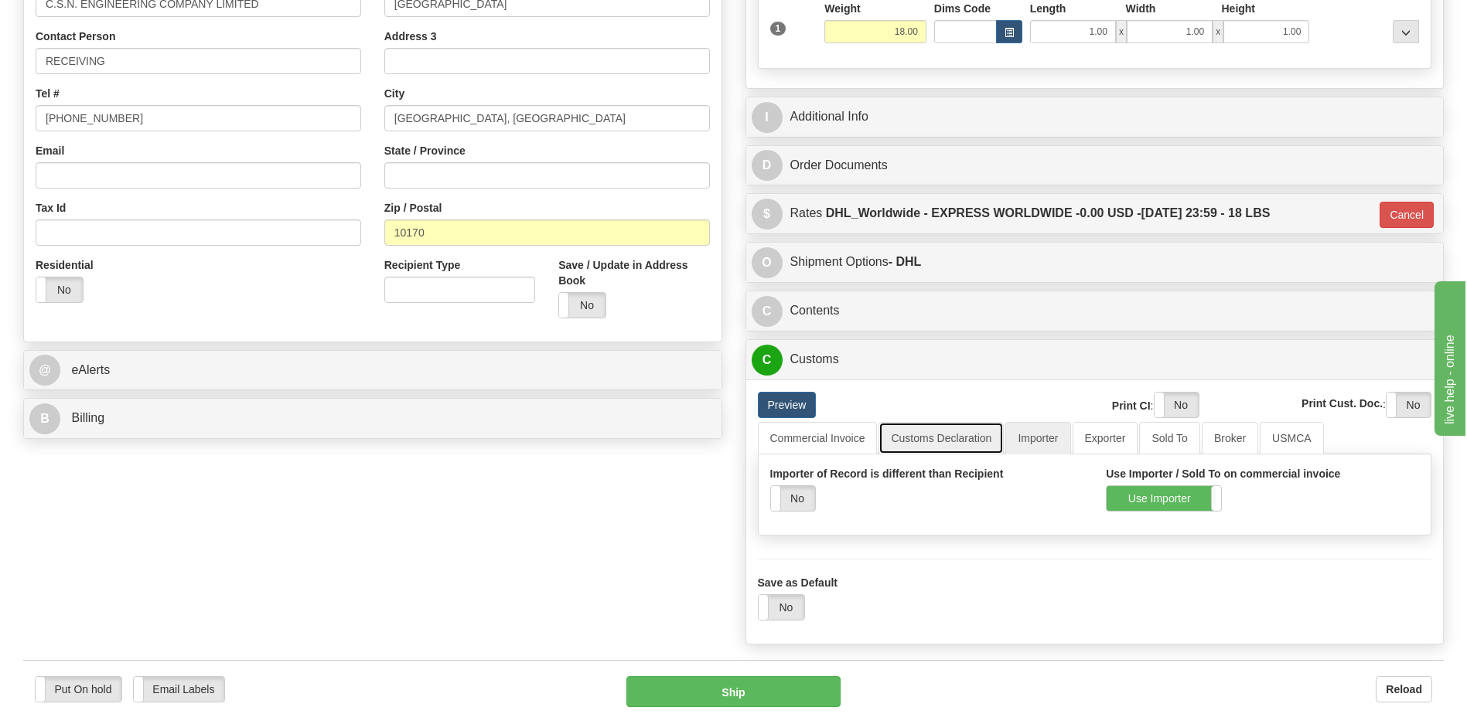
click at [939, 435] on link "Customs Declaration" at bounding box center [940, 438] width 125 height 32
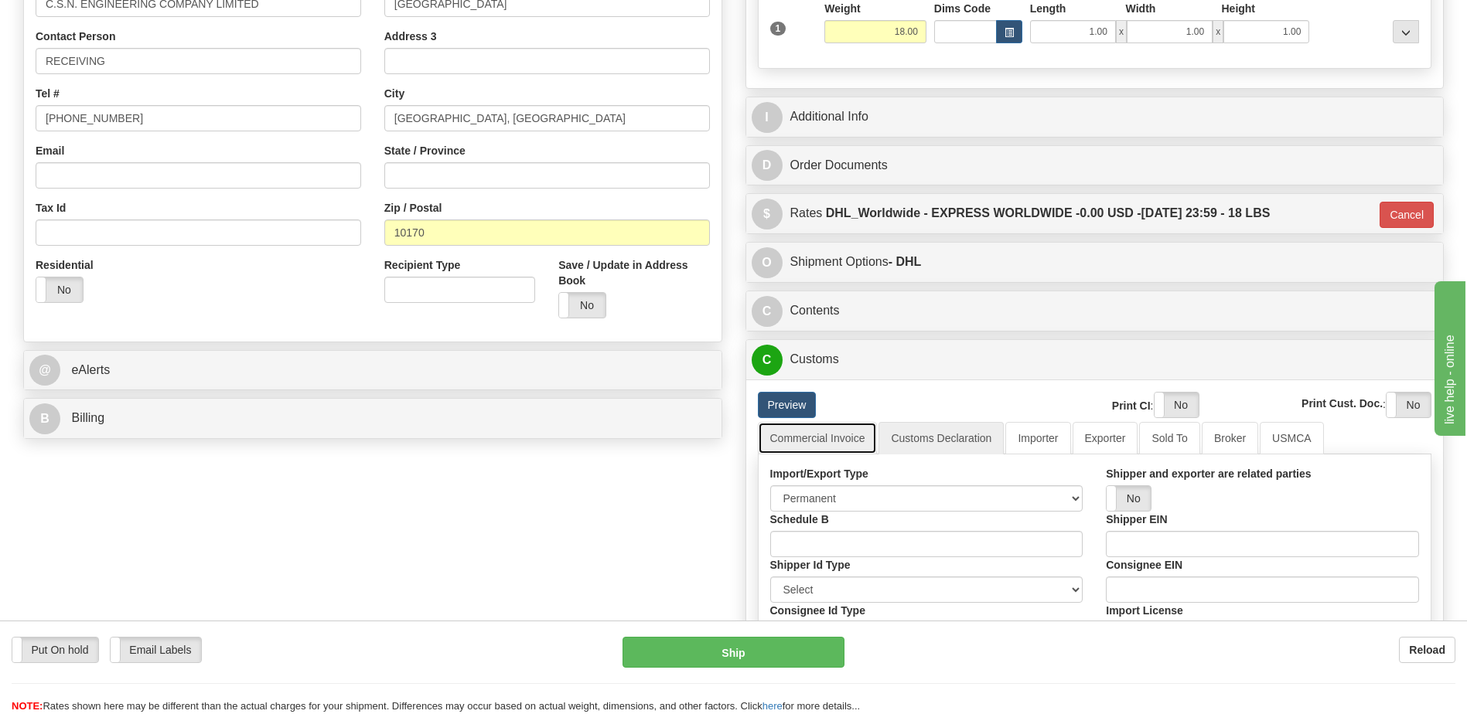
click at [833, 447] on link "Commercial Invoice" at bounding box center [818, 438] width 120 height 32
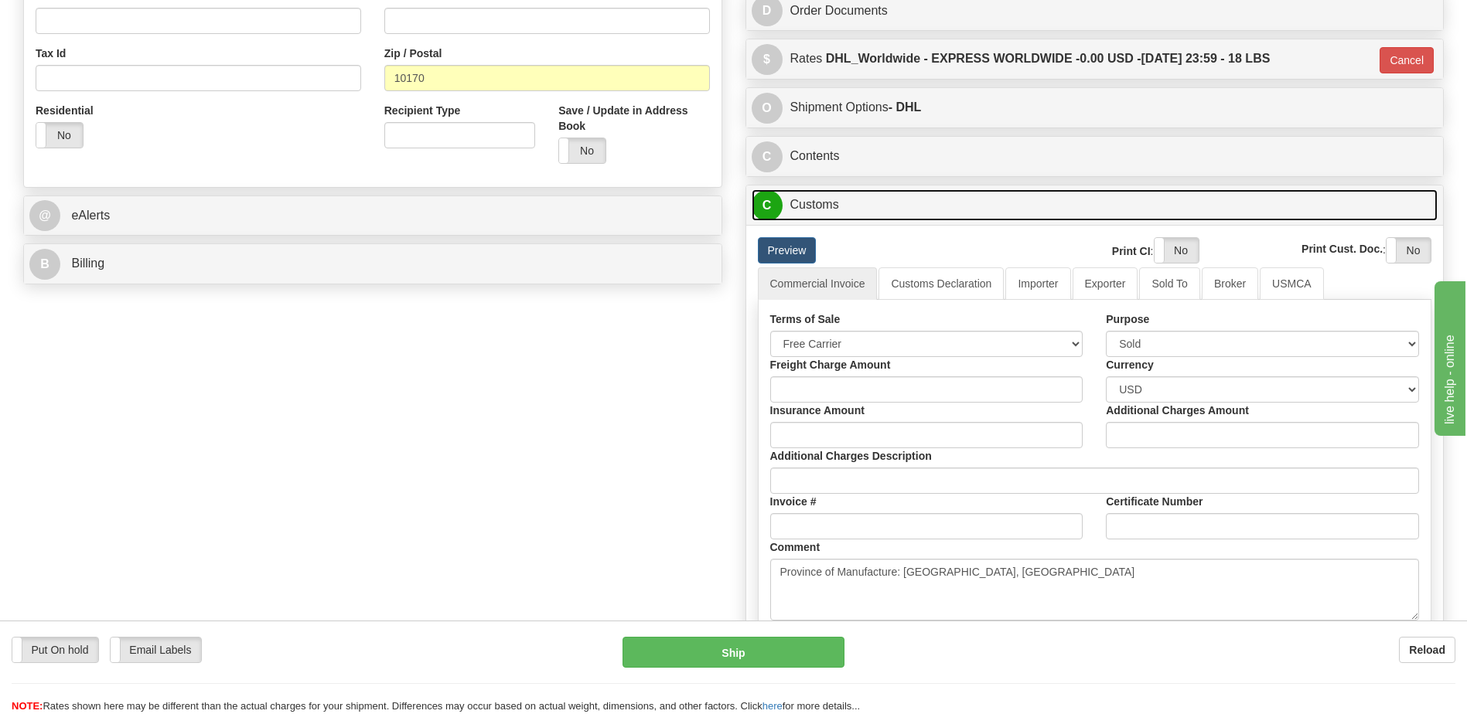
click at [820, 190] on link "C Customs" at bounding box center [1095, 205] width 687 height 32
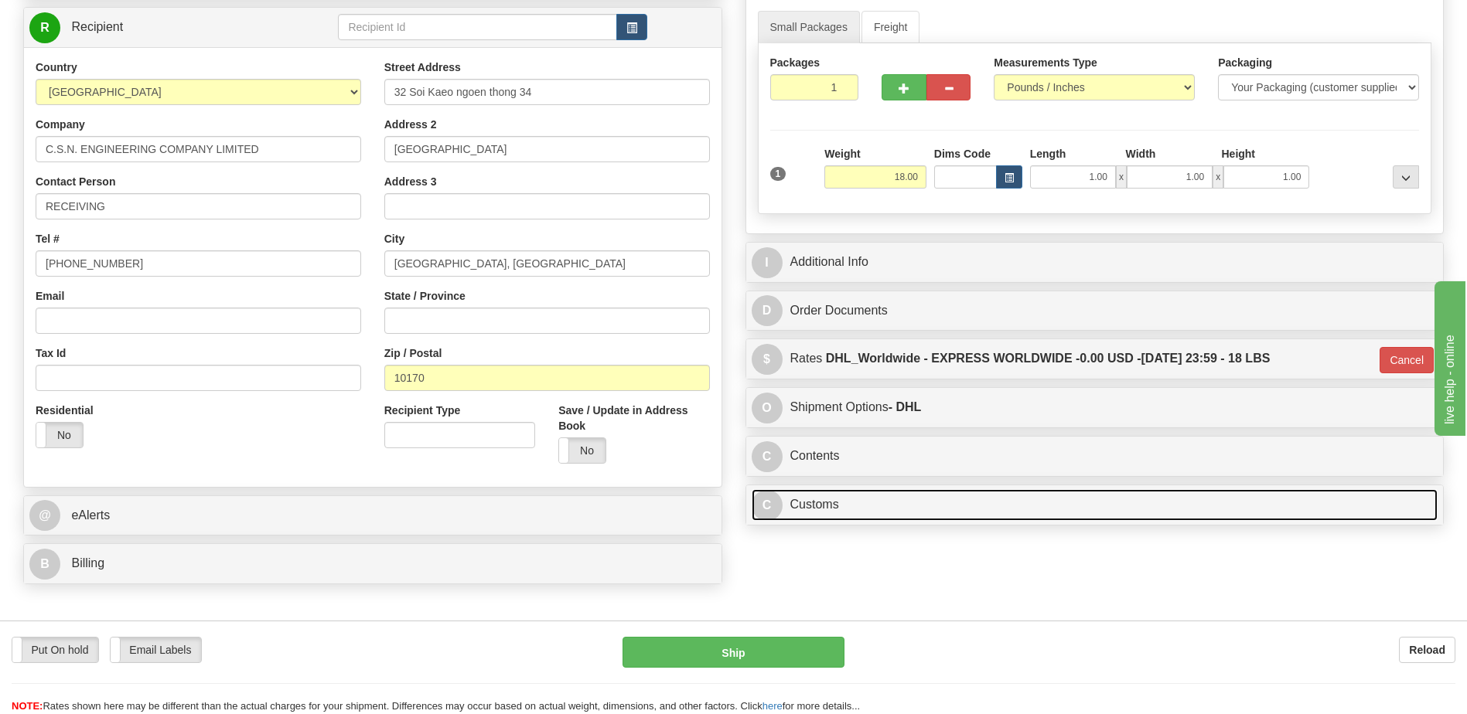
scroll to position [110, 0]
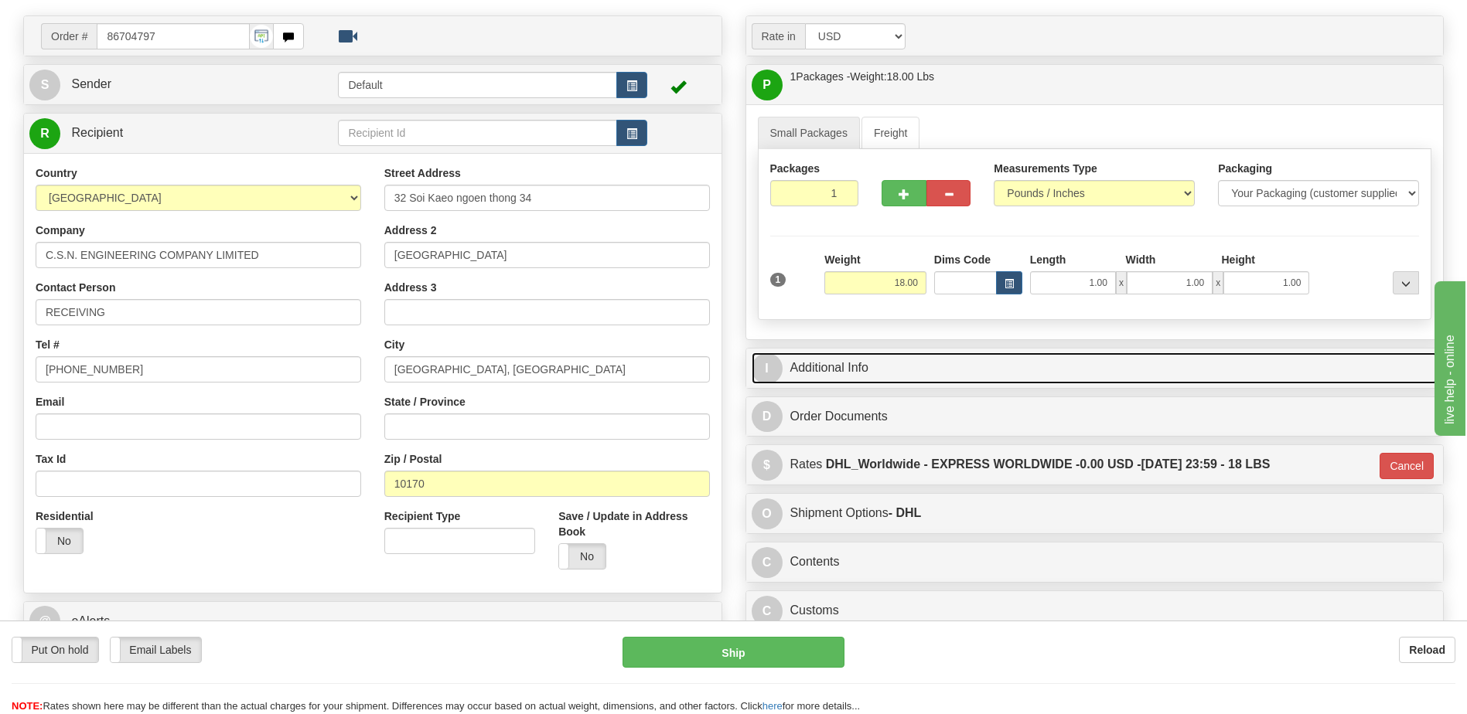
click at [861, 377] on link "I Additional Info" at bounding box center [1095, 369] width 687 height 32
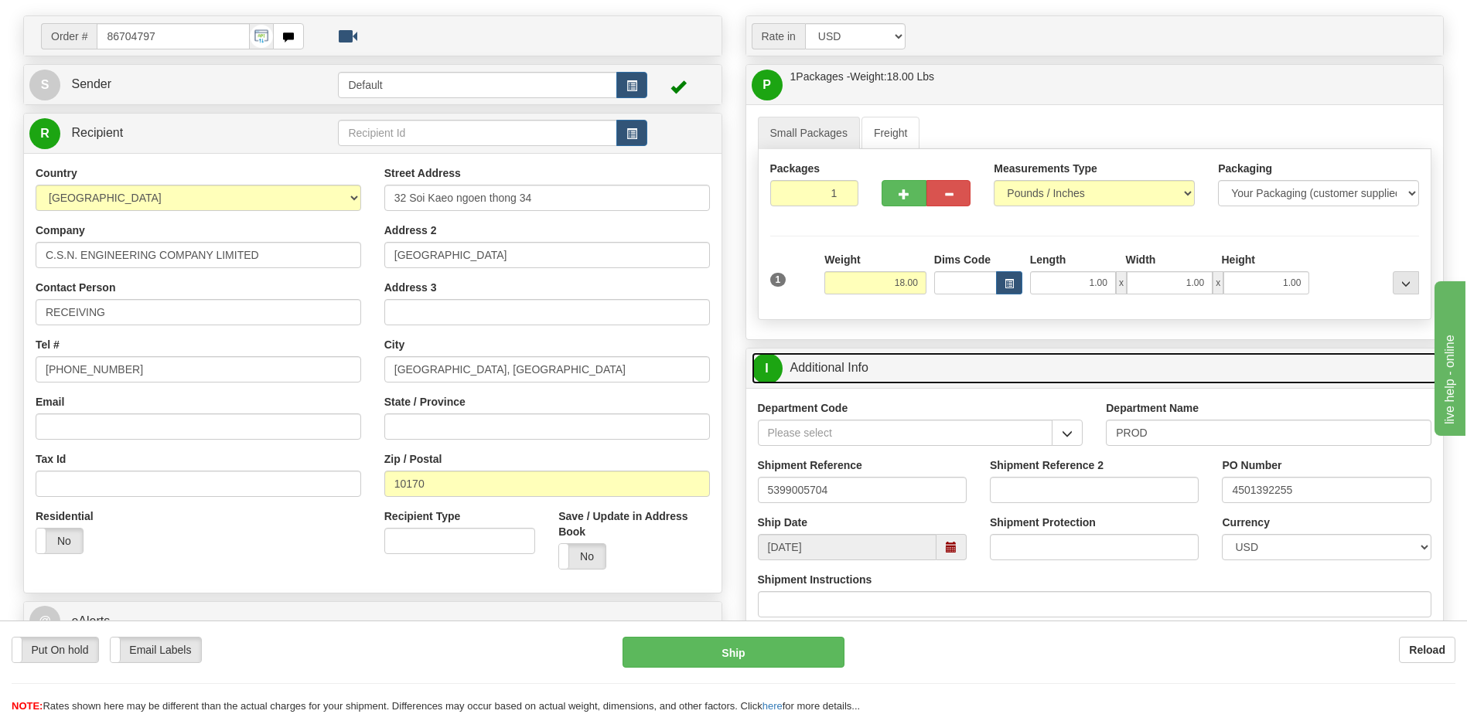
click at [861, 374] on link "I Additional Info" at bounding box center [1095, 369] width 687 height 32
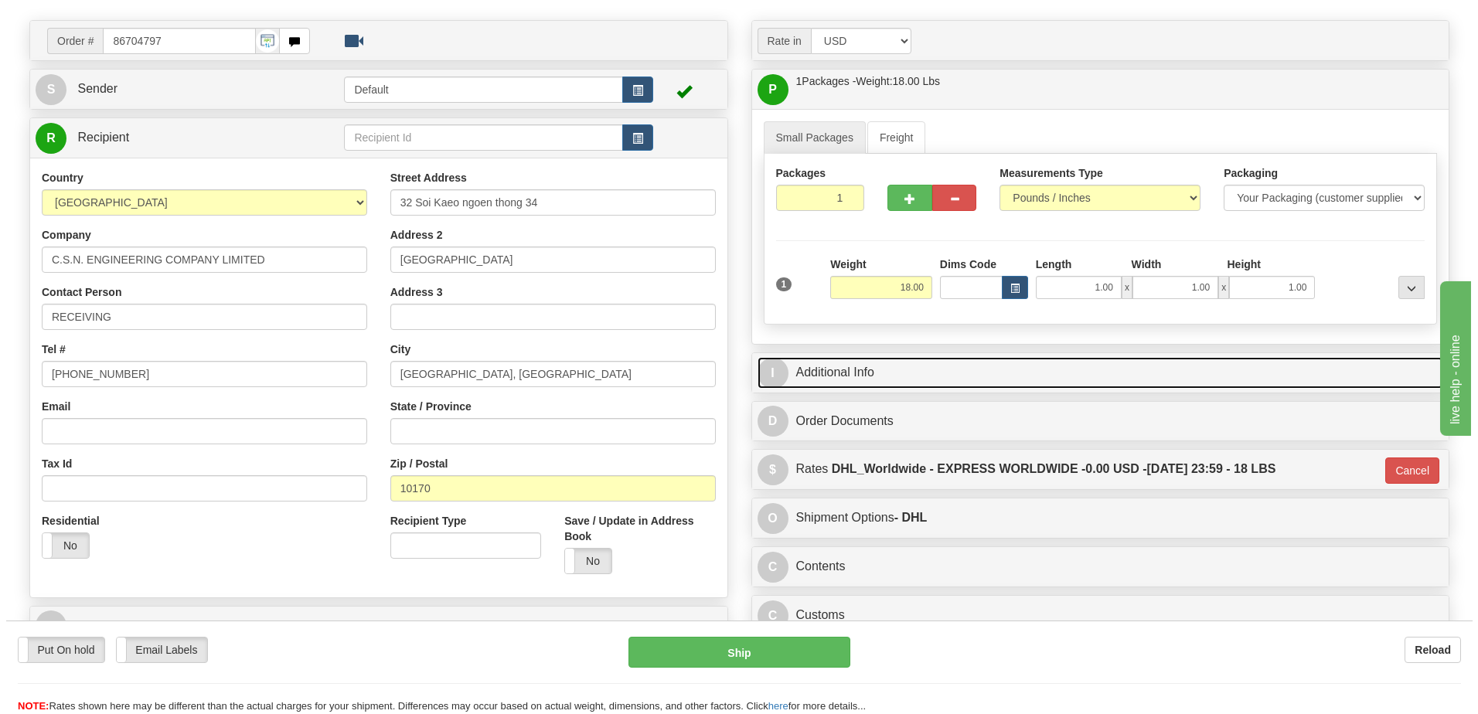
scroll to position [32, 0]
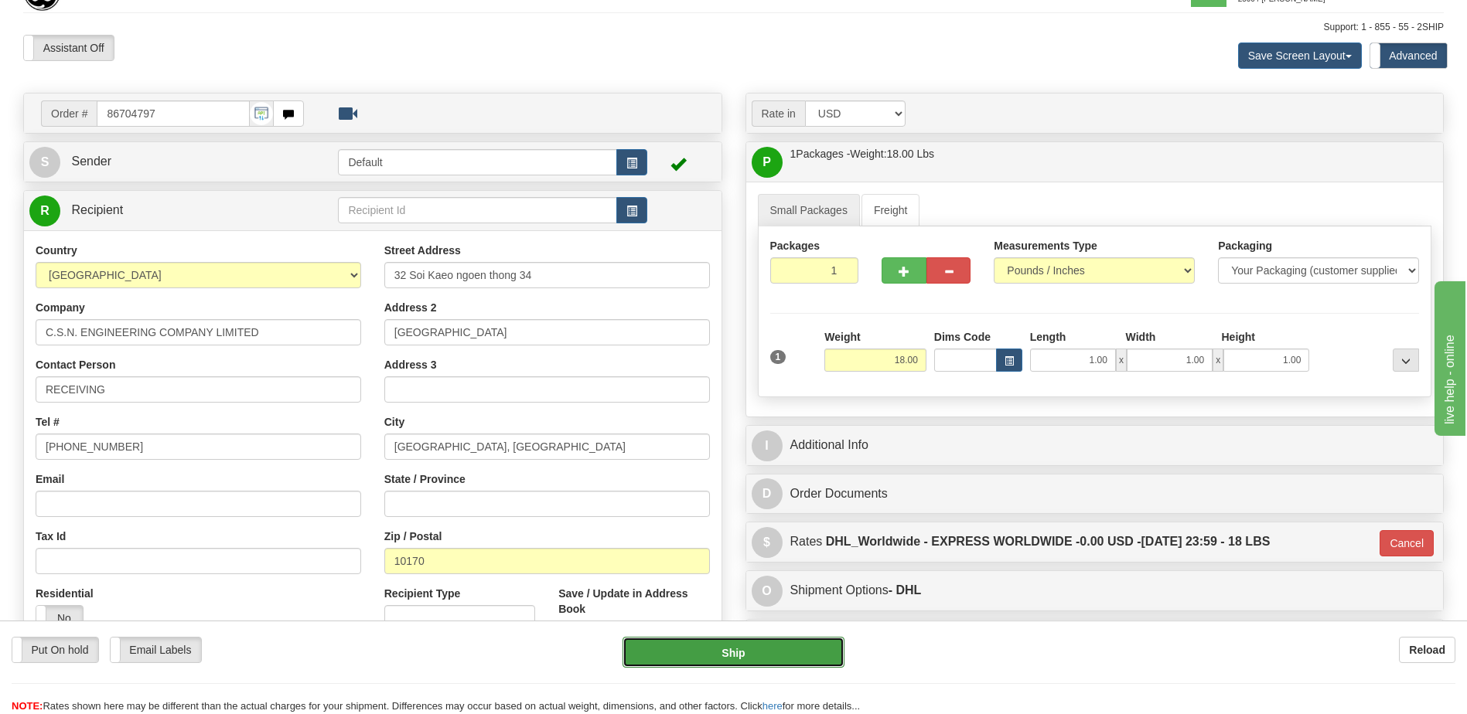
click at [706, 660] on button "Ship" at bounding box center [732, 652] width 221 height 31
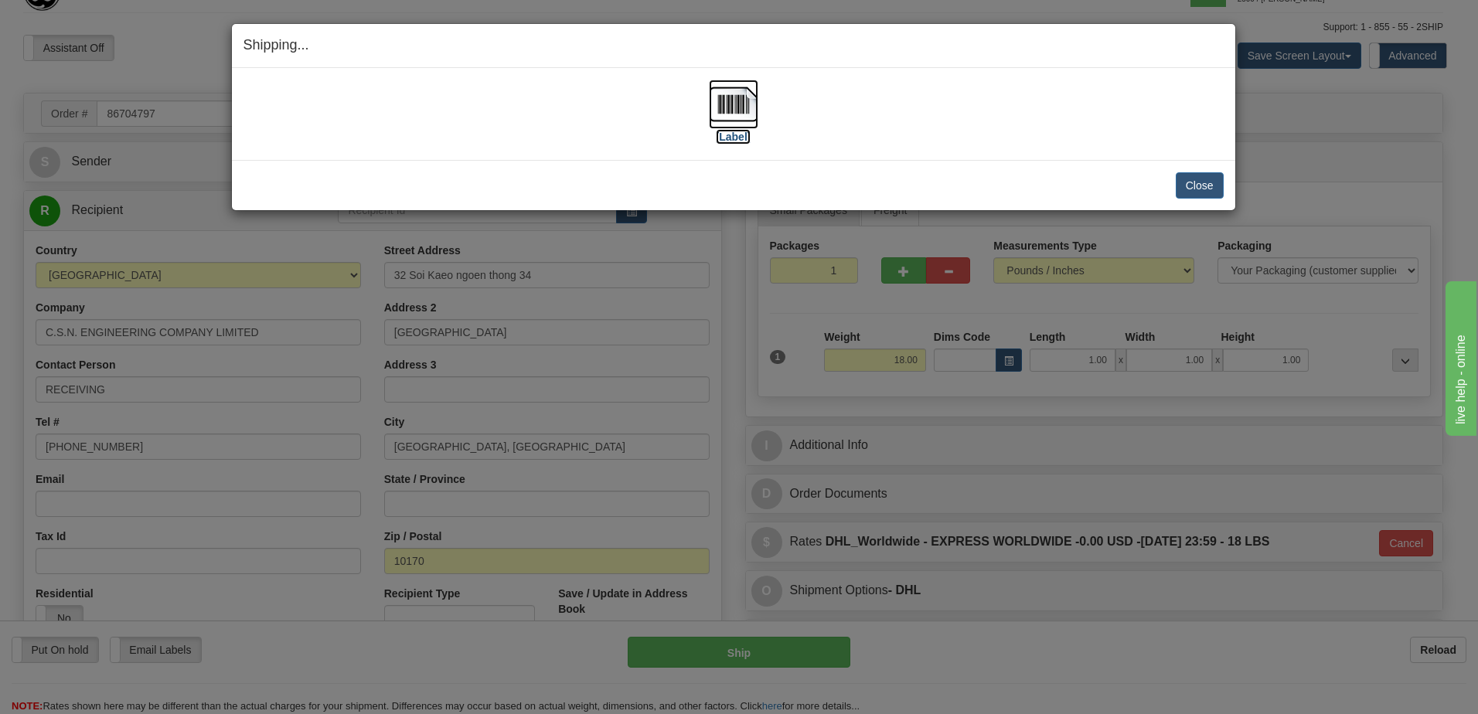
click at [727, 104] on img at bounding box center [733, 104] width 49 height 49
click at [1196, 186] on button "Close" at bounding box center [1200, 185] width 48 height 26
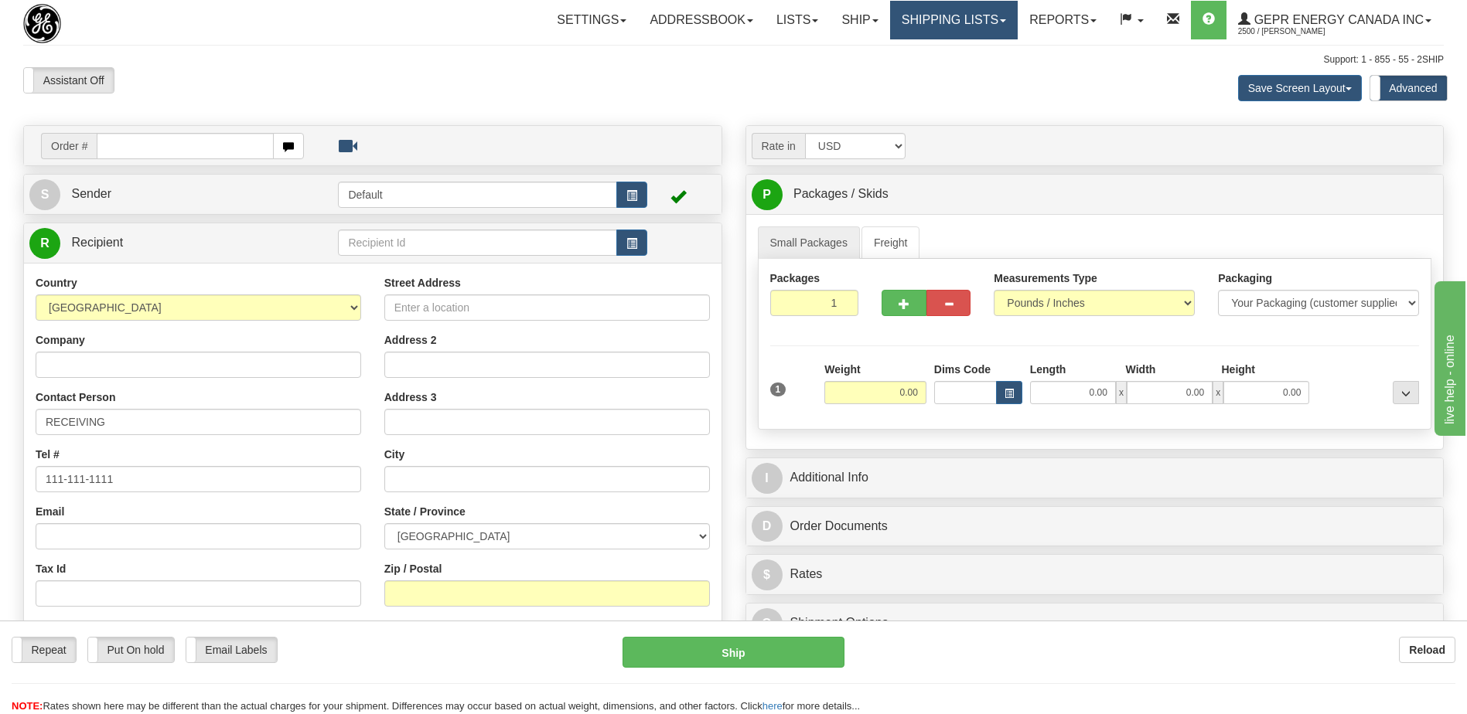
click at [916, 28] on link "Shipping lists" at bounding box center [954, 20] width 128 height 39
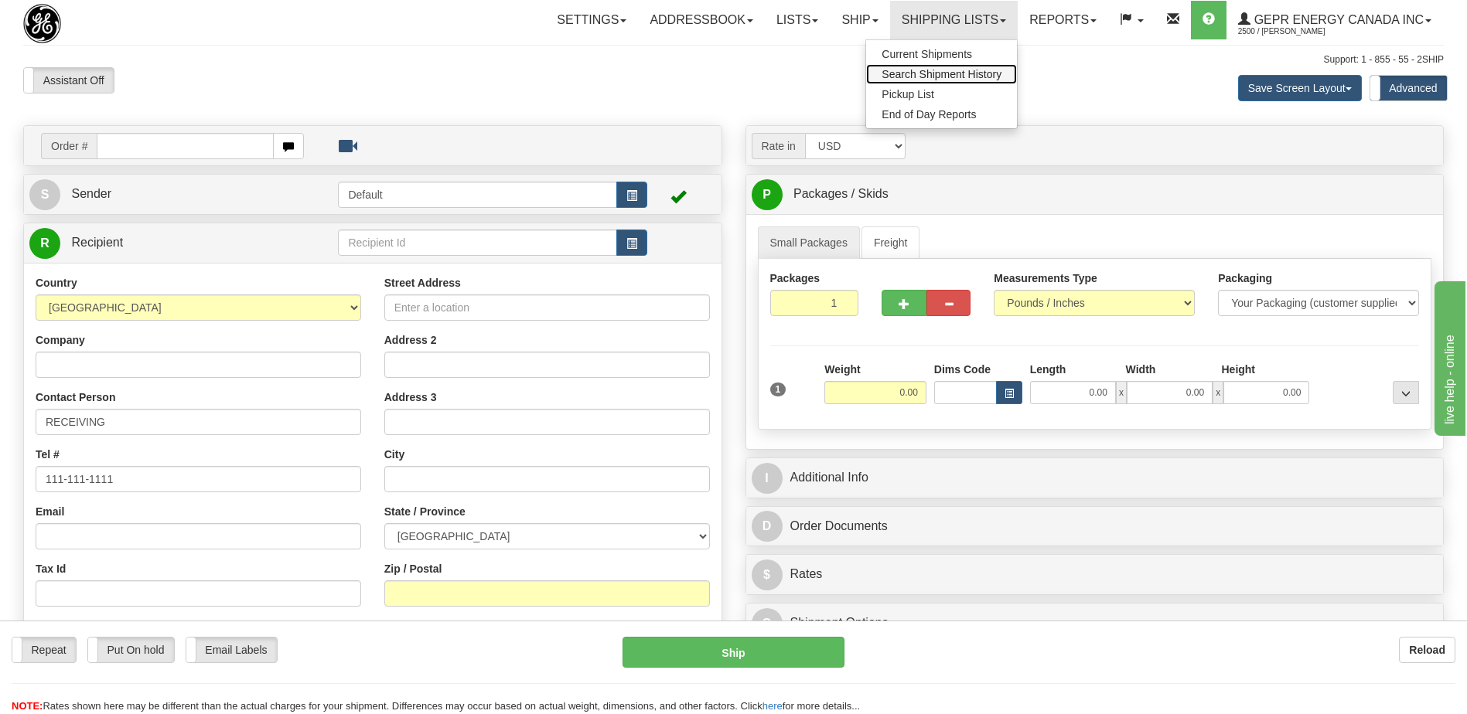
click at [904, 72] on span "Search Shipment History" at bounding box center [941, 74] width 120 height 12
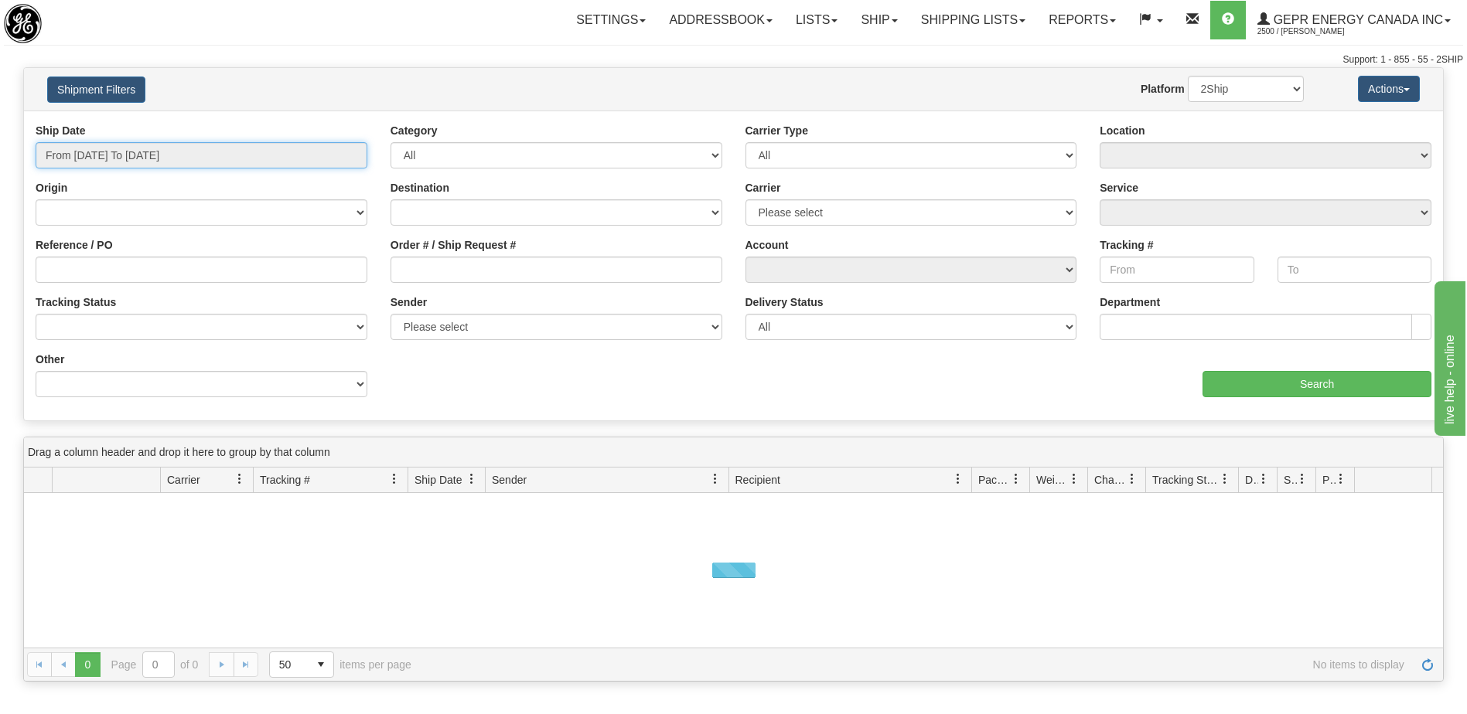
click at [178, 165] on input "From [DATE] To [DATE]" at bounding box center [202, 155] width 332 height 26
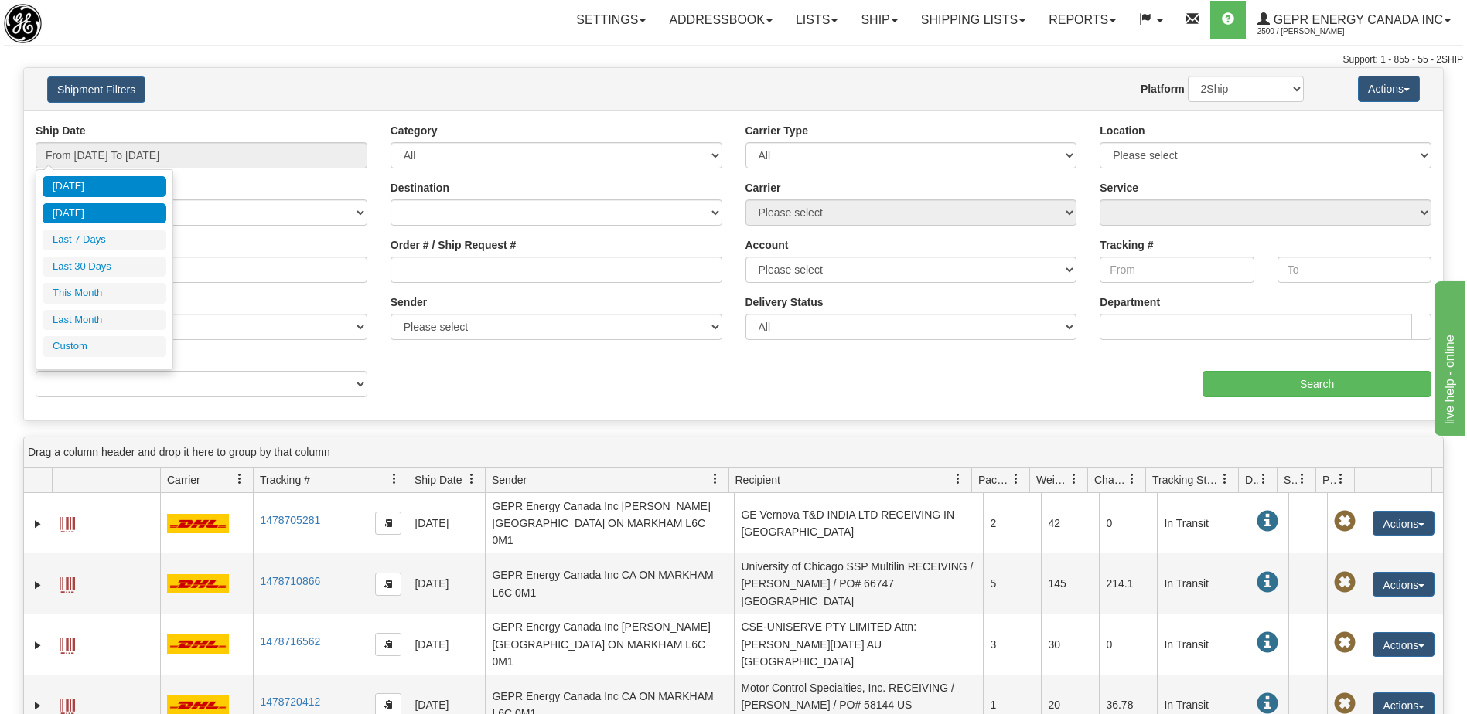
click at [114, 212] on li "[DATE]" at bounding box center [105, 213] width 124 height 21
type input "From [DATE] To [DATE]"
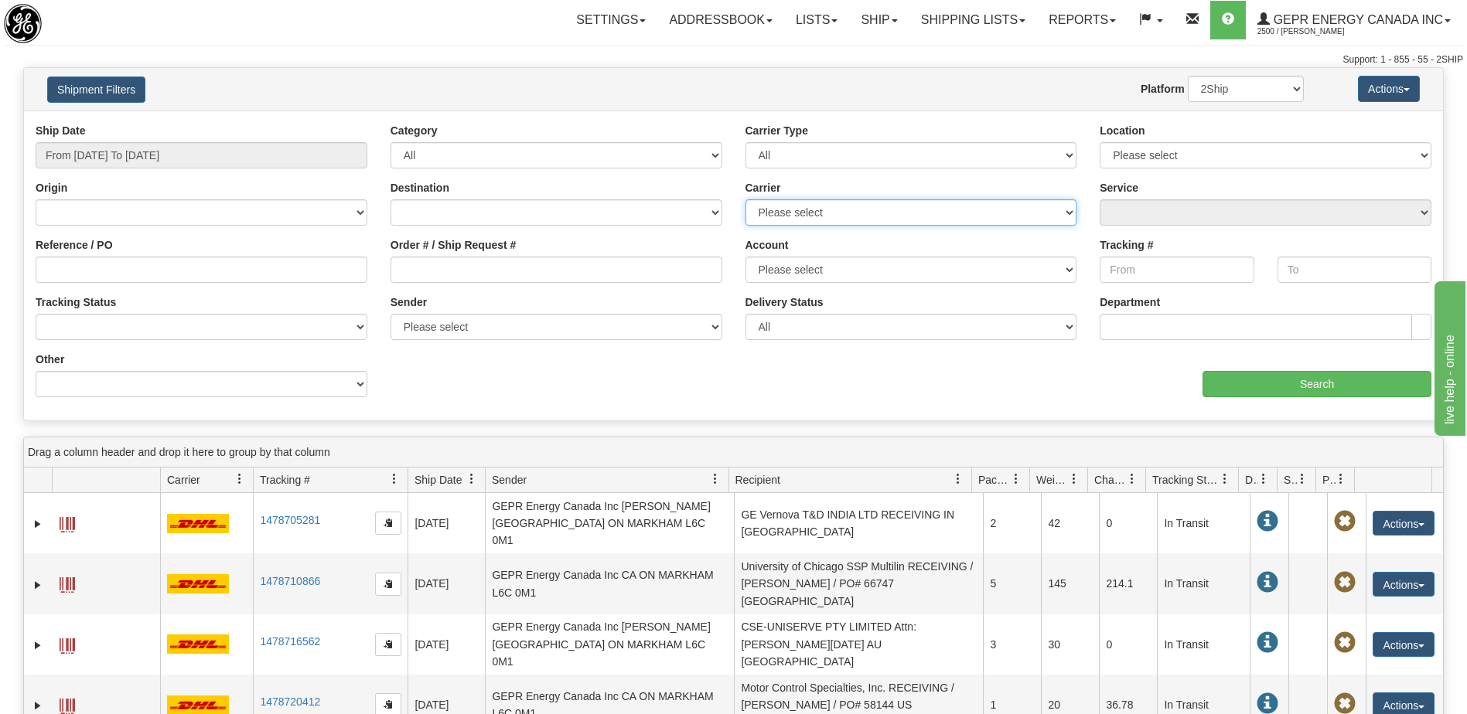
click at [800, 217] on select "Please select 2Ship [DATE] DHL FedEx Express® FedEx® LTL Purolator UPS" at bounding box center [911, 212] width 332 height 26
select select "2"
click at [745, 199] on select "Please select 2Ship [DATE] DHL FedEx Express® FedEx® LTL Purolator UPS" at bounding box center [911, 212] width 332 height 26
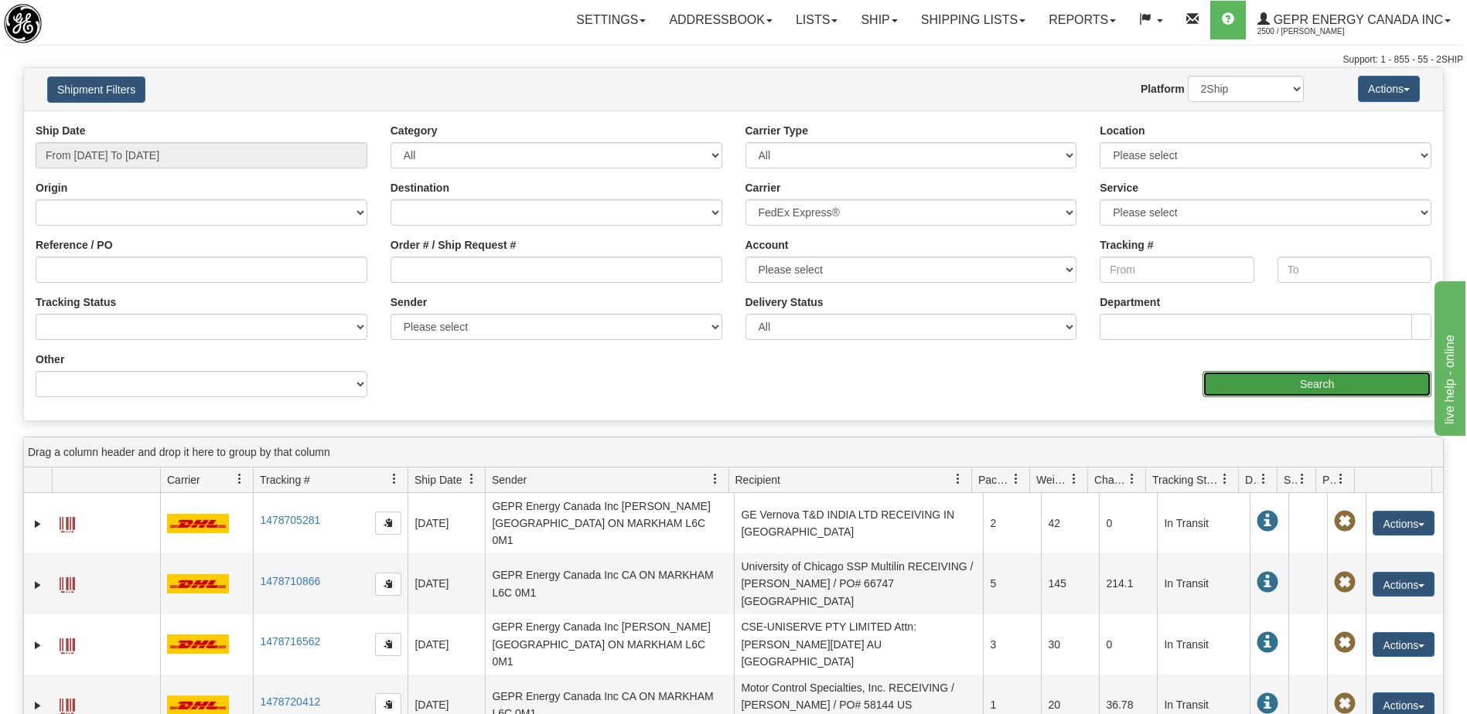
click at [1234, 375] on input "Search" at bounding box center [1316, 384] width 229 height 26
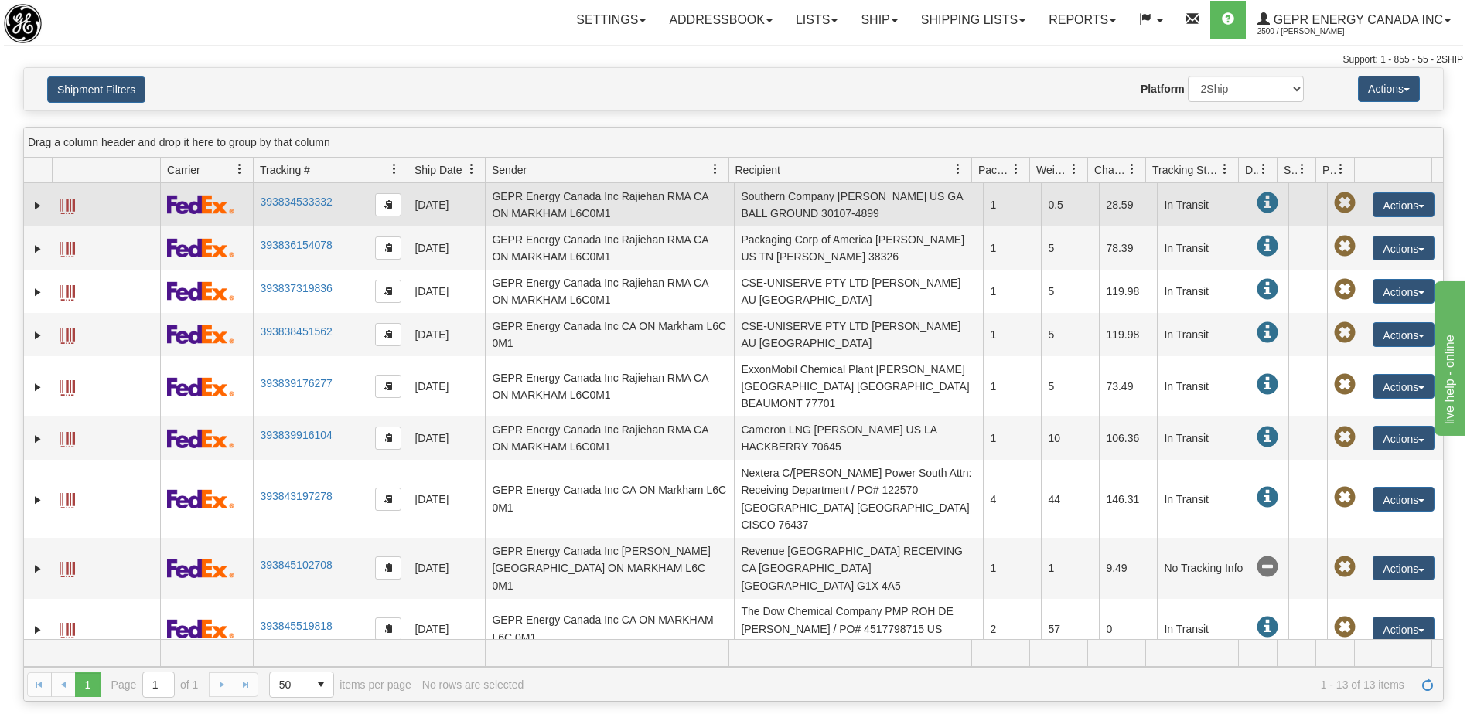
click at [802, 220] on td "Southern Company [PERSON_NAME] US GA BALL GROUND 30107-4899" at bounding box center [858, 204] width 249 height 43
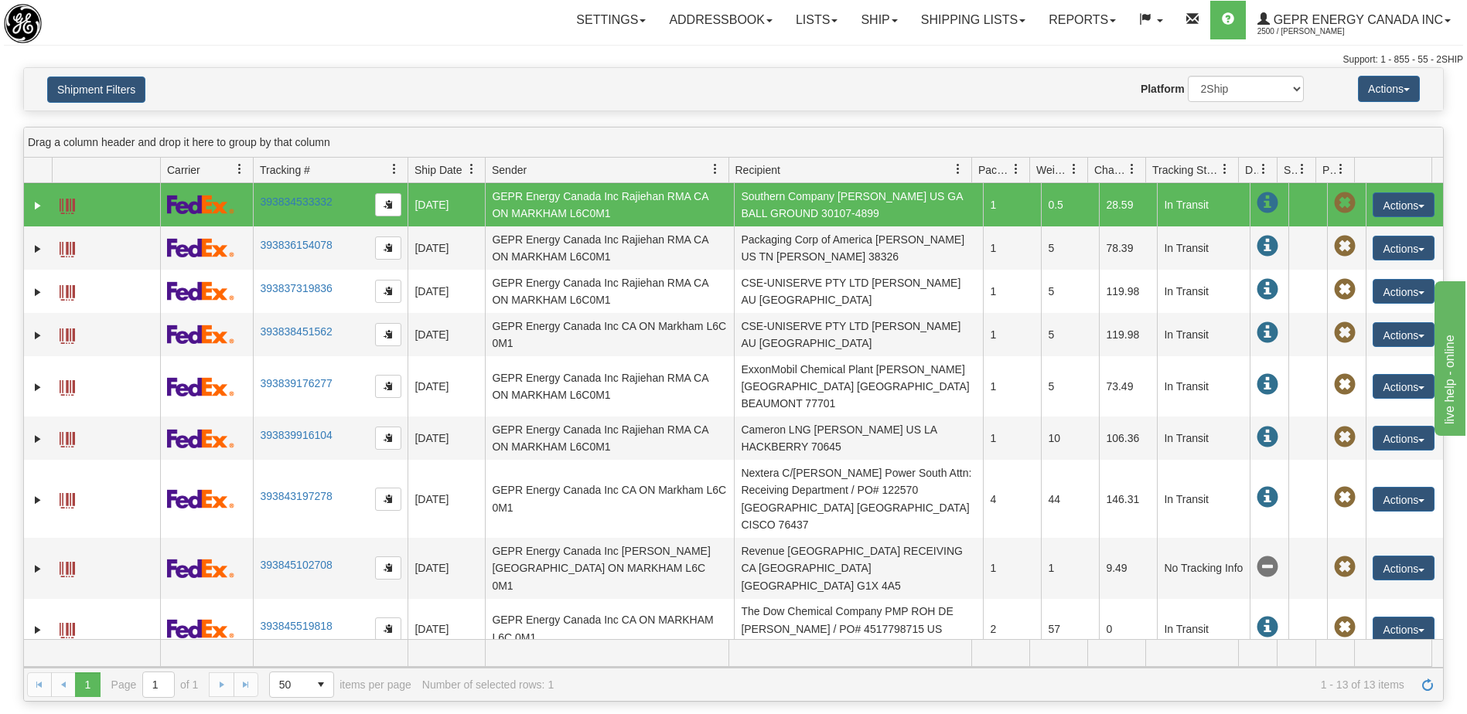
click at [813, 660] on td "SIEMENS [GEOGRAPHIC_DATA] RECEIVING / PO# 4502727372 CA QC DRUMMONDVILLE J2C 3E5" at bounding box center [858, 690] width 249 height 60
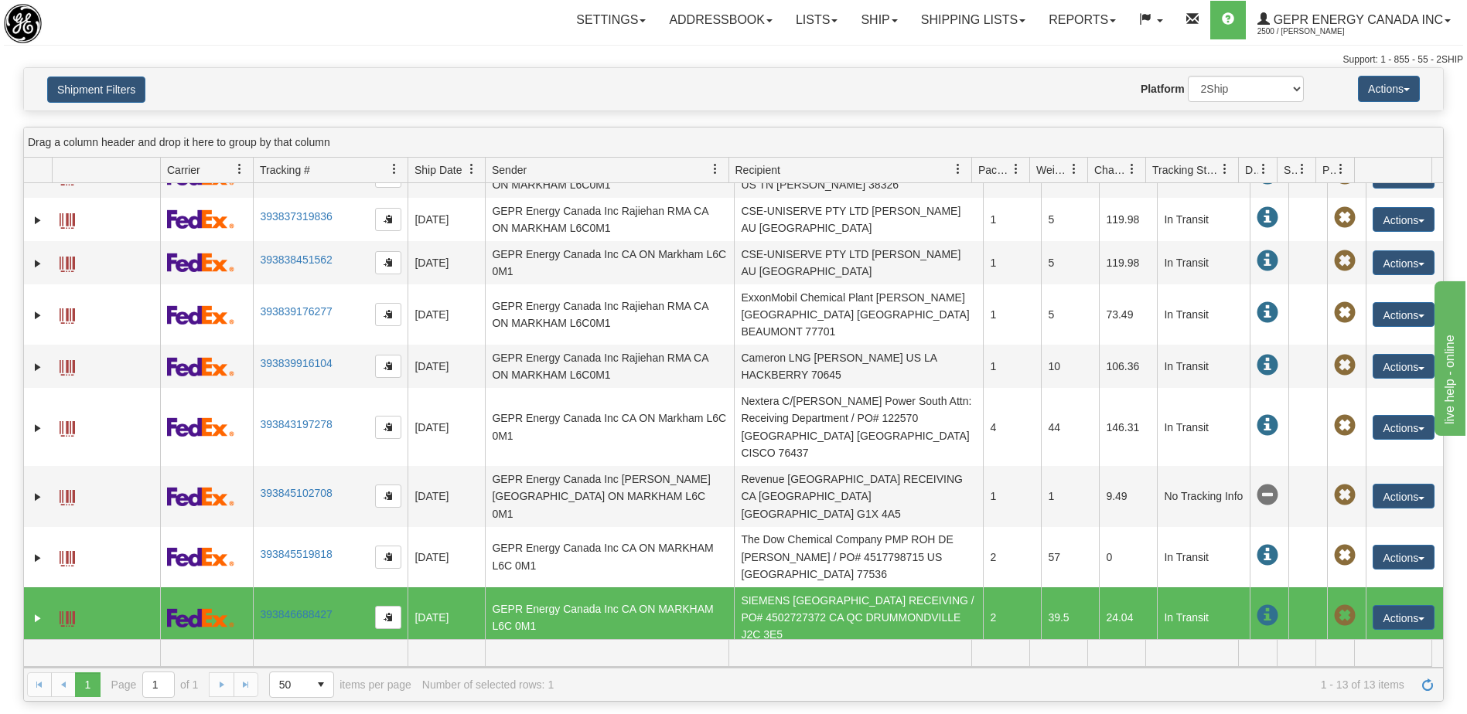
scroll to position [176, 0]
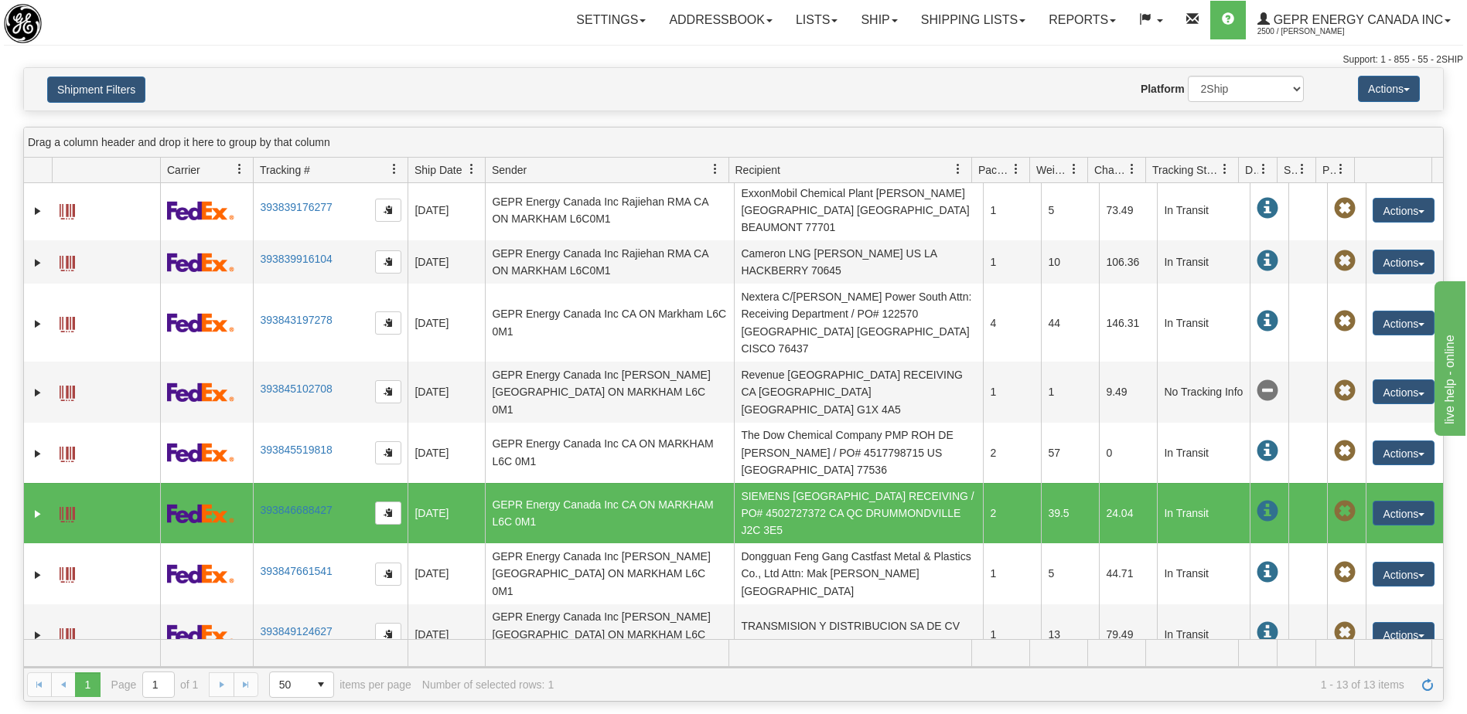
click at [801, 665] on td "GE Vernova [PERSON_NAME] / [PERSON_NAME] CO Bogota 110111" at bounding box center [858, 695] width 249 height 60
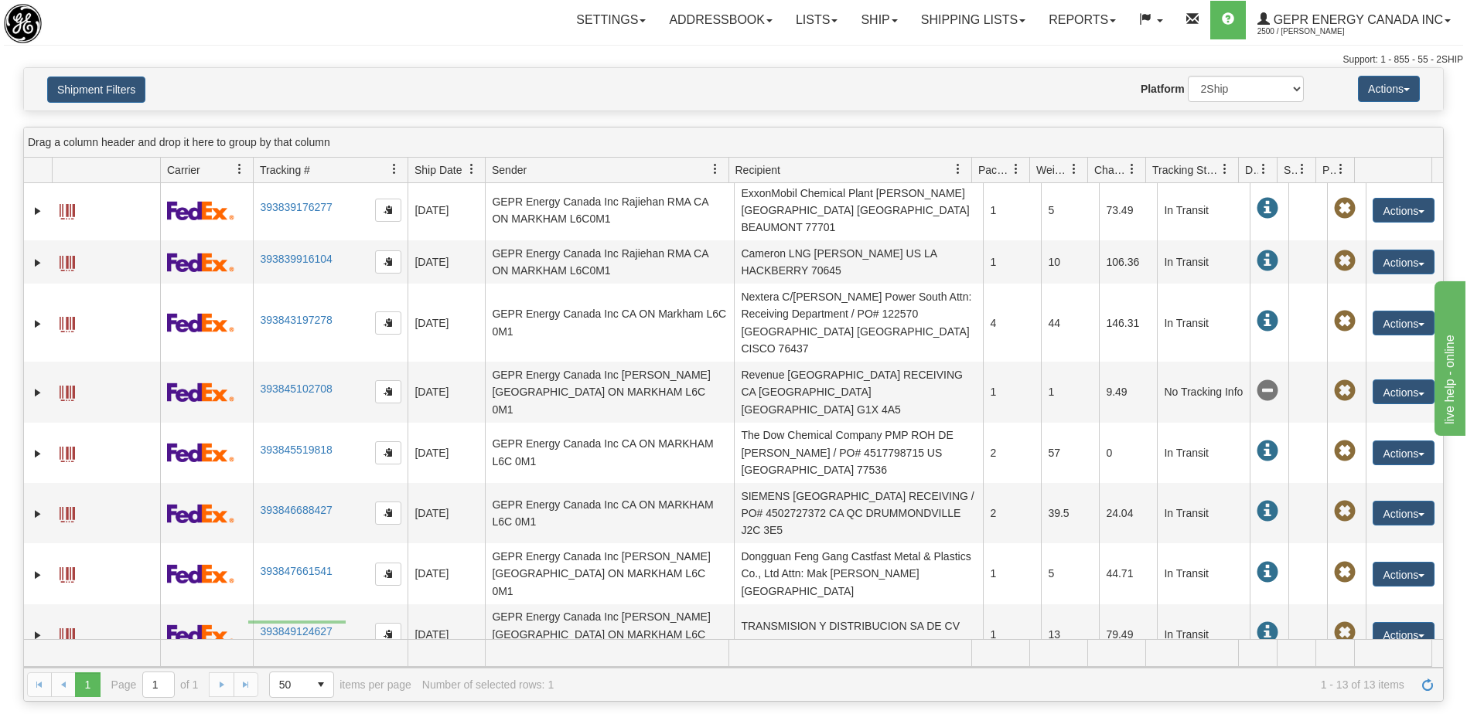
drag, startPoint x: 346, startPoint y: 624, endPoint x: 243, endPoint y: 621, distance: 102.9
click at [64, 689] on span at bounding box center [67, 696] width 15 height 15
